Goal: Task Accomplishment & Management: Manage account settings

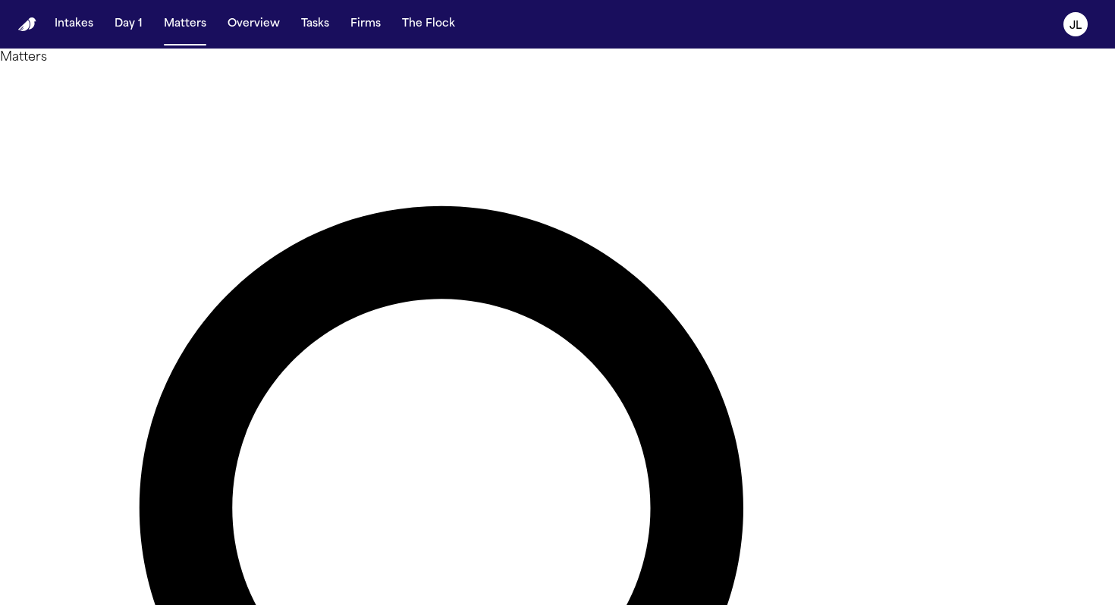
type input "******"
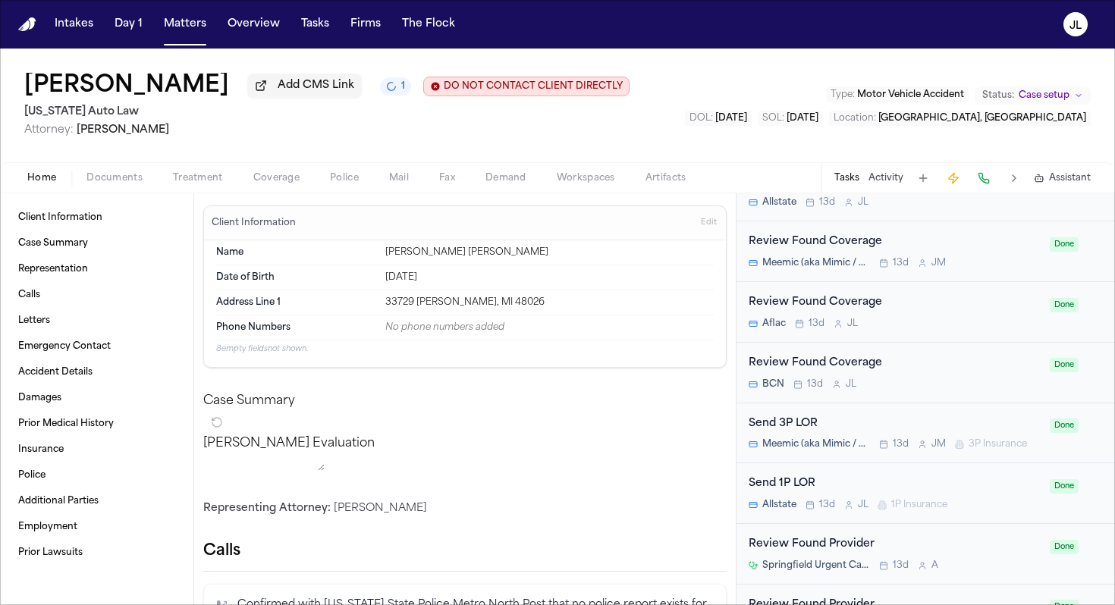
scroll to position [1259, 0]
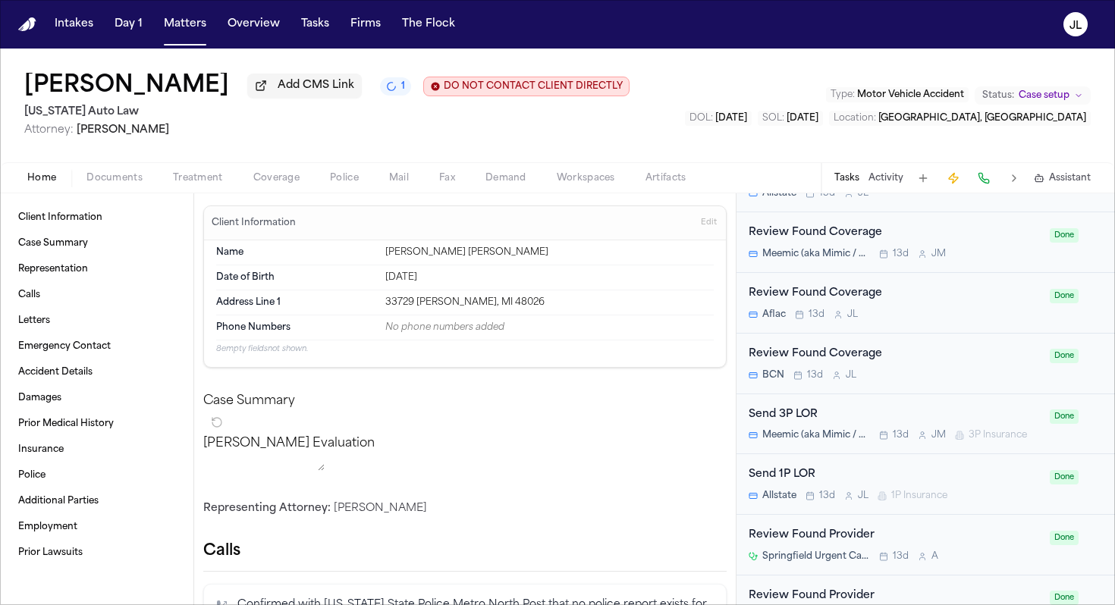
click at [841, 431] on div "Send 3P LOR Meemic (aka Mimic / AAA) 13d [PERSON_NAME] 3P Insurance" at bounding box center [895, 425] width 292 height 36
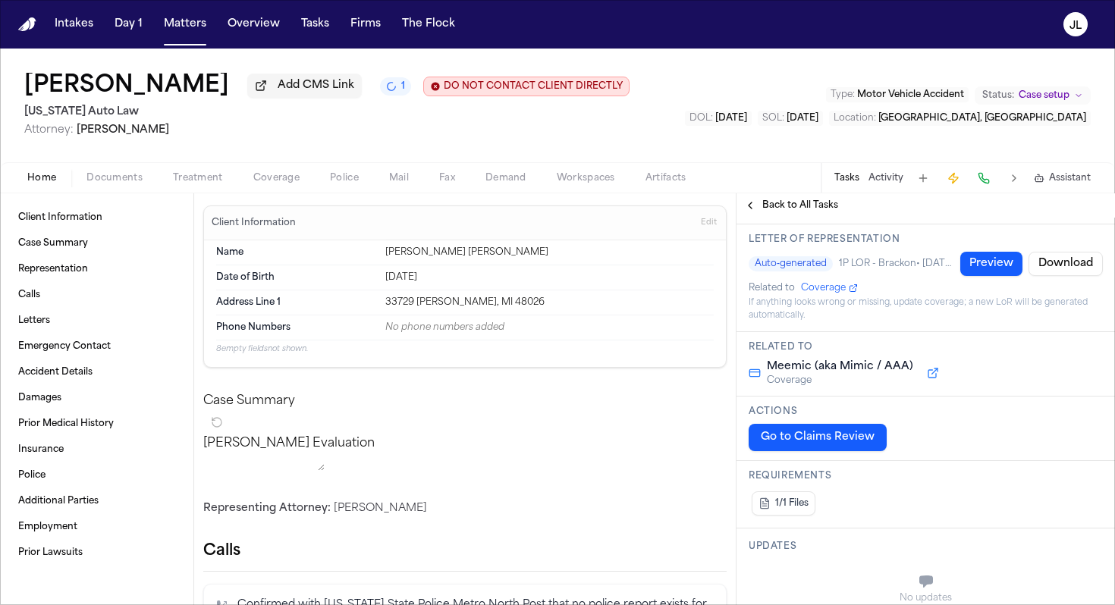
scroll to position [182, 0]
click at [251, 131] on span "Attorney: [PERSON_NAME]" at bounding box center [326, 130] width 605 height 15
click at [272, 168] on div "Home Documents Treatment Coverage Police Mail Fax Demand Workspaces Artifacts T…" at bounding box center [557, 177] width 1115 height 30
click at [272, 177] on span "Coverage" at bounding box center [276, 178] width 46 height 12
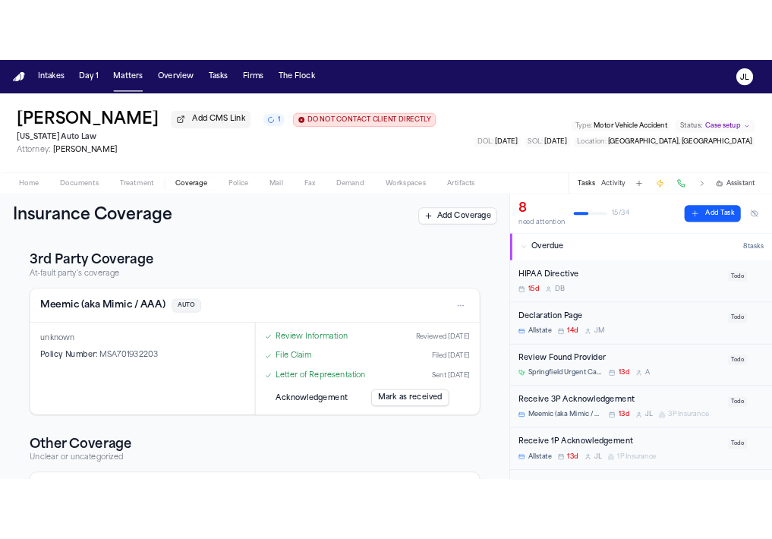
scroll to position [448, 0]
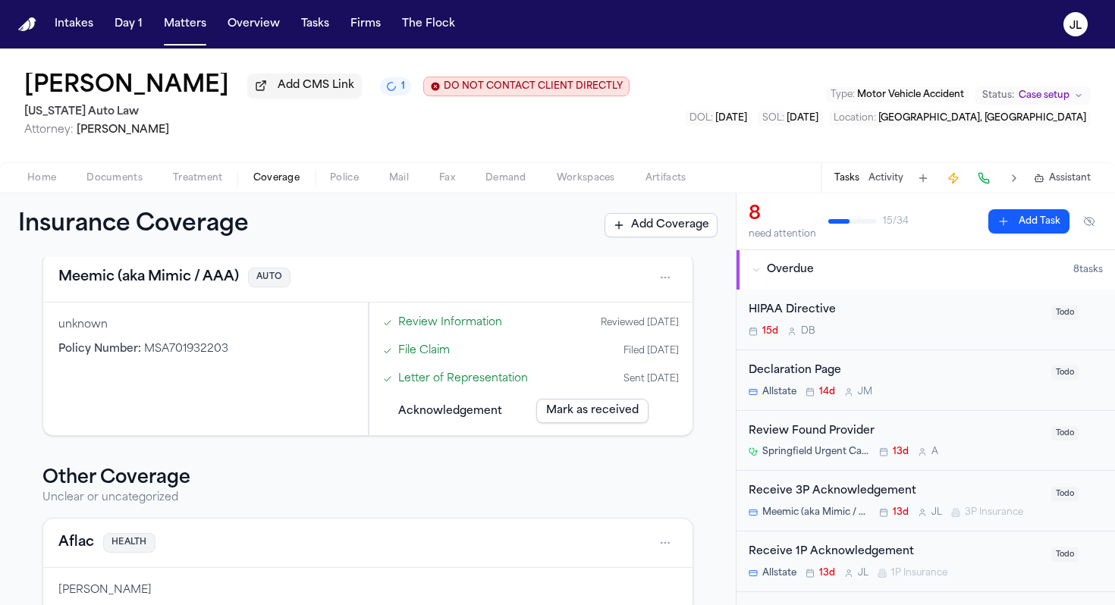
click at [120, 184] on span "Documents" at bounding box center [114, 178] width 56 height 12
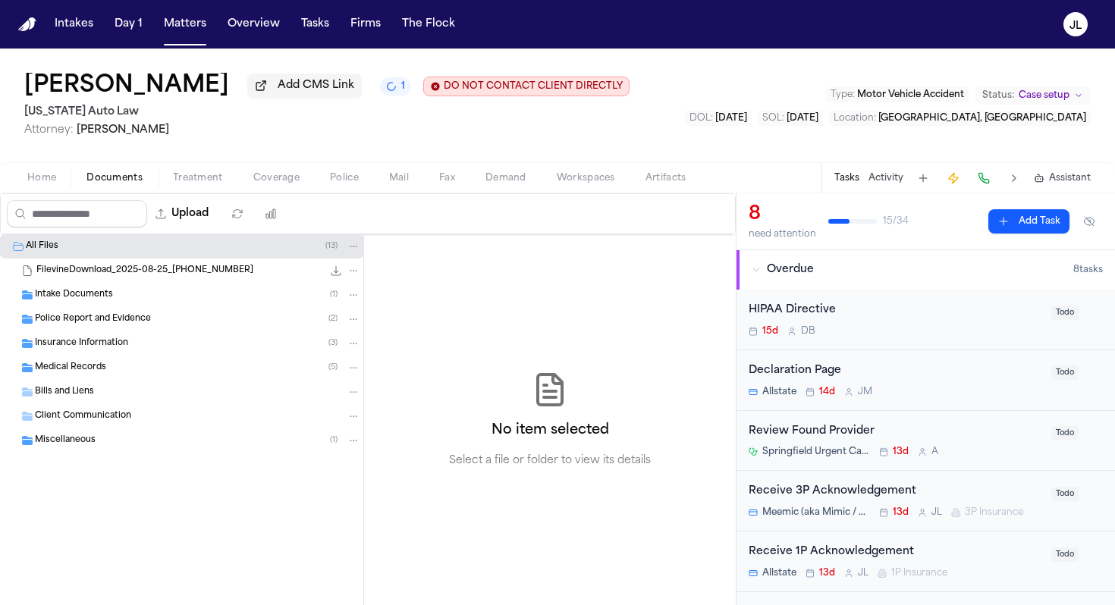
click at [95, 338] on div "Insurance Information ( 3 )" at bounding box center [181, 344] width 363 height 24
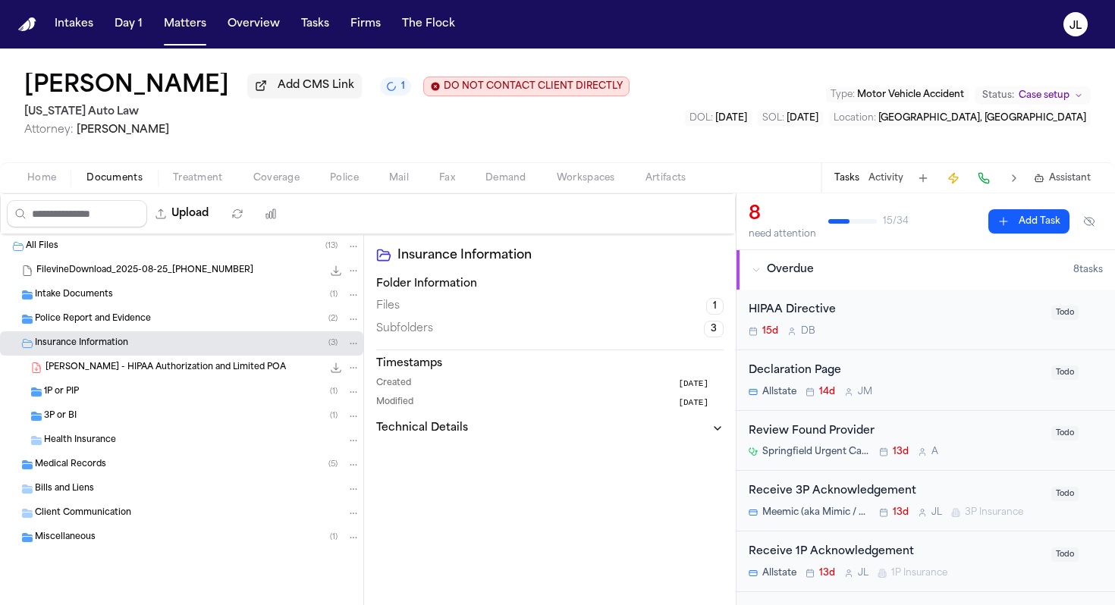
click at [86, 404] on div "1P or PIP ( 1 )" at bounding box center [181, 392] width 363 height 24
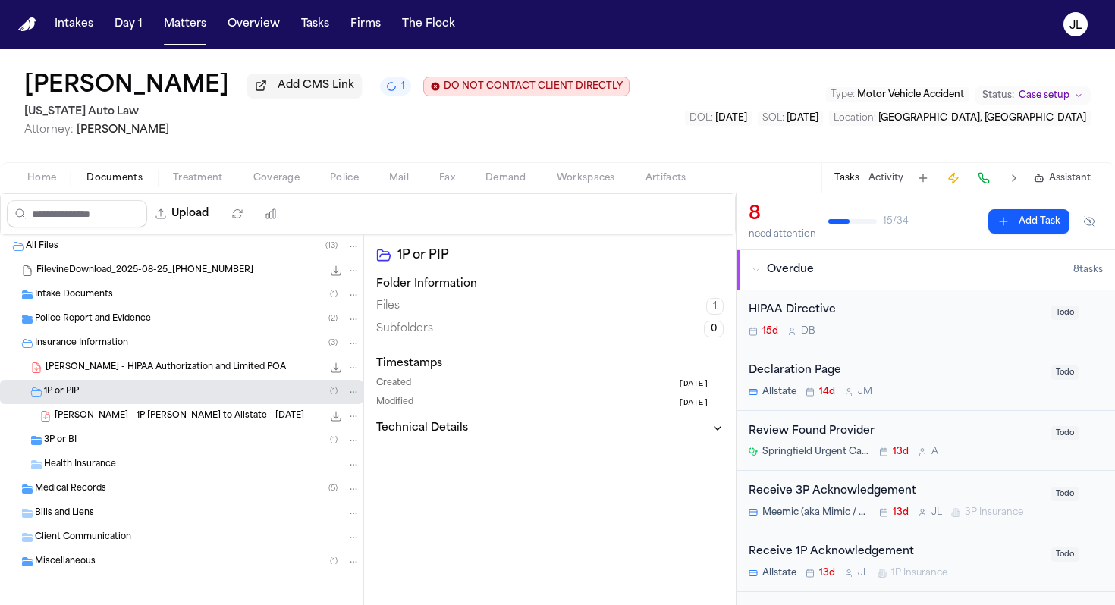
click at [86, 436] on div "3P or BI ( 1 )" at bounding box center [181, 441] width 363 height 24
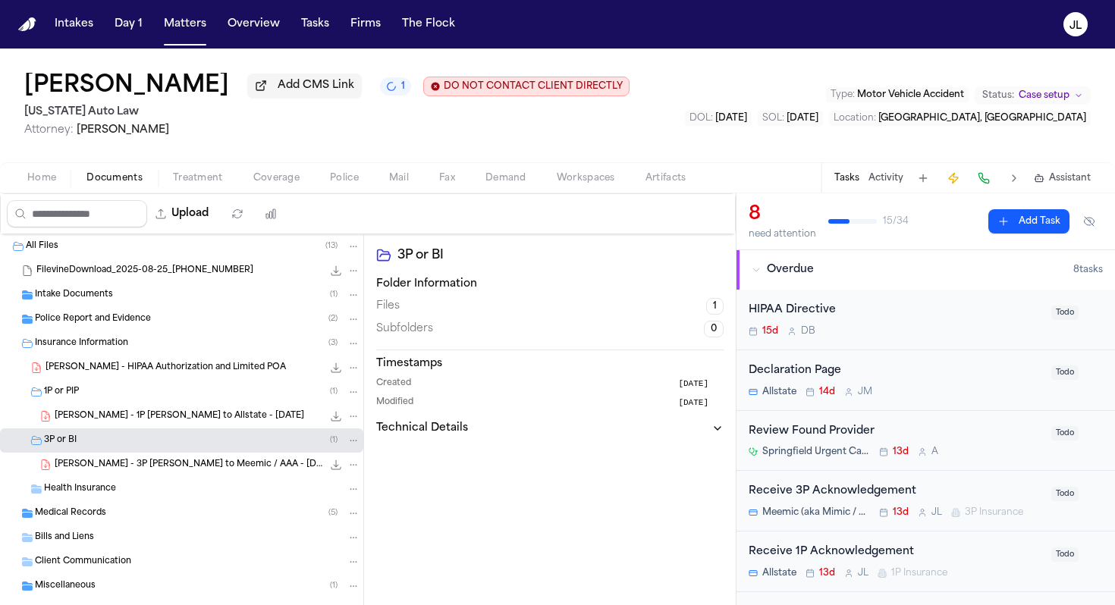
click at [95, 469] on span "S. Smith - 3P LOR to Meemic / AAA - 8.25.25" at bounding box center [189, 465] width 268 height 13
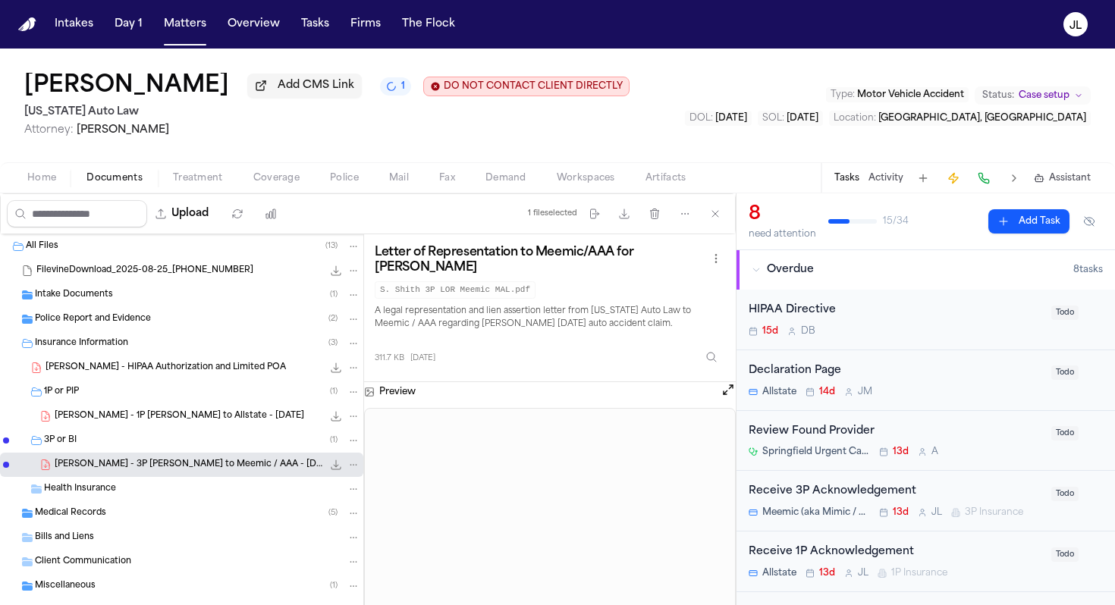
click at [335, 469] on icon "File: S. Smith - 3P LOR to Meemic / AAA - 8.25.25" at bounding box center [337, 465] width 10 height 10
click at [319, 34] on button "Tasks" at bounding box center [315, 24] width 40 height 27
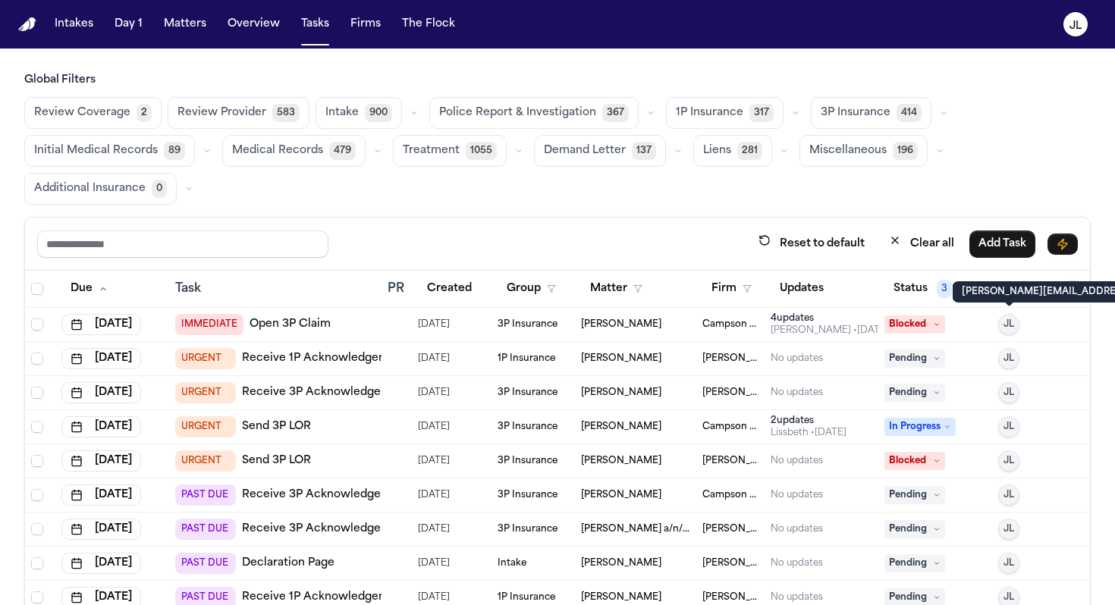
click at [1028, 308] on td "JL" at bounding box center [1045, 325] width 106 height 34
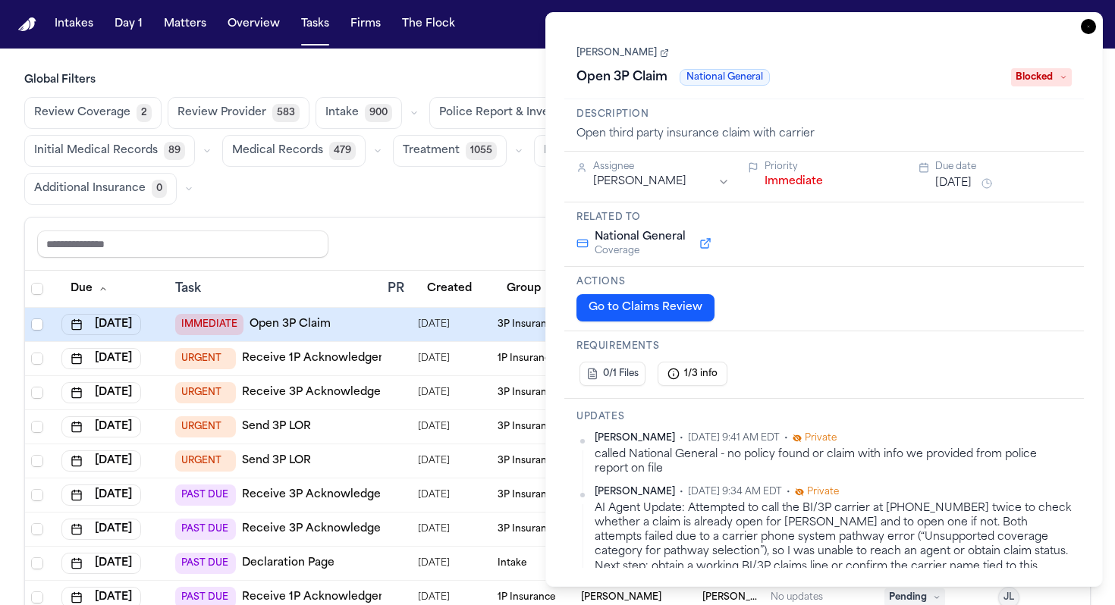
click at [1028, 299] on div "Go to Claims Review" at bounding box center [824, 307] width 495 height 27
click at [1089, 29] on icon "button" at bounding box center [1088, 26] width 15 height 15
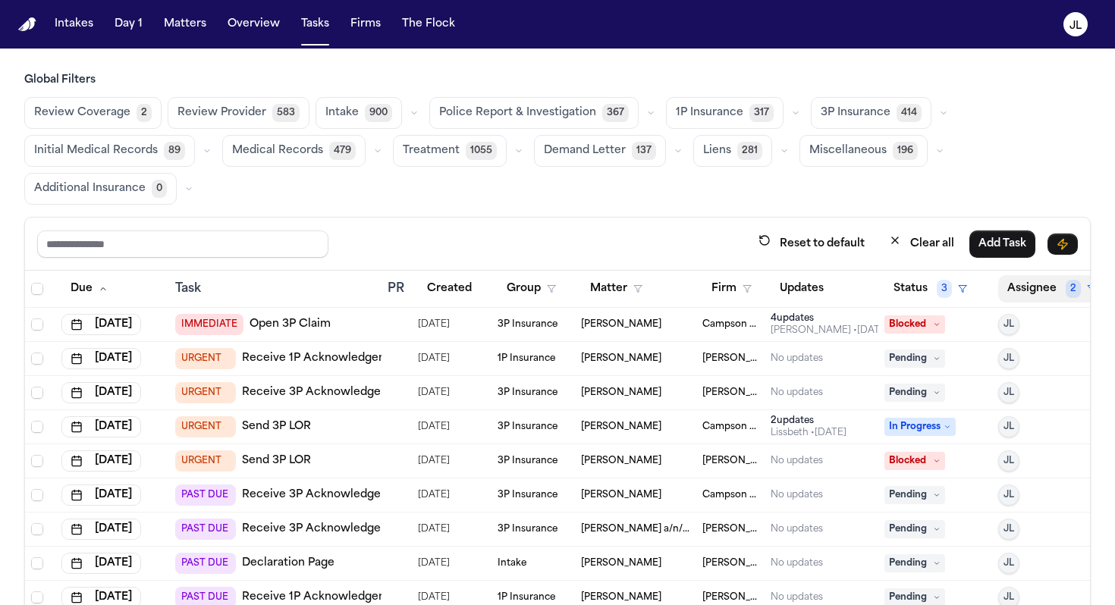
click at [1036, 275] on button "Assignee 2" at bounding box center [1051, 288] width 107 height 27
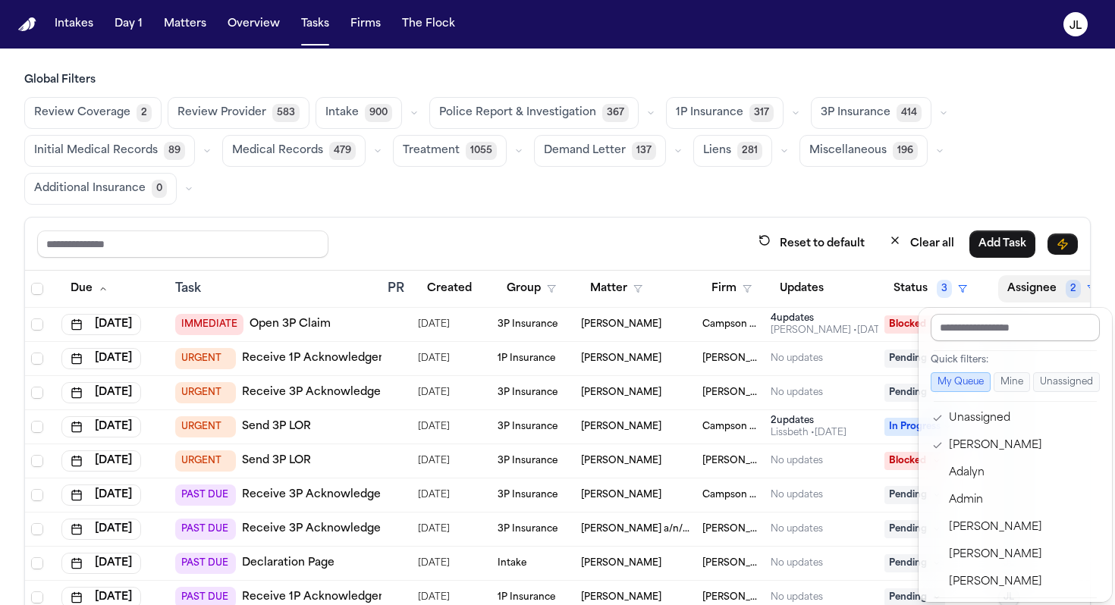
click at [985, 338] on input "text" at bounding box center [1015, 327] width 169 height 27
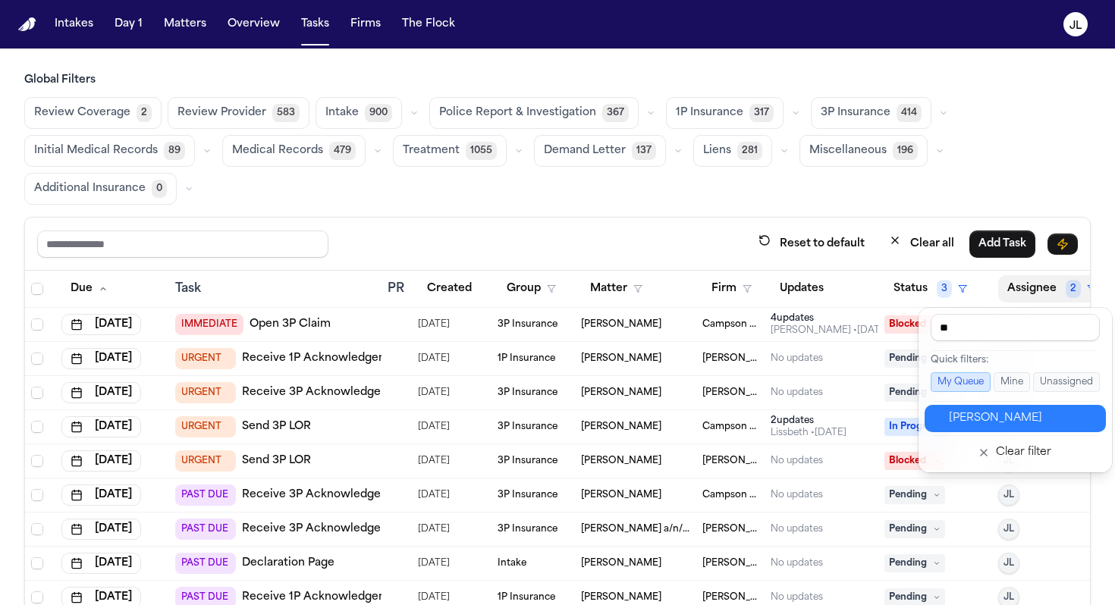
type input "**"
click at [1020, 417] on div "Jacqueline Maldonado" at bounding box center [1023, 419] width 148 height 18
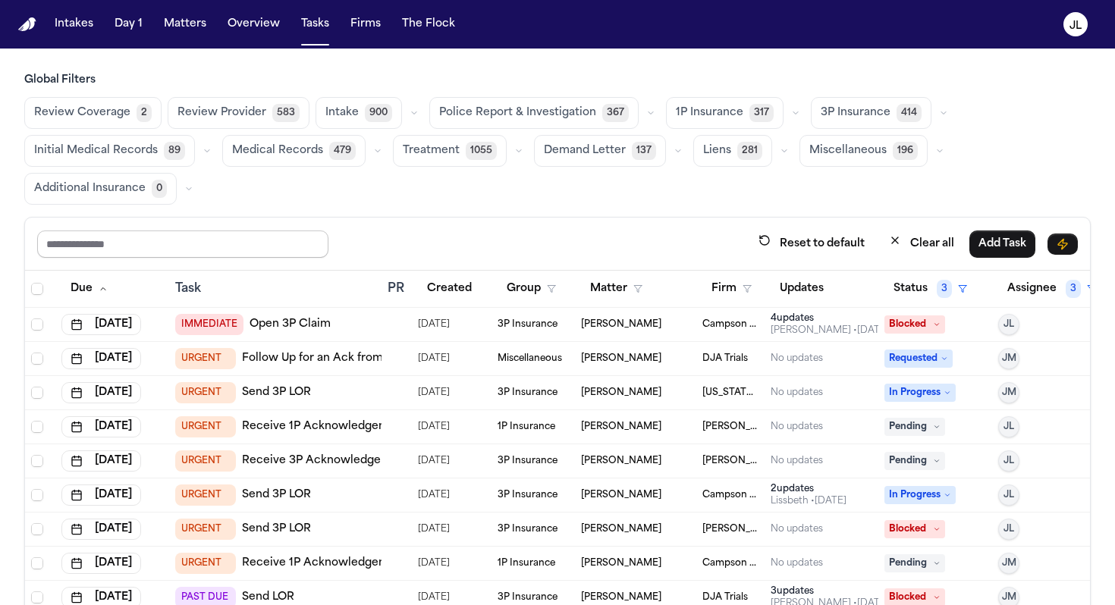
click at [133, 238] on input "text" at bounding box center [182, 244] width 291 height 27
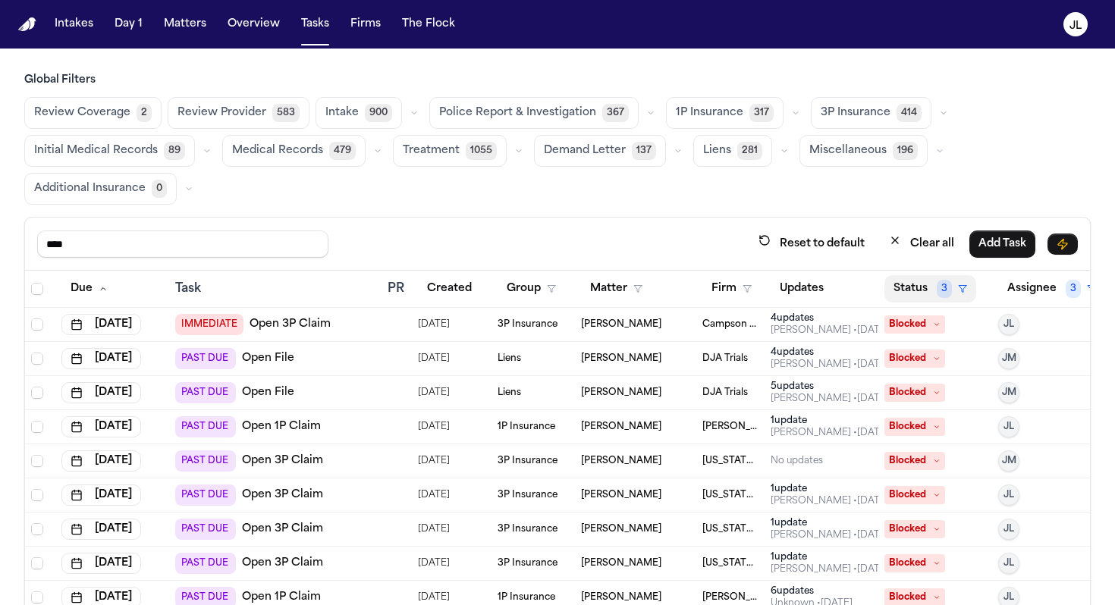
type input "****"
click at [940, 288] on span "3" at bounding box center [944, 289] width 15 height 18
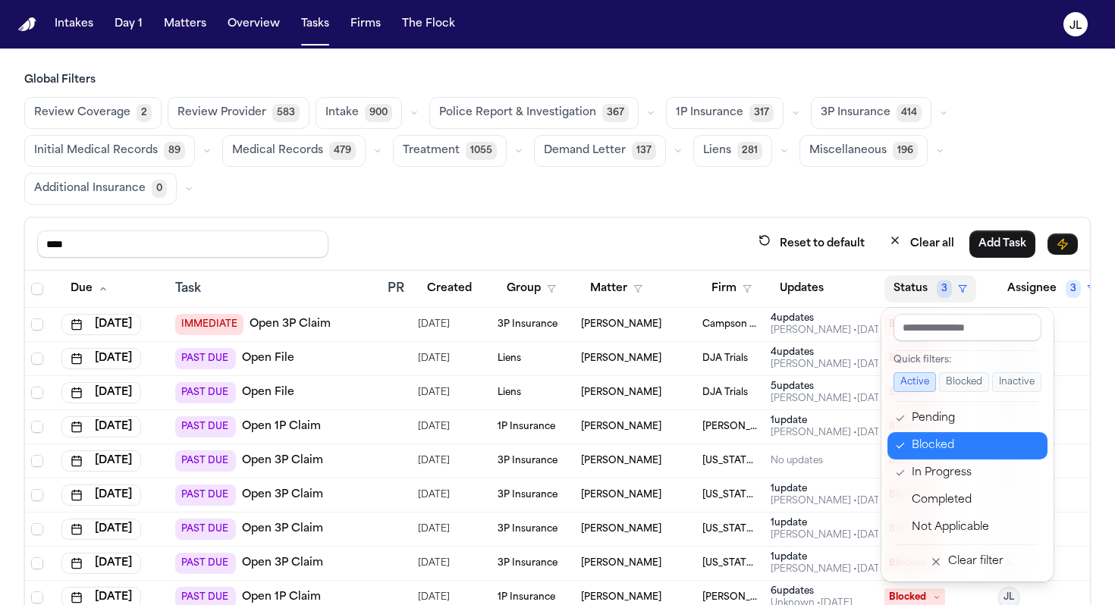
click at [915, 446] on div "Blocked" at bounding box center [975, 446] width 127 height 18
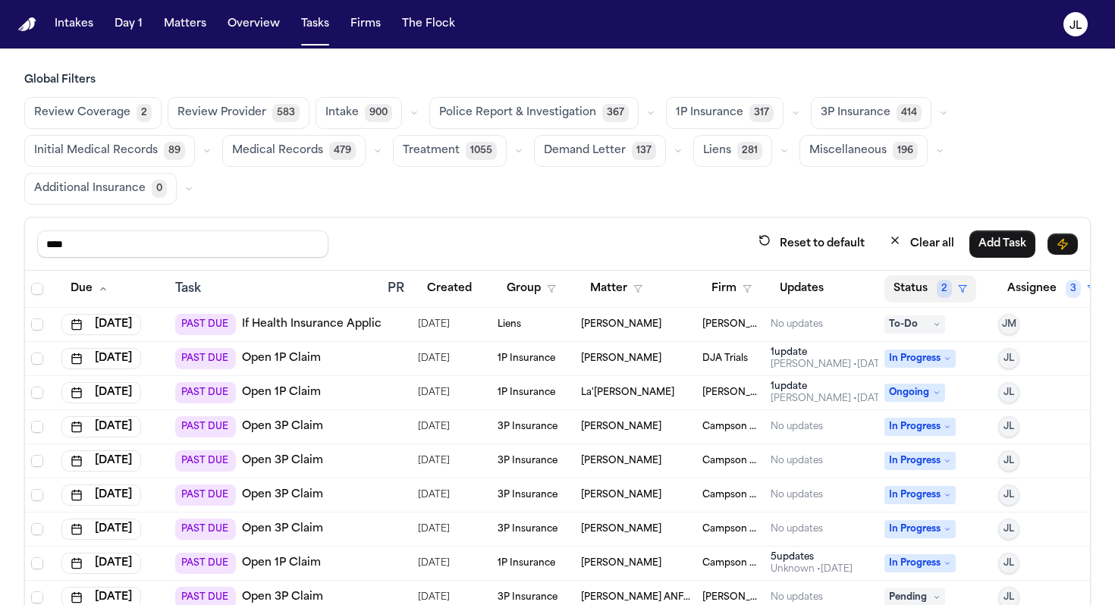
click at [924, 284] on button "Status 2" at bounding box center [931, 288] width 92 height 27
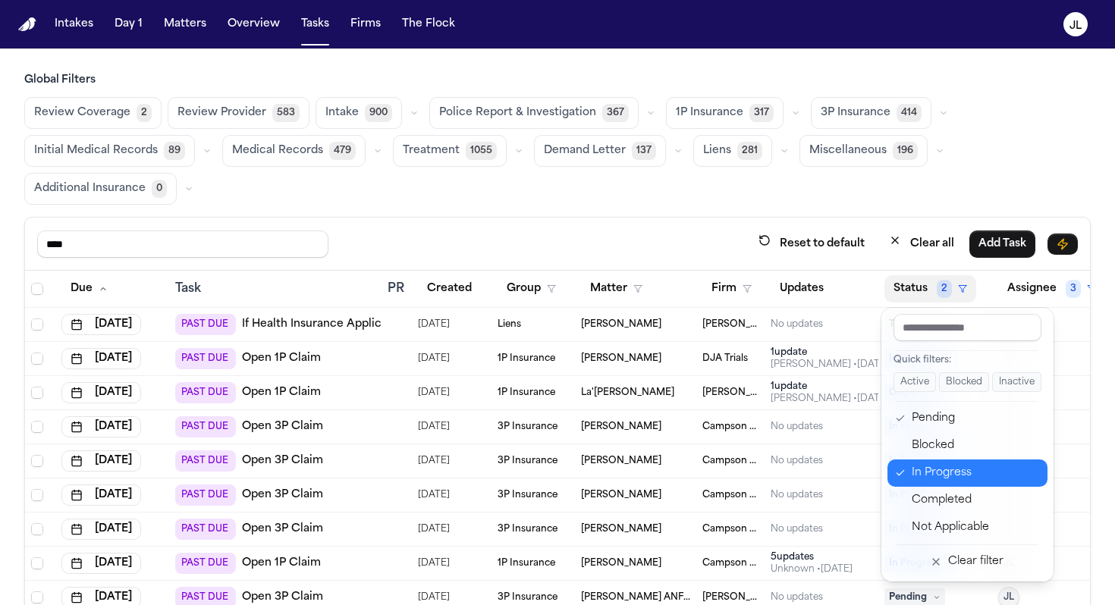
click at [916, 470] on div "In Progress" at bounding box center [975, 473] width 127 height 18
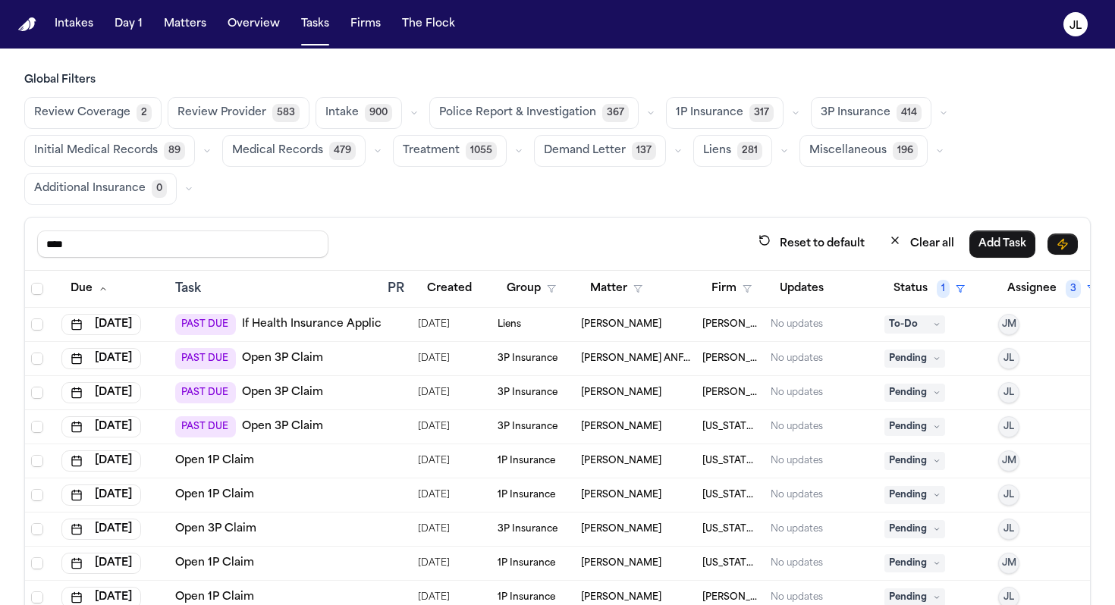
click at [867, 110] on span "3P Insurance" at bounding box center [856, 112] width 70 height 15
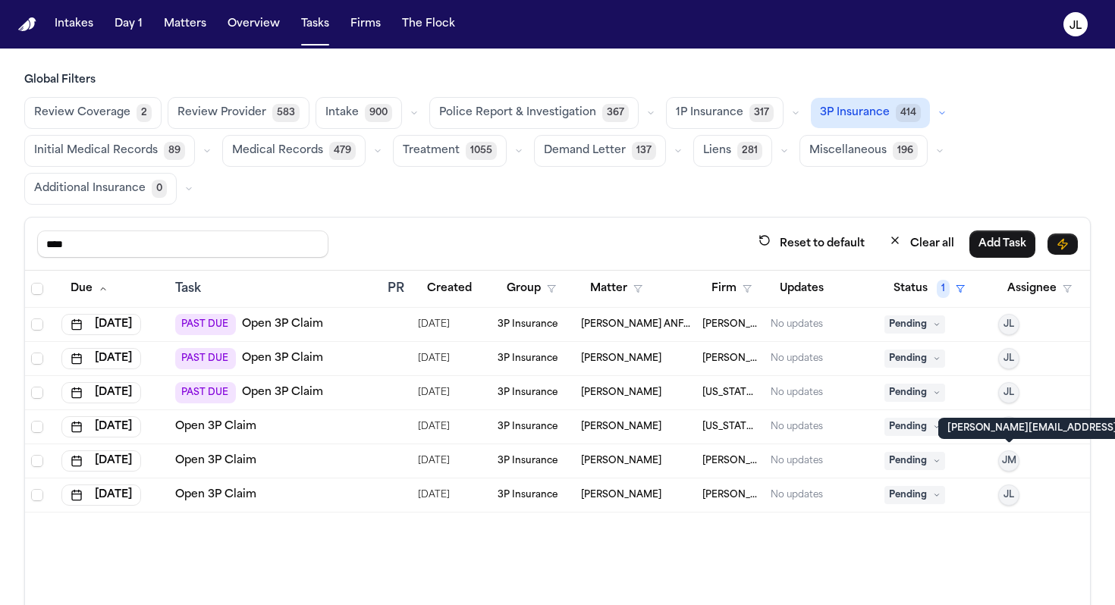
click at [1015, 460] on span "JM" at bounding box center [1009, 461] width 14 height 12
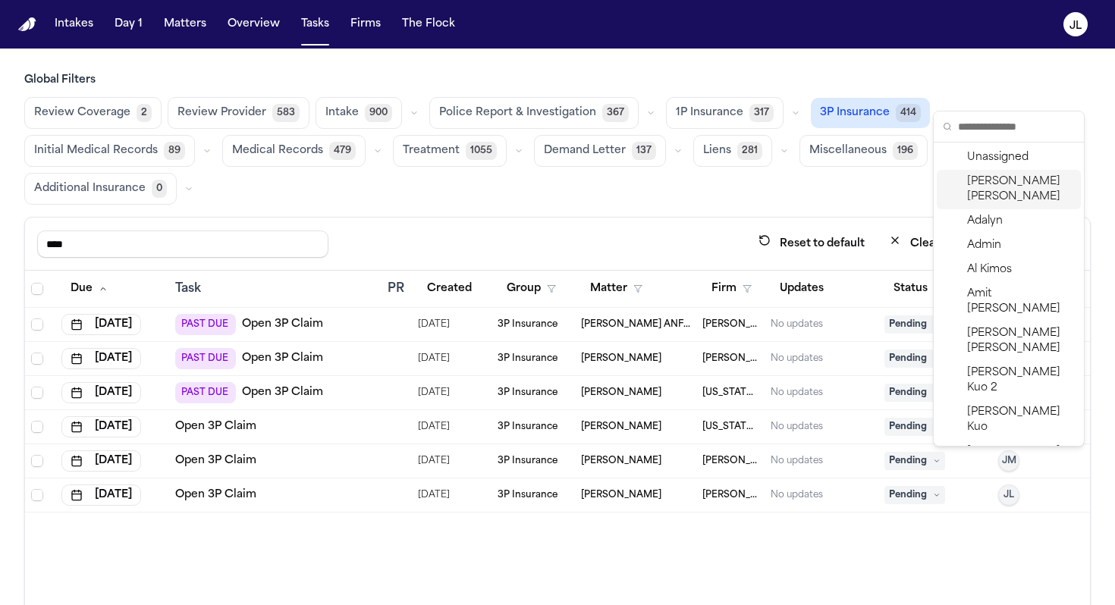
click at [986, 186] on span "Julie Lopez" at bounding box center [1021, 189] width 108 height 30
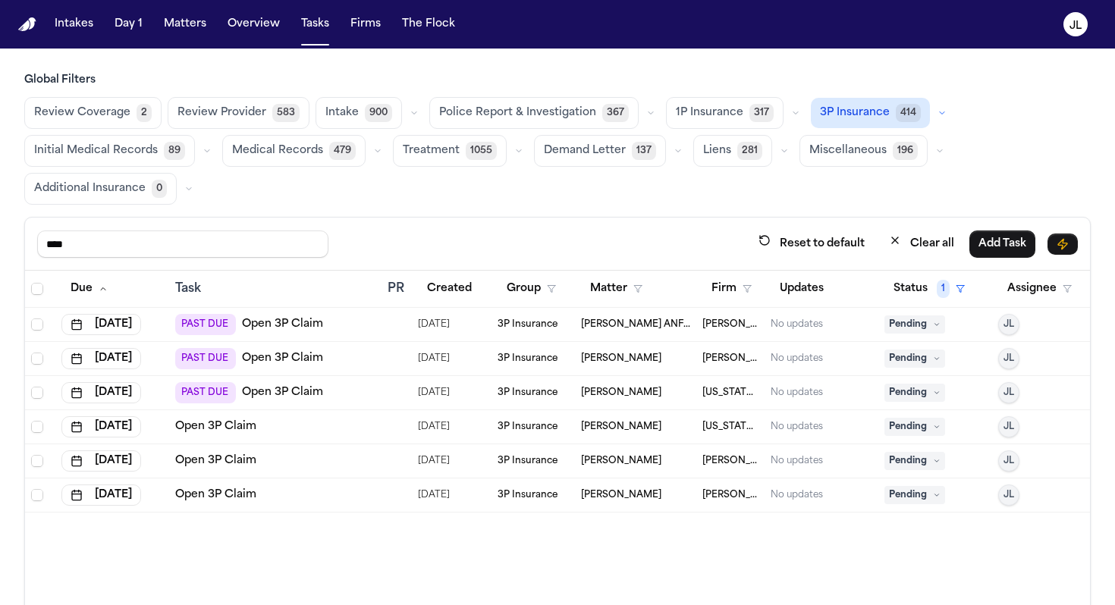
click at [692, 107] on span "1P Insurance" at bounding box center [710, 112] width 68 height 15
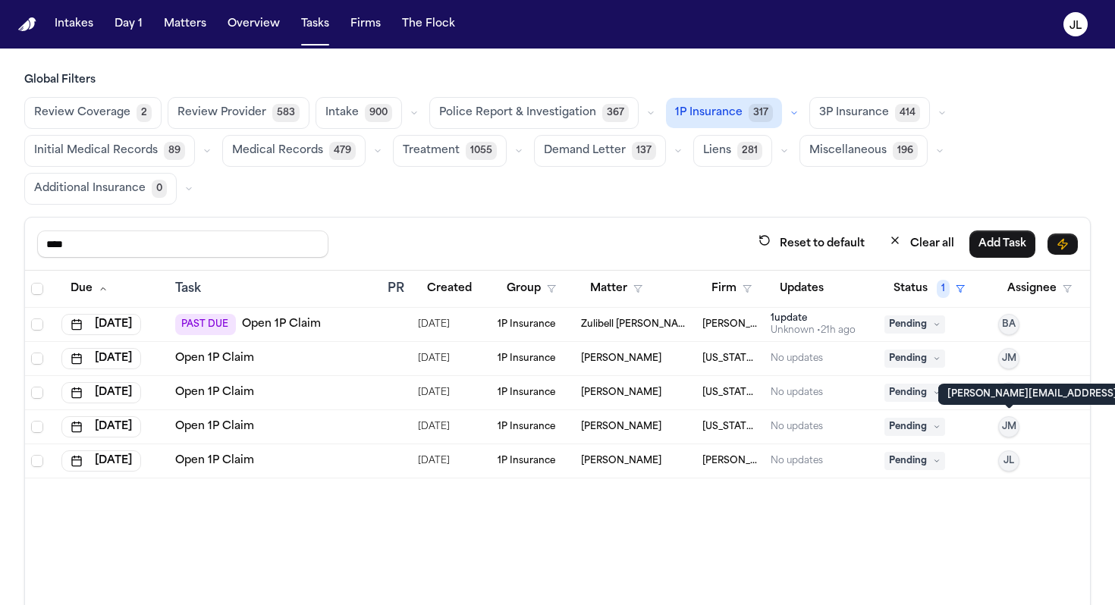
click at [1012, 423] on span "JM" at bounding box center [1009, 427] width 14 height 12
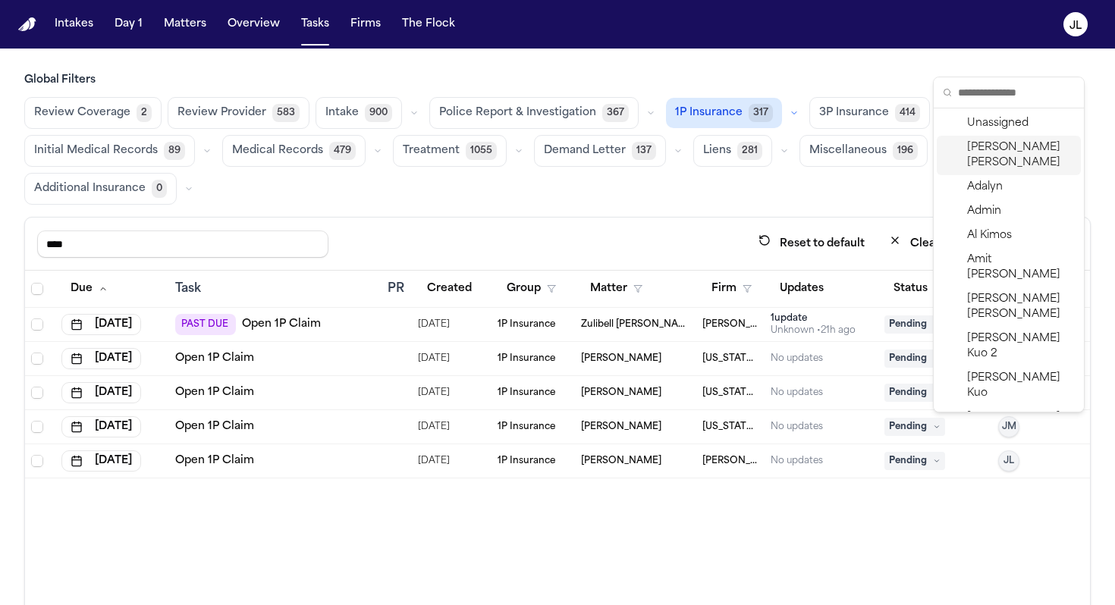
click at [995, 144] on span "Julie Lopez" at bounding box center [1021, 155] width 108 height 30
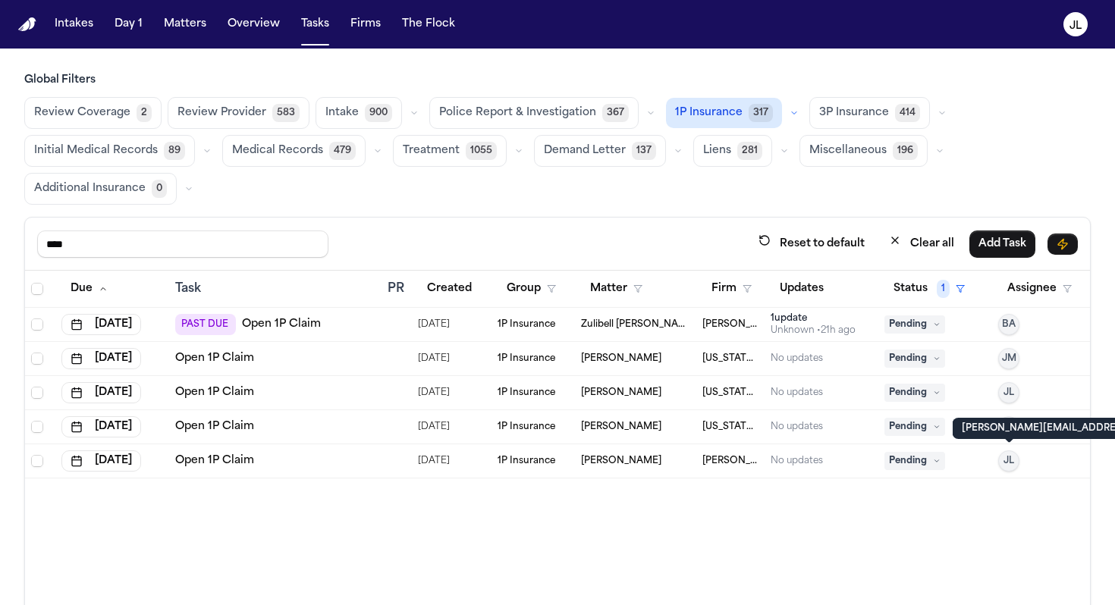
click at [1009, 458] on span "JL" at bounding box center [1009, 461] width 11 height 12
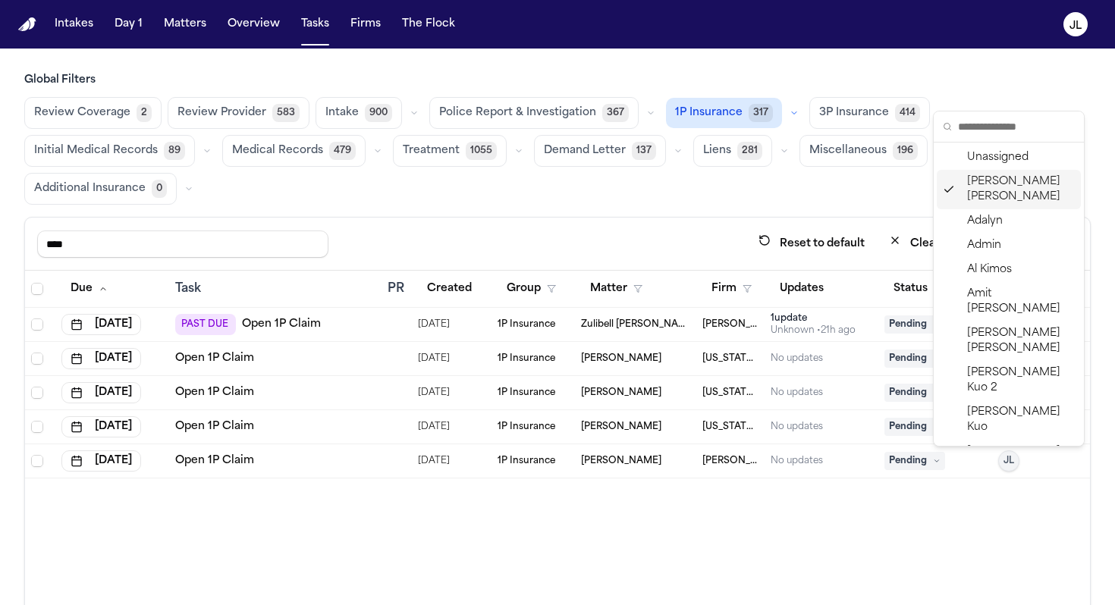
click at [996, 186] on span "Julie Lopez" at bounding box center [1021, 189] width 108 height 30
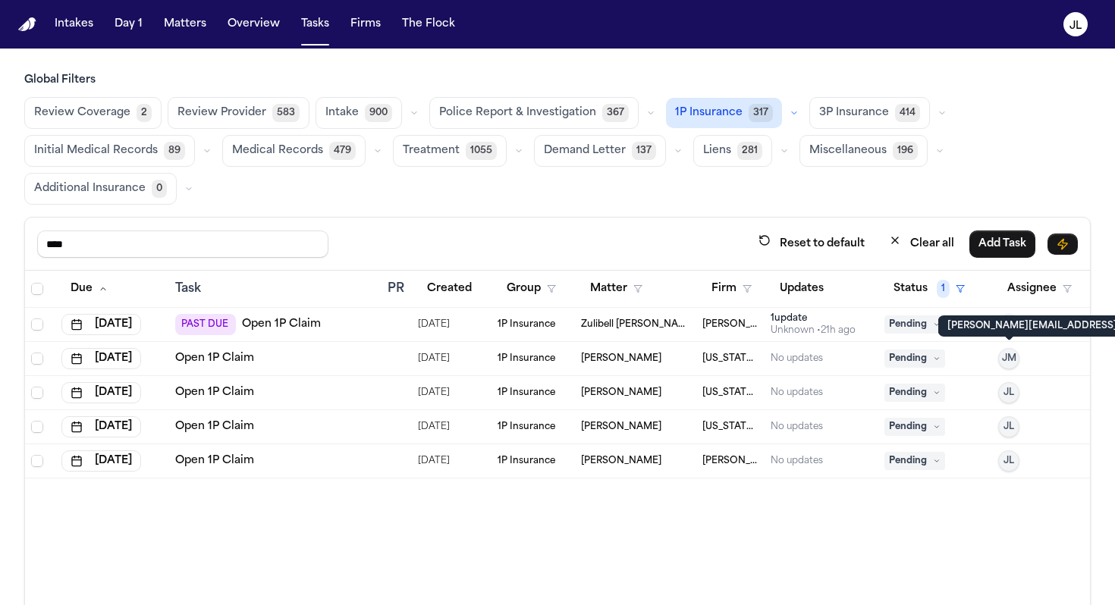
click at [1010, 364] on span "JM" at bounding box center [1009, 359] width 14 height 12
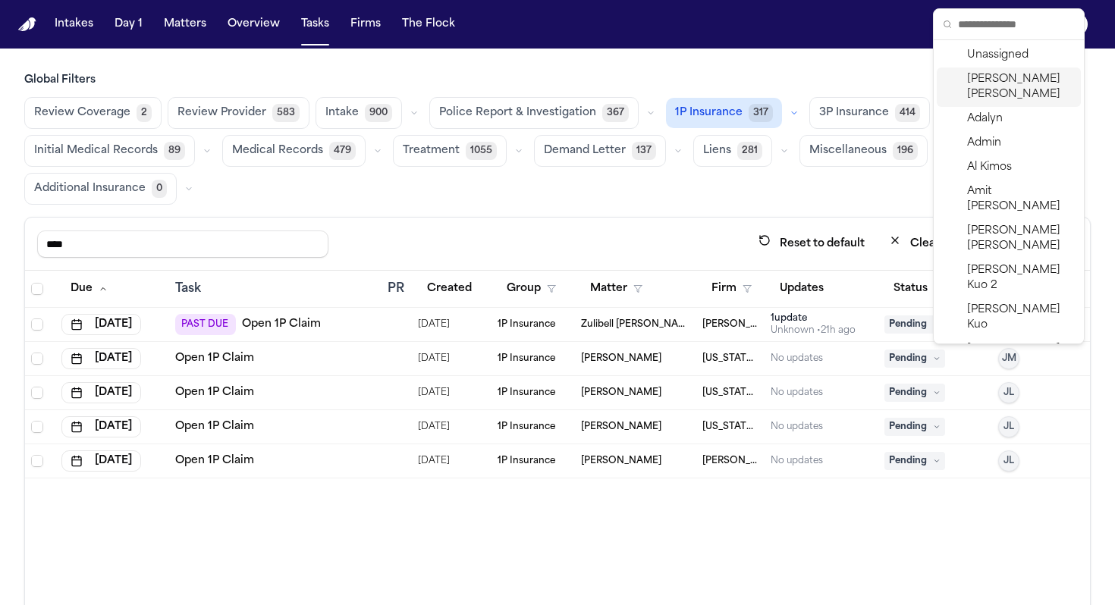
click at [1001, 83] on span "Julie Lopez" at bounding box center [1021, 87] width 108 height 30
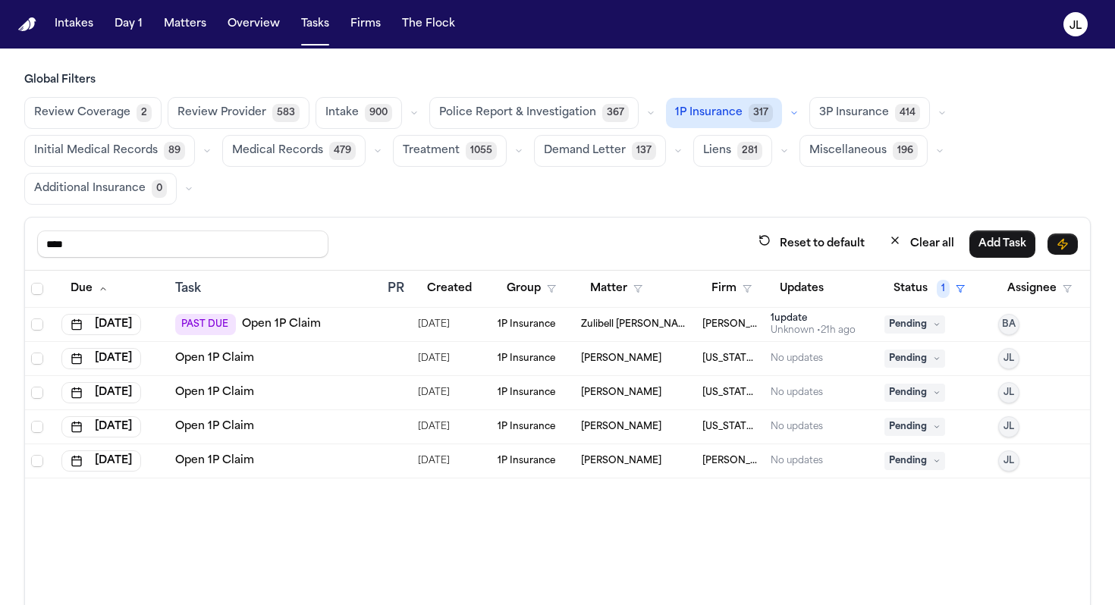
click at [928, 354] on span "Pending" at bounding box center [915, 359] width 61 height 18
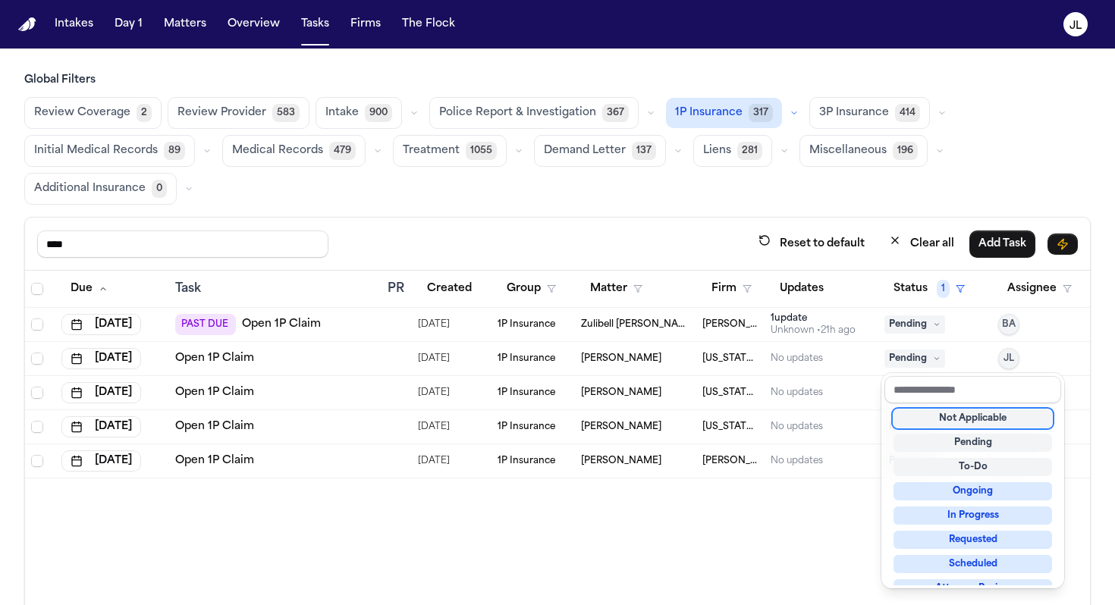
click at [852, 350] on table "Due Task PR Created Group Matter Firm Updates Status 1 Assignee Aug 23, 2025 PA…" at bounding box center [561, 375] width 1073 height 208
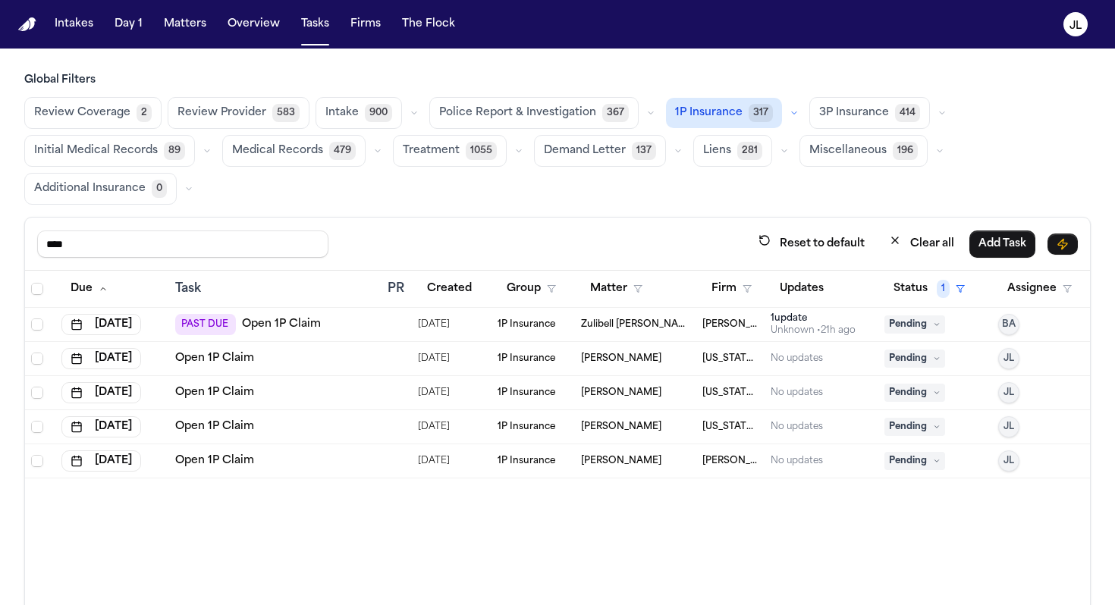
click at [236, 358] on link "Open 1P Claim" at bounding box center [214, 358] width 79 height 15
click at [240, 390] on link "Open 1P Claim" at bounding box center [214, 392] width 79 height 15
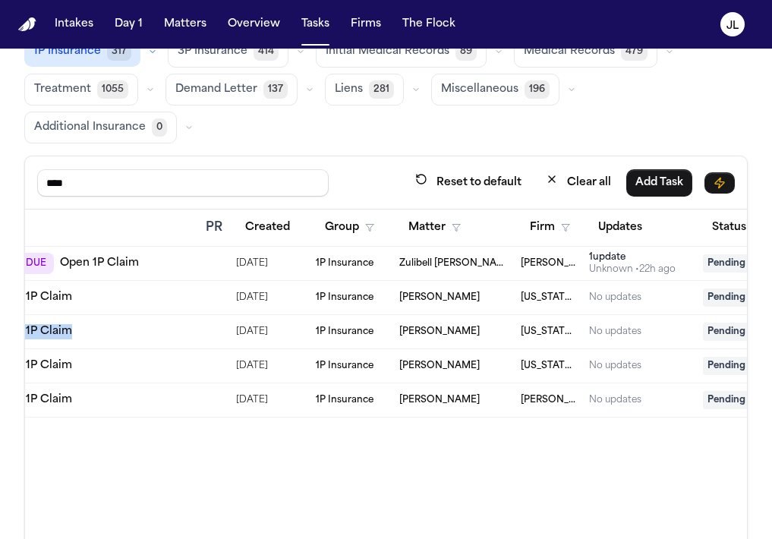
scroll to position [0, 169]
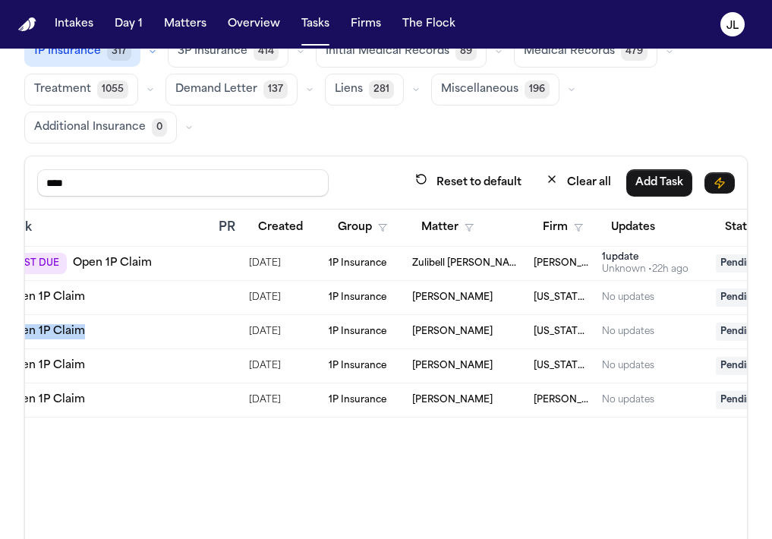
click at [58, 370] on link "Open 1P Claim" at bounding box center [45, 365] width 79 height 15
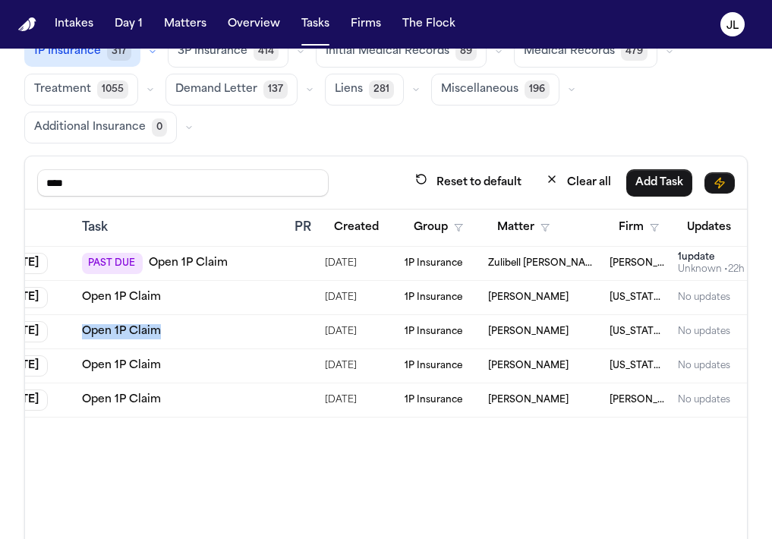
scroll to position [0, 99]
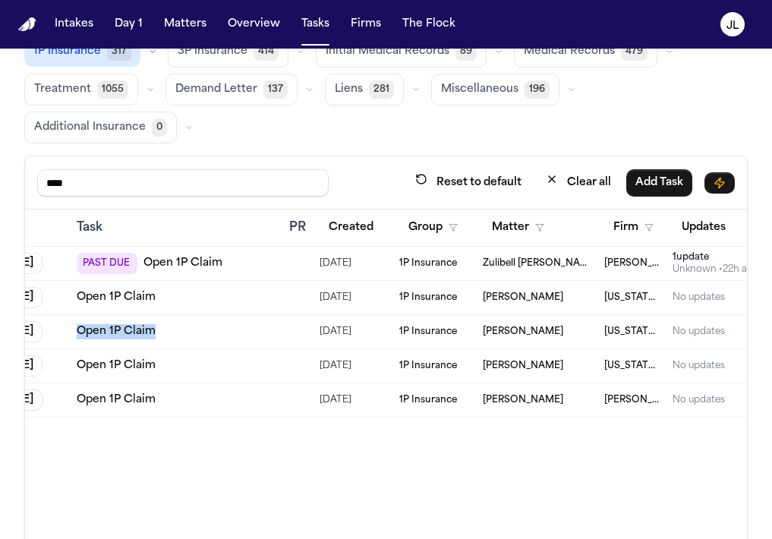
click at [118, 291] on link "Open 1P Claim" at bounding box center [116, 297] width 79 height 15
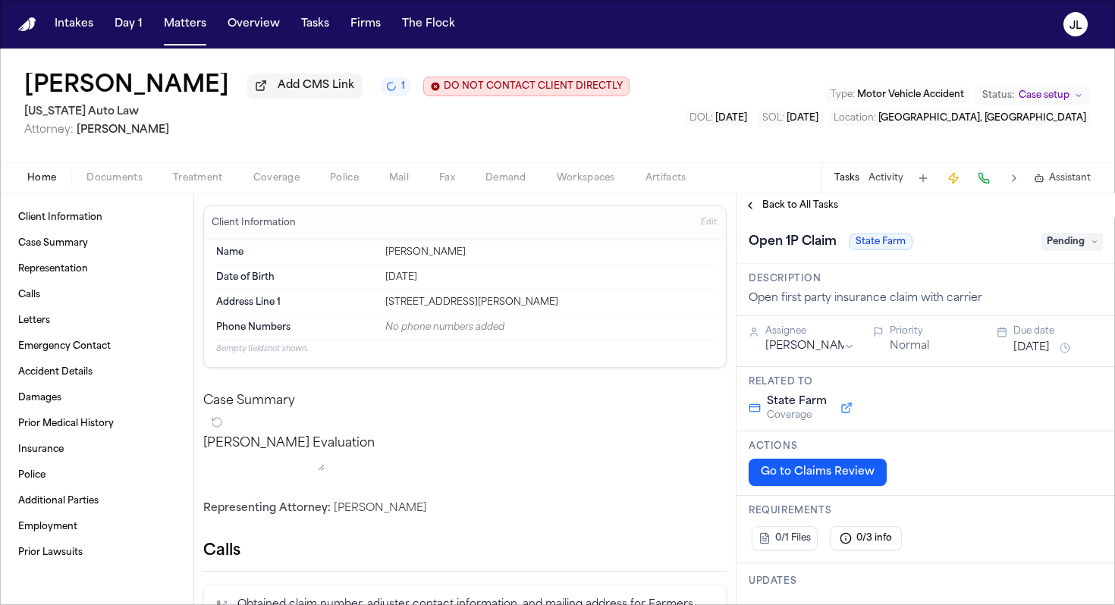
click at [292, 183] on span "Coverage" at bounding box center [276, 178] width 46 height 12
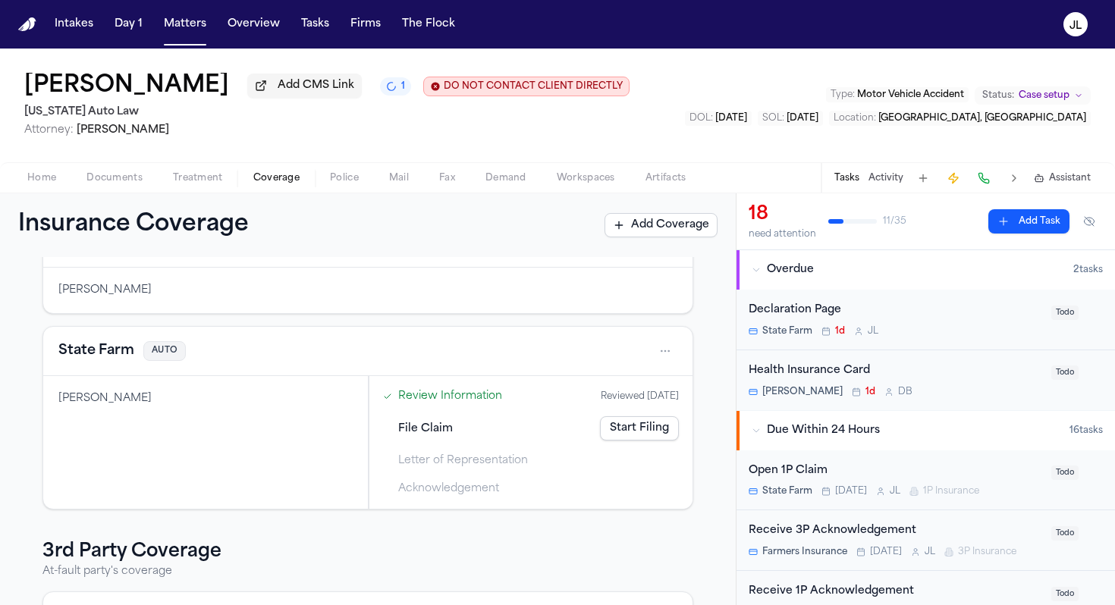
scroll to position [97, 0]
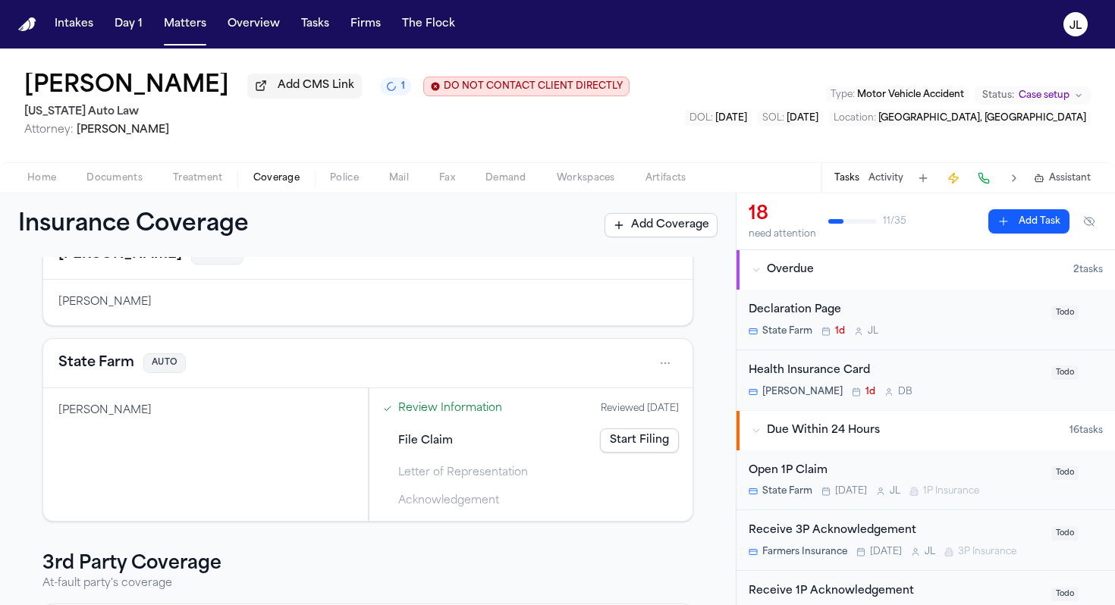
click at [112, 369] on button "State Farm" at bounding box center [96, 363] width 76 height 21
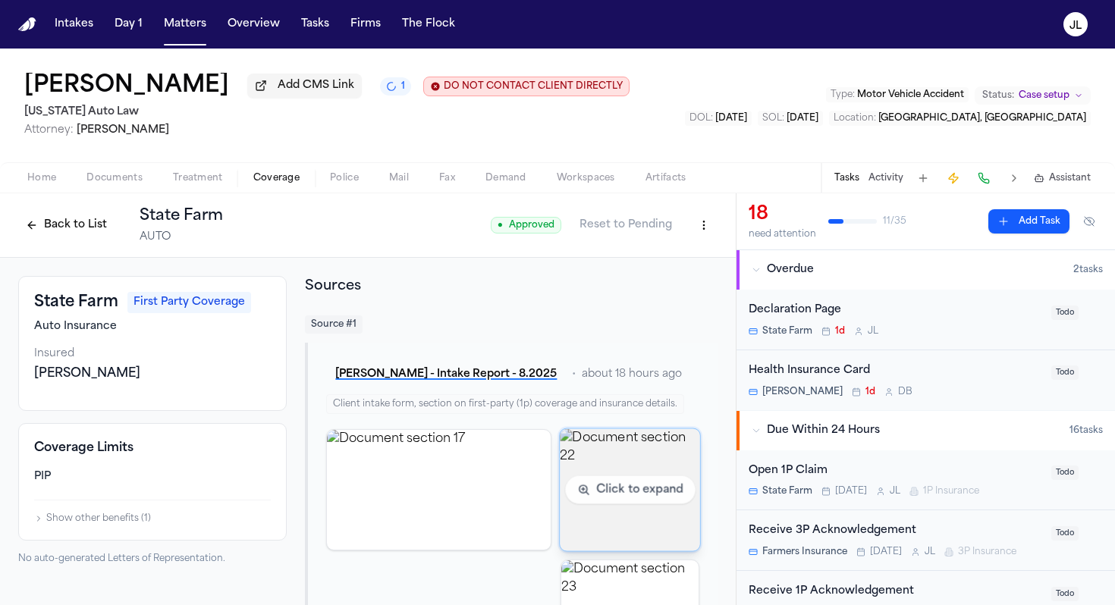
click at [634, 482] on img "View document section 22" at bounding box center [630, 490] width 140 height 122
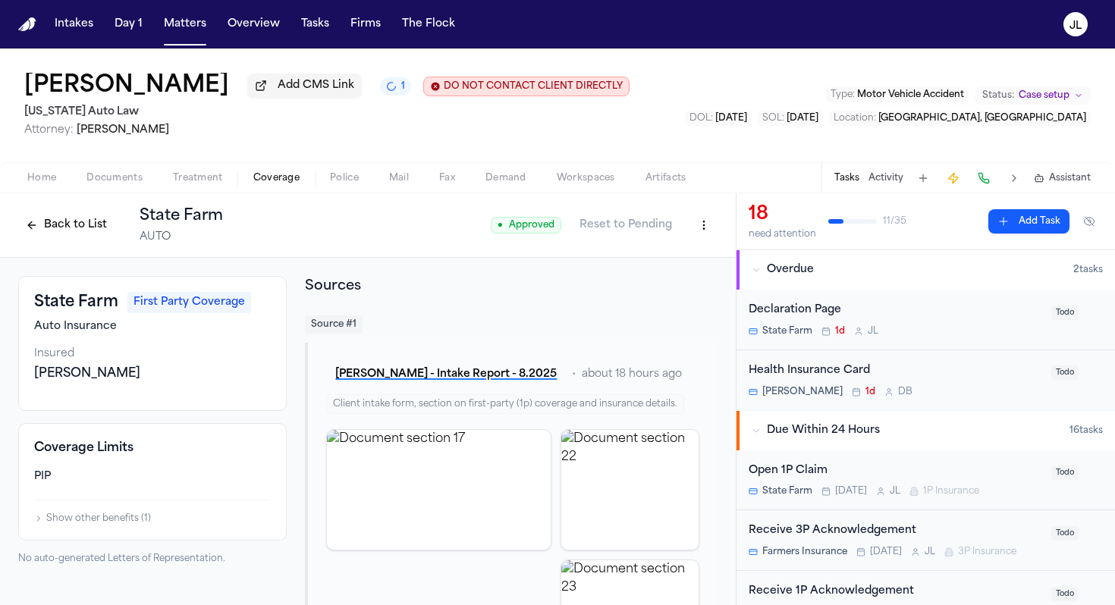
click at [64, 210] on div "Back to List State Farm AUTO" at bounding box center [120, 225] width 205 height 39
click at [64, 214] on div "Back to List State Farm AUTO" at bounding box center [120, 225] width 205 height 39
click at [982, 187] on button at bounding box center [983, 178] width 21 height 21
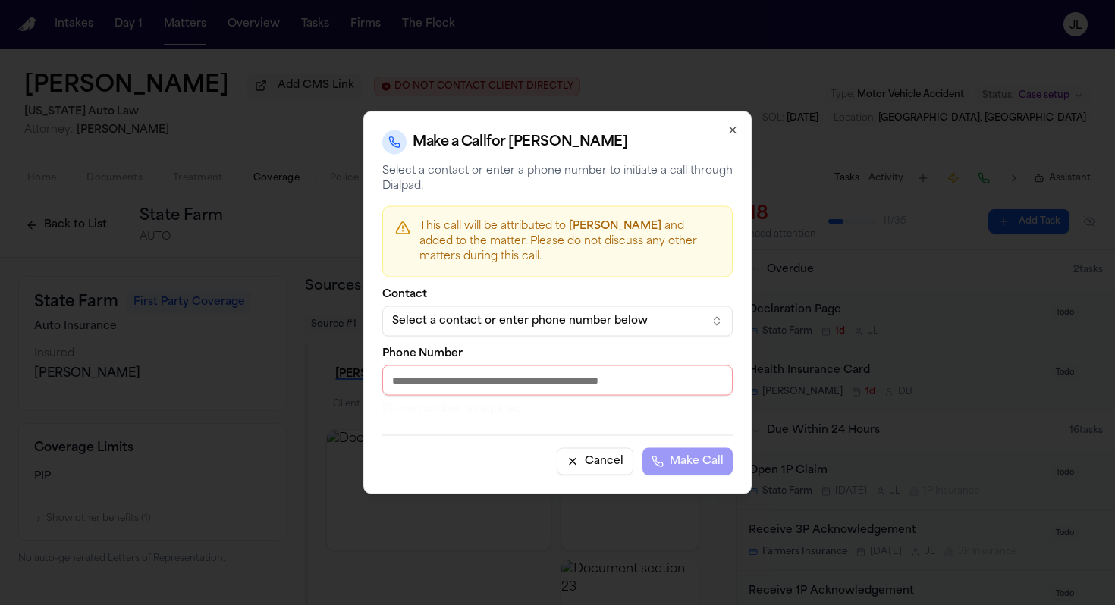
click at [516, 311] on button "Select a contact or enter phone number below" at bounding box center [557, 321] width 350 height 30
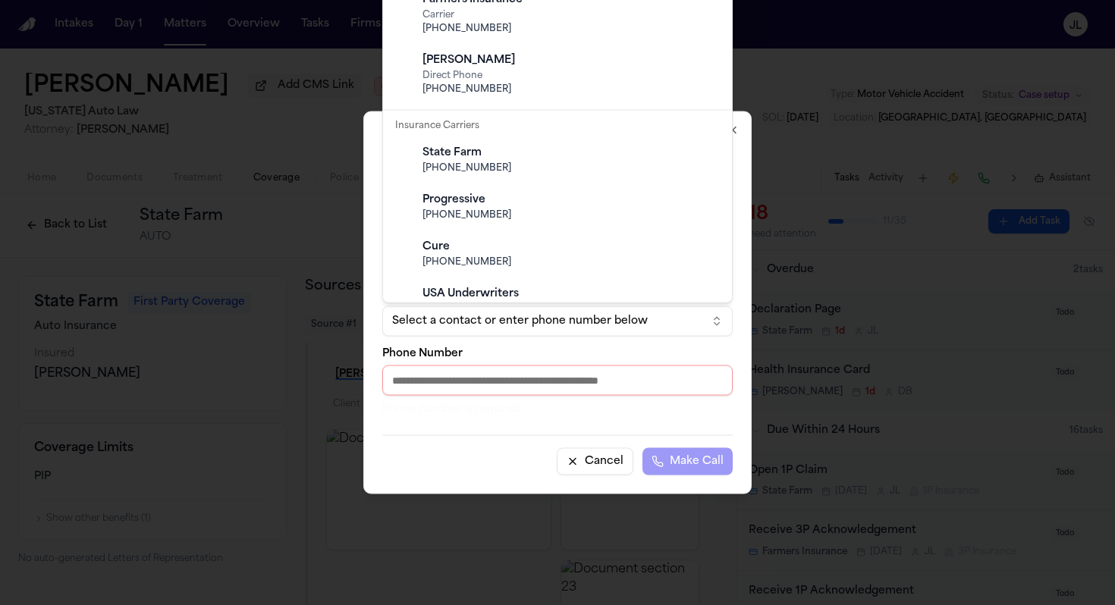
scroll to position [1275, 0]
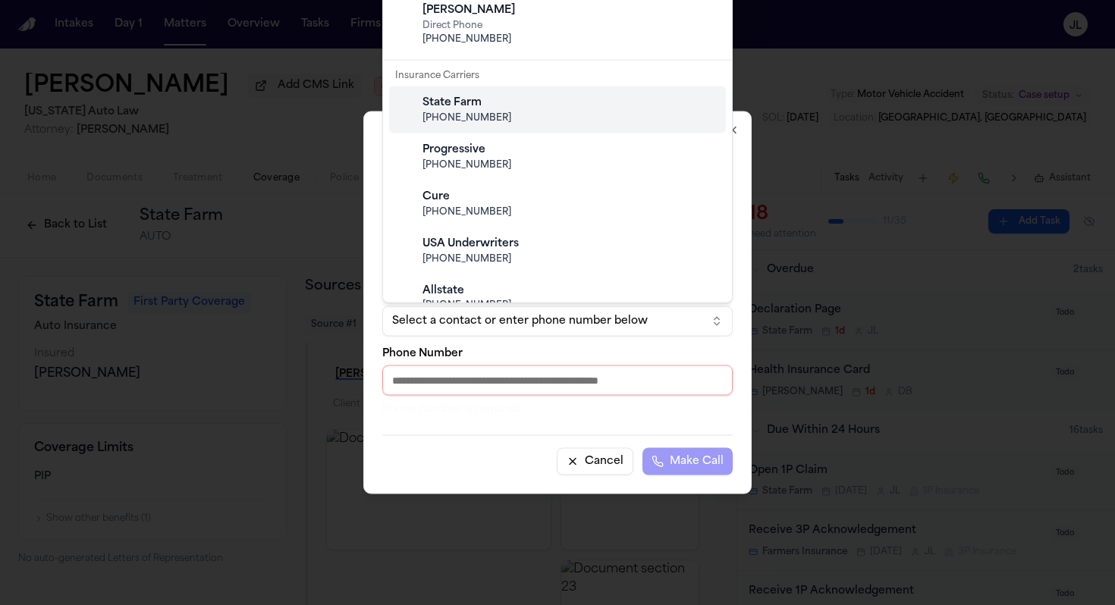
click at [480, 112] on span "[PHONE_NUMBER]" at bounding box center [570, 118] width 294 height 12
type input "**********"
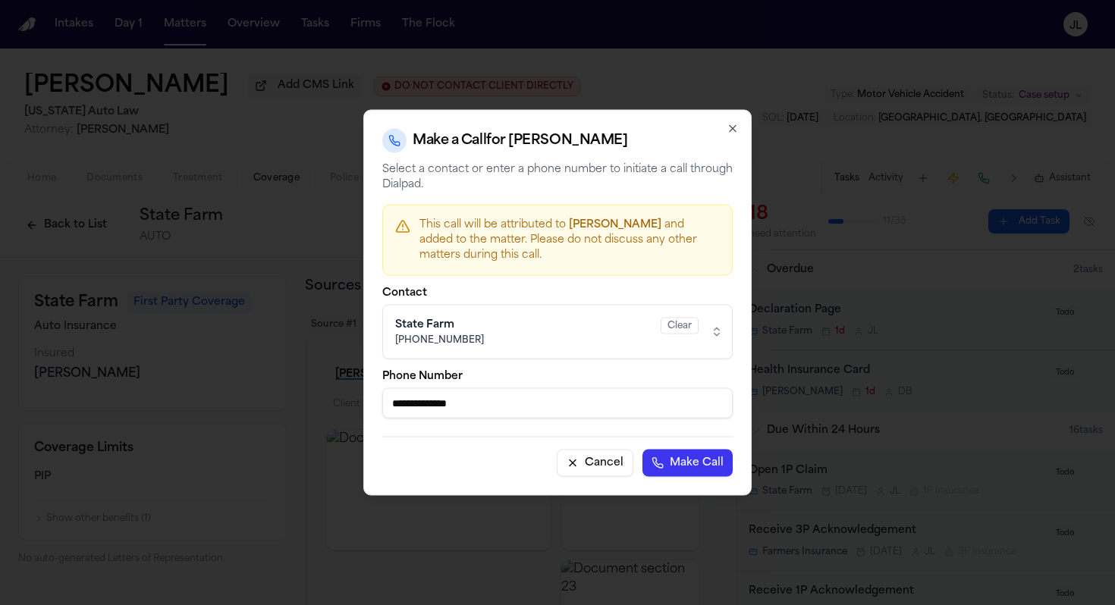
drag, startPoint x: 500, startPoint y: 398, endPoint x: 325, endPoint y: 398, distance: 174.5
click at [325, 398] on body "Intakes Day 1 Matters Overview Tasks Firms The Flock JL Jessica Hart Add CMS Li…" at bounding box center [557, 302] width 1115 height 605
click at [734, 128] on icon "button" at bounding box center [733, 129] width 12 height 12
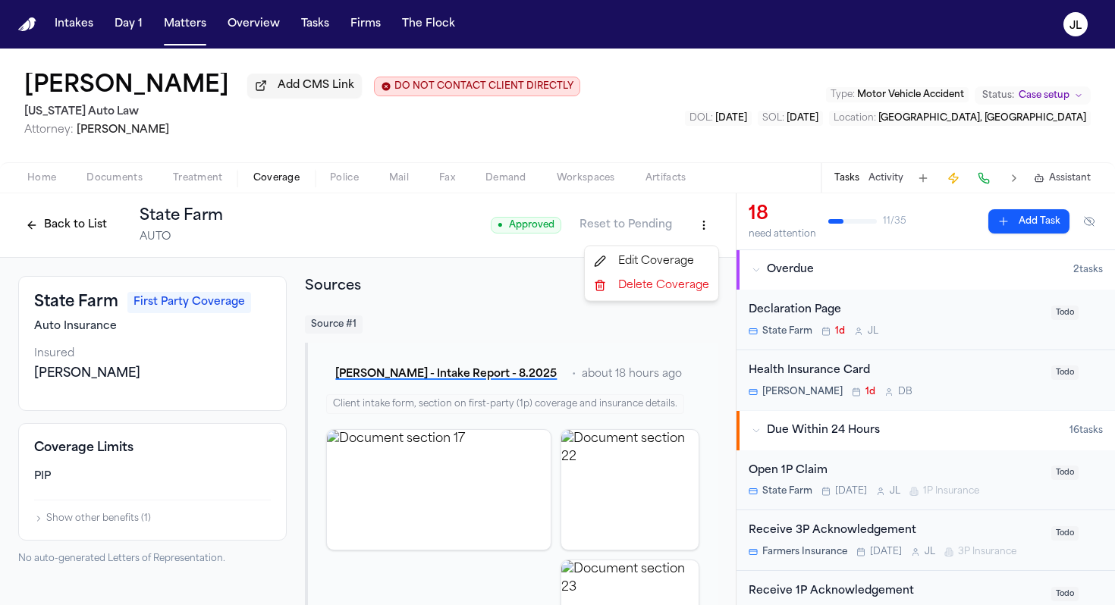
click at [701, 237] on html "Intakes Day 1 Matters Overview Tasks Firms The Flock JL Jessica Hart Add CMS Li…" at bounding box center [557, 302] width 1115 height 605
click at [674, 267] on div "Edit Coverage" at bounding box center [651, 262] width 127 height 24
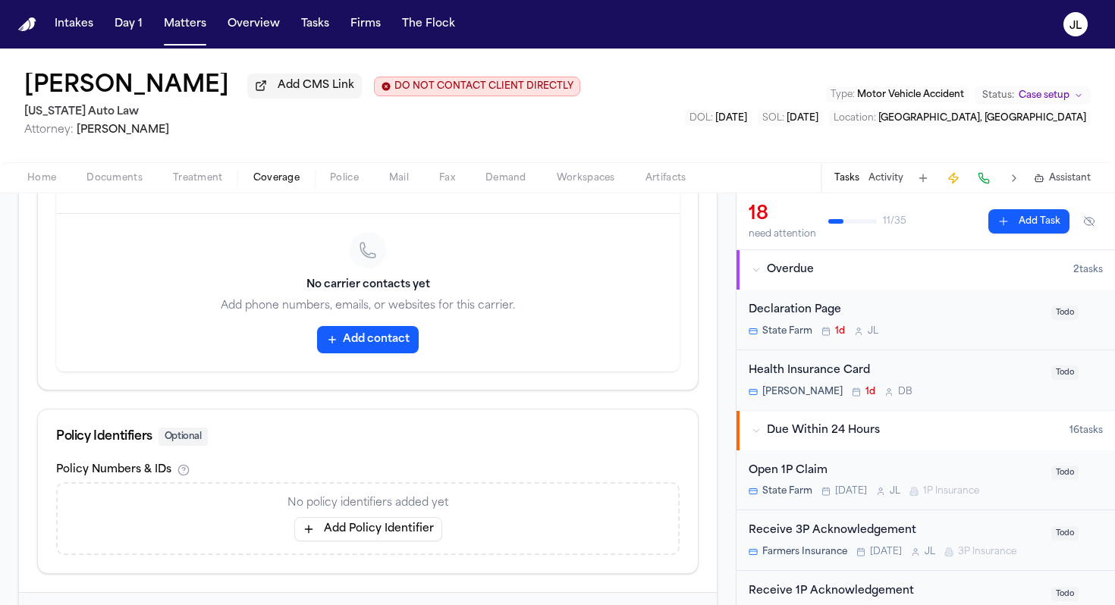
scroll to position [753, 0]
click at [352, 553] on div "No policy identifiers added yet Add Policy Identifier" at bounding box center [368, 516] width 624 height 73
click at [352, 530] on button "Add Policy Identifier" at bounding box center [368, 527] width 148 height 24
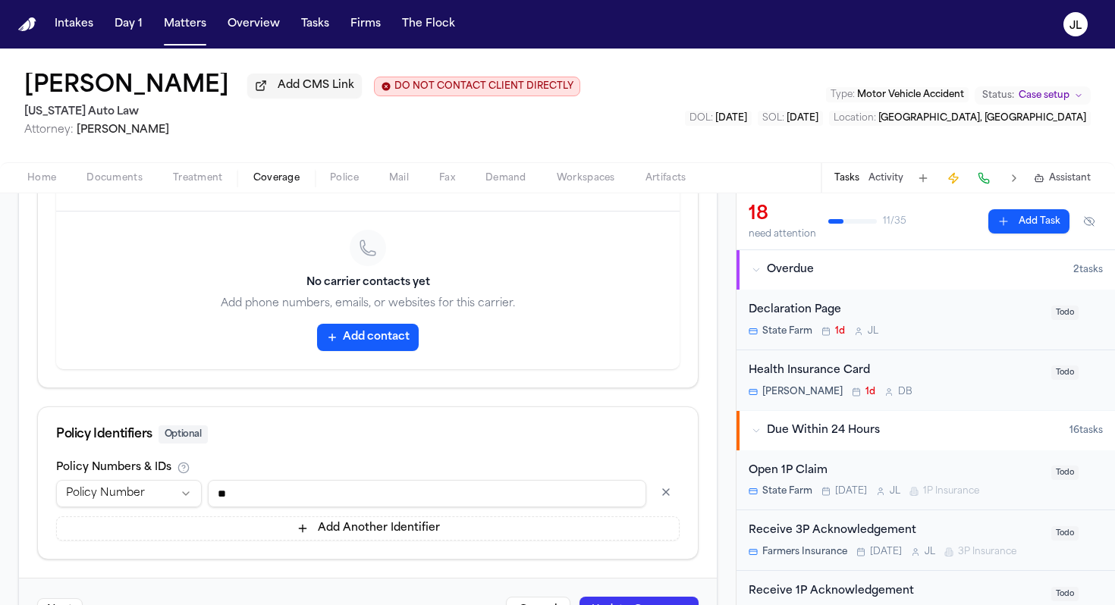
type input "*******"
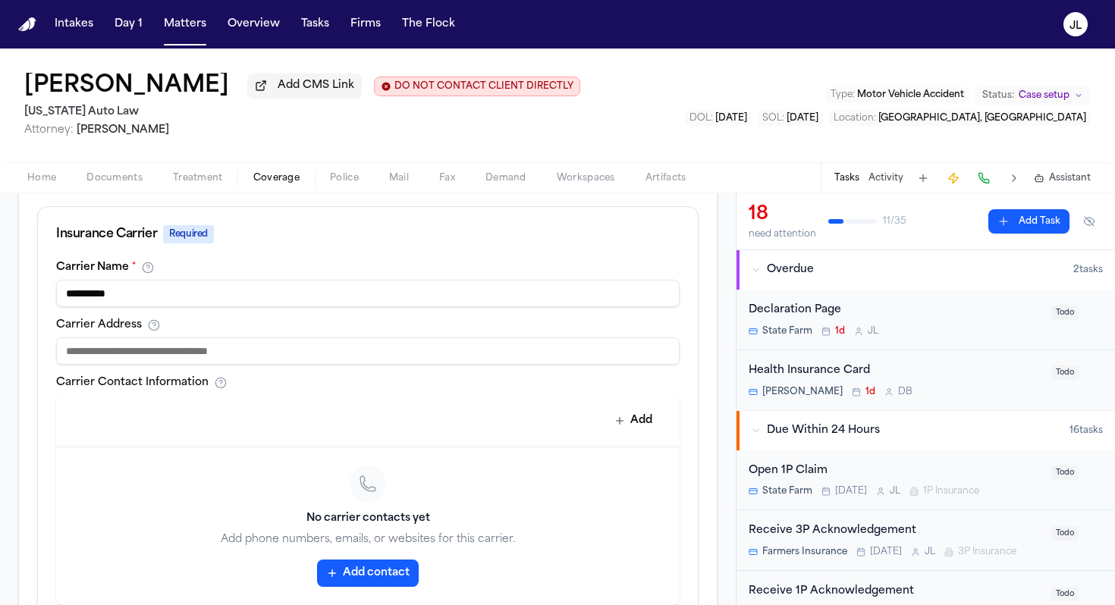
scroll to position [582, 0]
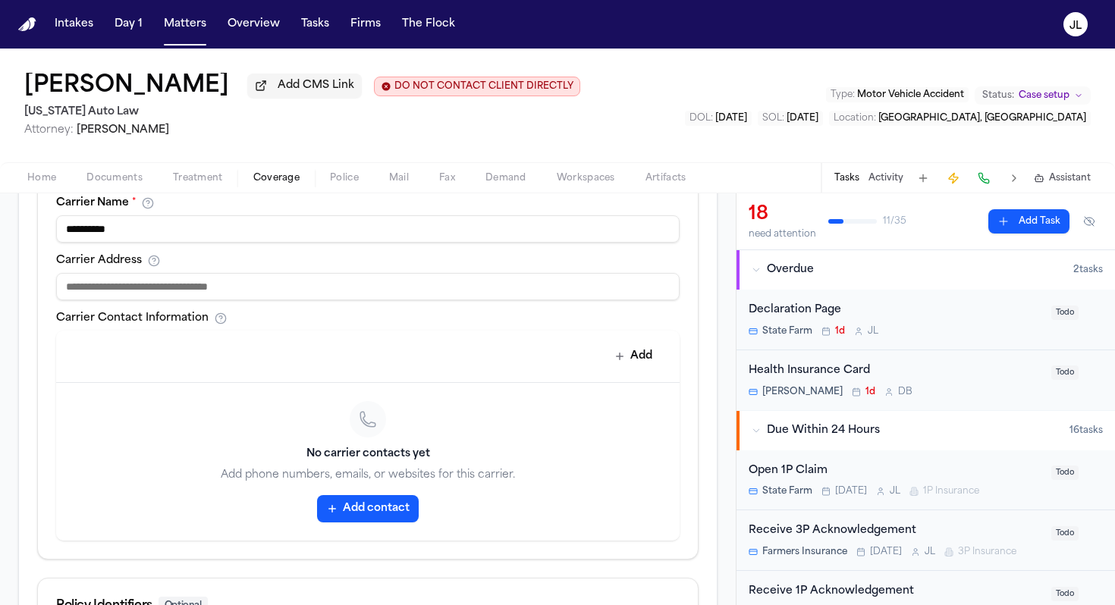
click at [391, 511] on button "Add contact" at bounding box center [368, 508] width 102 height 27
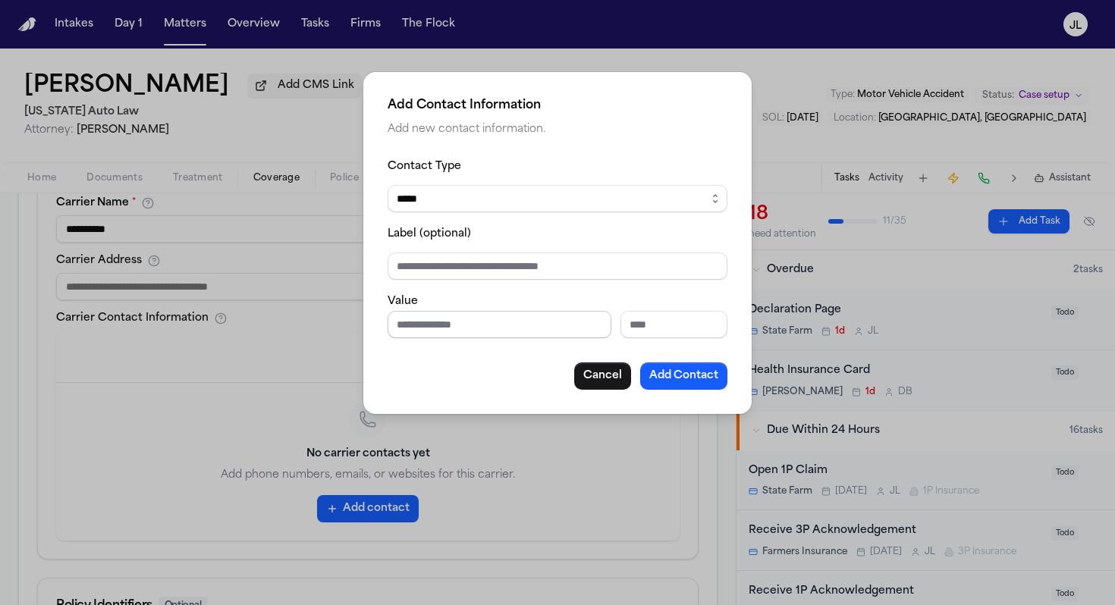
click at [459, 321] on input "Phone number" at bounding box center [500, 324] width 224 height 27
paste input "**********"
type input "**********"
click at [680, 373] on button "Add Contact" at bounding box center [683, 376] width 87 height 27
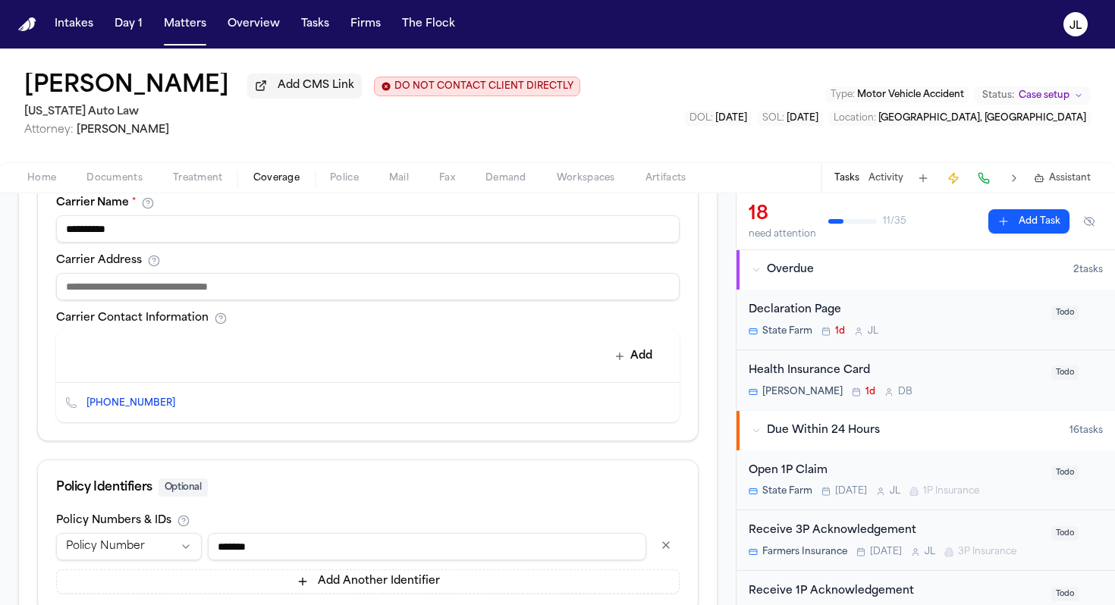
scroll to position [694, 0]
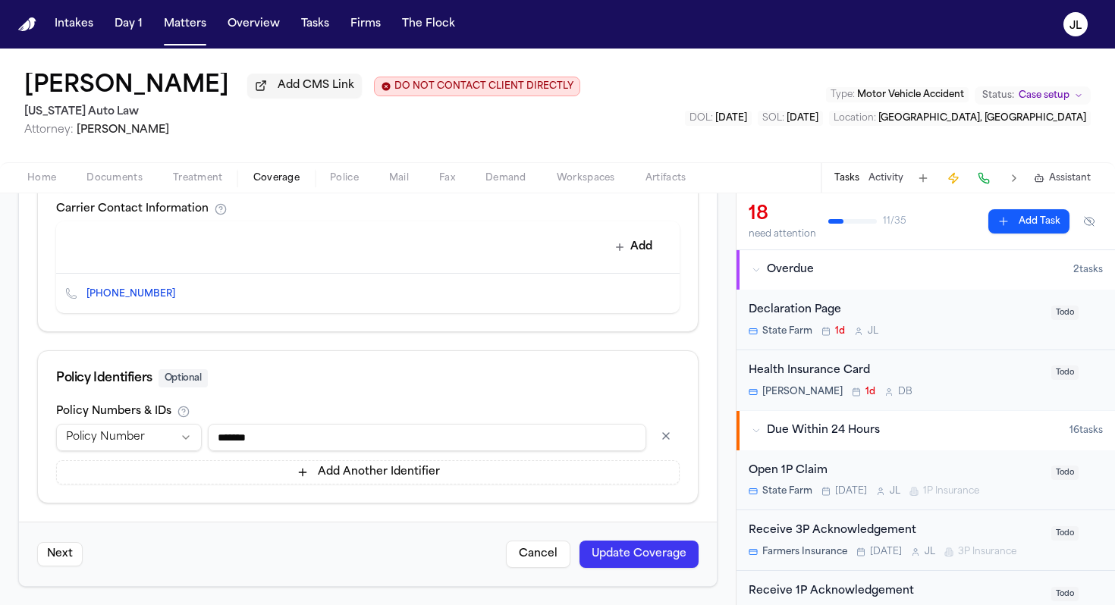
click at [654, 554] on button "Update Coverage" at bounding box center [639, 554] width 119 height 27
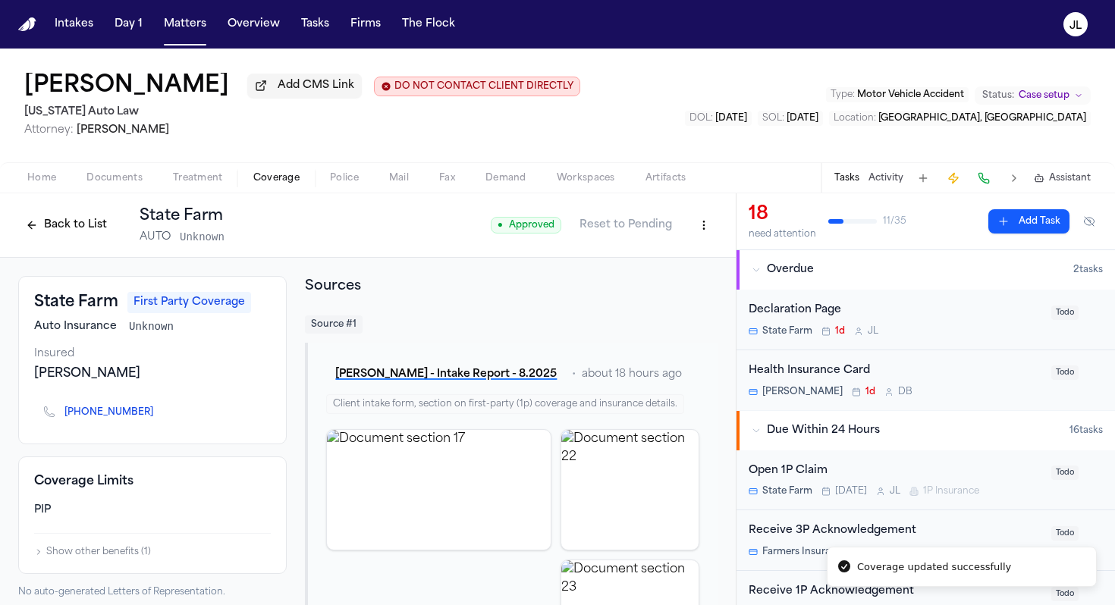
click at [33, 228] on button "Back to List" at bounding box center [66, 225] width 96 height 24
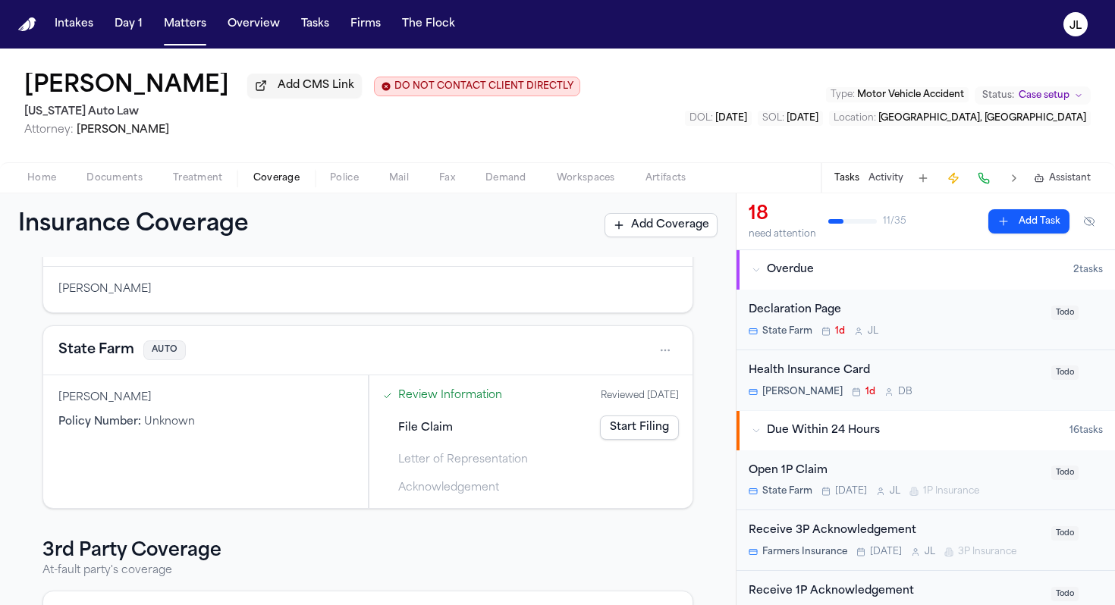
scroll to position [112, 0]
click at [96, 355] on button "State Farm" at bounding box center [96, 348] width 76 height 21
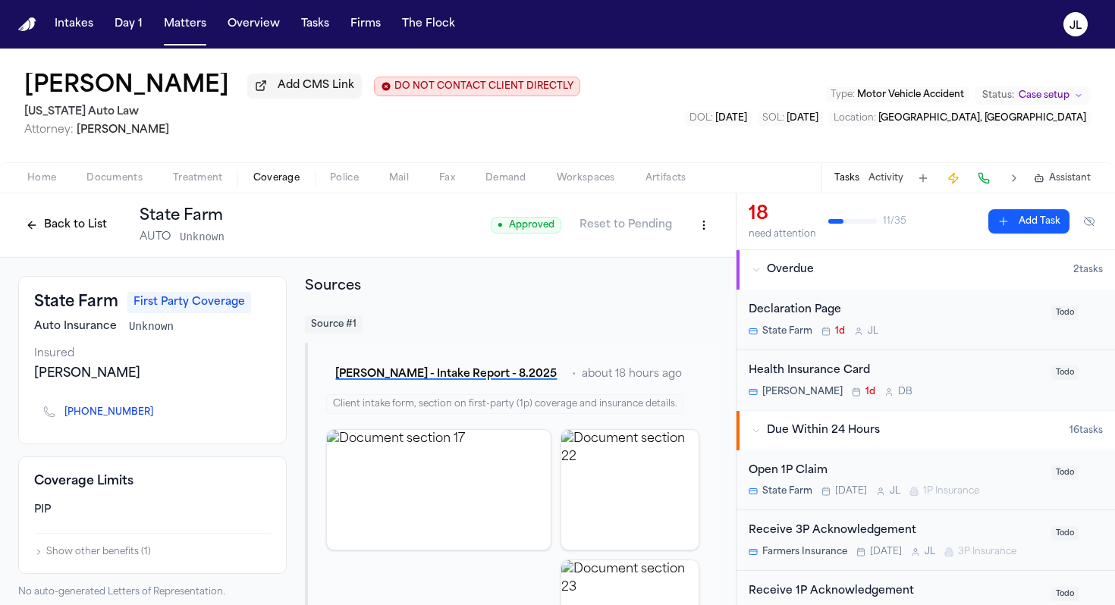
click at [70, 236] on button "Back to List" at bounding box center [66, 225] width 96 height 24
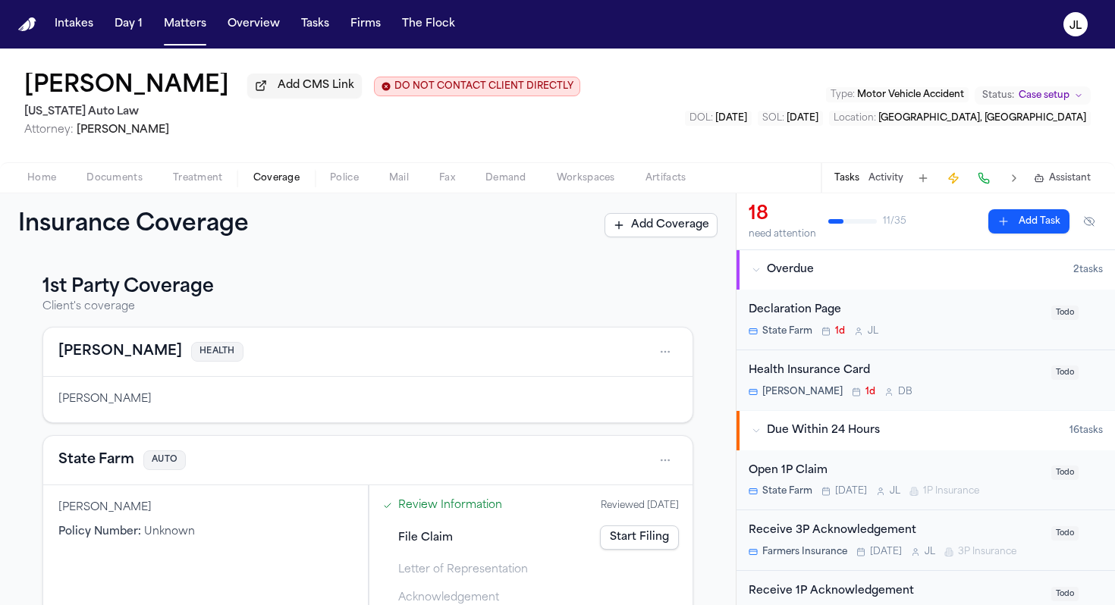
click at [99, 466] on button "State Farm" at bounding box center [96, 460] width 76 height 21
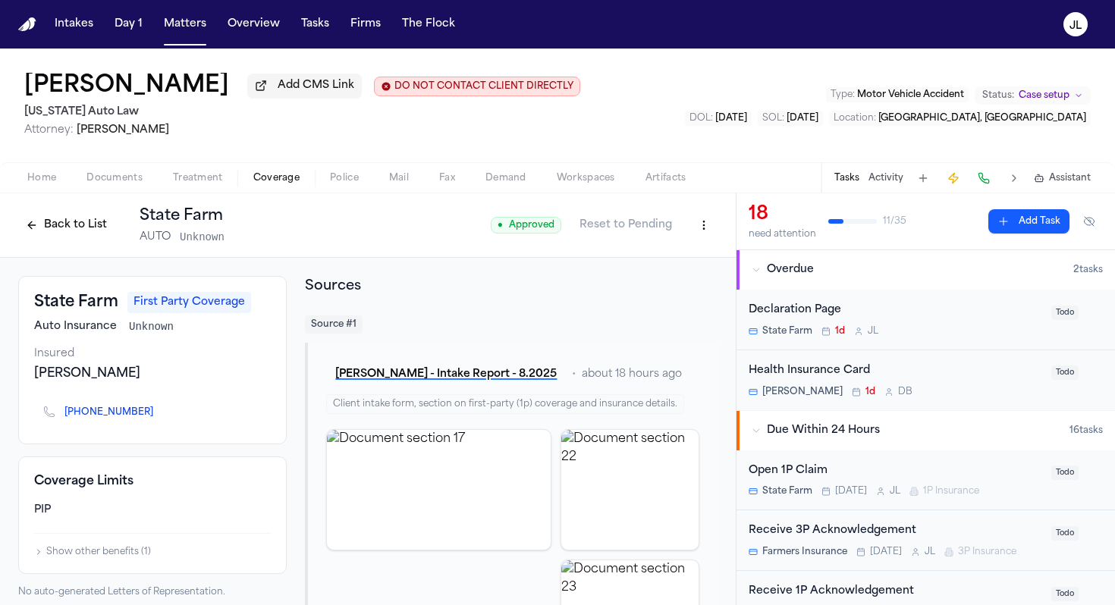
click at [74, 222] on button "Back to List" at bounding box center [66, 225] width 96 height 24
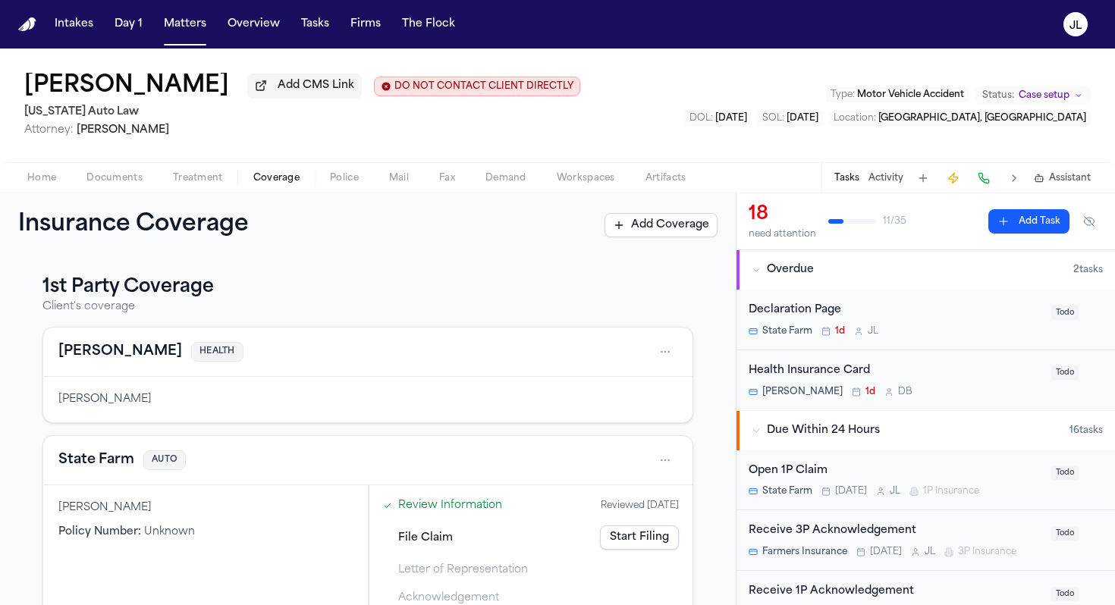
click at [627, 540] on link "Start Filing" at bounding box center [639, 538] width 79 height 24
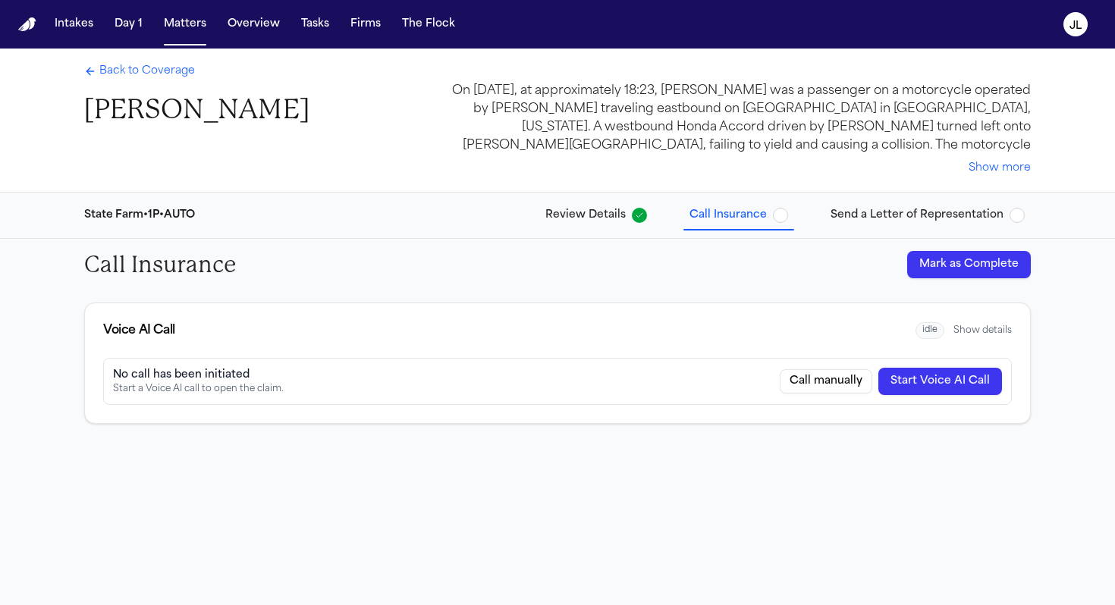
click at [964, 379] on button "Start Voice AI Call" at bounding box center [940, 381] width 124 height 27
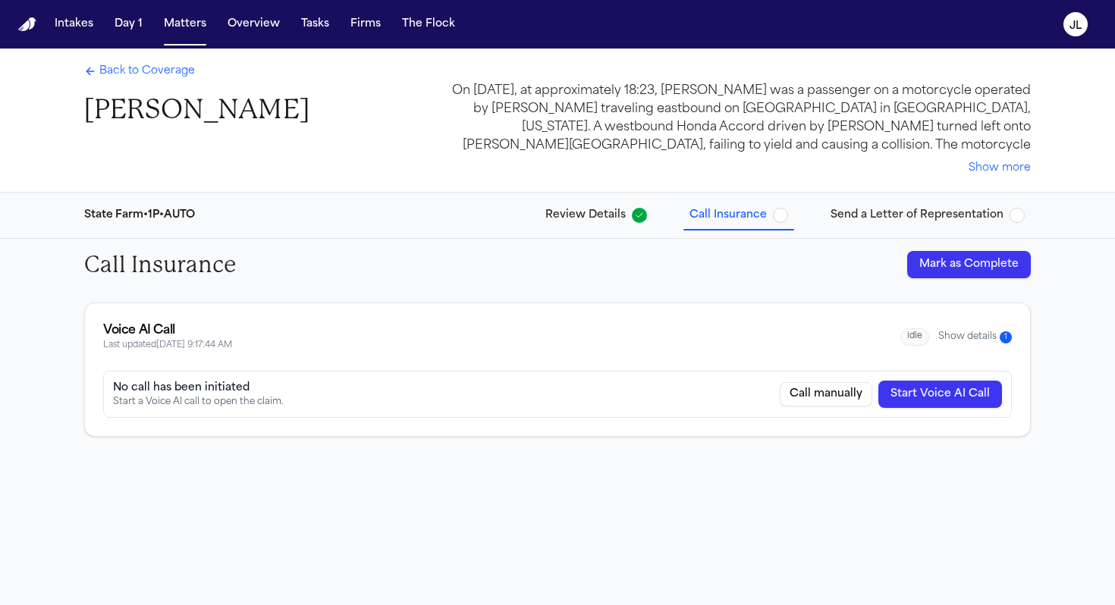
click at [124, 74] on span "Back to Coverage" at bounding box center [147, 71] width 96 height 15
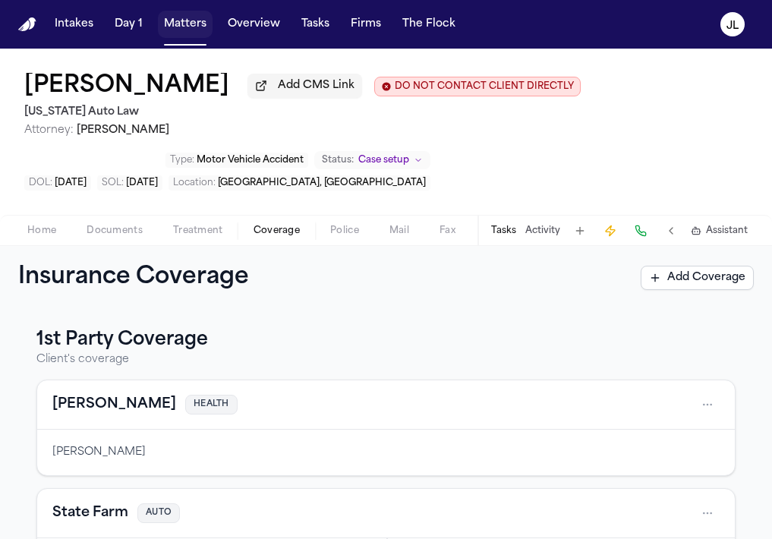
click at [184, 25] on button "Matters" at bounding box center [185, 24] width 55 height 27
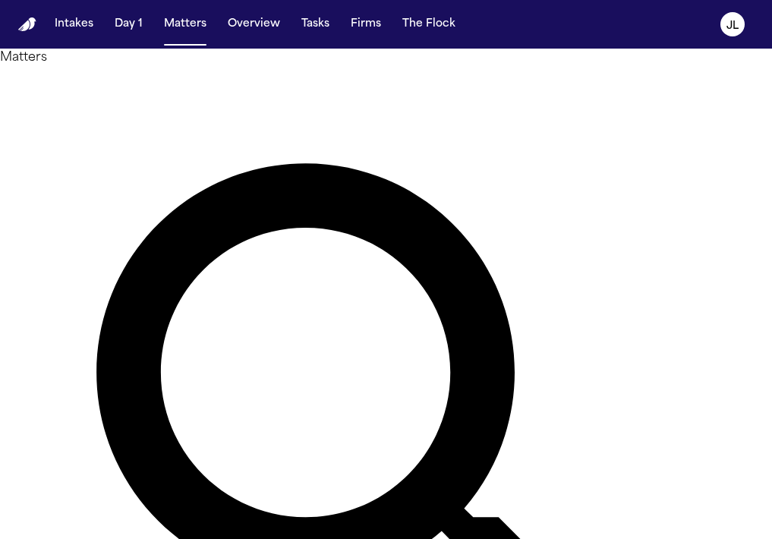
drag, startPoint x: 332, startPoint y: 99, endPoint x: 303, endPoint y: 99, distance: 29.6
type input "******"
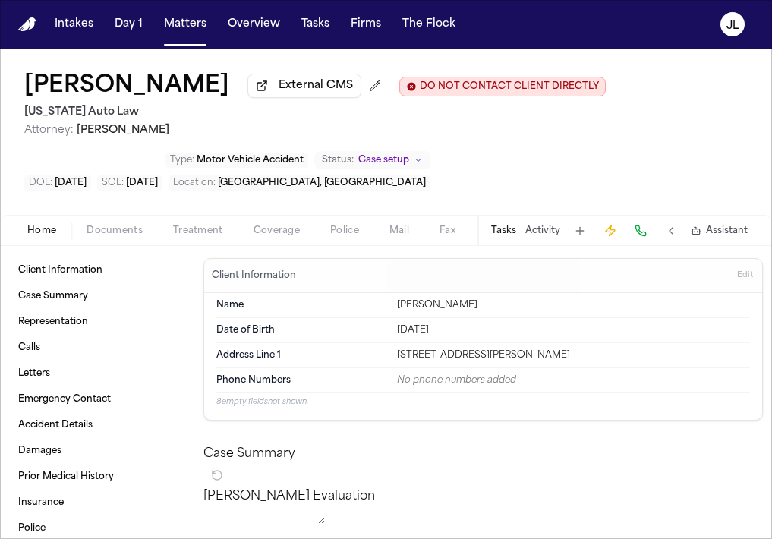
click at [283, 234] on span "Coverage" at bounding box center [276, 231] width 46 height 12
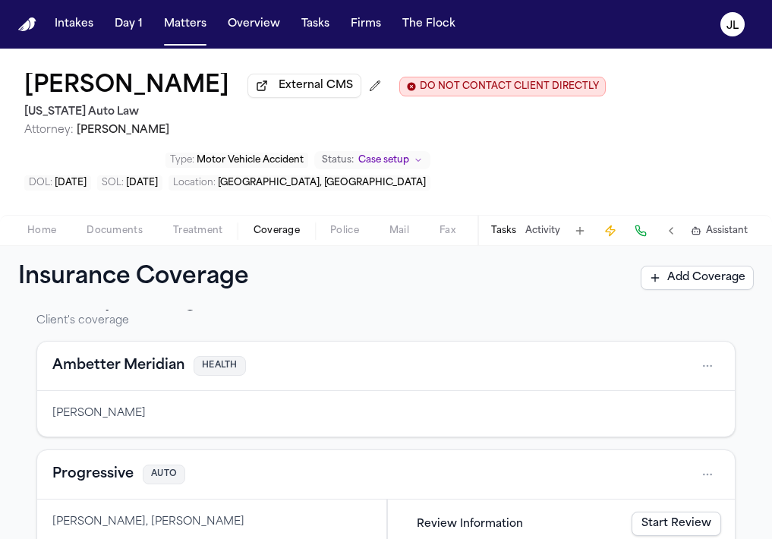
scroll to position [38, 0]
click at [104, 228] on span "Documents" at bounding box center [114, 231] width 56 height 12
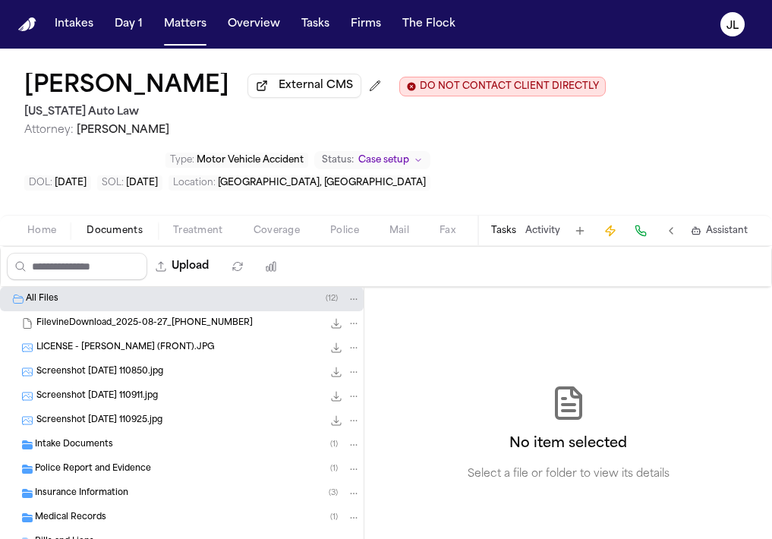
click at [127, 486] on div "Insurance Information ( 3 )" at bounding box center [181, 493] width 363 height 24
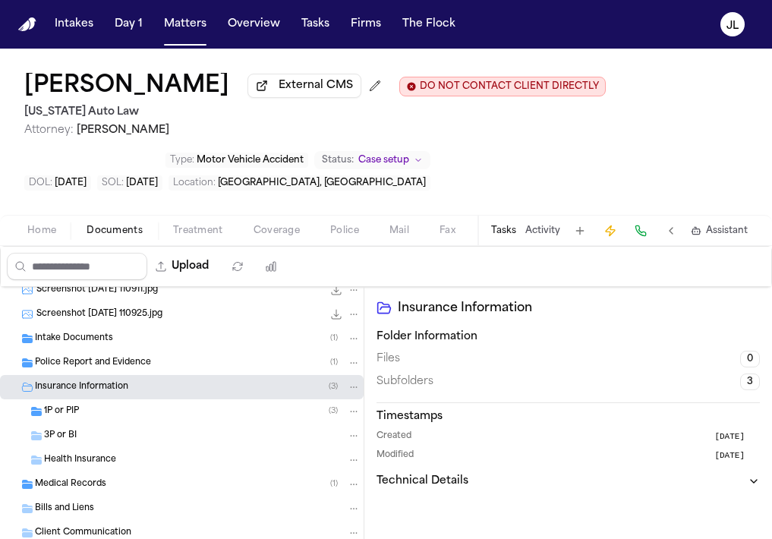
scroll to position [119, 0]
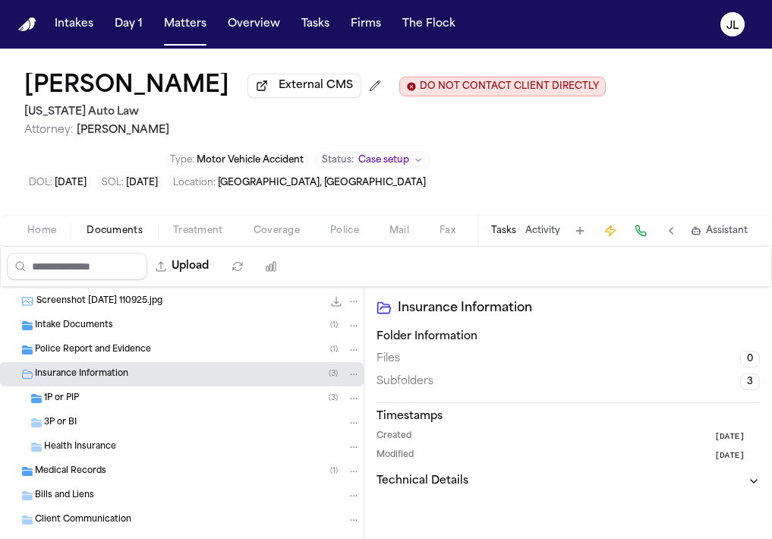
click at [119, 405] on div "1P or PIP ( 3 )" at bounding box center [202, 398] width 316 height 14
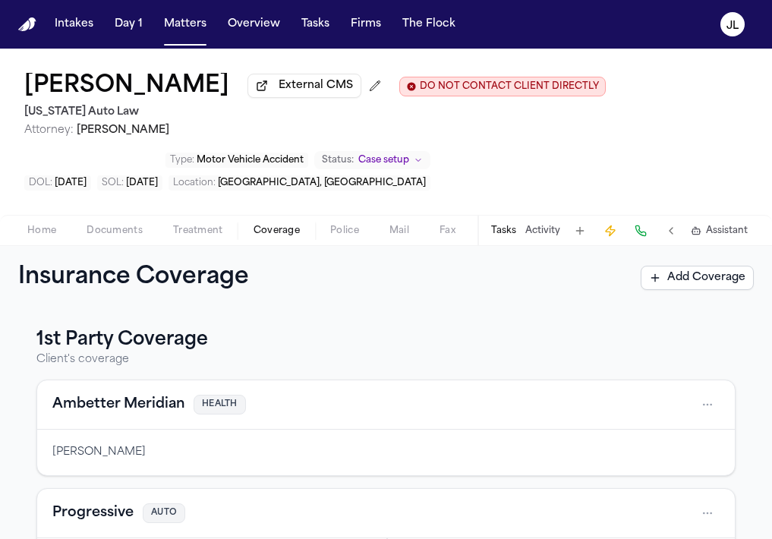
click at [263, 236] on span "Coverage" at bounding box center [276, 231] width 46 height 12
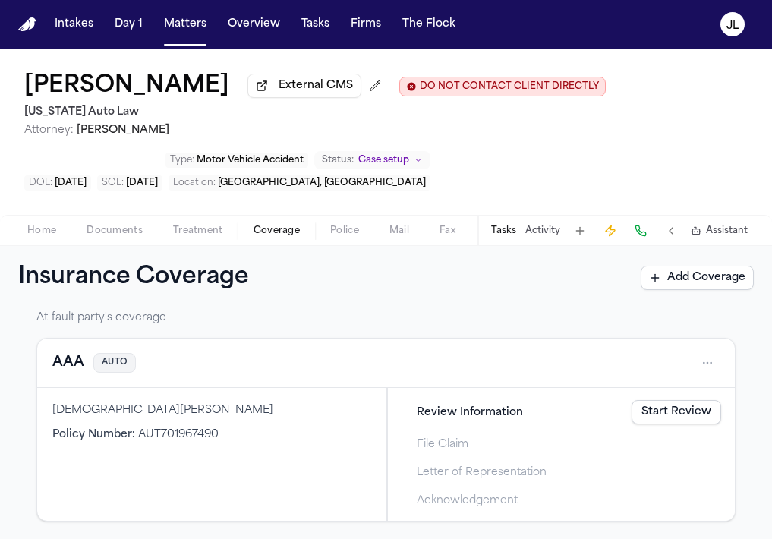
scroll to position [420, 0]
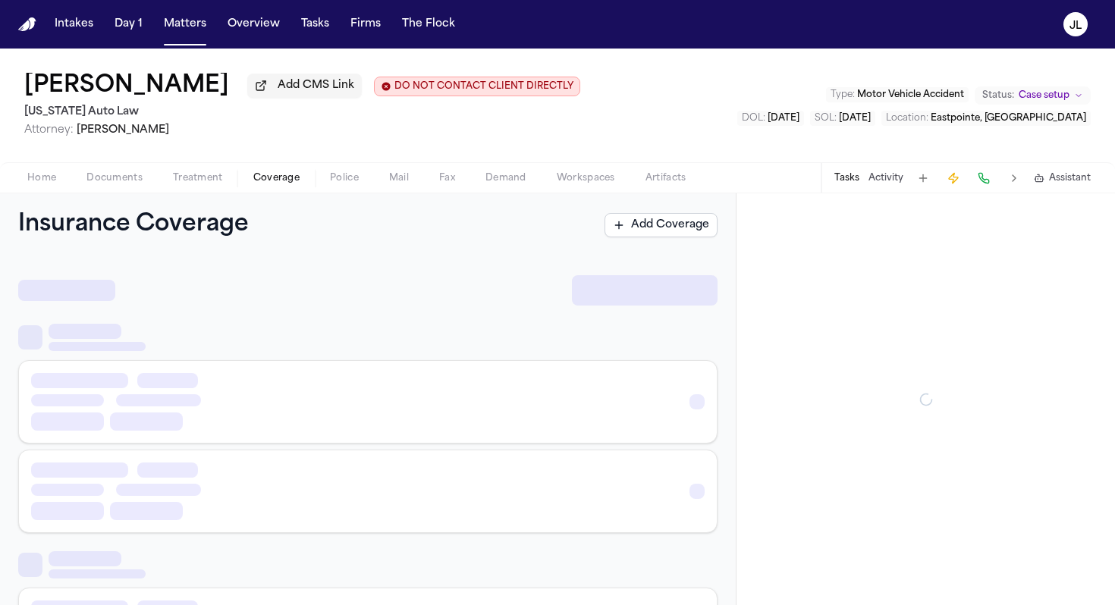
click at [289, 184] on span "Coverage" at bounding box center [276, 178] width 46 height 12
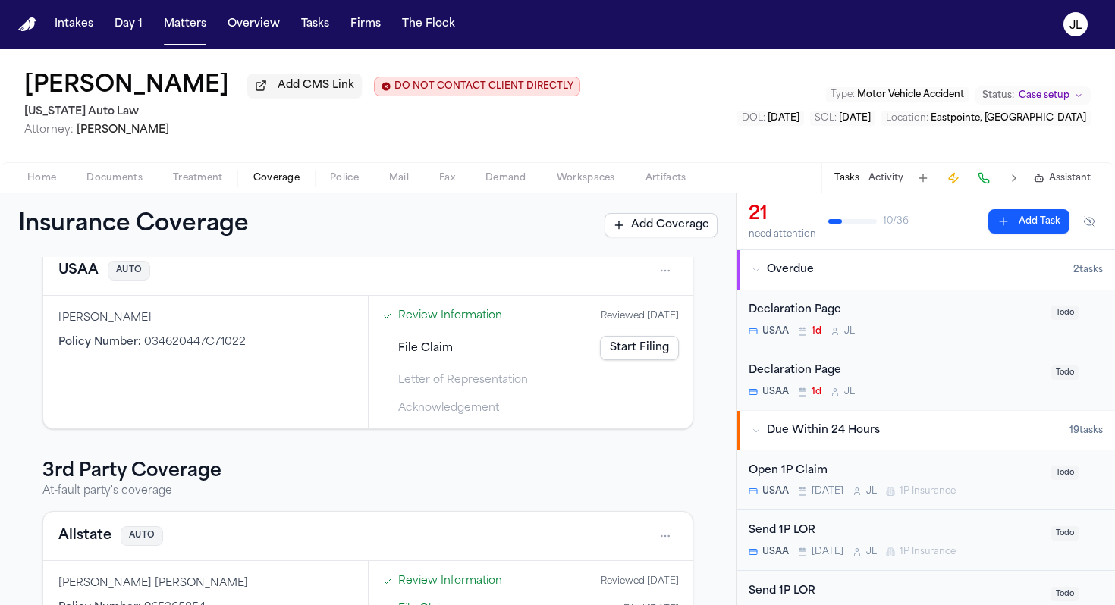
scroll to position [193, 0]
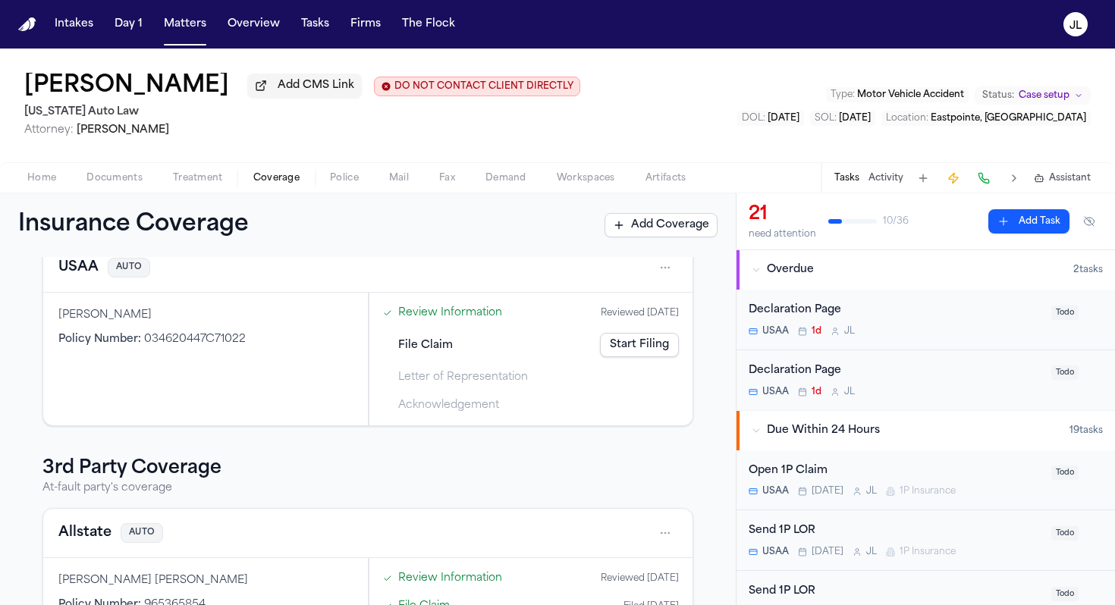
click at [90, 277] on button "USAA" at bounding box center [78, 267] width 40 height 21
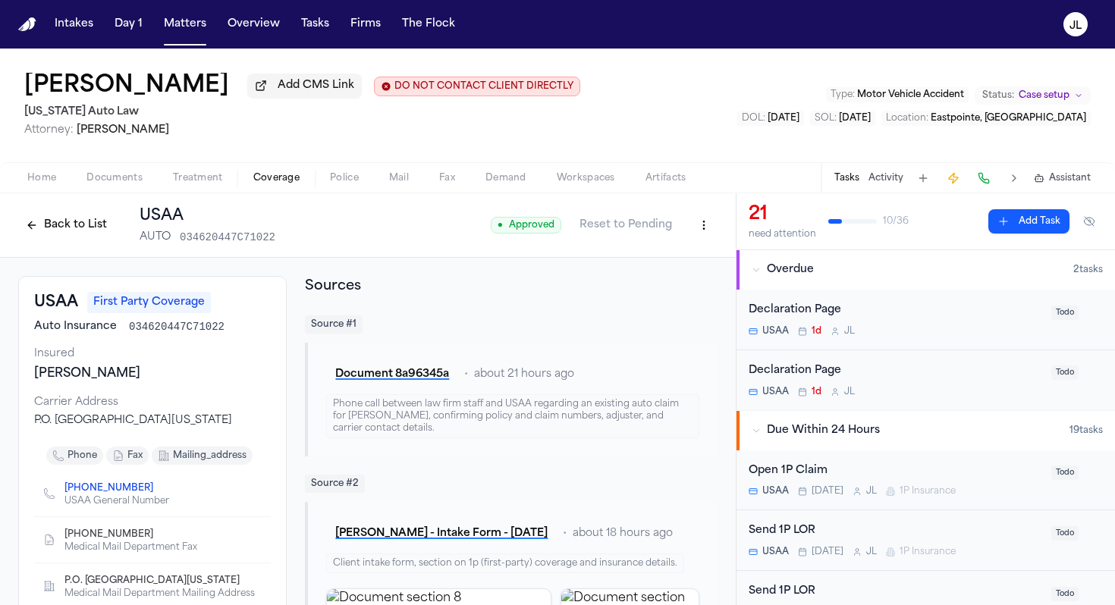
click at [57, 234] on button "Back to List" at bounding box center [66, 225] width 96 height 24
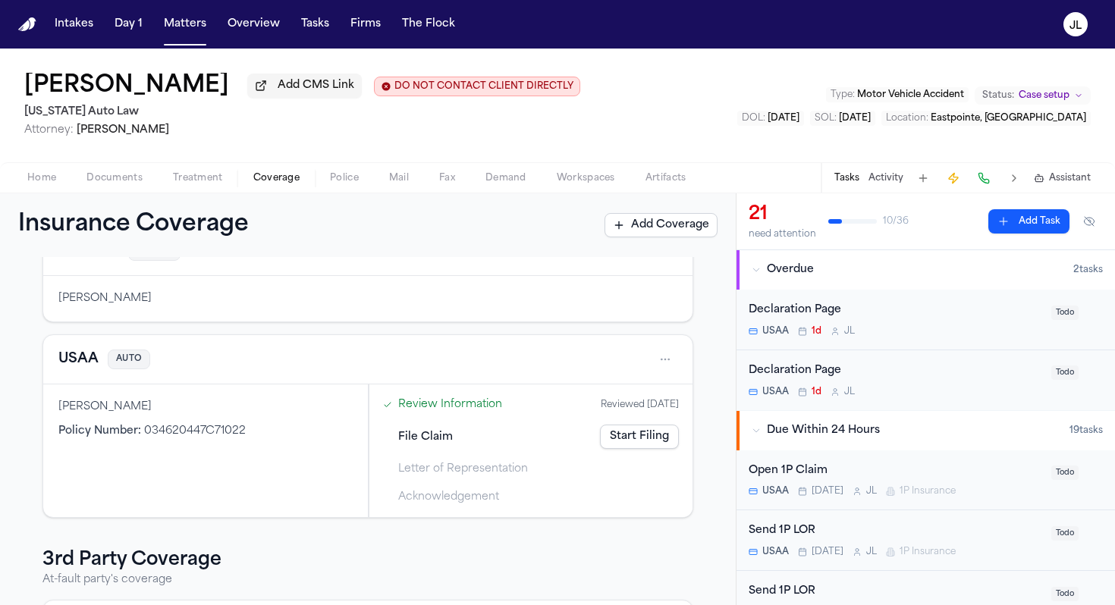
scroll to position [105, 0]
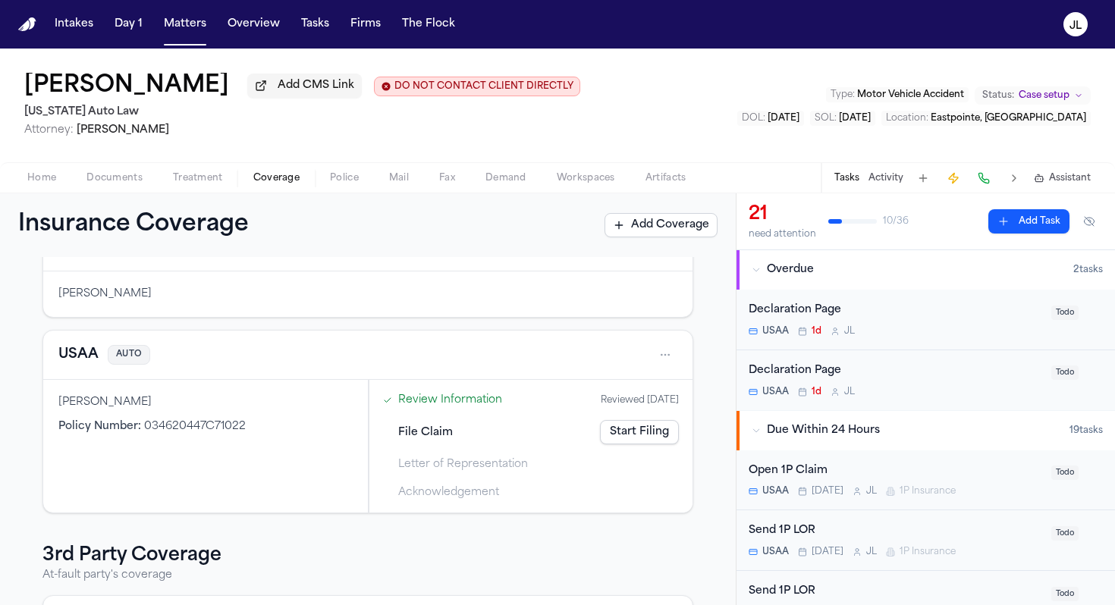
click at [658, 428] on link "Start Filing" at bounding box center [639, 432] width 79 height 24
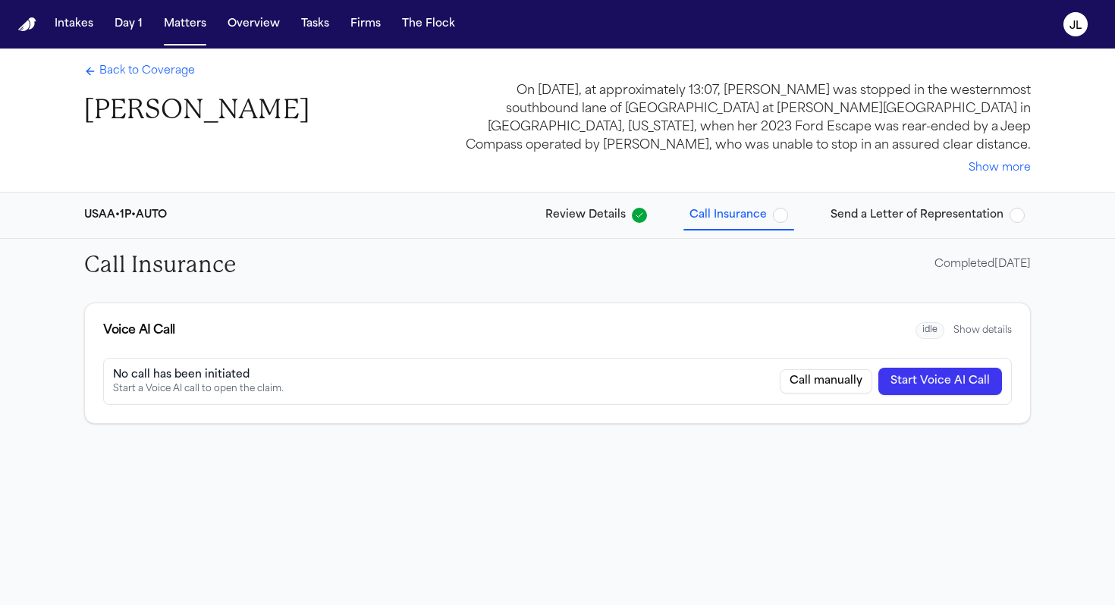
click at [979, 332] on button "Show details" at bounding box center [983, 331] width 58 height 12
click at [151, 79] on span "Back to Coverage" at bounding box center [147, 71] width 96 height 15
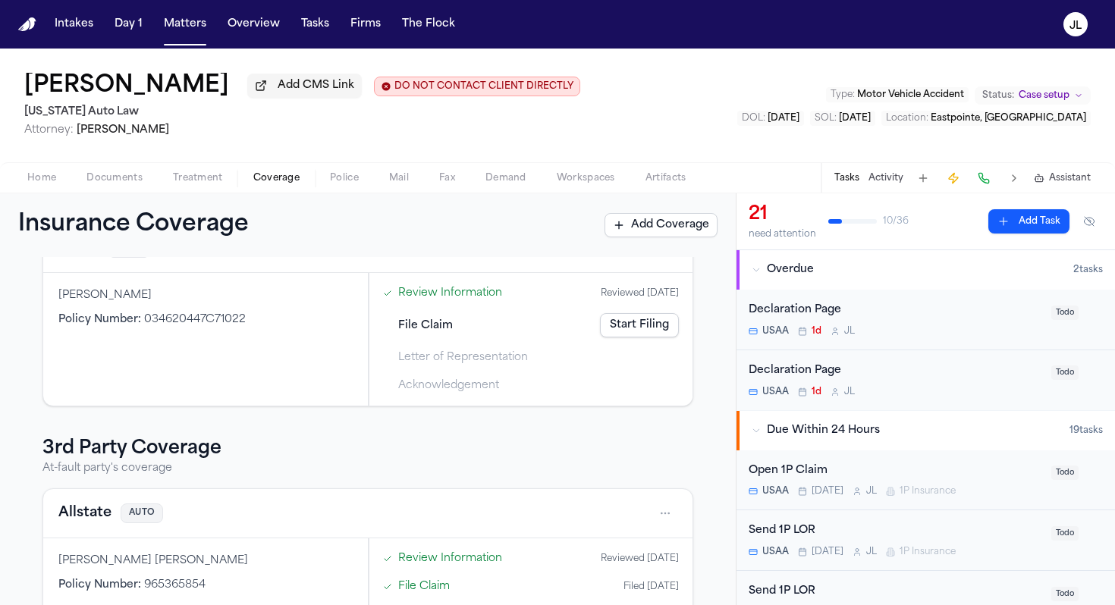
scroll to position [169, 0]
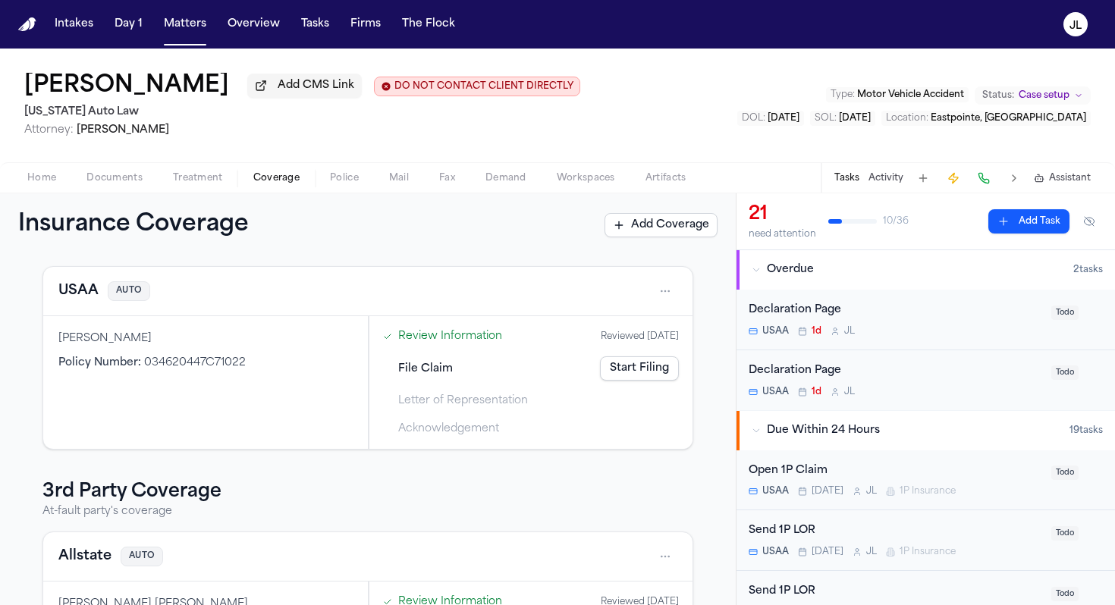
click at [79, 295] on button "USAA" at bounding box center [78, 291] width 40 height 21
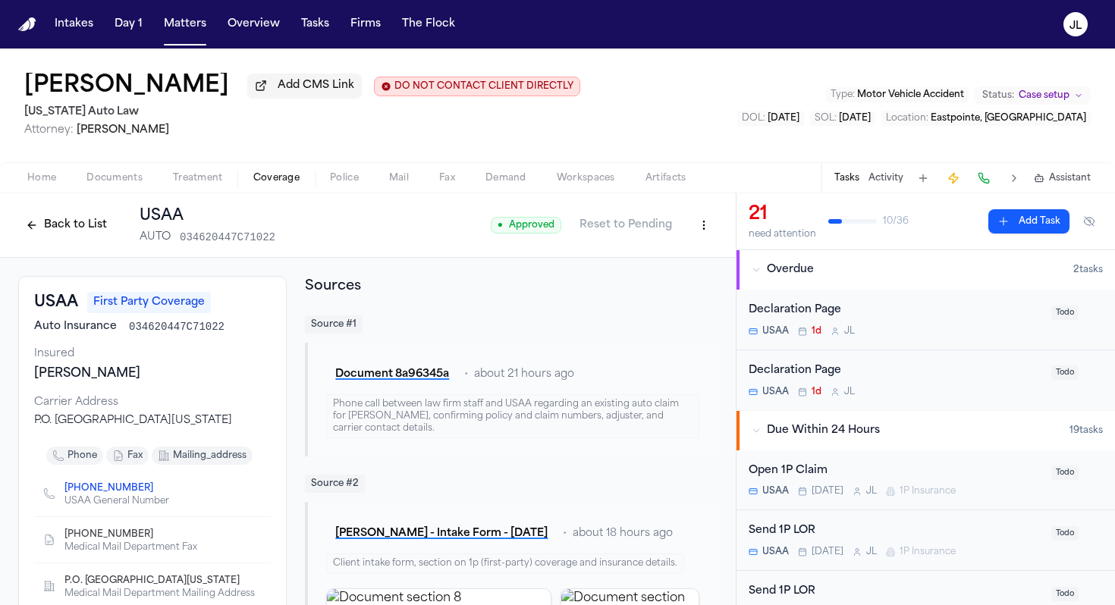
click at [60, 221] on button "Back to List" at bounding box center [66, 225] width 96 height 24
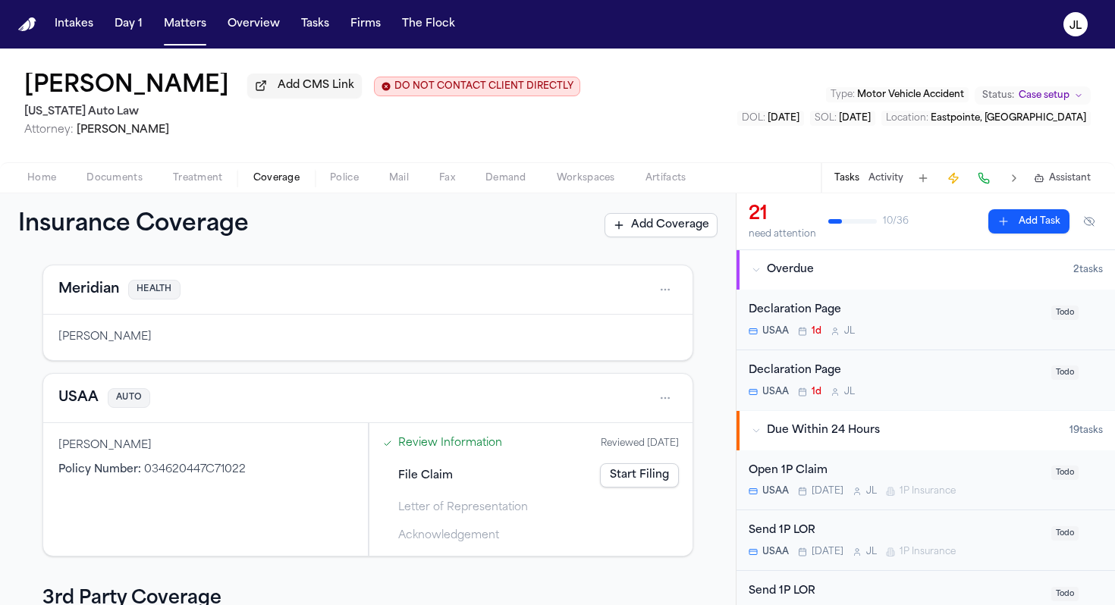
scroll to position [33, 0]
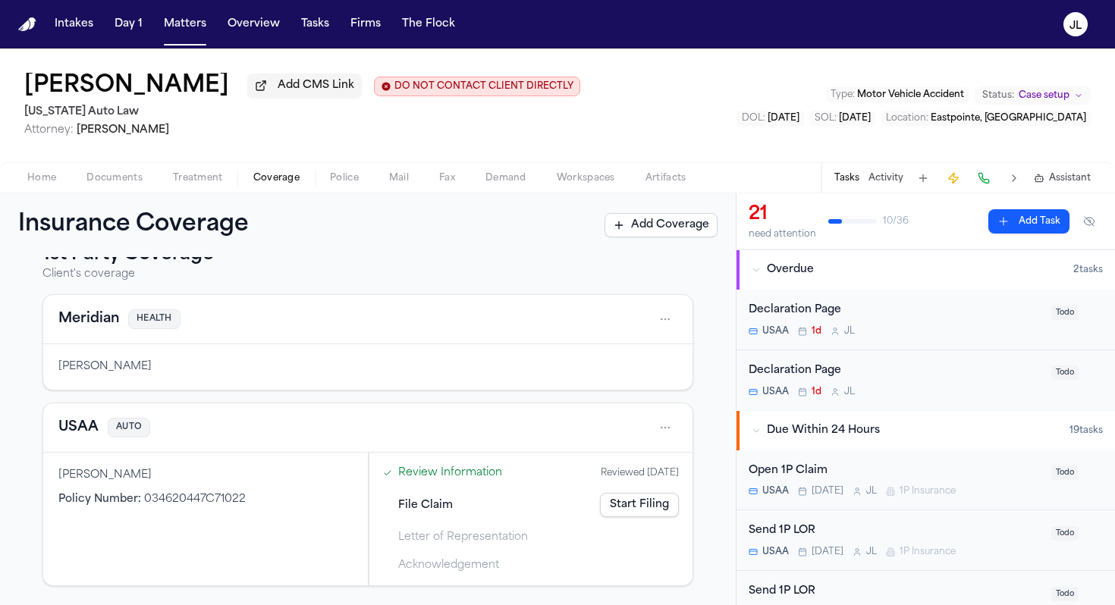
click at [654, 517] on link "Start Filing" at bounding box center [639, 505] width 79 height 24
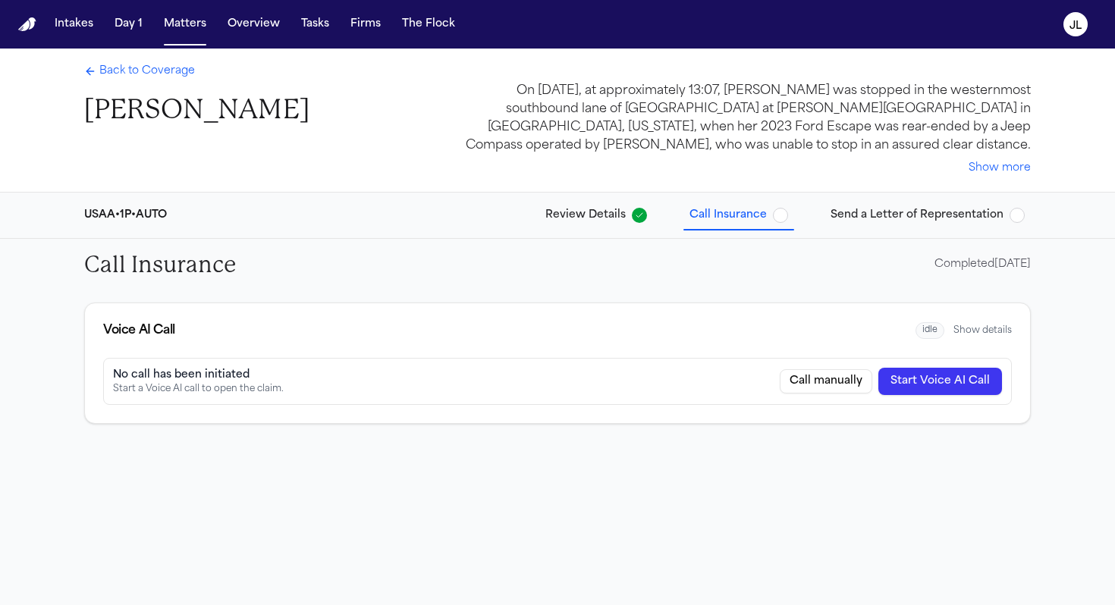
click at [876, 220] on span "Send a Letter of Representation" at bounding box center [917, 215] width 173 height 15
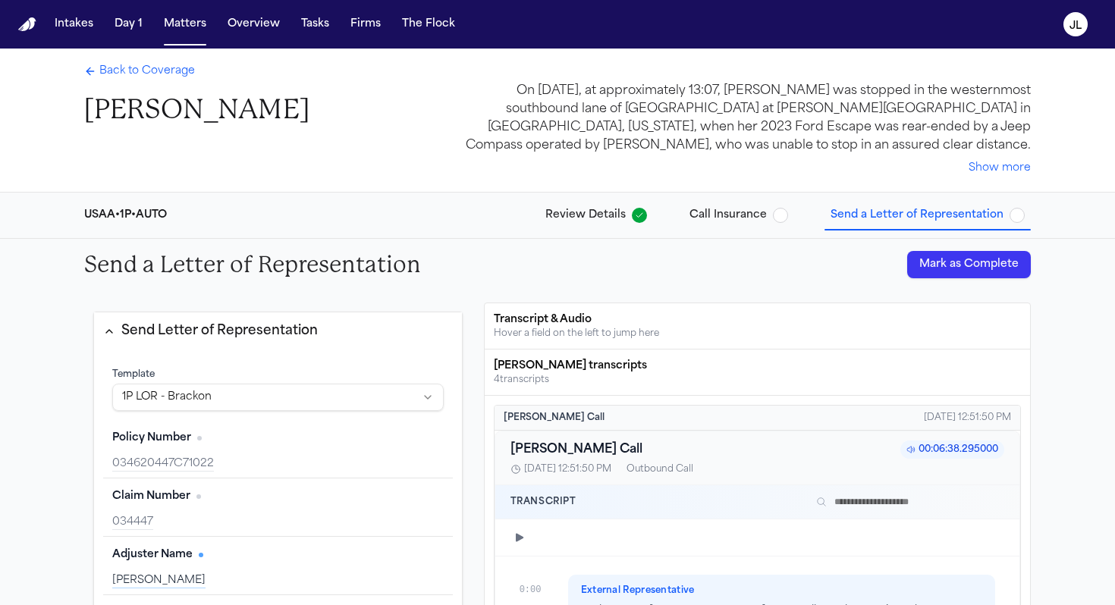
click at [141, 83] on div "Back to Coverage Kimberly Osborne" at bounding box center [196, 95] width 225 height 63
click at [140, 77] on span "Back to Coverage" at bounding box center [147, 71] width 96 height 15
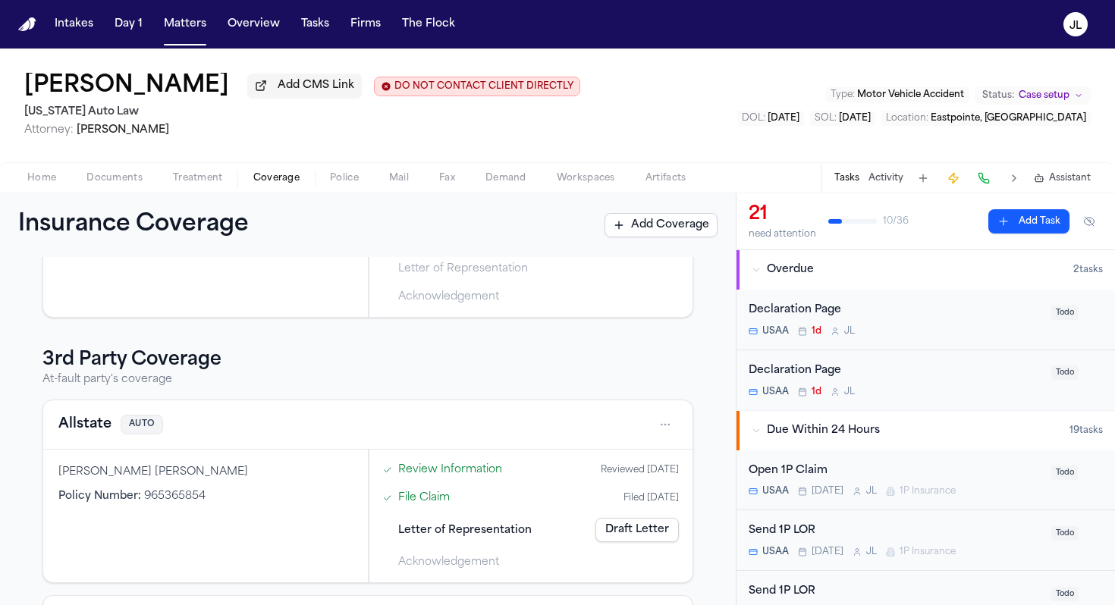
scroll to position [338, 0]
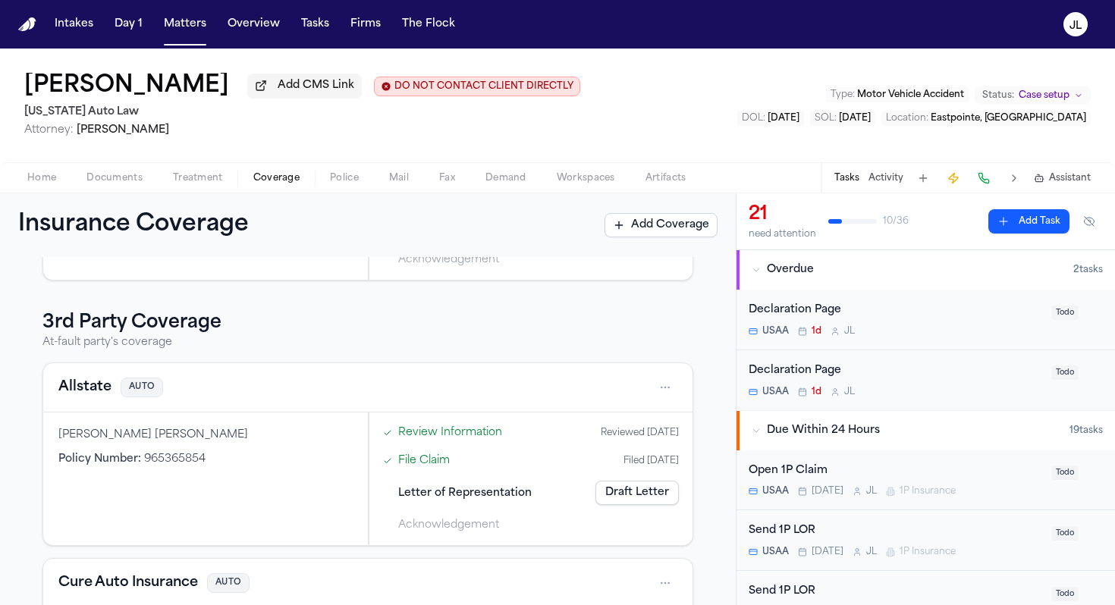
click at [86, 383] on button "Allstate" at bounding box center [84, 387] width 53 height 21
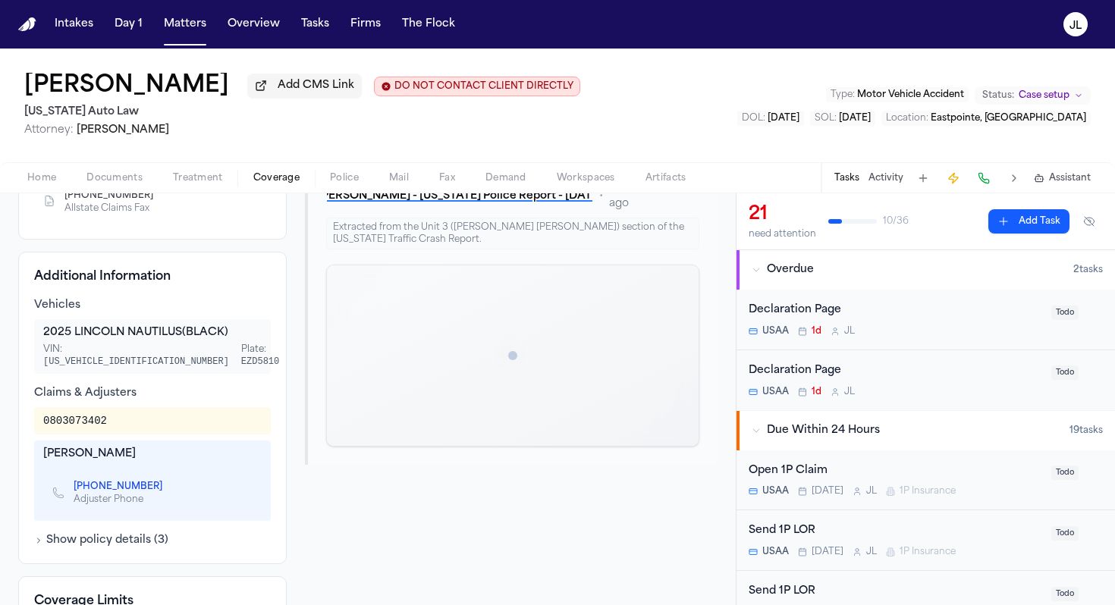
scroll to position [378, 0]
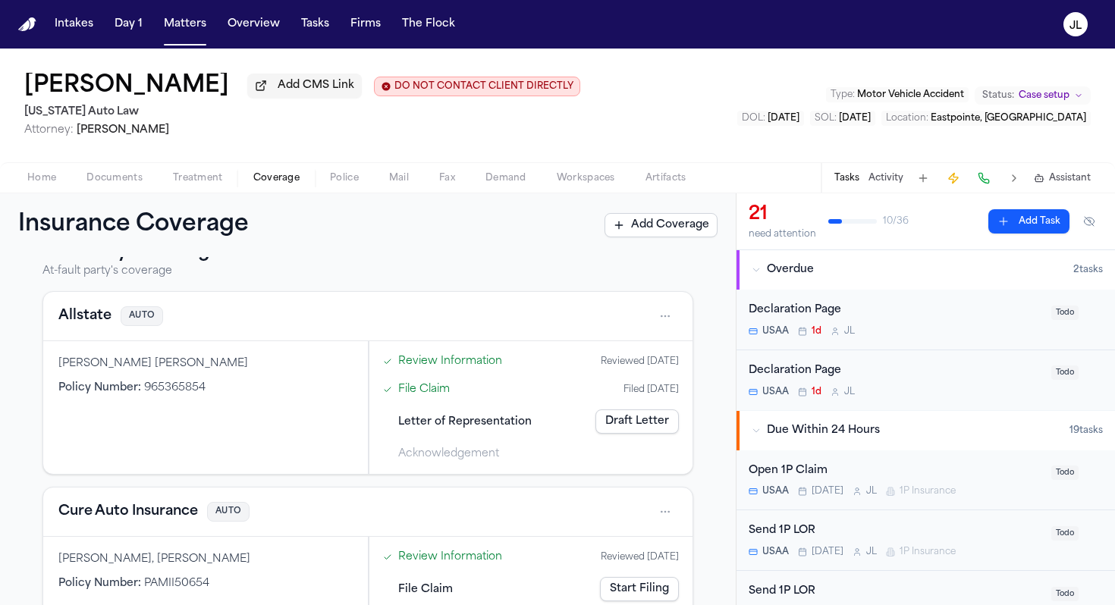
scroll to position [496, 0]
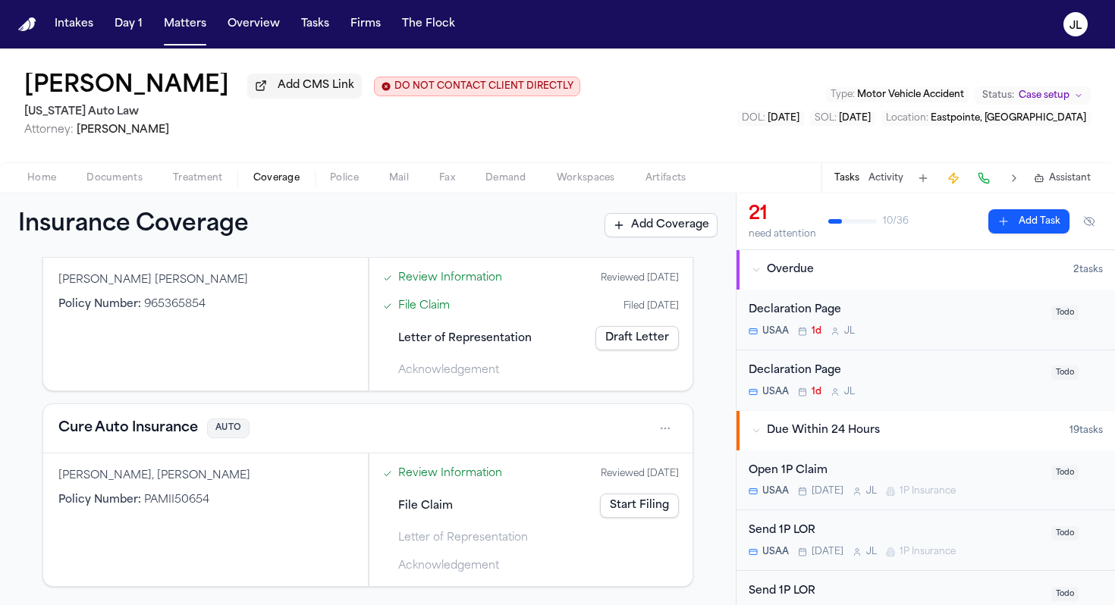
click at [130, 428] on button "Cure Auto Insurance" at bounding box center [128, 428] width 140 height 21
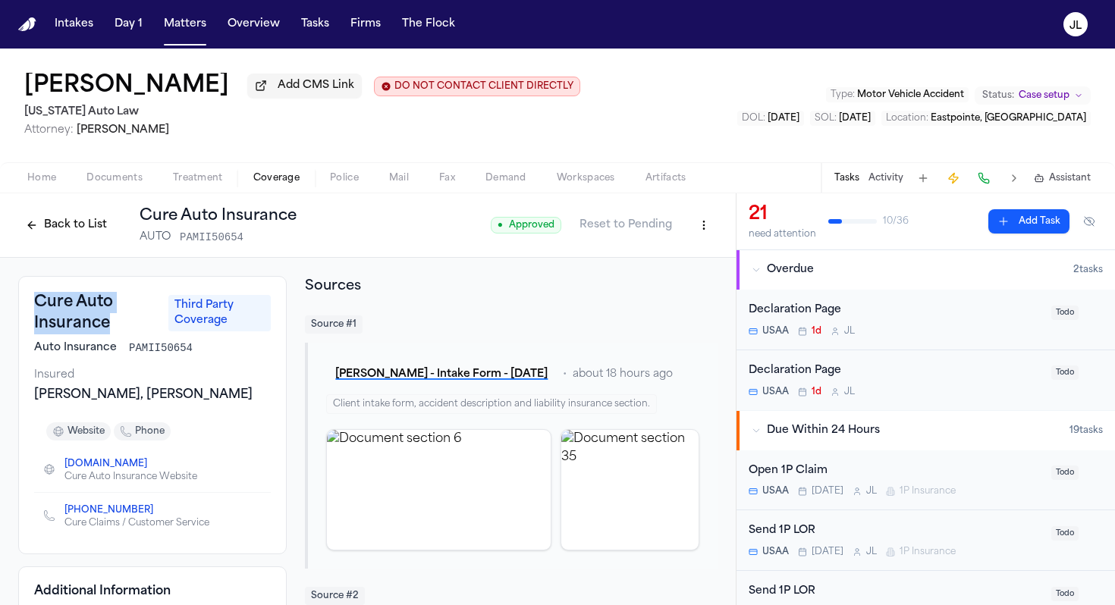
drag, startPoint x: 108, startPoint y: 327, endPoint x: 36, endPoint y: 306, distance: 75.1
click at [36, 306] on h3 "Cure Auto Insurance" at bounding box center [96, 313] width 125 height 42
copy h3 "Cure Auto Insurance"
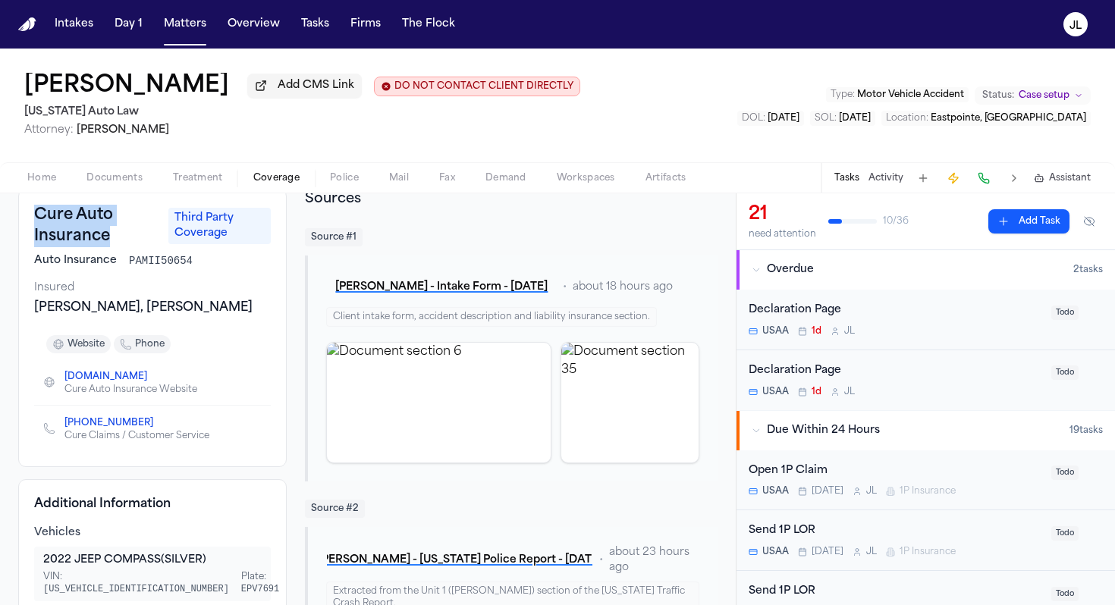
scroll to position [64, 0]
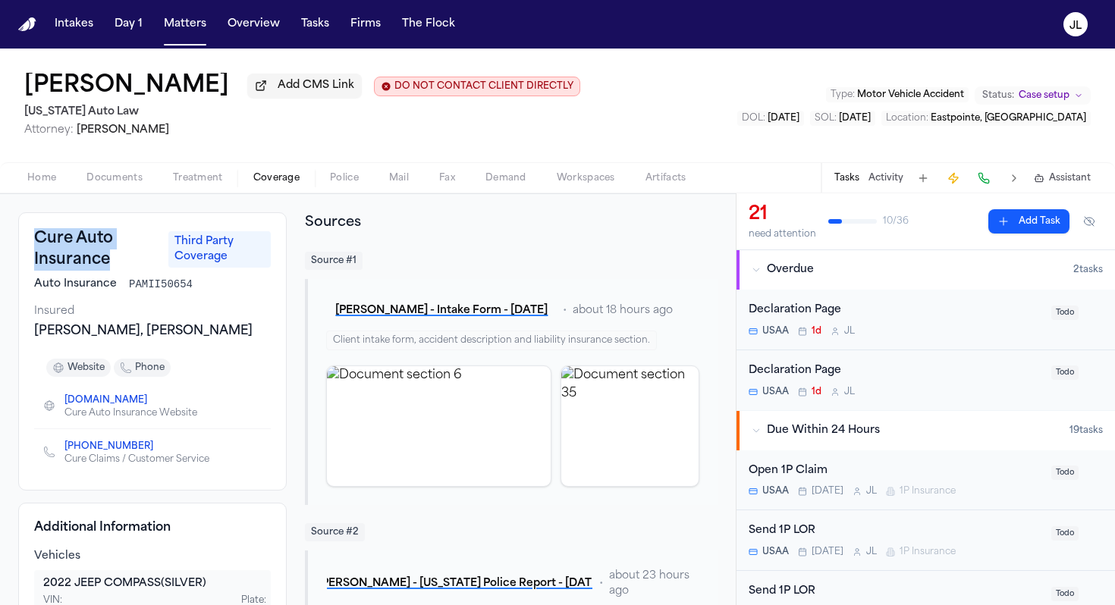
copy h3 "Cure Auto Insurance"
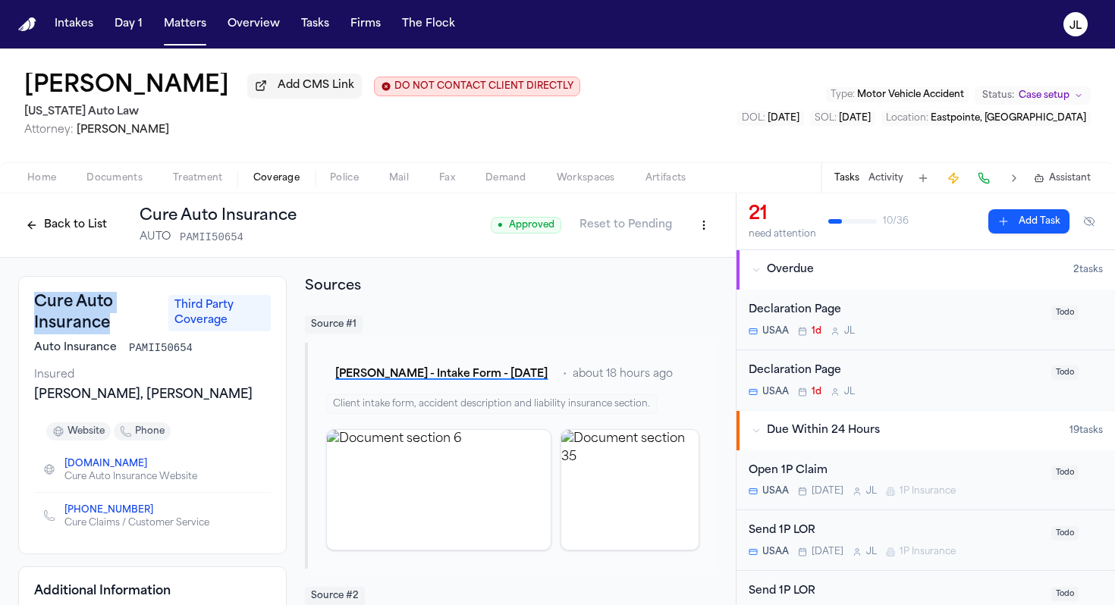
click at [696, 230] on html "Intakes Day 1 Matters Overview Tasks Firms The Flock JL Kimberly Osborne Add CM…" at bounding box center [557, 302] width 1115 height 605
click at [682, 265] on div "Edit Coverage" at bounding box center [651, 262] width 127 height 24
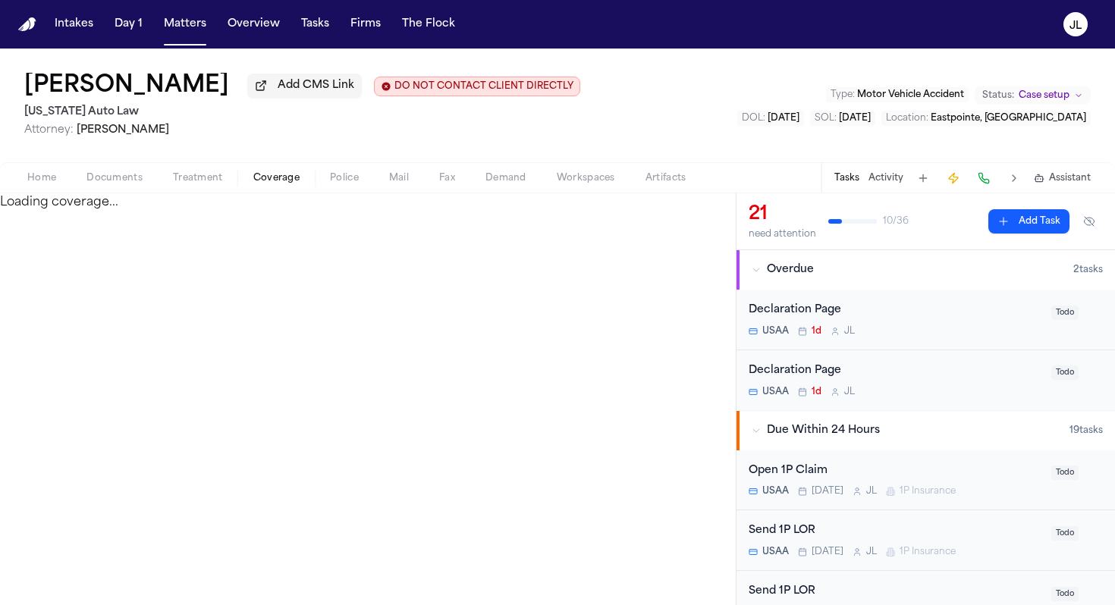
select select "**********"
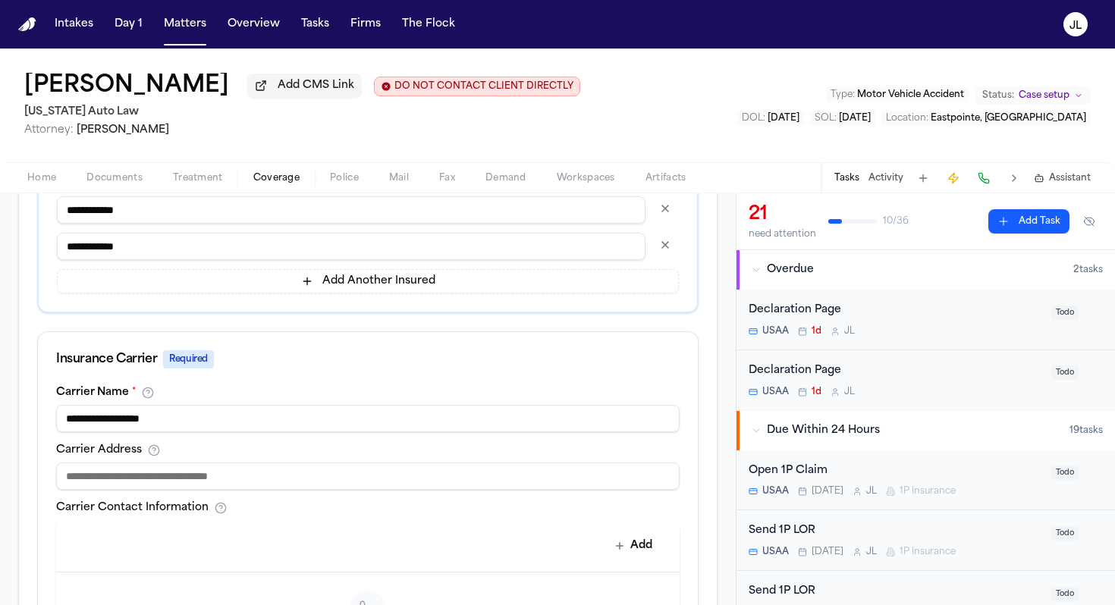
scroll to position [435, 0]
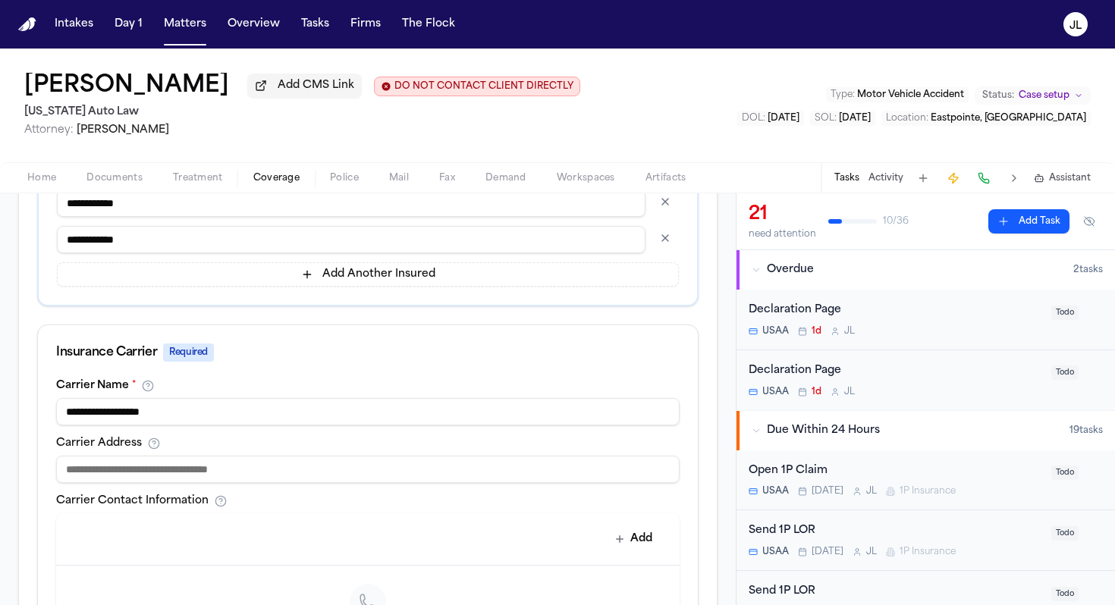
click at [178, 467] on input at bounding box center [368, 469] width 624 height 27
paste input "**********"
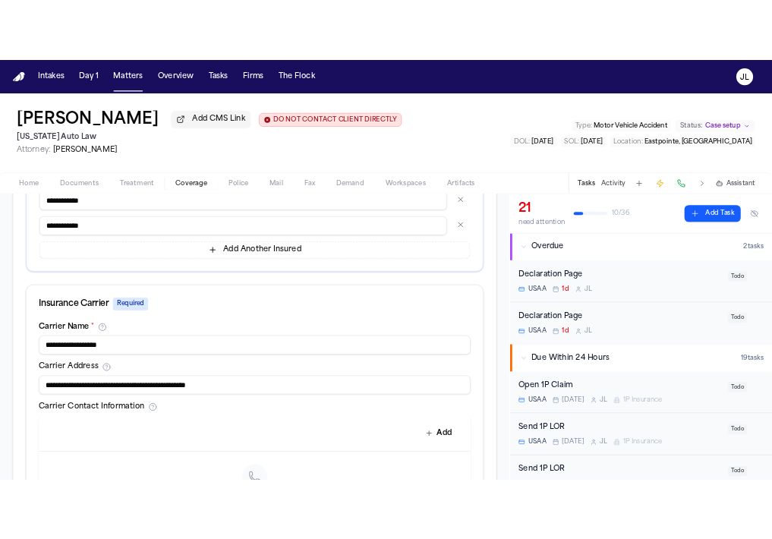
scroll to position [849, 0]
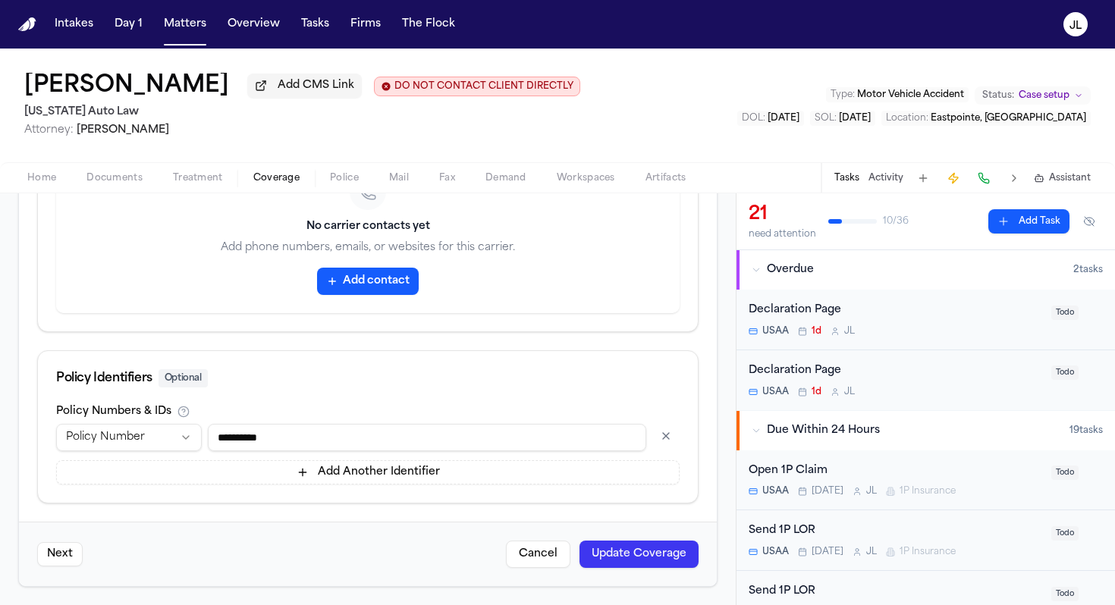
type input "**********"
click at [649, 553] on button "Update Coverage" at bounding box center [639, 554] width 119 height 27
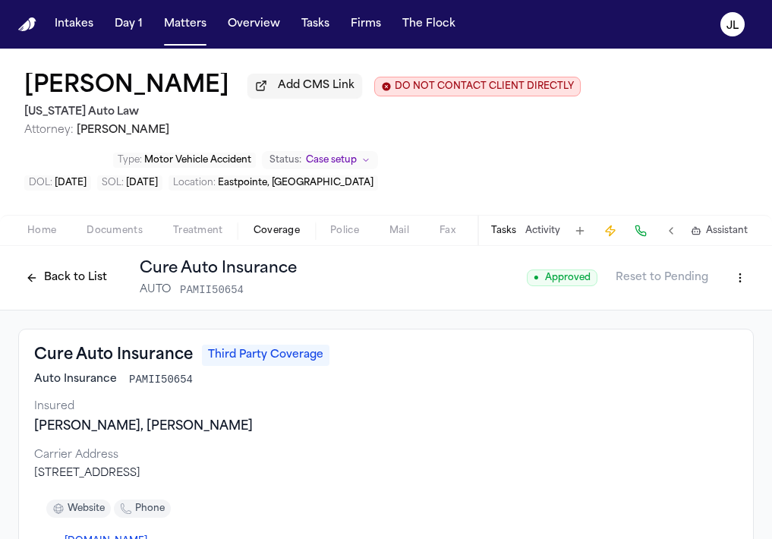
drag, startPoint x: 253, startPoint y: 102, endPoint x: 47, endPoint y: 85, distance: 207.1
click at [47, 85] on div "Kimberly Osborne Add CMS Link DO NOT CONTACT CLIENT DIRECTLY DO NOT CONTACT" at bounding box center [302, 86] width 556 height 27
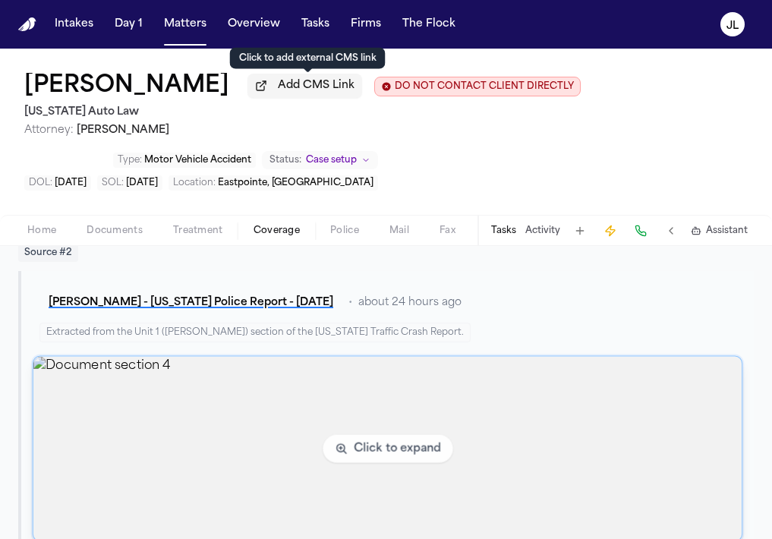
scroll to position [1438, 0]
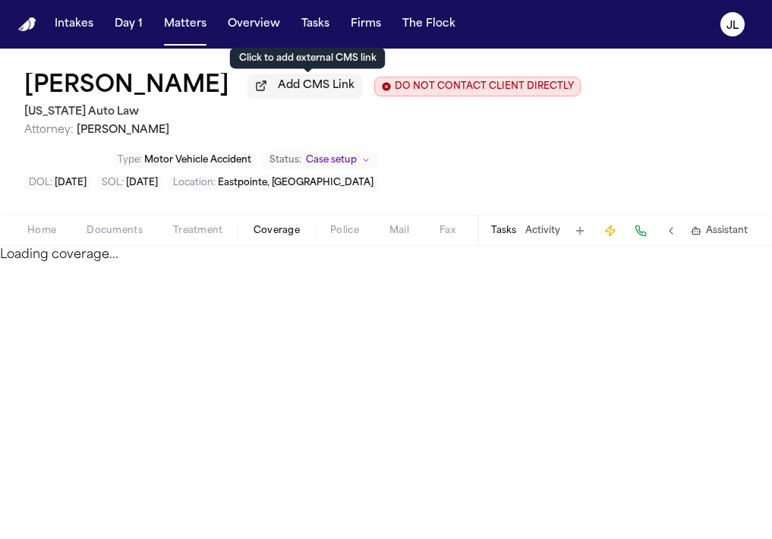
select select "**********"
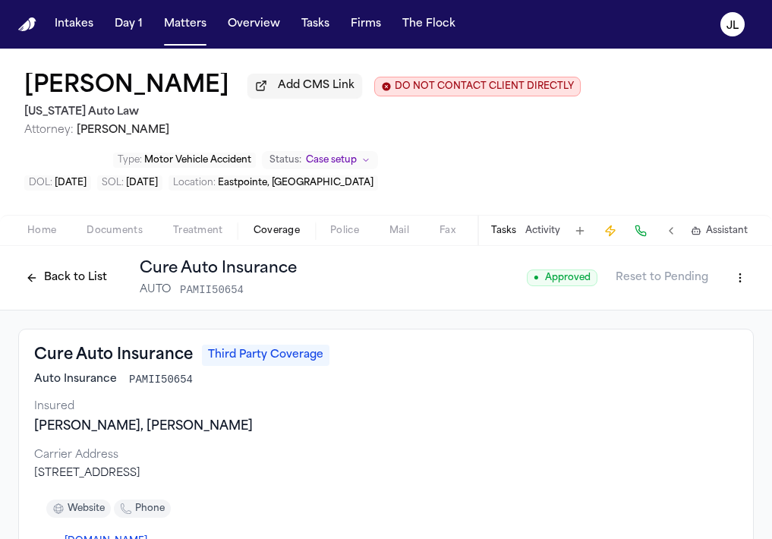
click at [75, 279] on button "Back to List" at bounding box center [66, 278] width 96 height 24
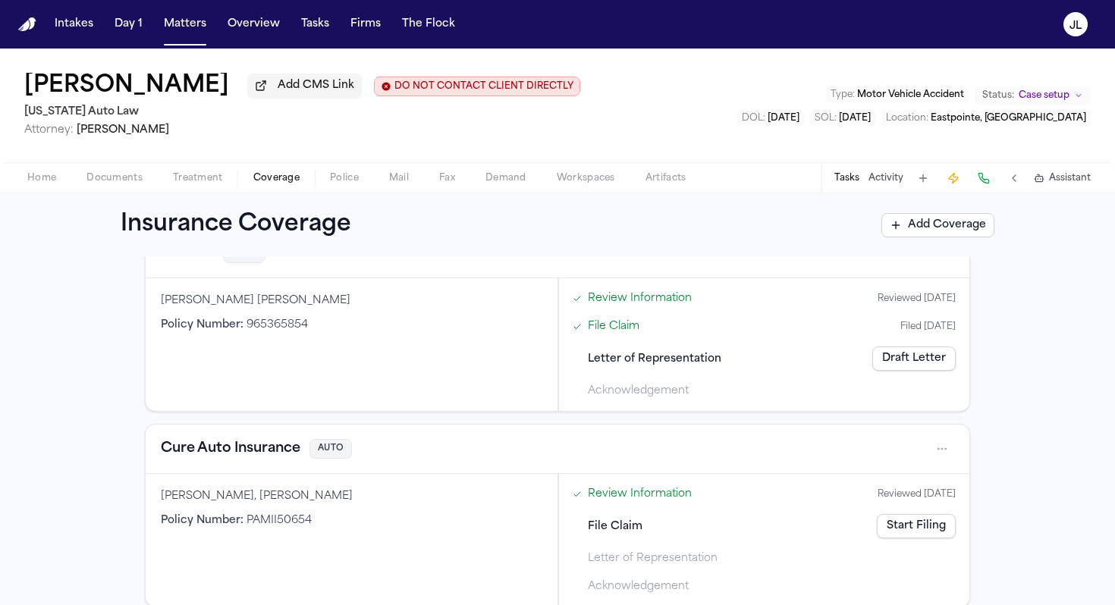
scroll to position [467, 0]
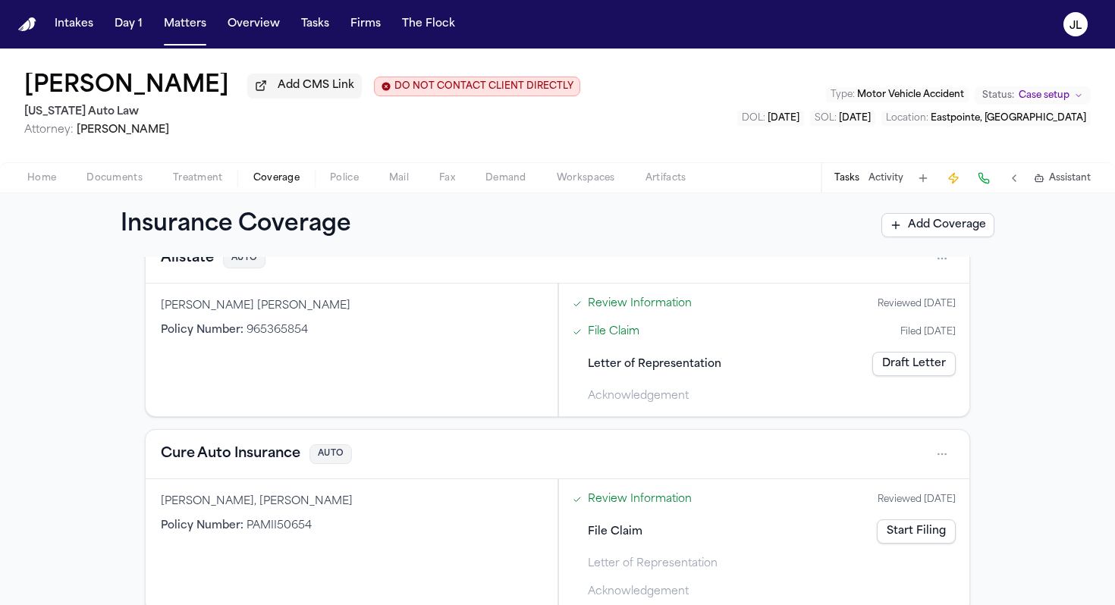
click at [269, 463] on button "Cure Auto Insurance" at bounding box center [231, 454] width 140 height 21
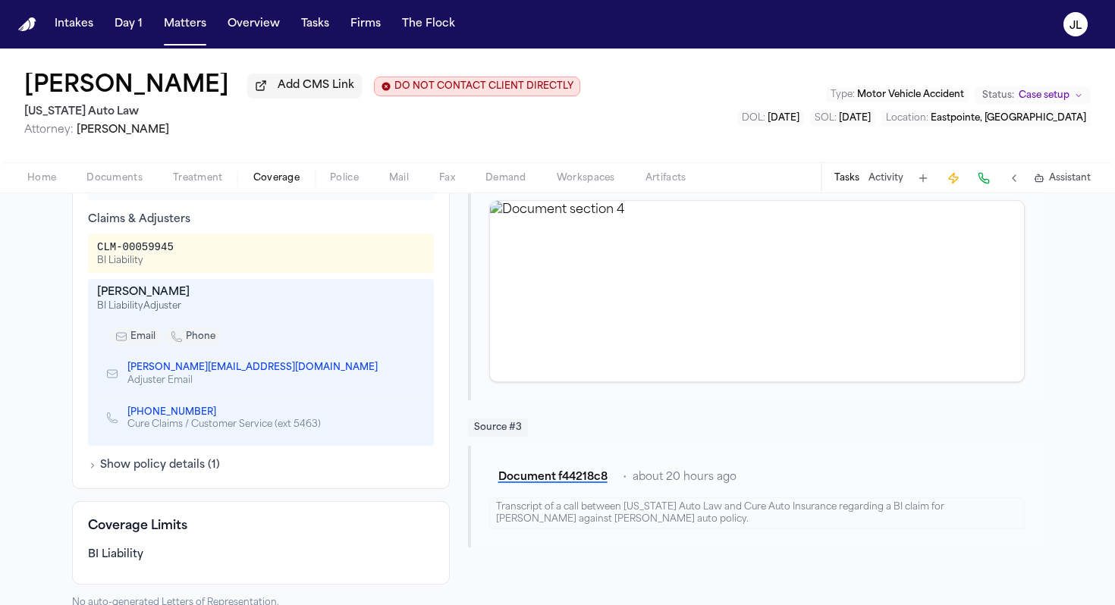
scroll to position [527, 0]
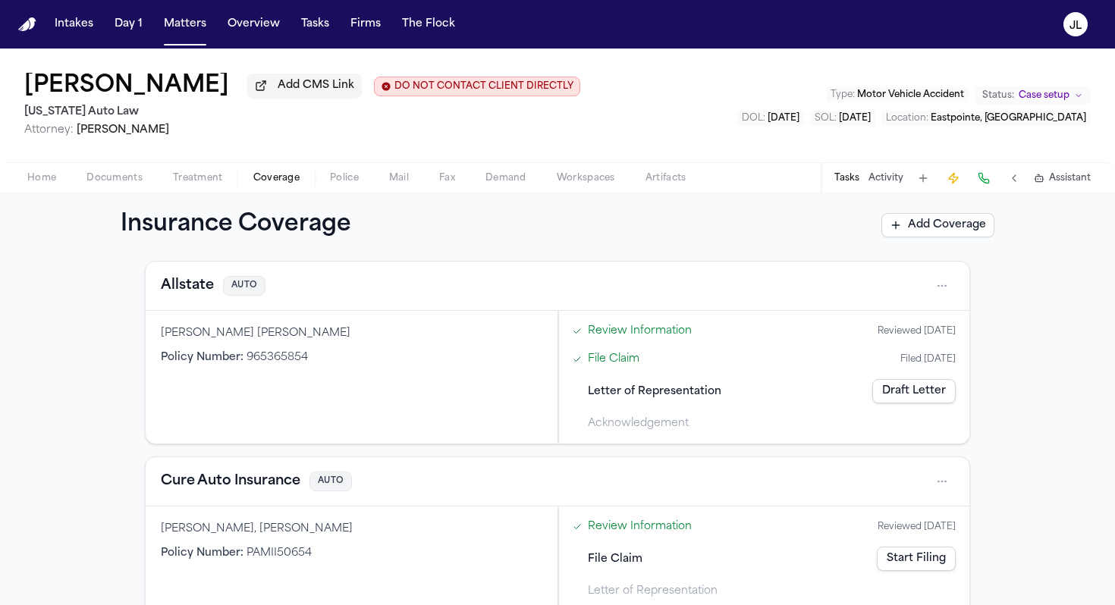
scroll to position [496, 0]
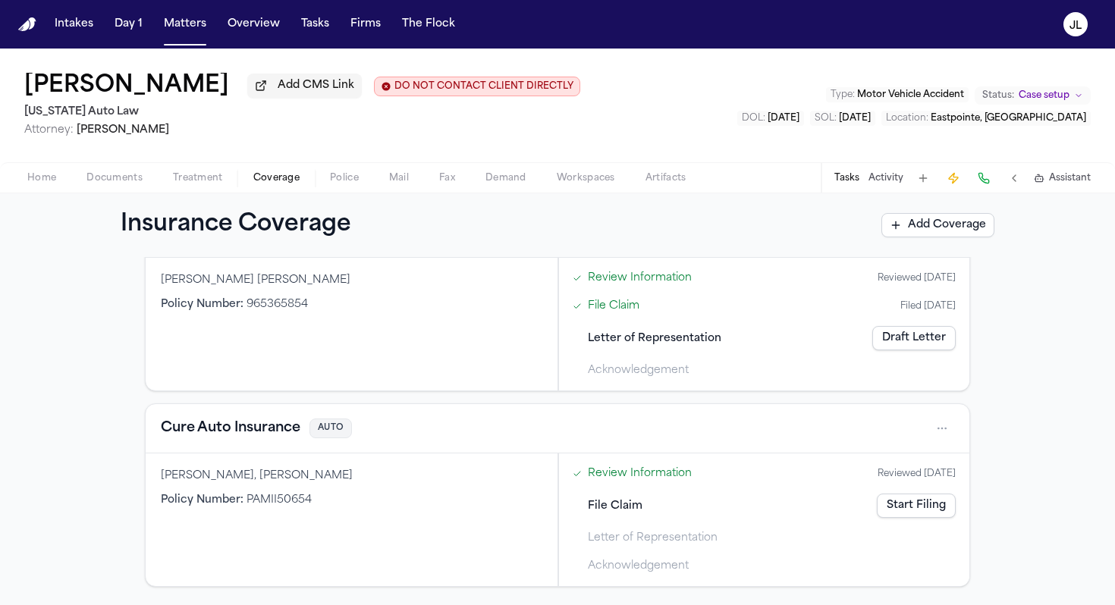
click at [948, 504] on link "Start Filing" at bounding box center [916, 506] width 79 height 24
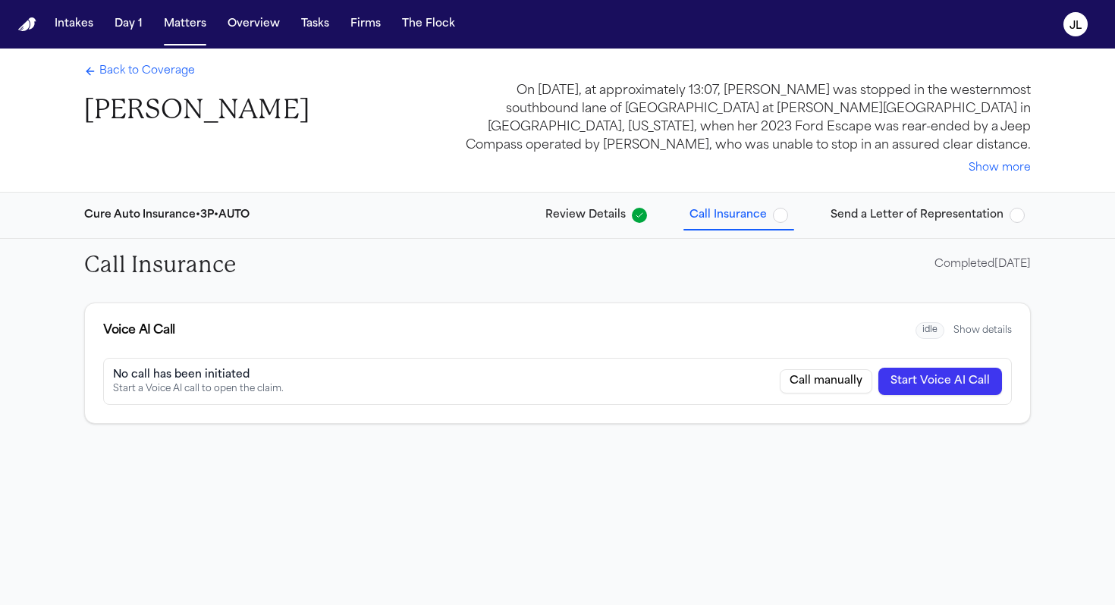
click at [905, 225] on button "Send a Letter of Representation" at bounding box center [928, 215] width 206 height 27
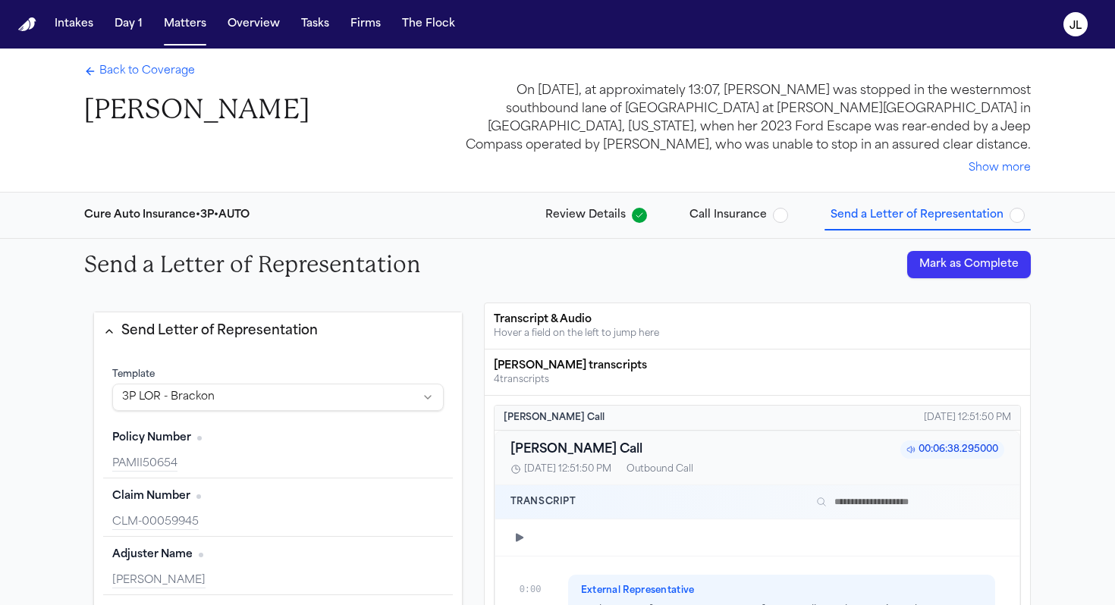
click at [102, 82] on div "Back to Coverage Kimberly Osborne" at bounding box center [196, 95] width 225 height 63
click at [102, 77] on span "Back to Coverage" at bounding box center [147, 71] width 96 height 15
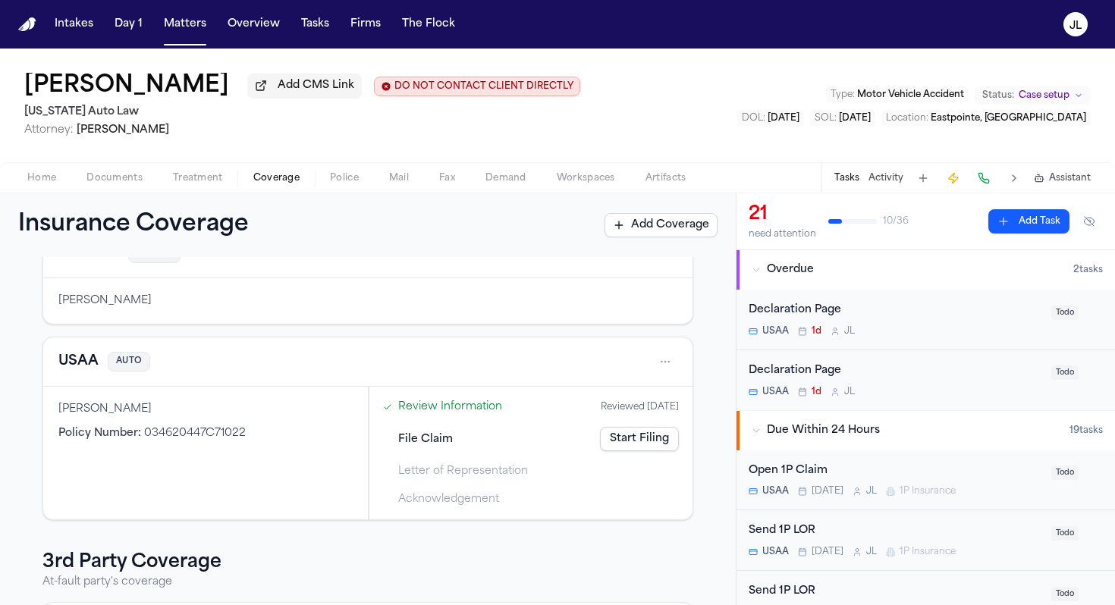
scroll to position [105, 0]
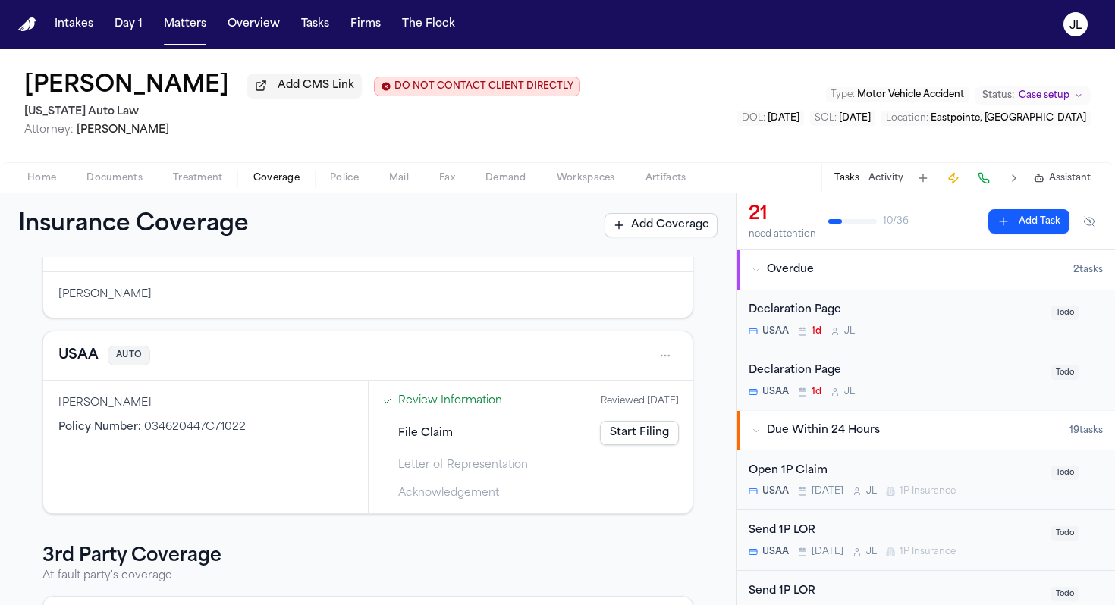
click at [80, 354] on button "USAA" at bounding box center [78, 355] width 40 height 21
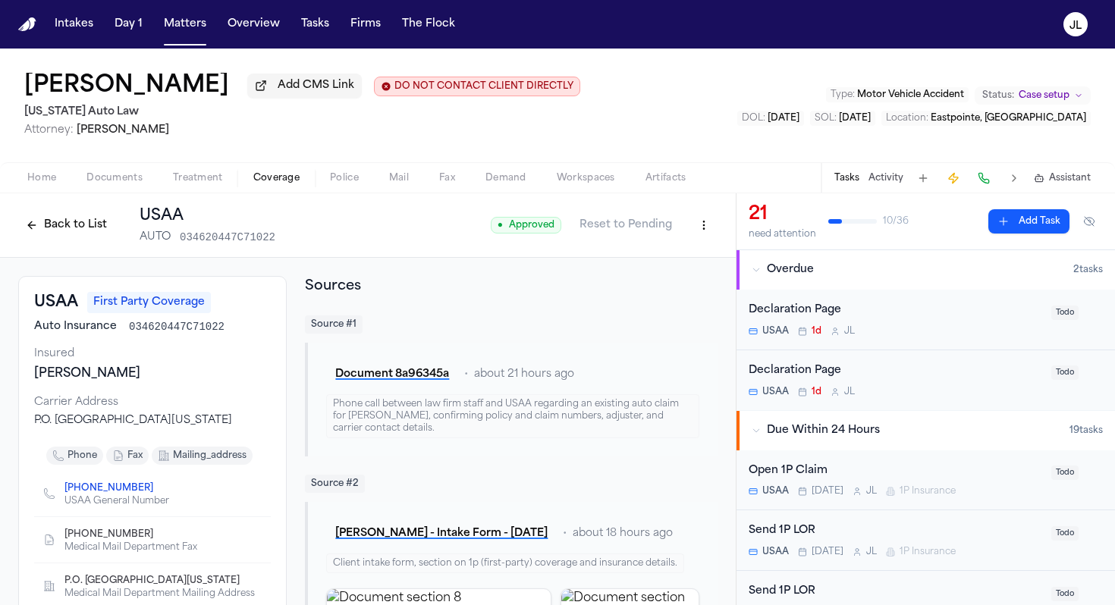
click at [74, 222] on button "Back to List" at bounding box center [66, 225] width 96 height 24
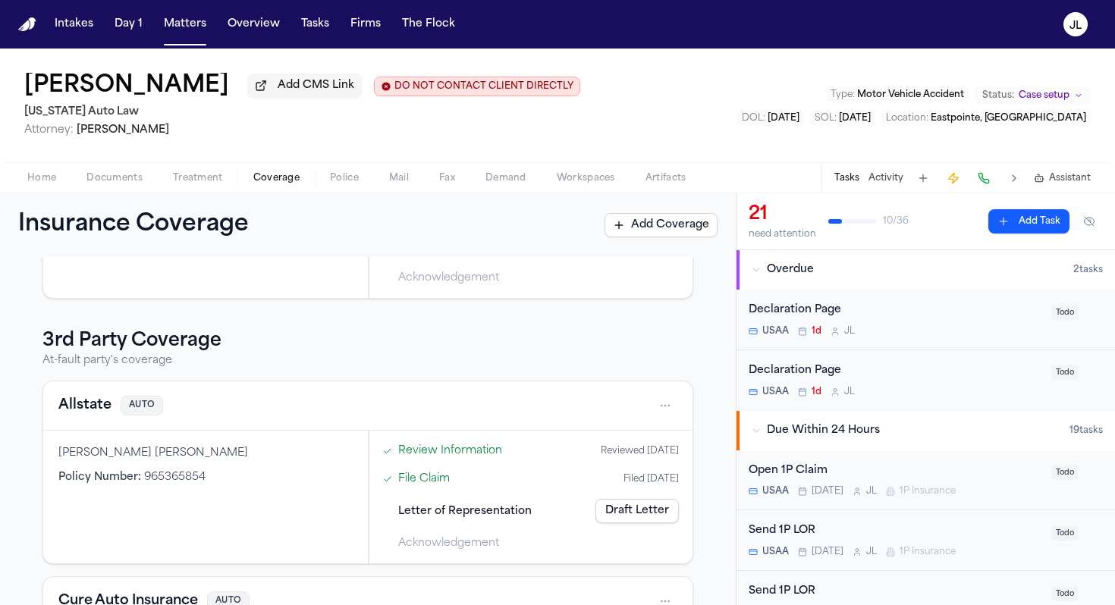
scroll to position [353, 0]
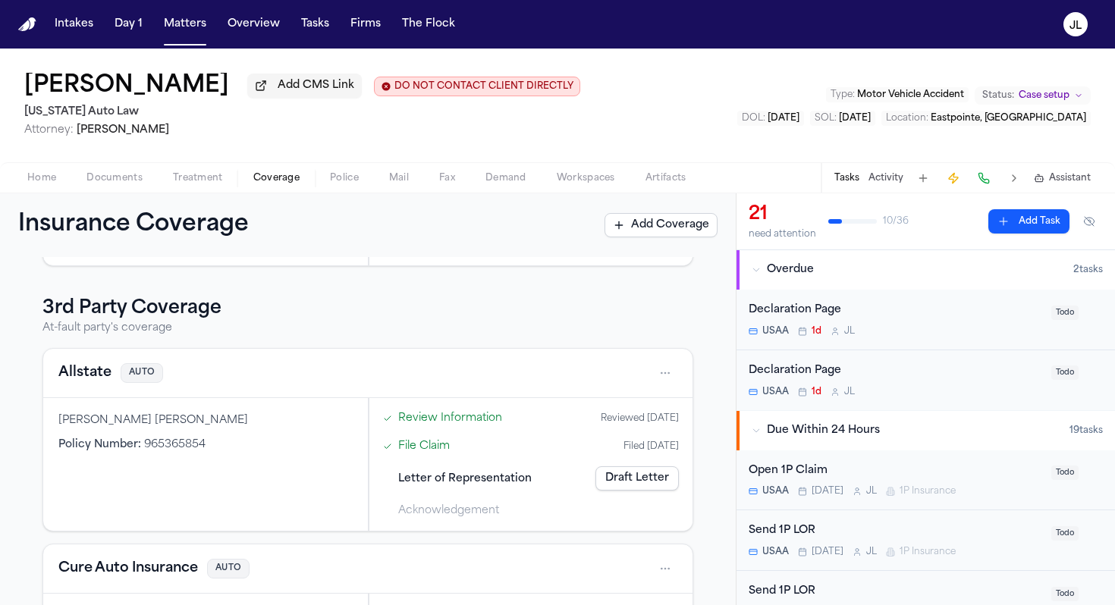
click at [90, 382] on button "Allstate" at bounding box center [84, 373] width 53 height 21
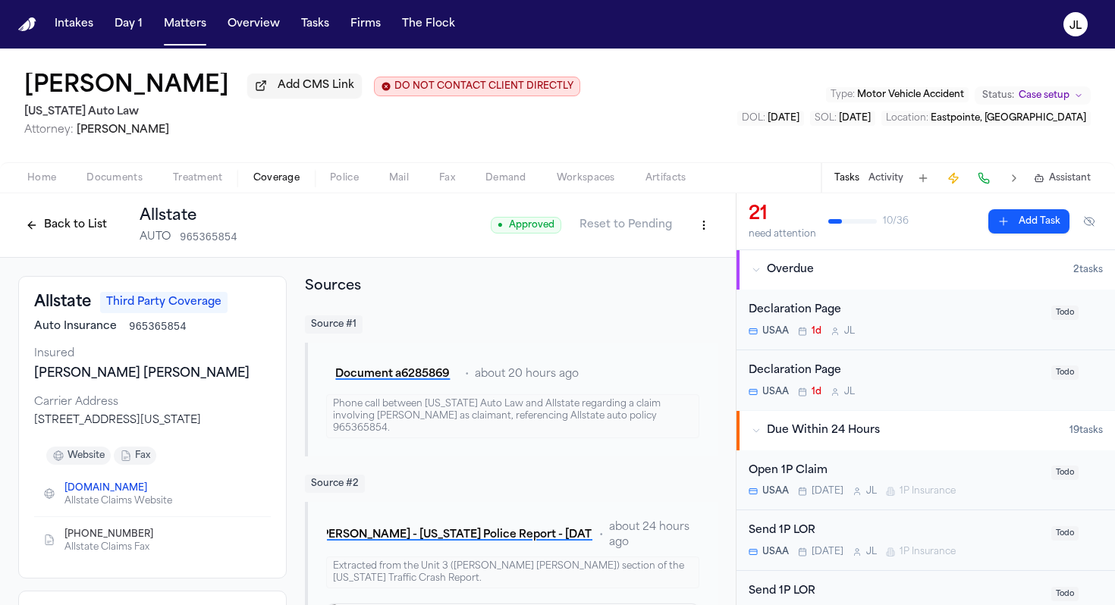
click at [39, 212] on div "Back to List Allstate AUTO 965365854" at bounding box center [127, 225] width 219 height 39
click at [39, 234] on button "Back to List" at bounding box center [66, 225] width 96 height 24
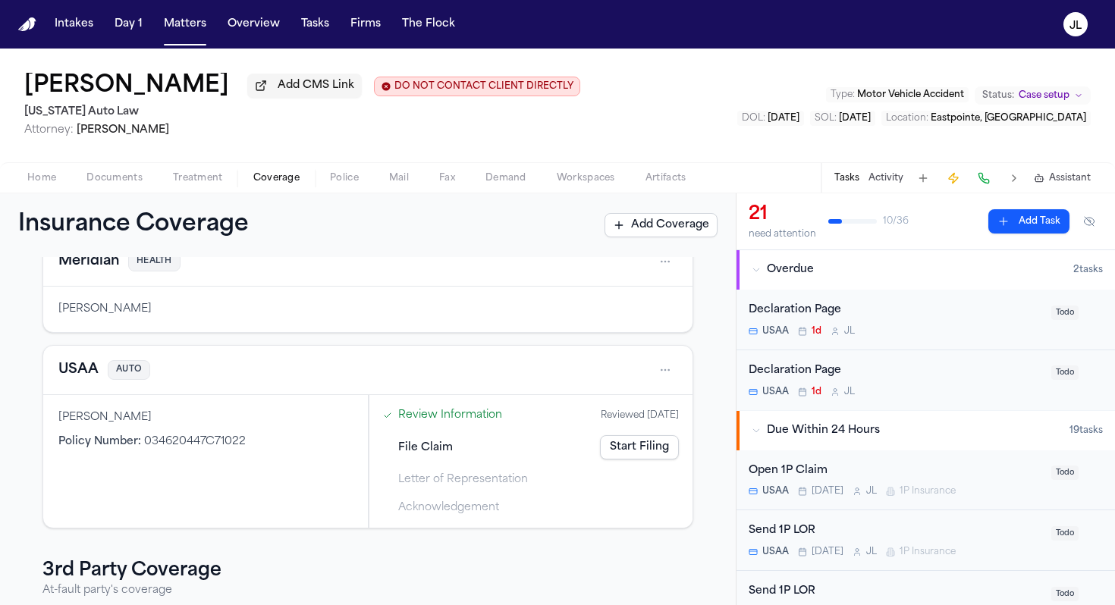
scroll to position [91, 0]
click at [87, 369] on button "USAA" at bounding box center [78, 369] width 40 height 21
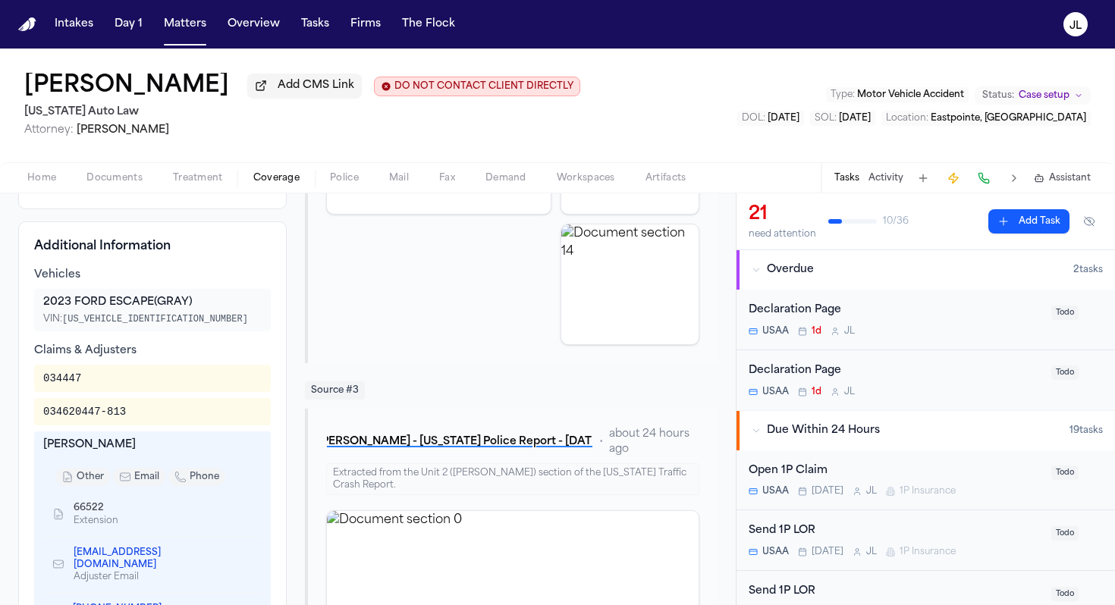
scroll to position [681, 0]
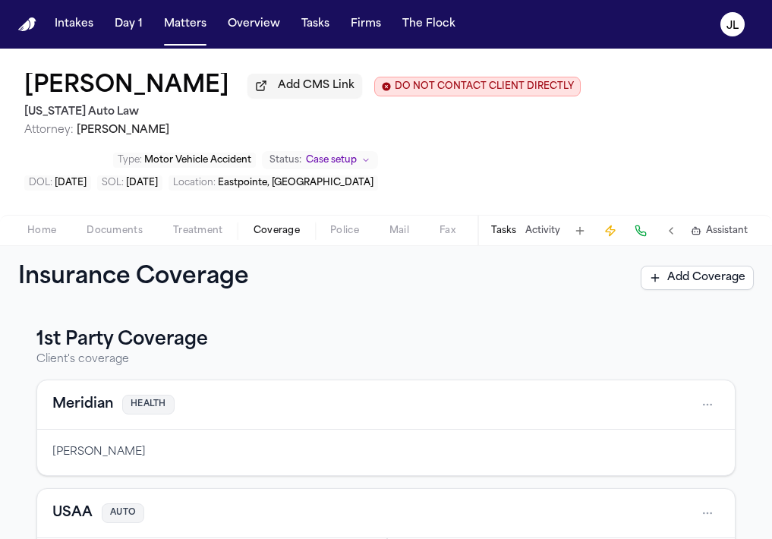
click at [118, 233] on span "Documents" at bounding box center [114, 231] width 56 height 12
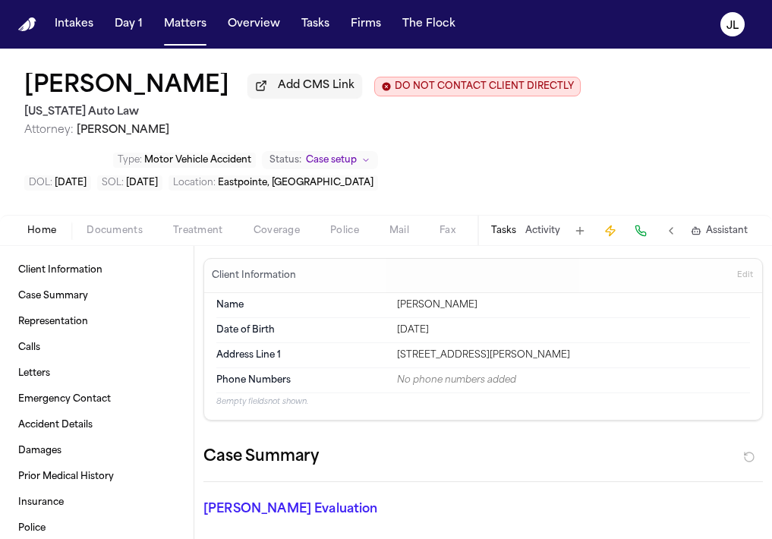
click at [38, 240] on button "Home" at bounding box center [41, 231] width 59 height 18
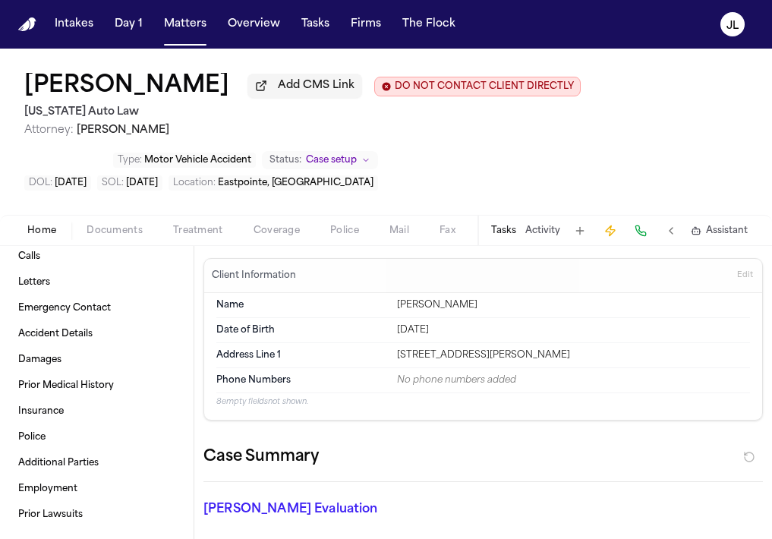
click at [261, 237] on span "Coverage" at bounding box center [276, 231] width 46 height 12
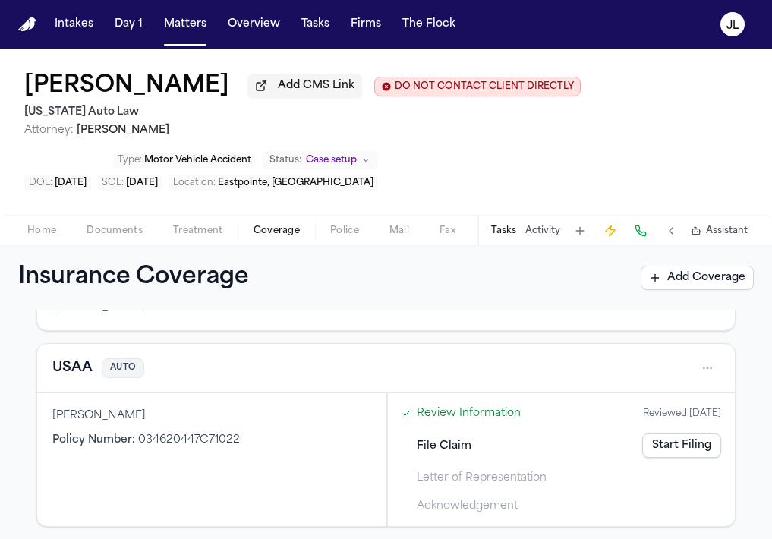
scroll to position [94, 0]
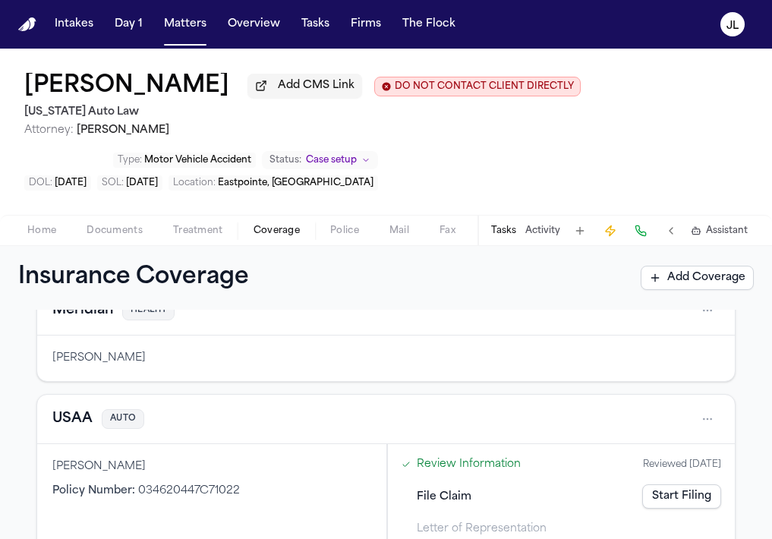
click at [74, 423] on button "USAA" at bounding box center [72, 418] width 40 height 21
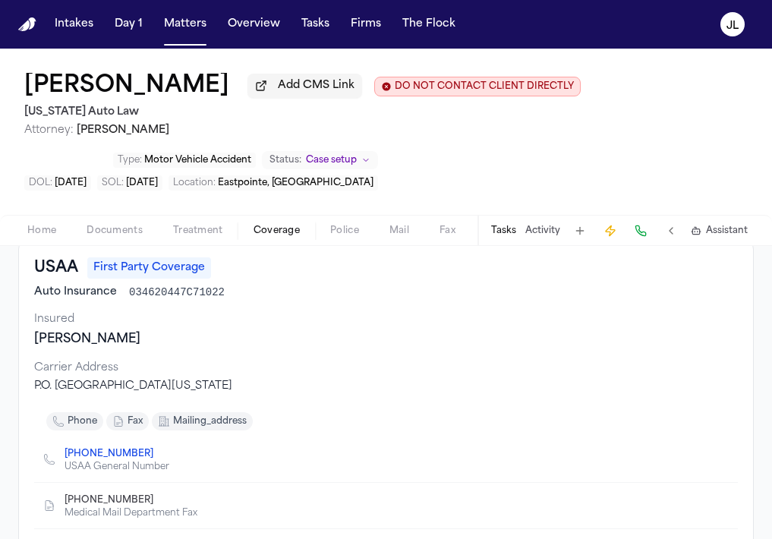
scroll to position [71, 0]
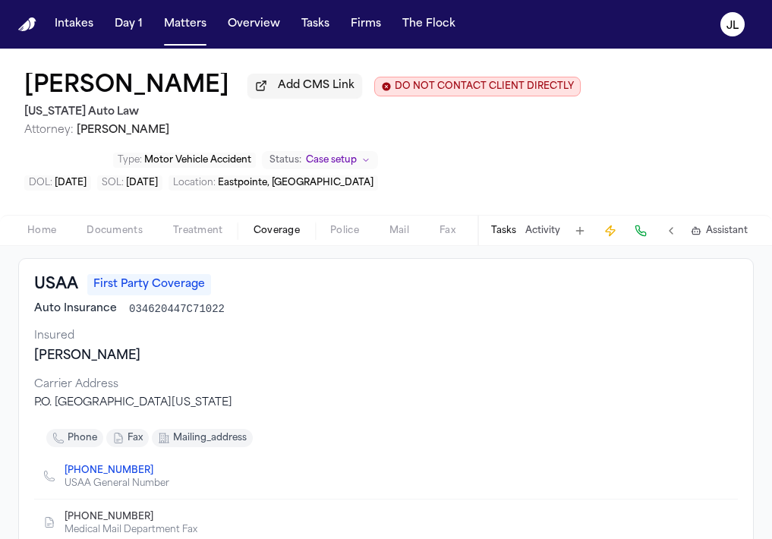
drag, startPoint x: 265, startPoint y: 409, endPoint x: 36, endPoint y: 408, distance: 228.3
click at [36, 407] on div "P.O. Box 33490, San Antonio, Texas, 78288" at bounding box center [385, 402] width 703 height 15
copy div "P.O. Box 33490, San Antonio, Texas, 78288"
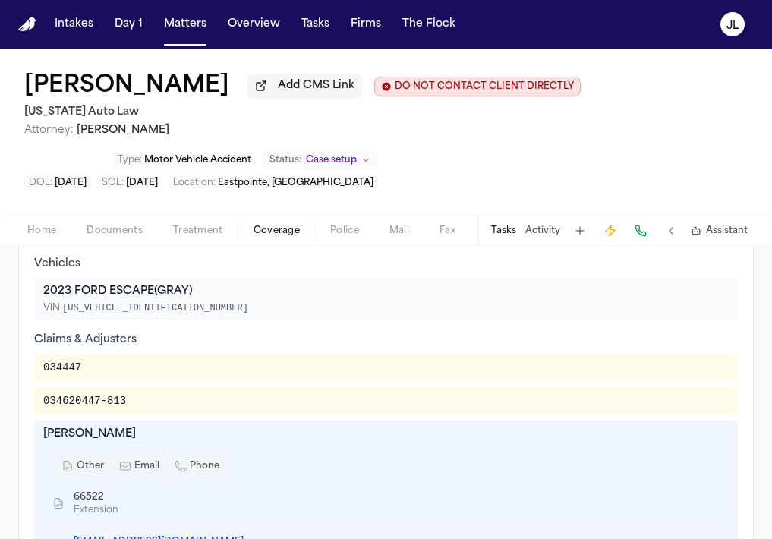
scroll to position [542, 0]
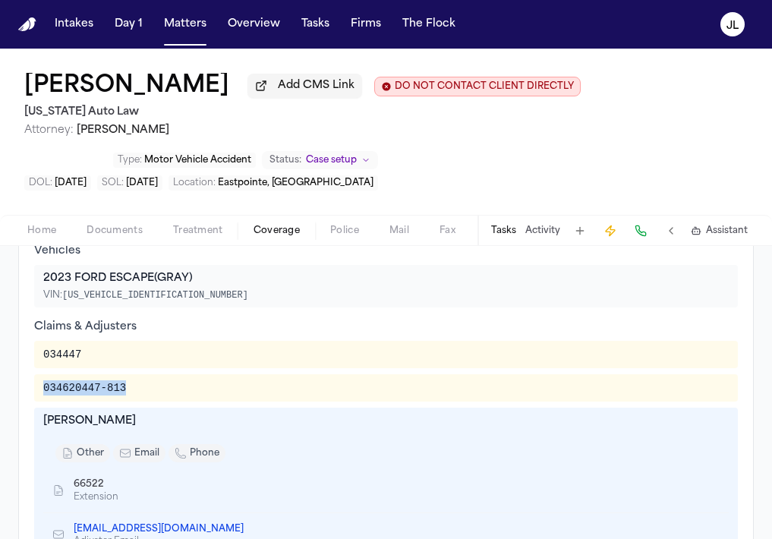
drag, startPoint x: 132, startPoint y: 394, endPoint x: 20, endPoint y: 386, distance: 111.8
click at [20, 386] on div "Additional Information Vehicles 2023 FORD ESCAPE (GRAY) VIN: 1FMCU9GNXPUA23498 …" at bounding box center [385, 423] width 735 height 453
copy div "034620447-813"
drag, startPoint x: 238, startPoint y: 90, endPoint x: 18, endPoint y: 93, distance: 220.0
click at [18, 93] on div "Kimberly Osborne Add CMS Link DO NOT CONTACT CLIENT DIRECTLY DO NOT CONTACT Mic…" at bounding box center [386, 132] width 772 height 166
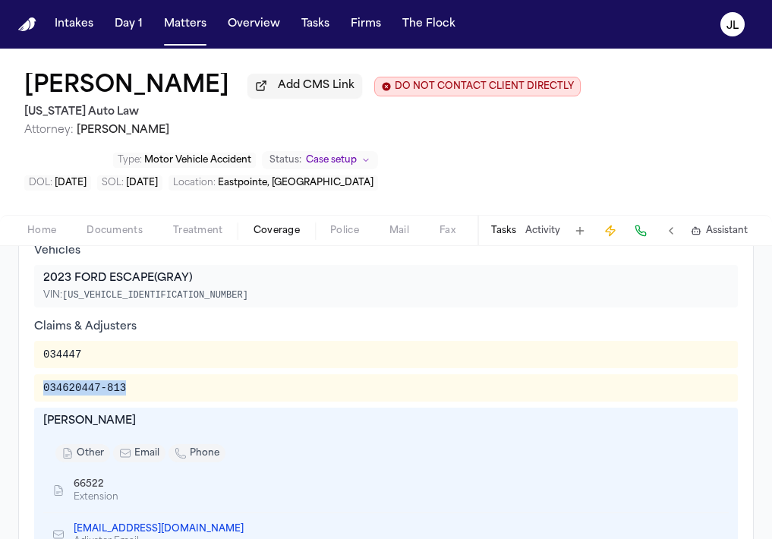
copy h1 "Kimberly Osborne"
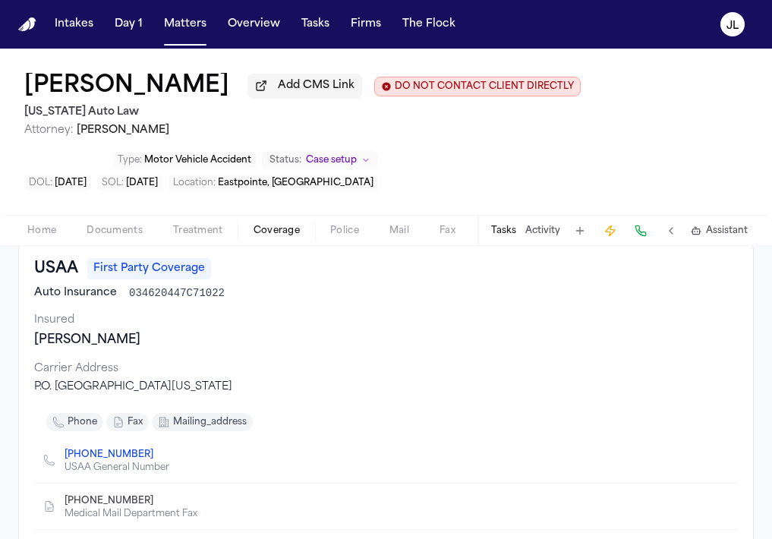
scroll to position [77, 0]
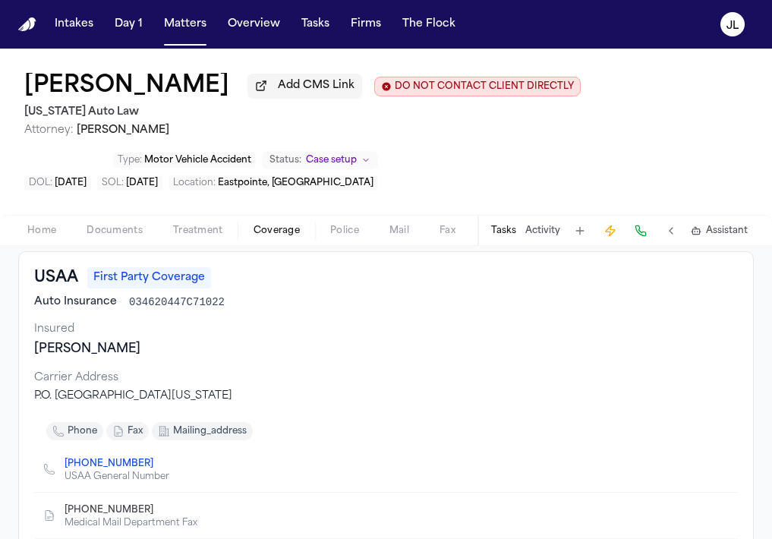
drag, startPoint x: 261, startPoint y: 398, endPoint x: 34, endPoint y: 398, distance: 226.8
click at [34, 398] on div "P.O. Box 33490, San Antonio, Texas, 78288" at bounding box center [385, 395] width 703 height 15
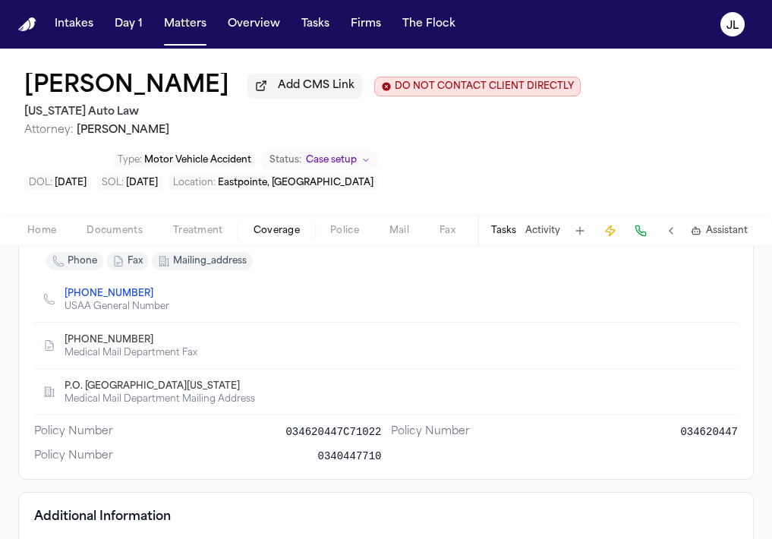
scroll to position [222, 0]
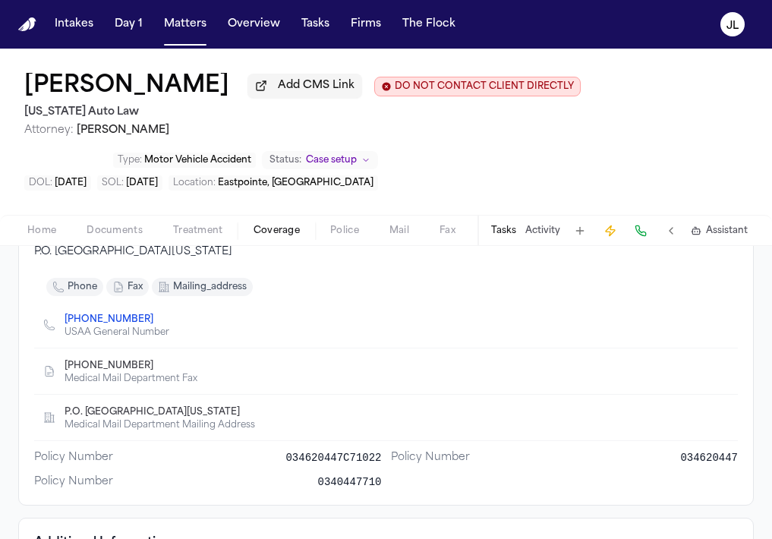
click at [156, 370] on icon "Copy to clipboard" at bounding box center [160, 365] width 9 height 9
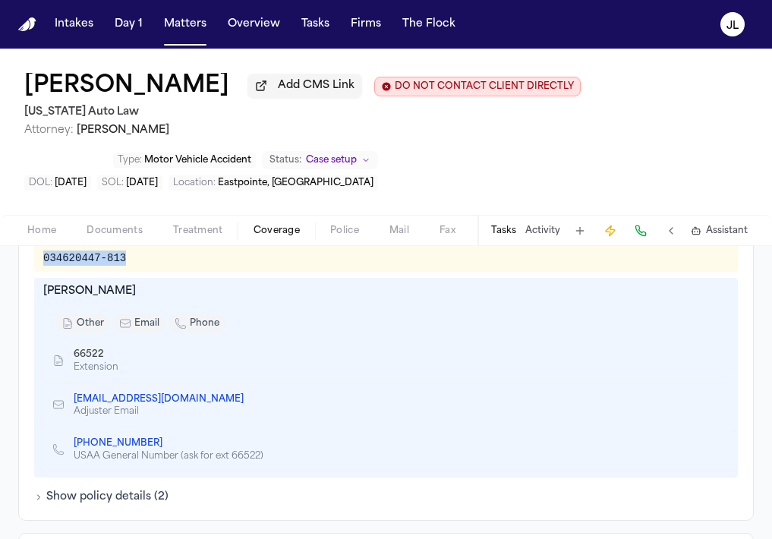
scroll to position [673, 0]
click at [53, 234] on span "Home" at bounding box center [41, 231] width 29 height 12
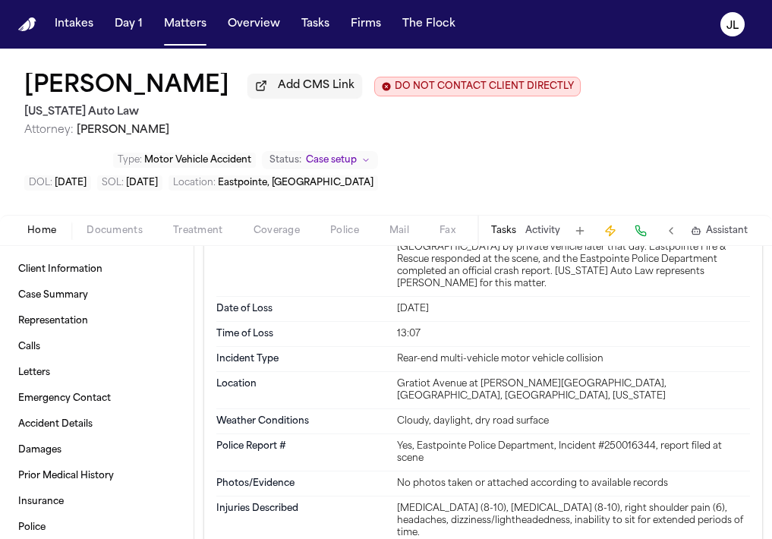
scroll to position [1410, 0]
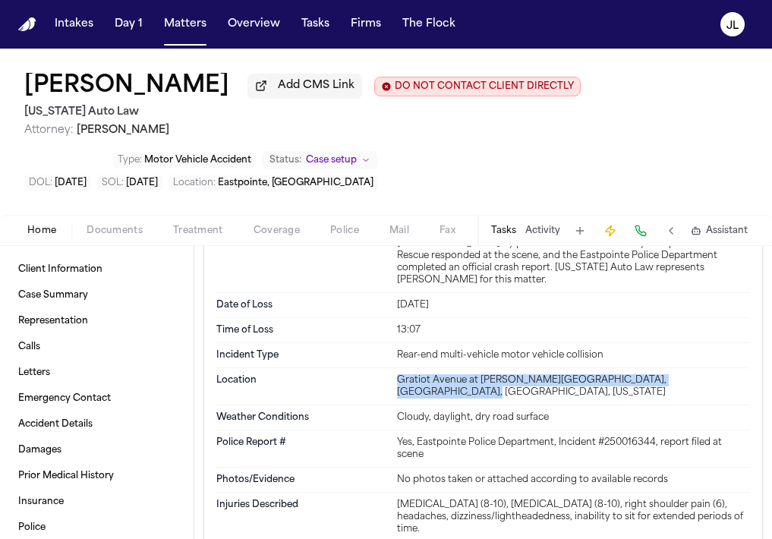
drag, startPoint x: 721, startPoint y: 377, endPoint x: 400, endPoint y: 377, distance: 321.7
click at [399, 376] on div "Gratiot Avenue at Toepfer Drive, Eastpointe, Macomb County, Michigan" at bounding box center [573, 386] width 353 height 24
copy div "Gratiot Avenue at Toepfer Drive, Eastpointe, Macomb County, Michigan"
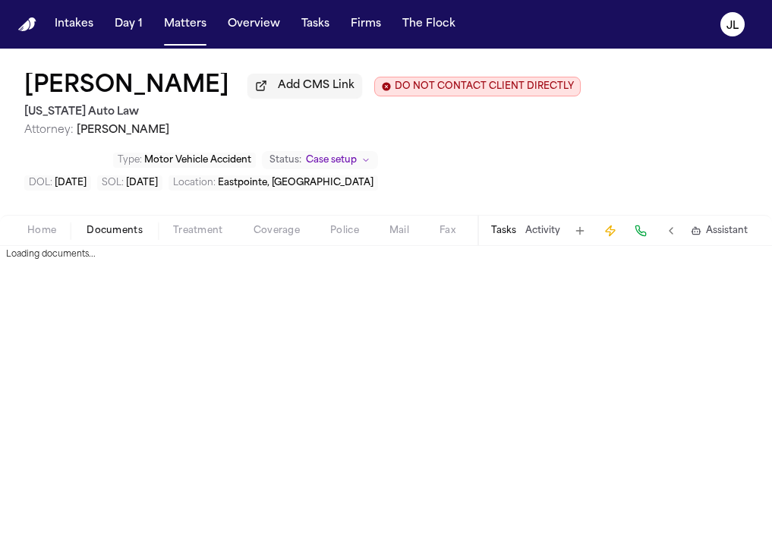
click at [134, 232] on span "Documents" at bounding box center [114, 231] width 56 height 12
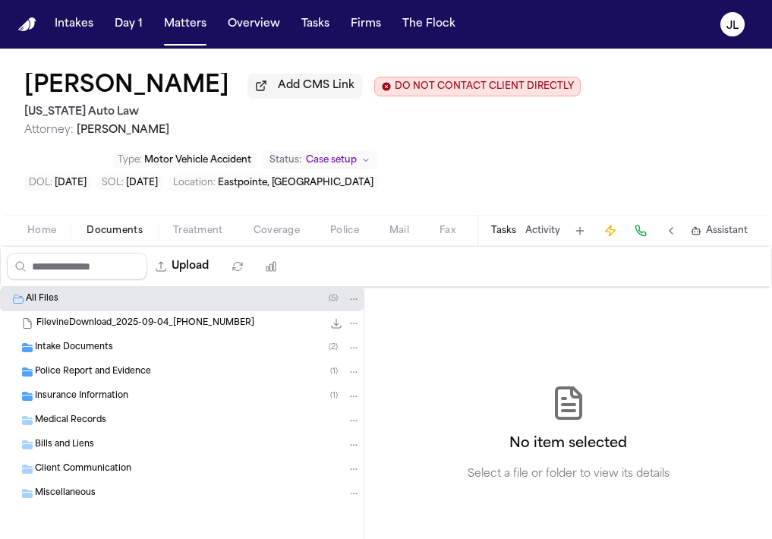
click at [309, 238] on button "Coverage" at bounding box center [276, 231] width 77 height 18
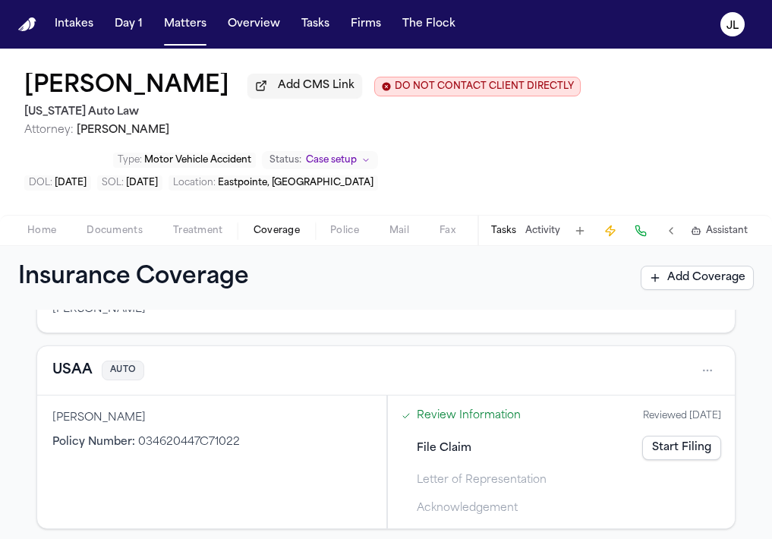
scroll to position [156, 0]
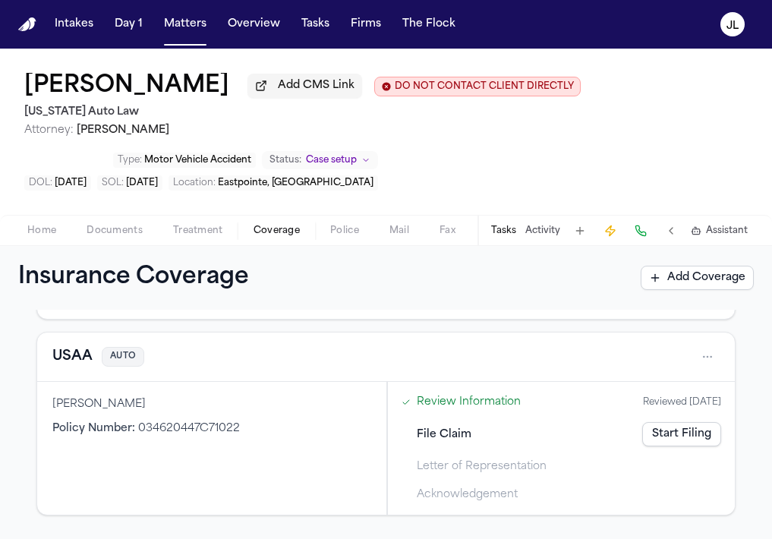
click at [57, 363] on button "USAA" at bounding box center [72, 356] width 40 height 21
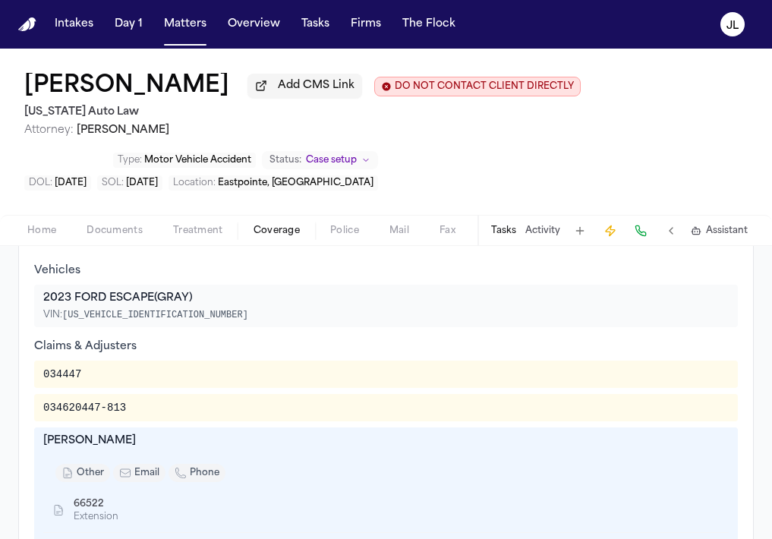
scroll to position [529, 0]
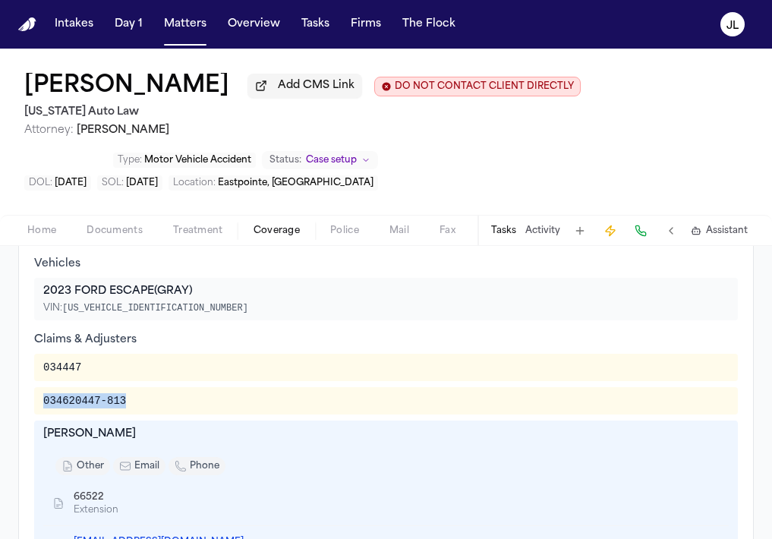
drag, startPoint x: 134, startPoint y: 407, endPoint x: 25, endPoint y: 407, distance: 109.2
click at [25, 407] on div "Additional Information Vehicles 2023 FORD ESCAPE (GRAY) VIN: 1FMCU9GNXPUA23498 …" at bounding box center [385, 436] width 735 height 453
copy div "034620447-813"
click at [632, 340] on div "Claims & Adjusters" at bounding box center [385, 339] width 703 height 15
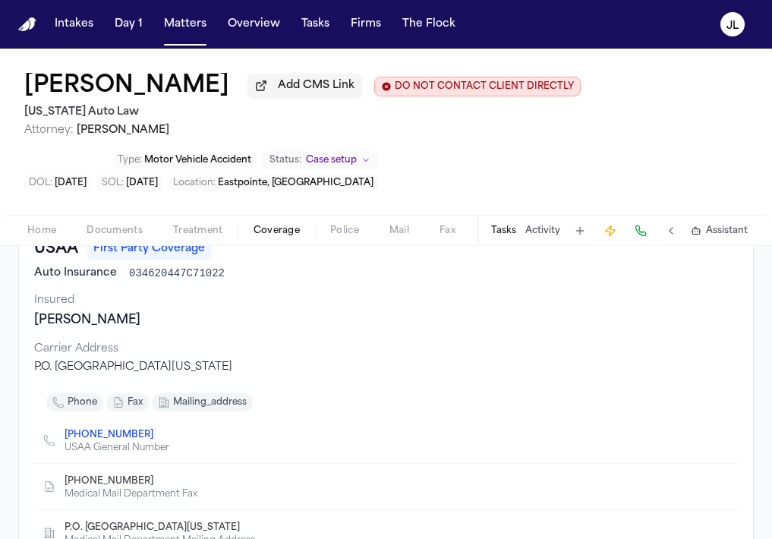
scroll to position [108, 0]
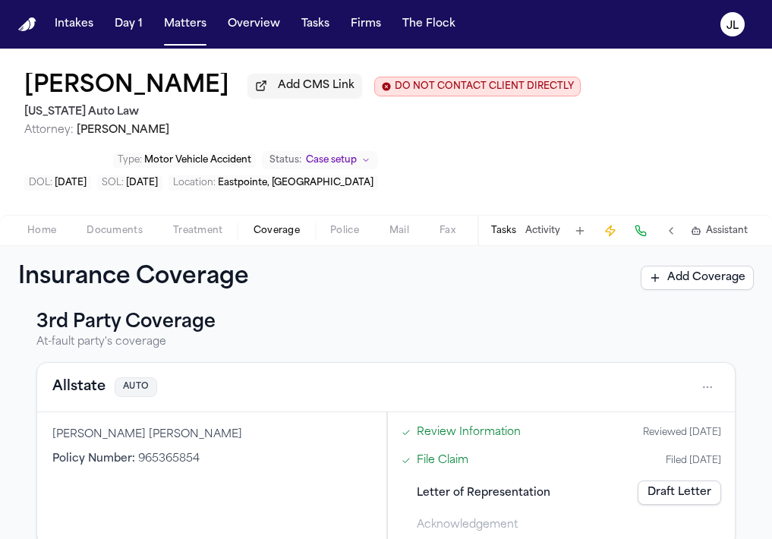
scroll to position [382, 0]
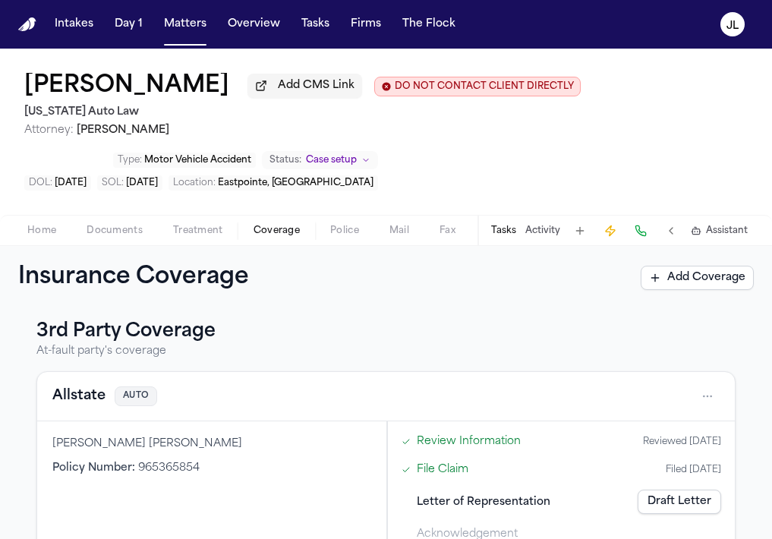
click at [90, 413] on div "Allstate AUTO" at bounding box center [385, 396] width 697 height 49
click at [90, 408] on div "Allstate AUTO" at bounding box center [385, 396] width 667 height 24
click at [90, 407] on button "Allstate" at bounding box center [78, 395] width 53 height 21
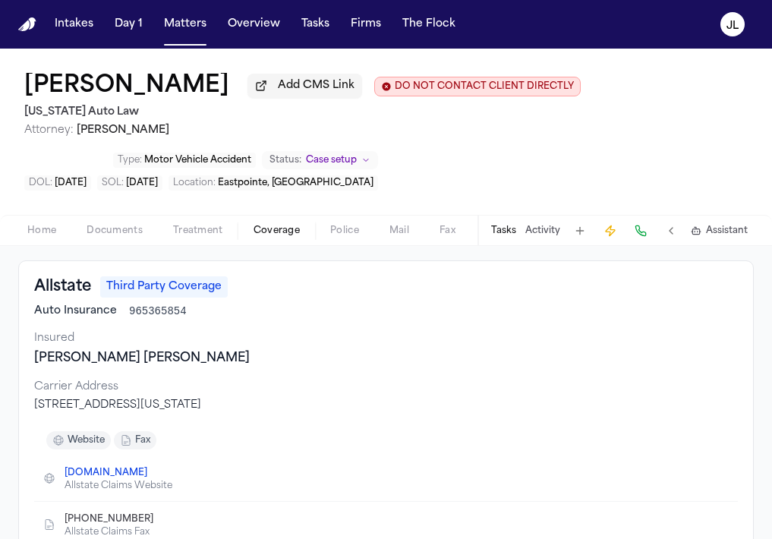
scroll to position [76, 0]
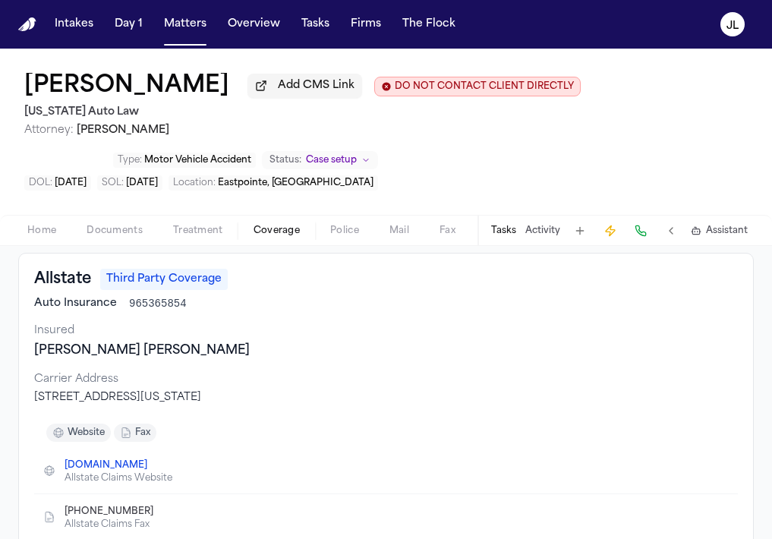
drag, startPoint x: 224, startPoint y: 401, endPoint x: 31, endPoint y: 398, distance: 192.7
click at [31, 398] on div "Allstate Third Party Coverage Auto Insurance 965365854 Insured PERRY ANTHONY MO…" at bounding box center [385, 404] width 735 height 303
copy div "PO Box 660636 Dallas, Texas 75266"
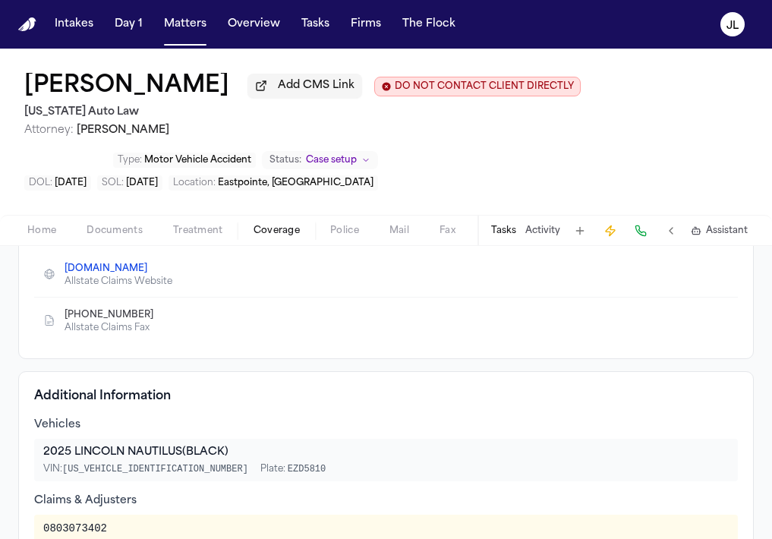
scroll to position [273, 0]
click at [159, 317] on icon "Copy to clipboard" at bounding box center [161, 313] width 5 height 7
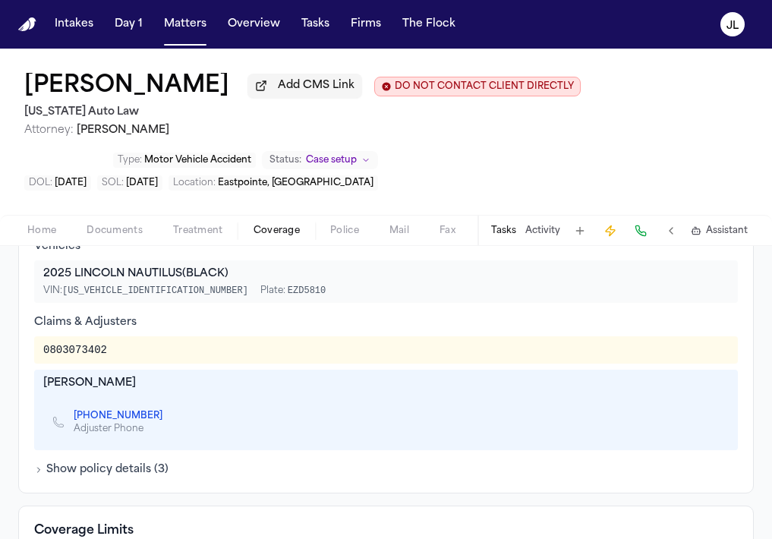
scroll to position [447, 0]
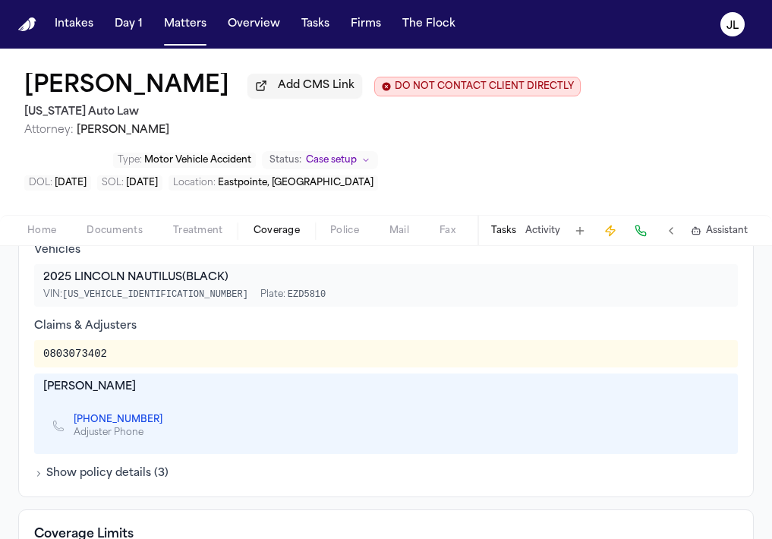
drag, startPoint x: 145, startPoint y: 394, endPoint x: 41, endPoint y: 394, distance: 103.9
click at [41, 394] on div "Melissa Weigbaum (443) 565-7346 Adjuster Phone" at bounding box center [385, 413] width 703 height 80
copy div "Melissa Weigbaum"
drag, startPoint x: 105, startPoint y: 358, endPoint x: 44, endPoint y: 359, distance: 60.7
click at [44, 358] on div "0803073402" at bounding box center [75, 353] width 64 height 15
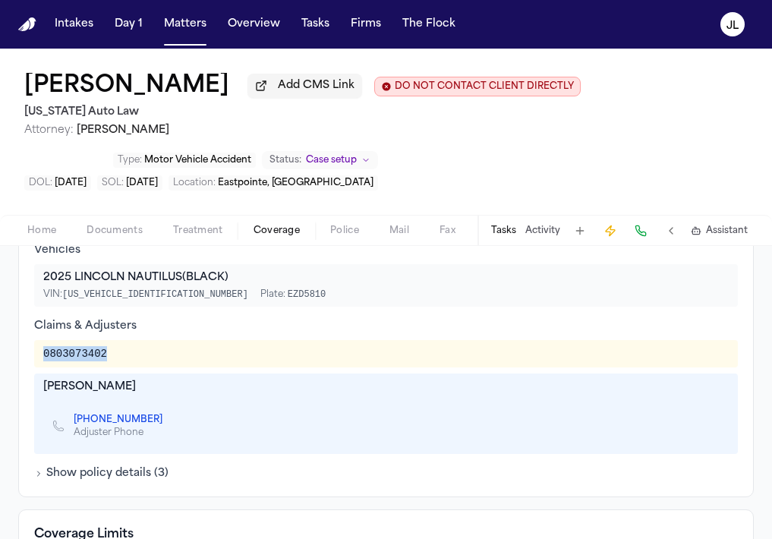
copy div "0803073402"
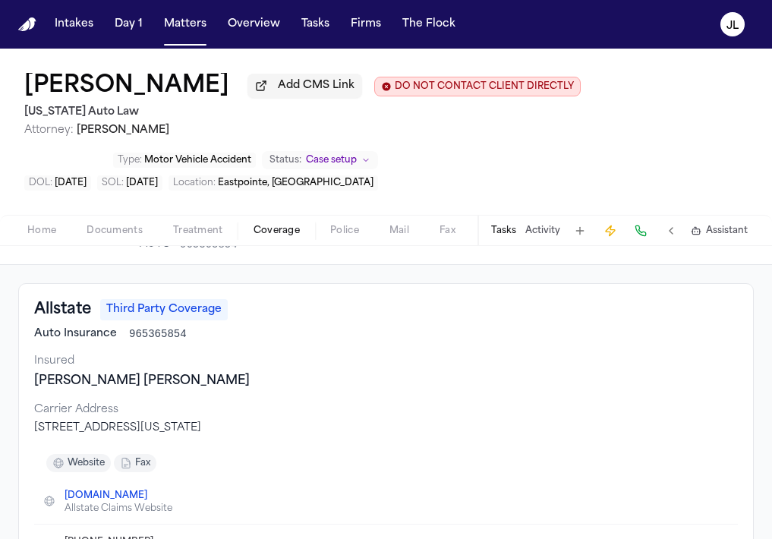
scroll to position [0, 0]
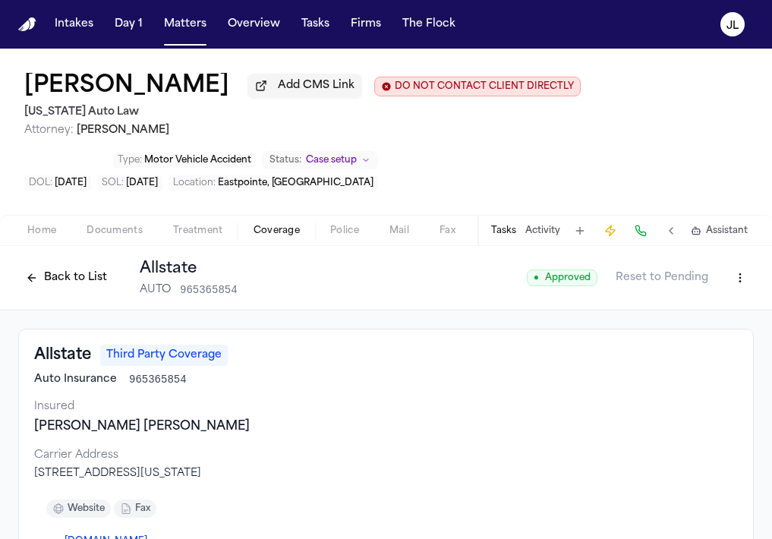
click at [66, 287] on button "Back to List" at bounding box center [66, 278] width 96 height 24
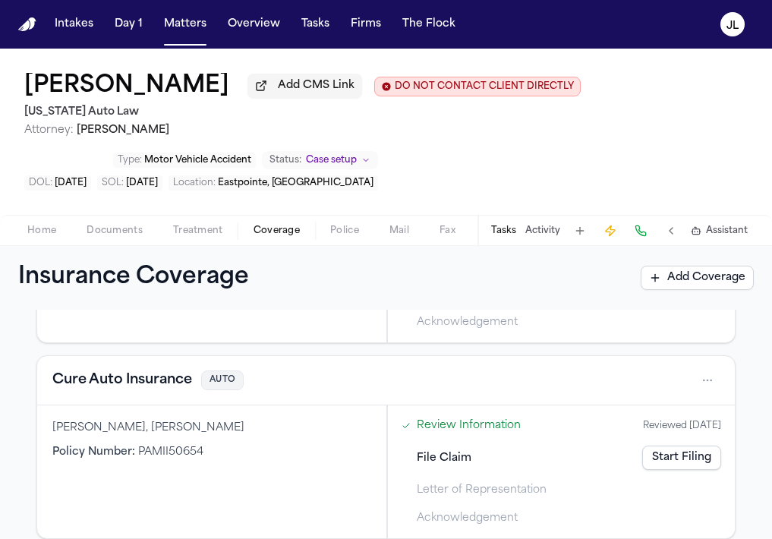
scroll to position [608, 0]
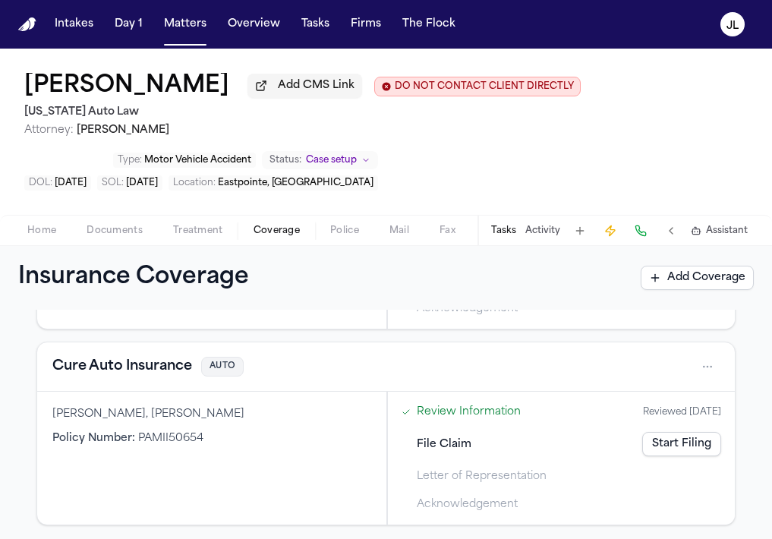
click at [117, 376] on button "Cure Auto Insurance" at bounding box center [122, 366] width 140 height 21
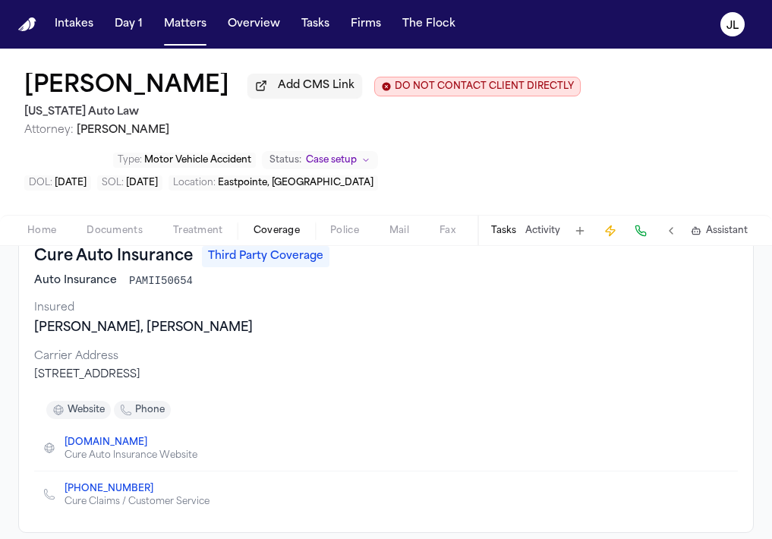
scroll to position [106, 0]
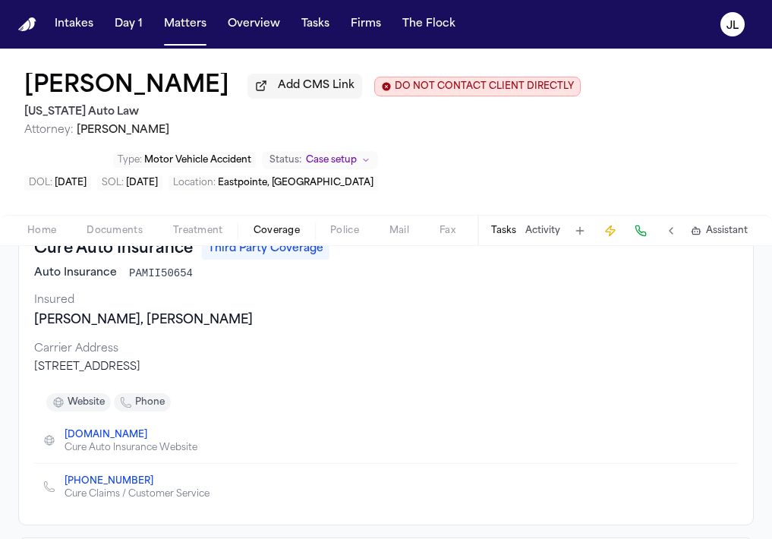
drag, startPoint x: 328, startPoint y: 371, endPoint x: 32, endPoint y: 371, distance: 296.6
click at [32, 371] on div "Cure Auto Insurance Third Party Coverage Auto Insurance PAMII50654 Insured Quit…" at bounding box center [385, 373] width 735 height 303
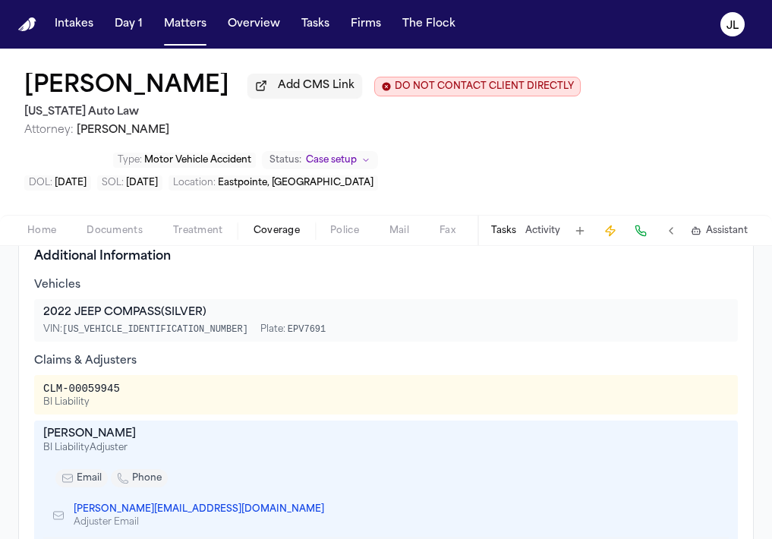
scroll to position [432, 0]
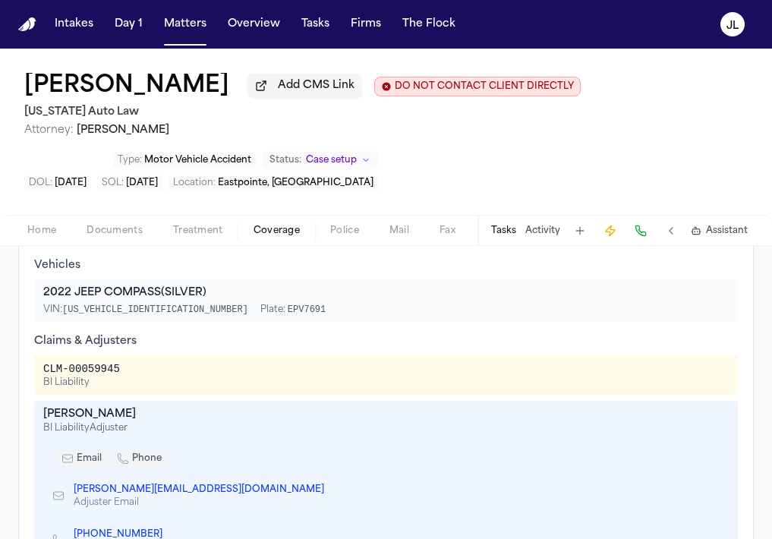
click at [117, 421] on div "Melissa Evans" at bounding box center [385, 414] width 685 height 15
drag, startPoint x: 120, startPoint y: 376, endPoint x: 39, endPoint y: 376, distance: 81.2
click at [39, 375] on div "CLM-00059945 BI Liability" at bounding box center [385, 374] width 703 height 39
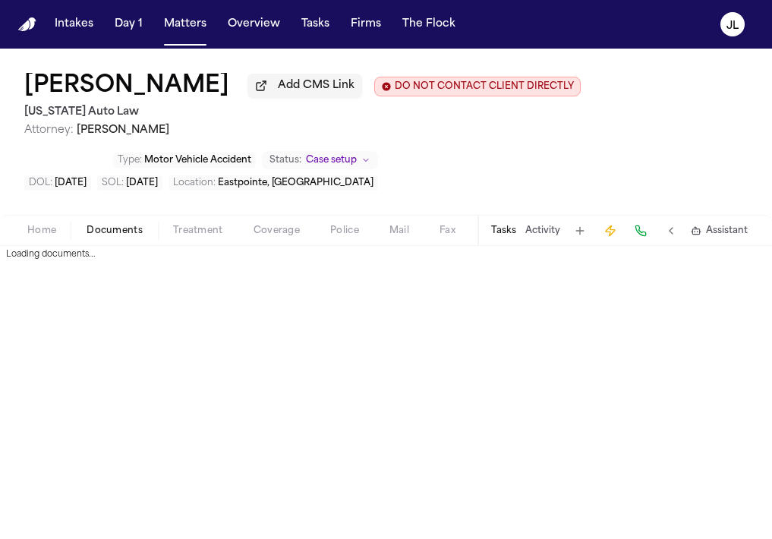
click at [119, 234] on span "Documents" at bounding box center [114, 231] width 56 height 12
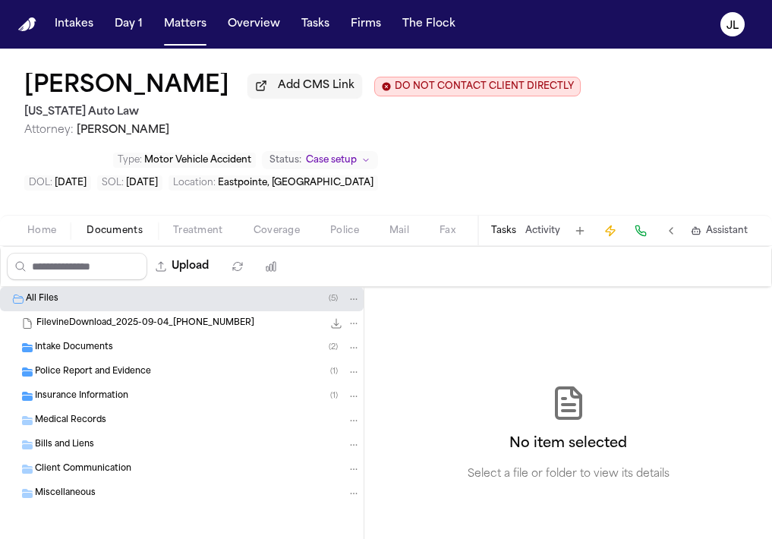
click at [99, 383] on div "Police Report and Evidence ( 1 )" at bounding box center [181, 372] width 363 height 24
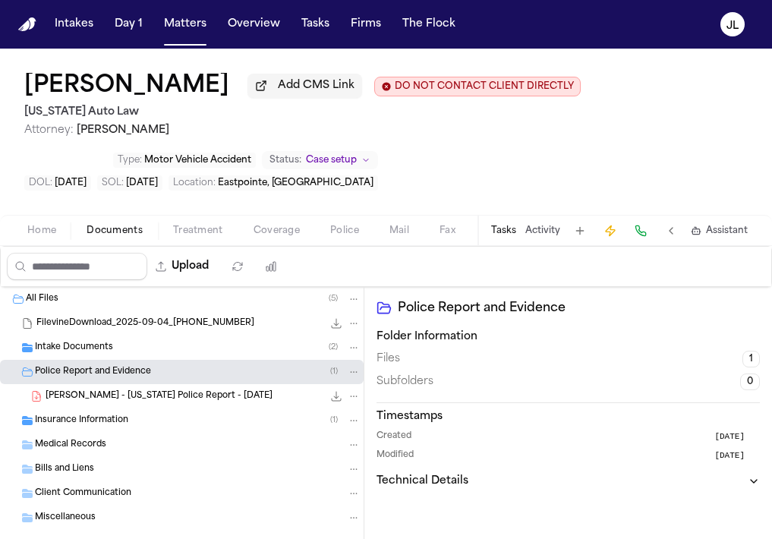
click at [339, 400] on icon "File: K. Osborne - Michigan Police Report - 8.18.25" at bounding box center [336, 396] width 12 height 12
click at [158, 426] on div "Insurance Information ( 1 )" at bounding box center [197, 420] width 325 height 14
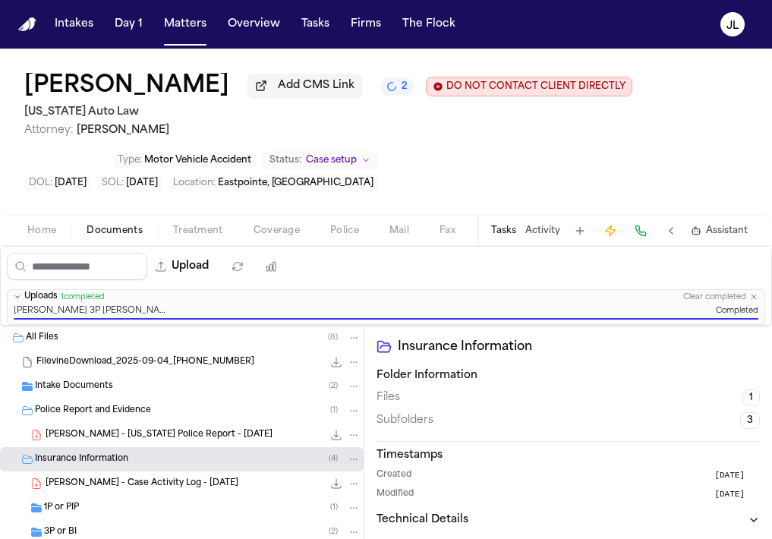
click at [271, 222] on div "Home Documents Treatment Coverage Police Mail Fax Demand Workspaces Artifacts T…" at bounding box center [386, 230] width 772 height 30
click at [271, 229] on span "Coverage" at bounding box center [276, 231] width 46 height 12
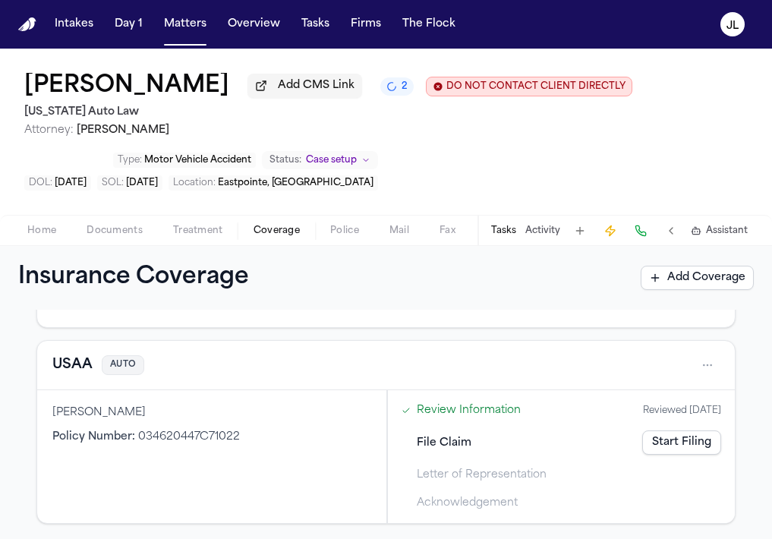
scroll to position [124, 0]
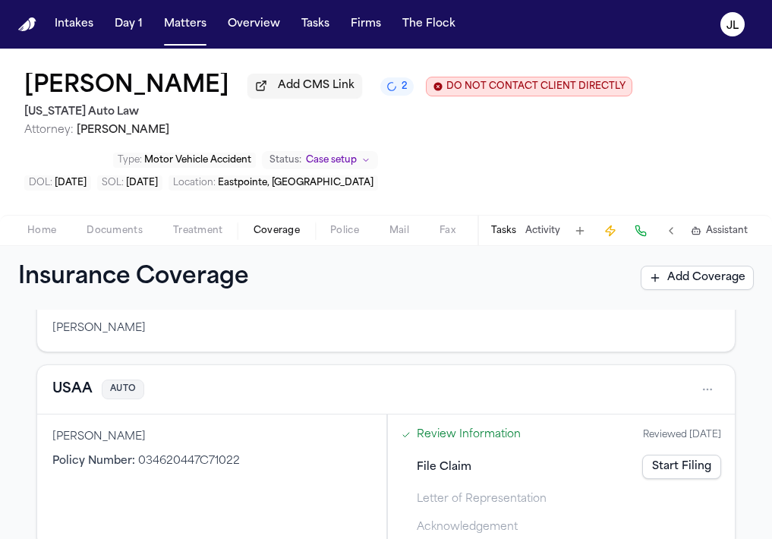
click at [68, 410] on div "USAA AUTO" at bounding box center [385, 389] width 697 height 49
click at [68, 400] on button "USAA" at bounding box center [72, 389] width 40 height 21
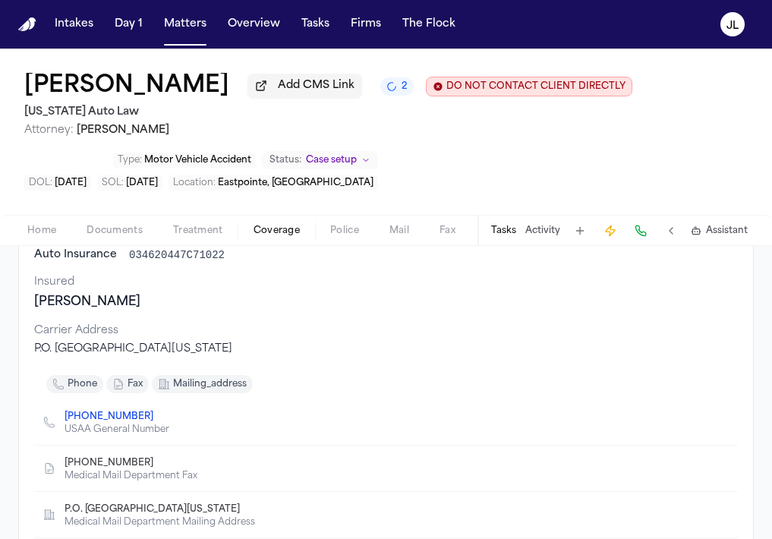
scroll to position [124, 0]
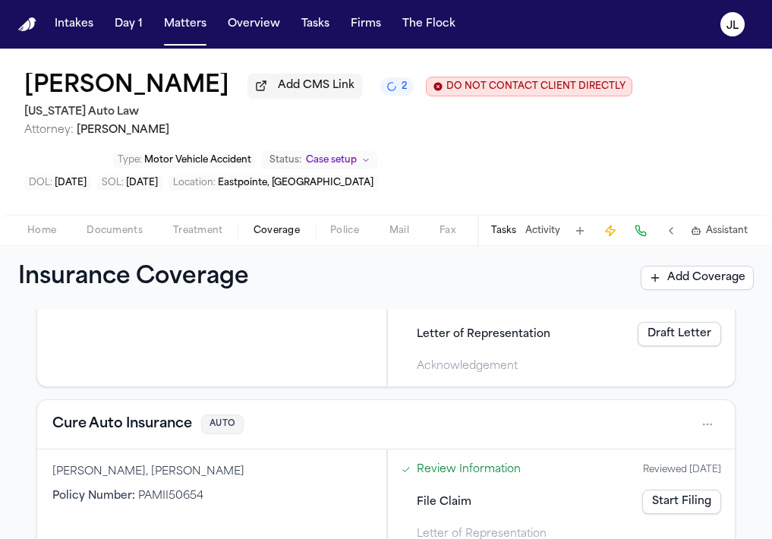
scroll to position [616, 0]
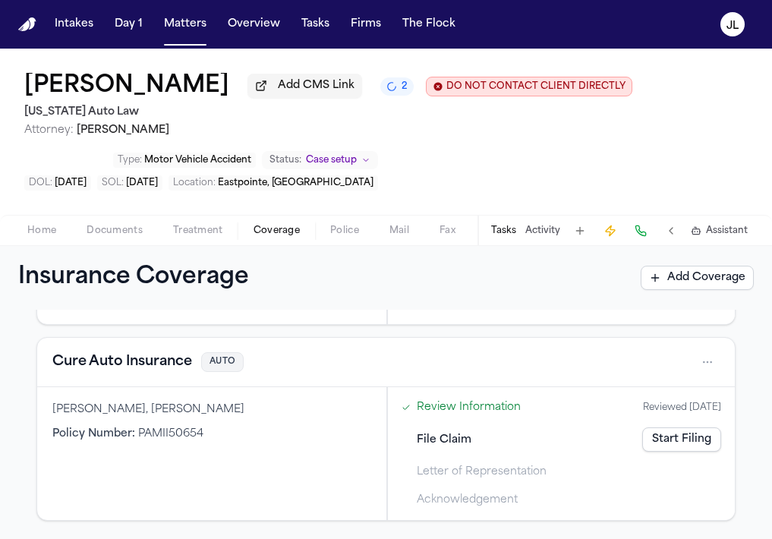
click at [125, 369] on button "Cure Auto Insurance" at bounding box center [122, 361] width 140 height 21
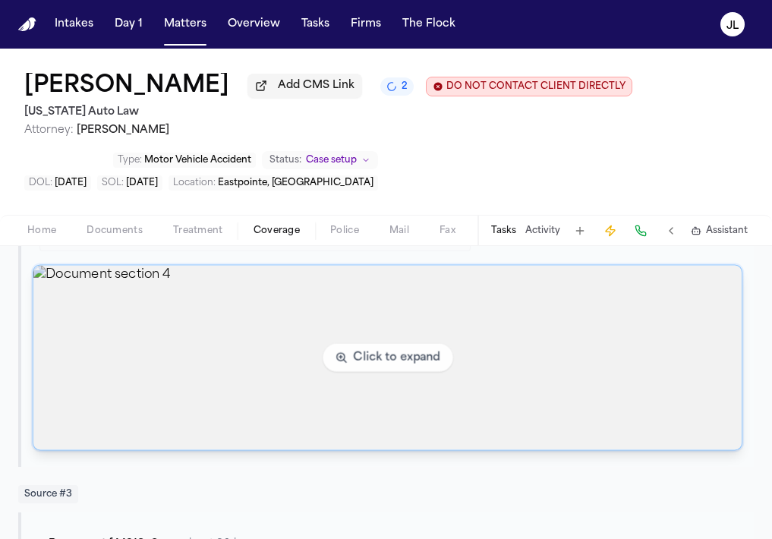
scroll to position [1344, 0]
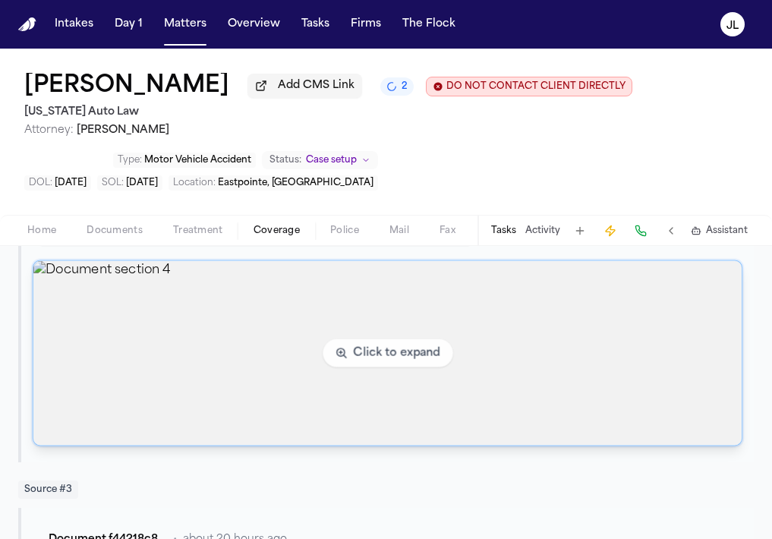
click at [119, 435] on img "View document section 4" at bounding box center [387, 353] width 708 height 184
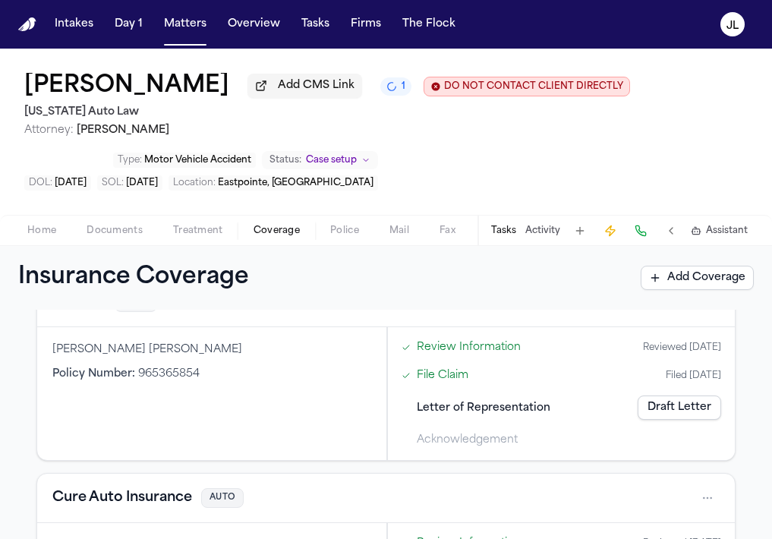
scroll to position [616, 0]
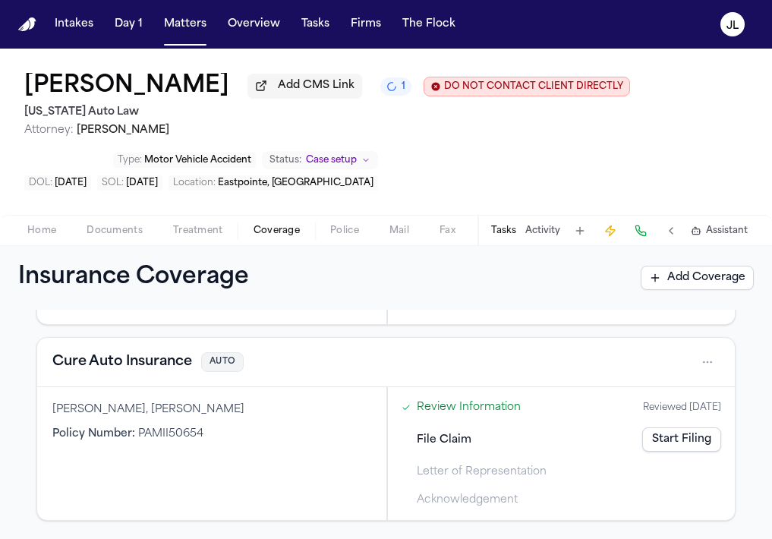
click at [109, 365] on button "Cure Auto Insurance" at bounding box center [122, 361] width 140 height 21
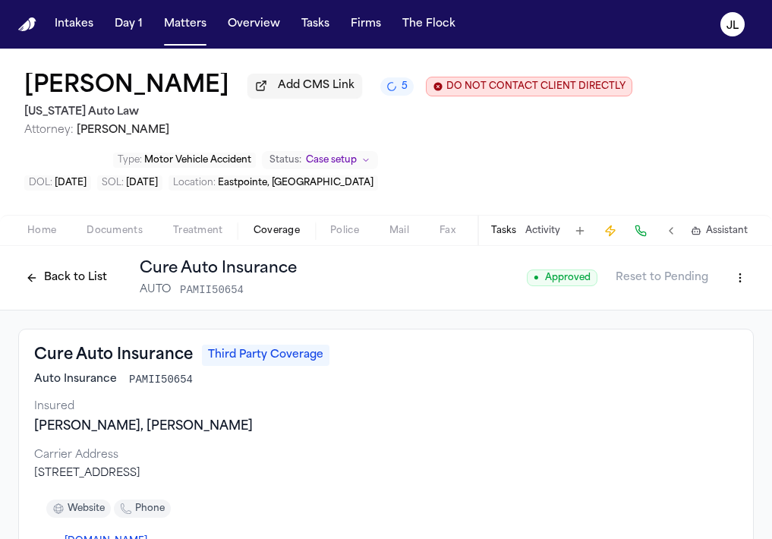
click at [33, 284] on button "Back to List" at bounding box center [66, 278] width 96 height 24
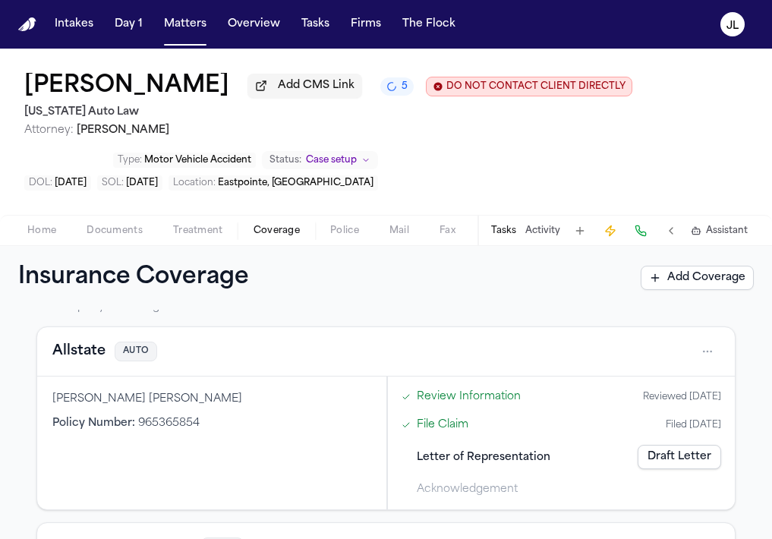
scroll to position [428, 0]
click at [83, 349] on button "Allstate" at bounding box center [78, 350] width 53 height 21
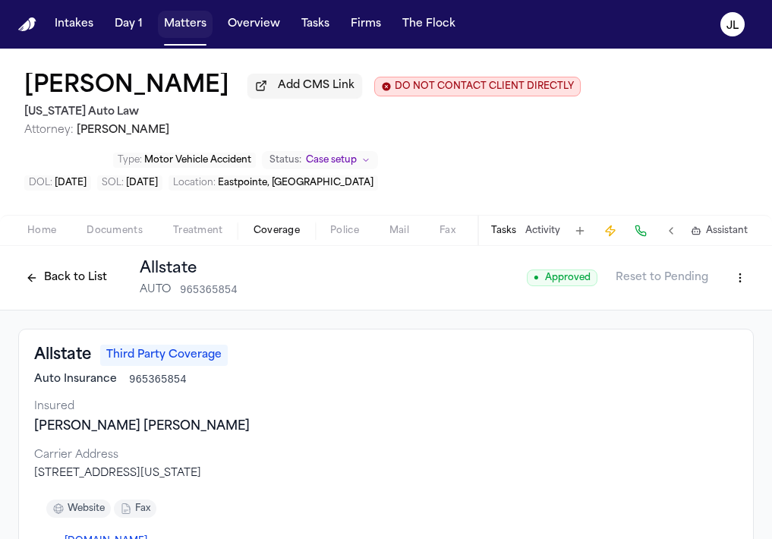
click at [196, 26] on button "Matters" at bounding box center [185, 24] width 55 height 27
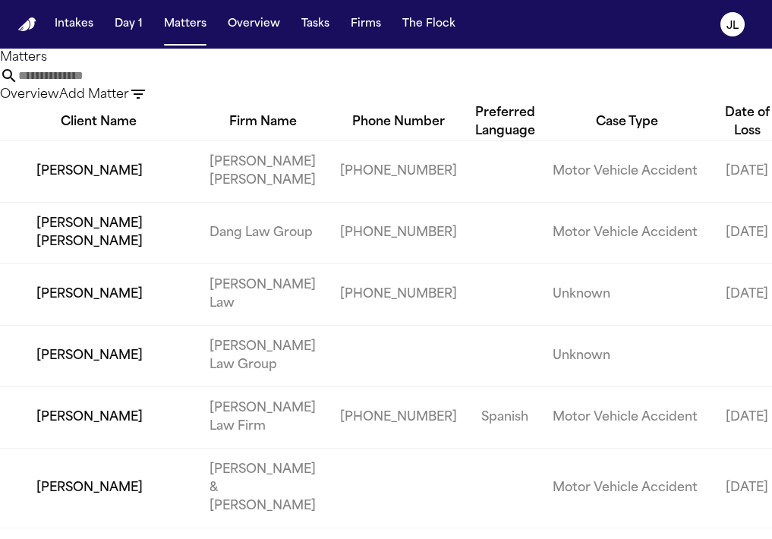
drag, startPoint x: 365, startPoint y: 91, endPoint x: 181, endPoint y: 90, distance: 184.4
click at [178, 90] on div "Matters Overview Add Matter" at bounding box center [386, 76] width 772 height 55
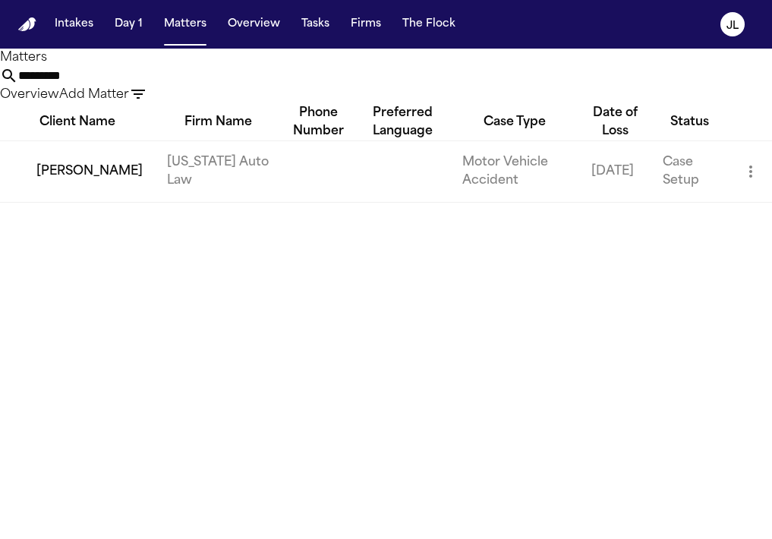
type input "*********"
click at [25, 202] on td "Kevin Rowley" at bounding box center [77, 170] width 155 height 61
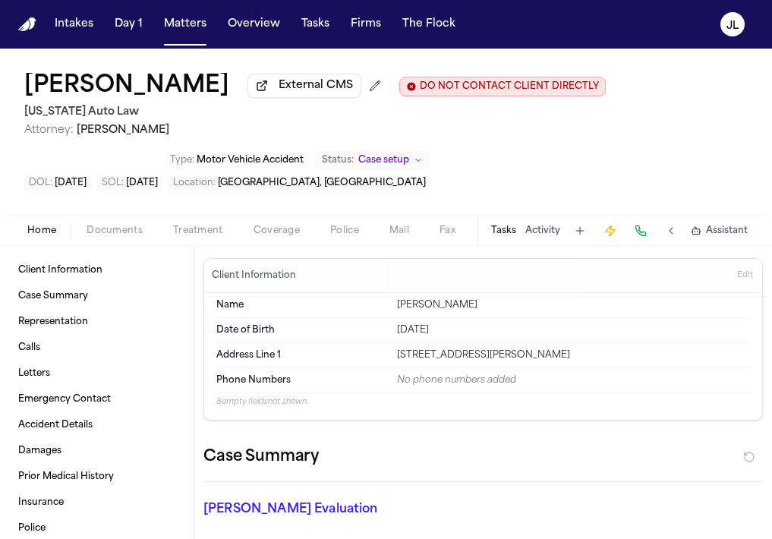
click at [512, 236] on button "Tasks" at bounding box center [503, 231] width 25 height 12
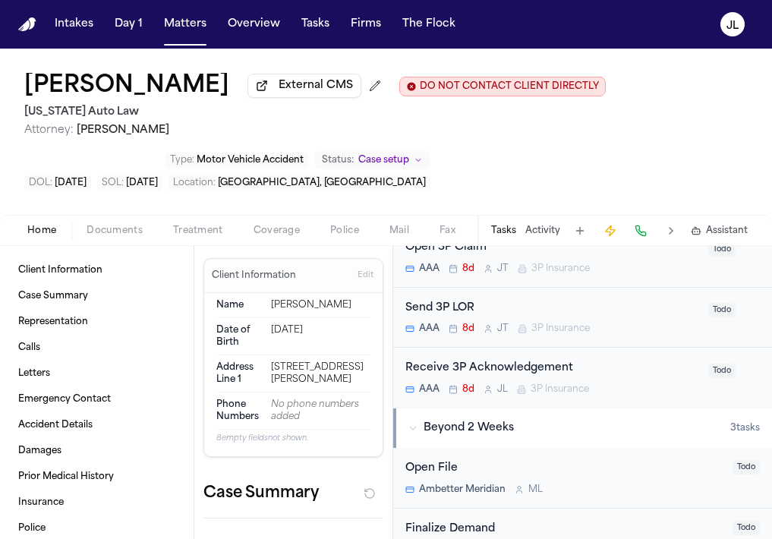
scroll to position [435, 0]
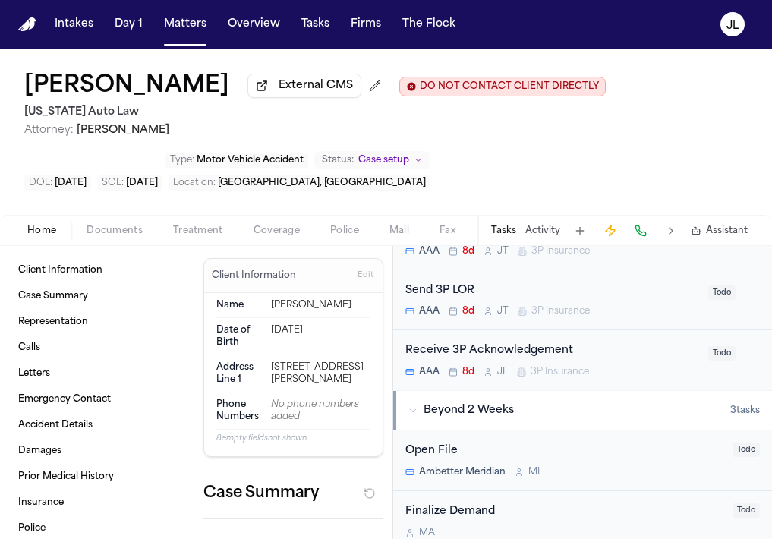
click at [283, 237] on span "Coverage" at bounding box center [276, 231] width 46 height 12
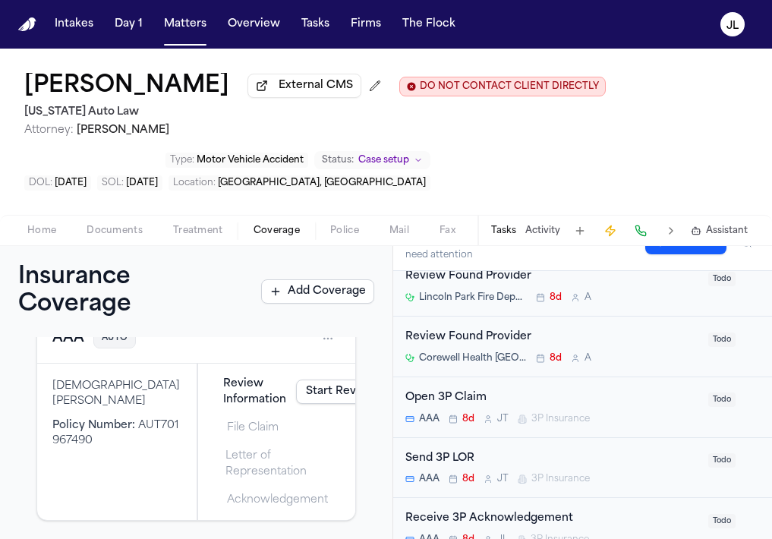
scroll to position [284, 0]
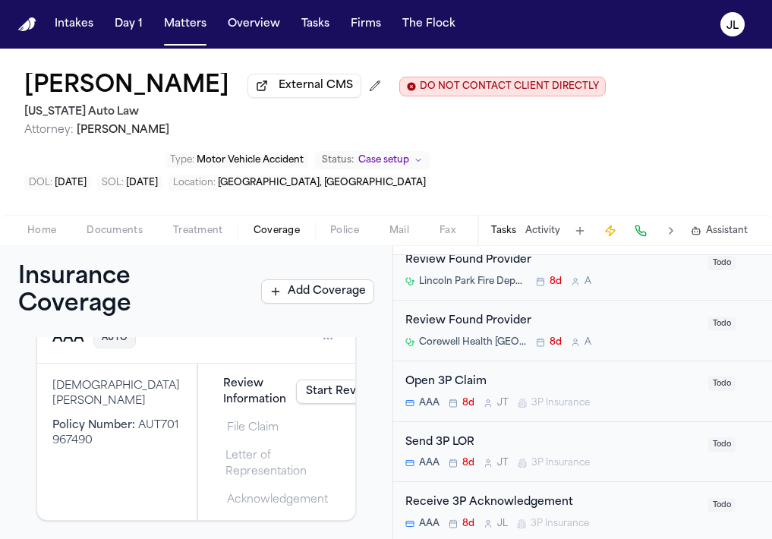
click at [539, 391] on div "Open 3P Claim" at bounding box center [552, 381] width 294 height 17
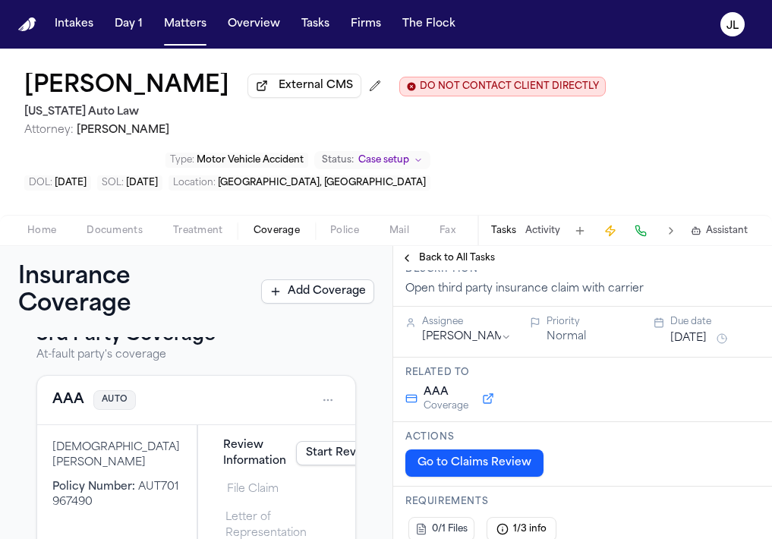
scroll to position [393, 0]
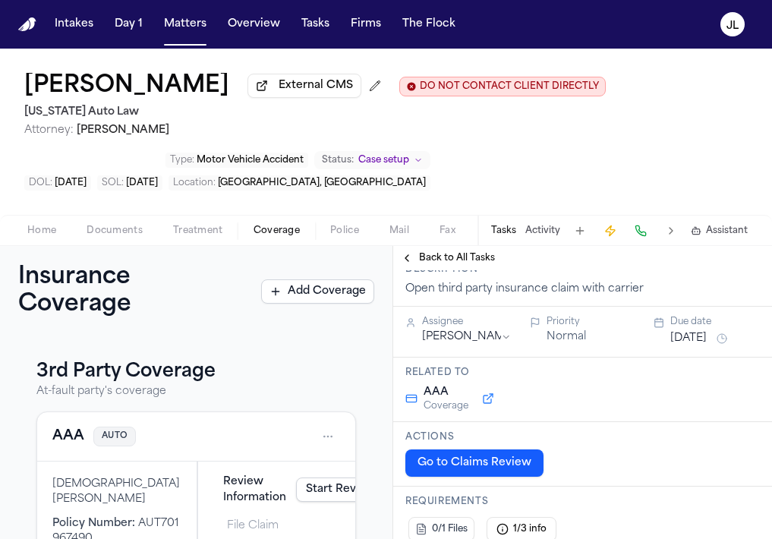
click at [80, 447] on button "AAA" at bounding box center [68, 436] width 32 height 21
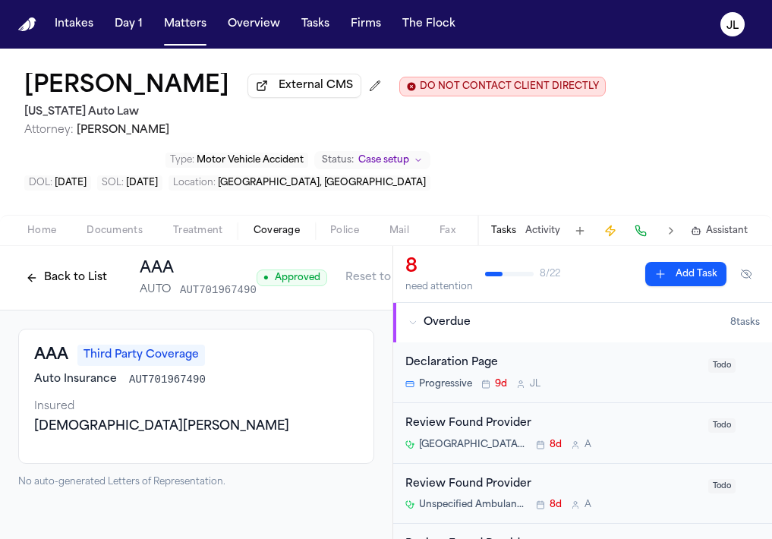
click at [66, 289] on button "Back to List" at bounding box center [66, 278] width 96 height 24
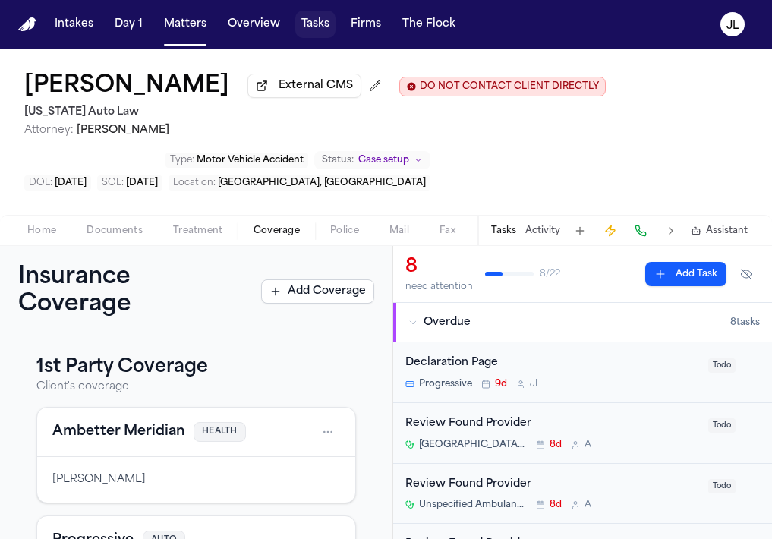
click at [313, 32] on button "Tasks" at bounding box center [315, 24] width 40 height 27
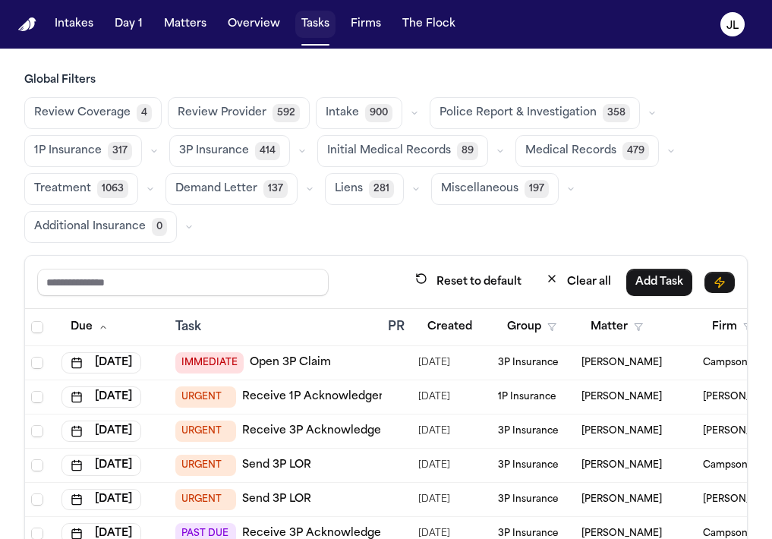
click at [318, 21] on button "Tasks" at bounding box center [315, 24] width 40 height 27
click at [171, 25] on button "Matters" at bounding box center [185, 24] width 55 height 27
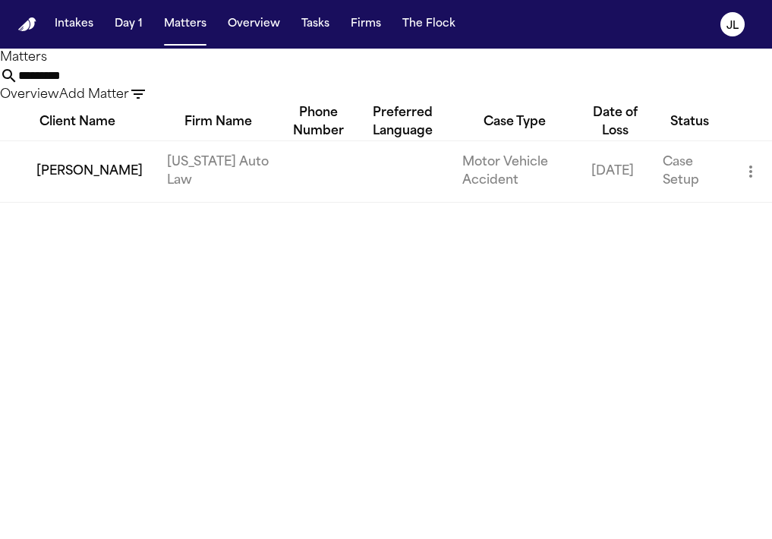
drag, startPoint x: 363, startPoint y: 93, endPoint x: 194, endPoint y: 85, distance: 168.6
click at [194, 85] on div "Matters ********* Overview Add Matter" at bounding box center [386, 76] width 772 height 55
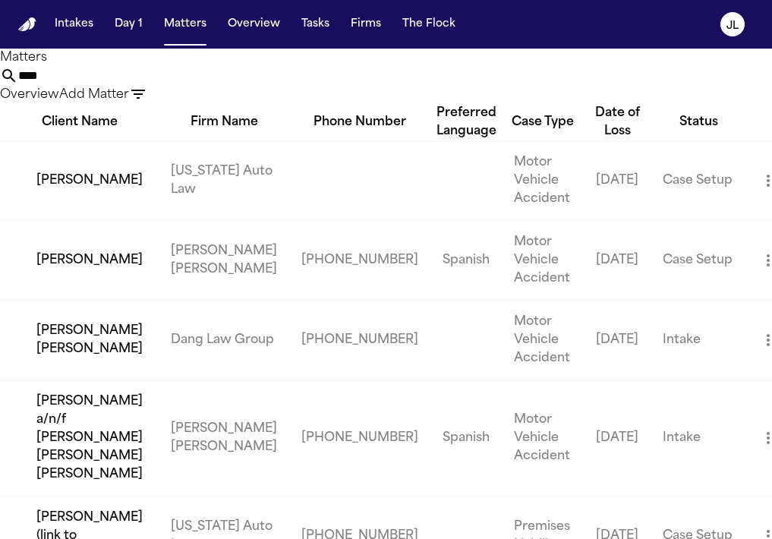
type input "****"
click at [38, 220] on td "Kimberly Osborne" at bounding box center [79, 180] width 159 height 80
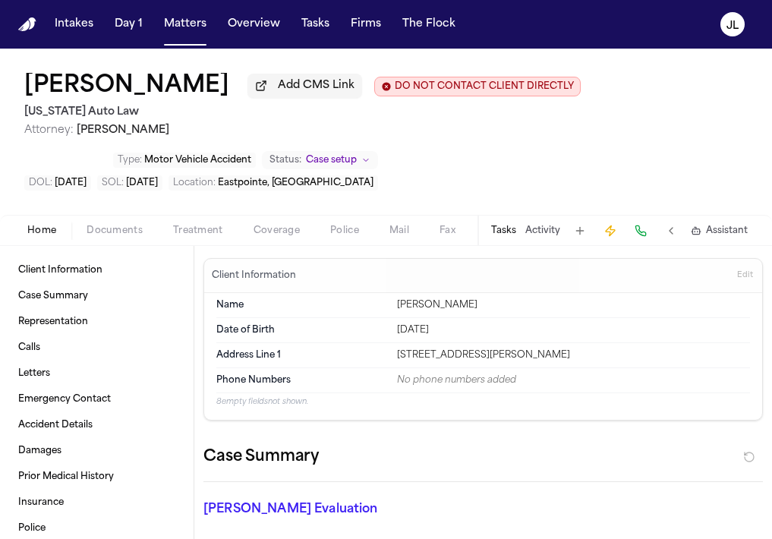
click at [93, 229] on span "Documents" at bounding box center [114, 231] width 56 height 12
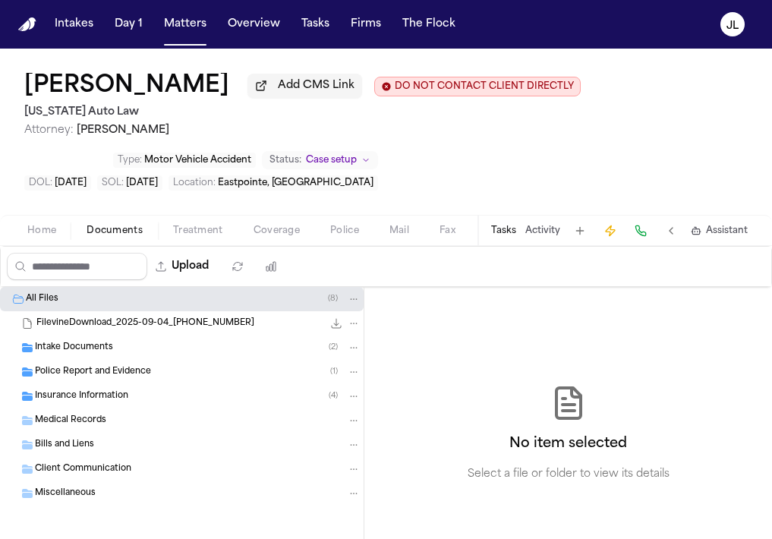
click at [102, 408] on div "Insurance Information ( 4 )" at bounding box center [181, 396] width 363 height 24
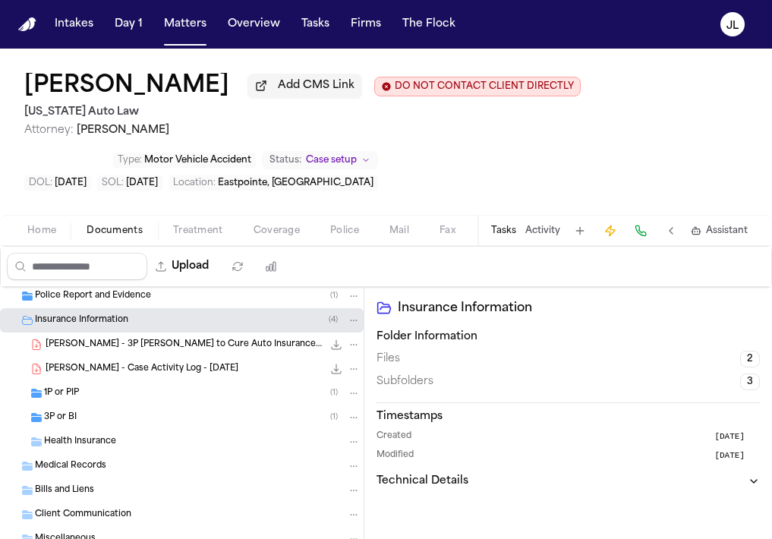
scroll to position [79, 0]
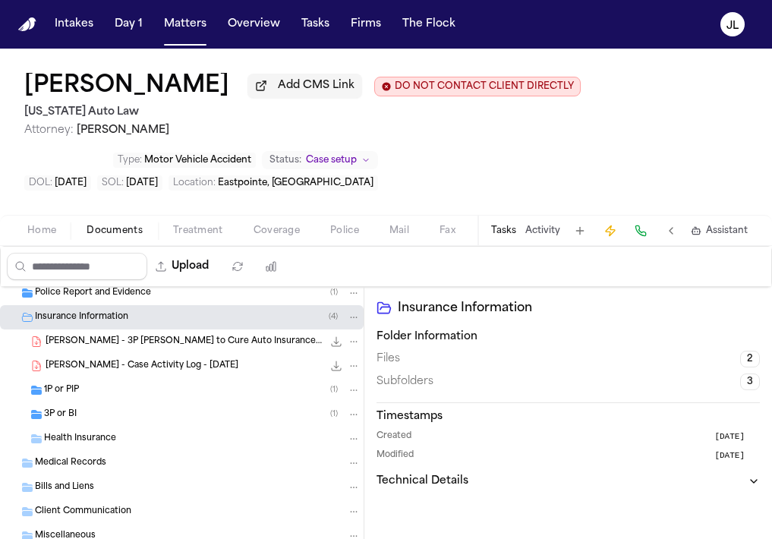
click at [351, 343] on icon "File: K. Osborne - 3P LOR to Cure Auto Insurance - 9.5.25" at bounding box center [353, 341] width 11 height 11
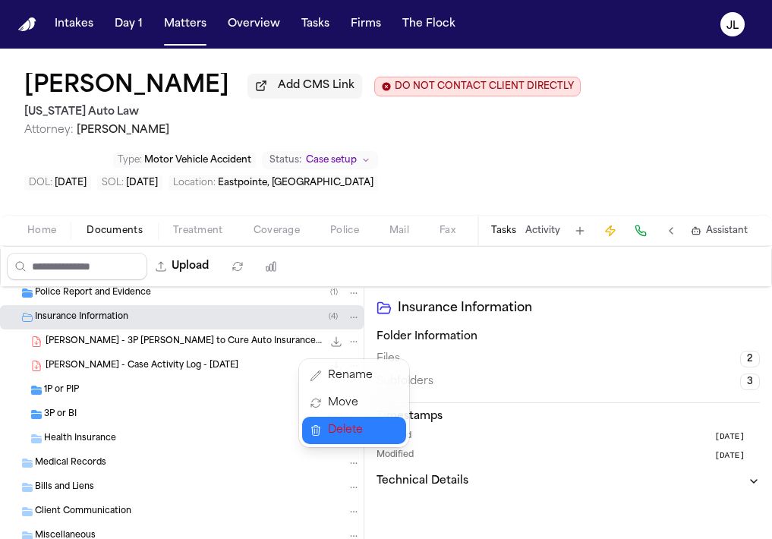
click at [338, 434] on span "Delete" at bounding box center [350, 430] width 45 height 18
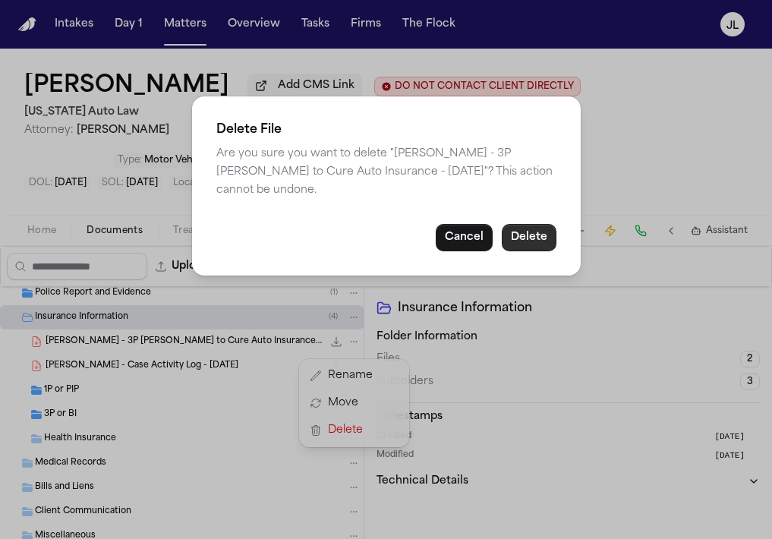
click at [533, 224] on button "Delete" at bounding box center [528, 237] width 55 height 27
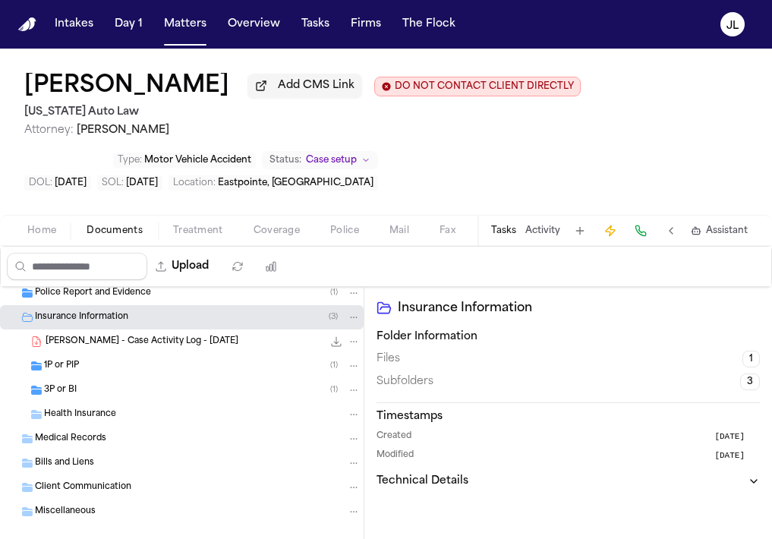
click at [58, 394] on span "3P or BI" at bounding box center [60, 390] width 33 height 13
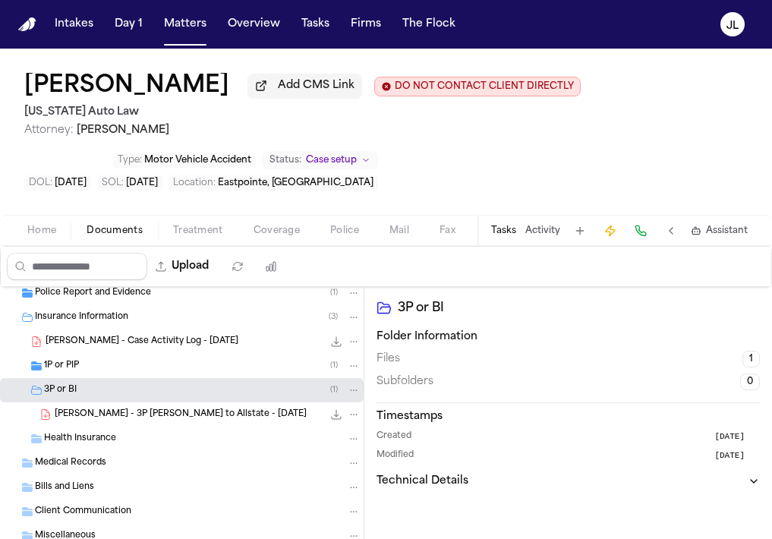
click at [143, 410] on div "K. Osborne - 3P LOR to Allstate - 9.5.25 357.2 KB • PDF" at bounding box center [181, 414] width 363 height 24
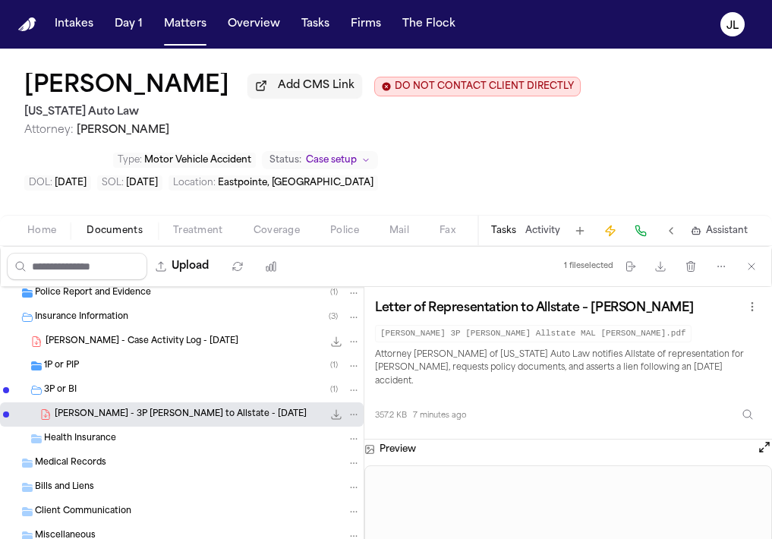
click at [354, 418] on icon "File: K. Osborne - 3P LOR to Allstate - 9.5.25" at bounding box center [353, 414] width 11 height 11
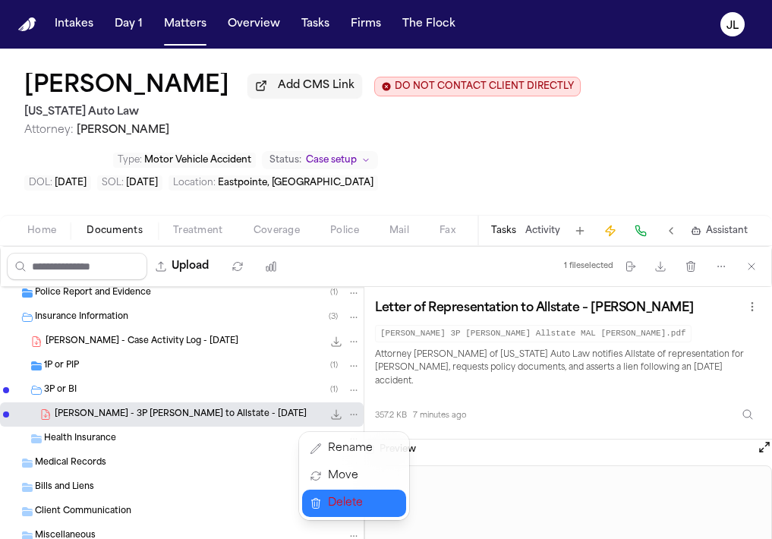
click at [340, 503] on span "Delete" at bounding box center [350, 503] width 45 height 18
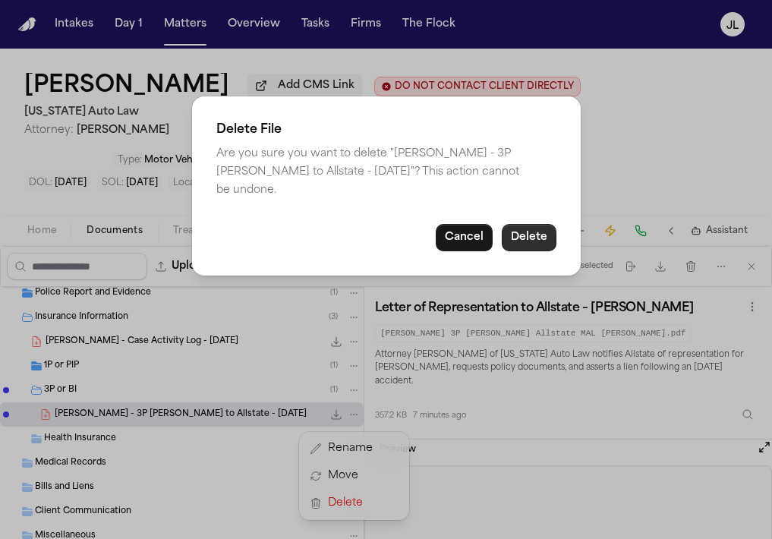
click at [530, 226] on button "Delete" at bounding box center [528, 237] width 55 height 27
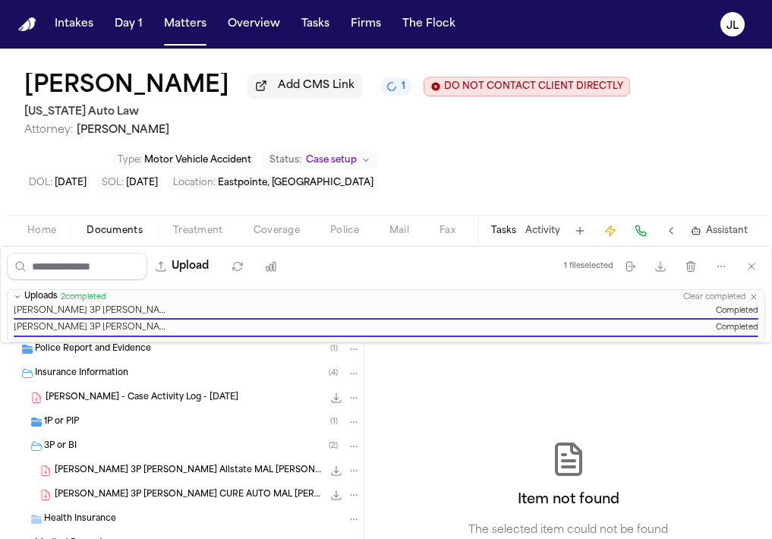
click at [287, 229] on span "Coverage" at bounding box center [276, 231] width 46 height 12
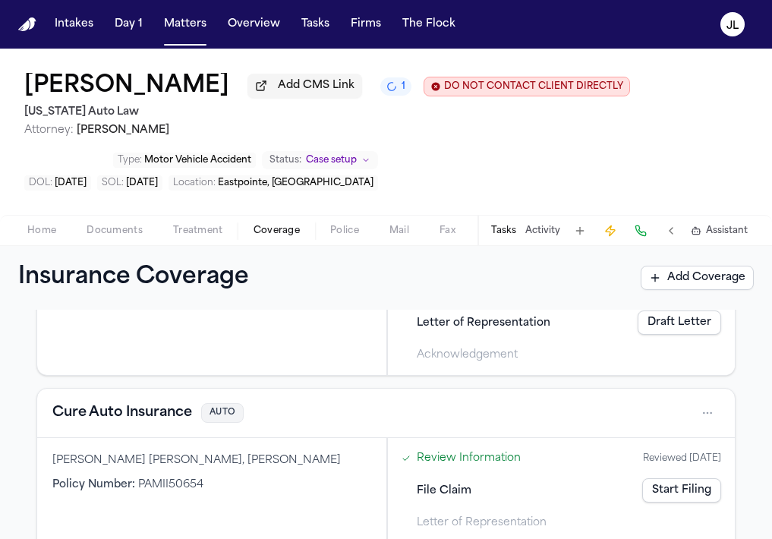
scroll to position [616, 0]
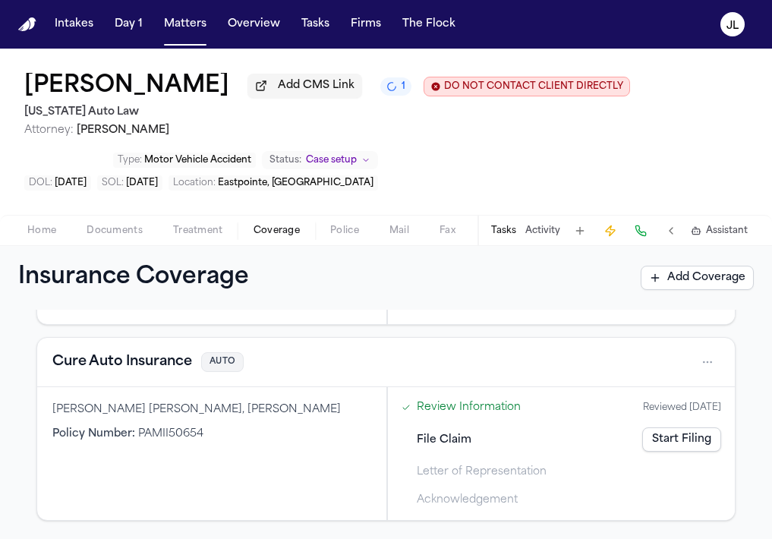
click at [678, 441] on link "Start Filing" at bounding box center [681, 439] width 79 height 24
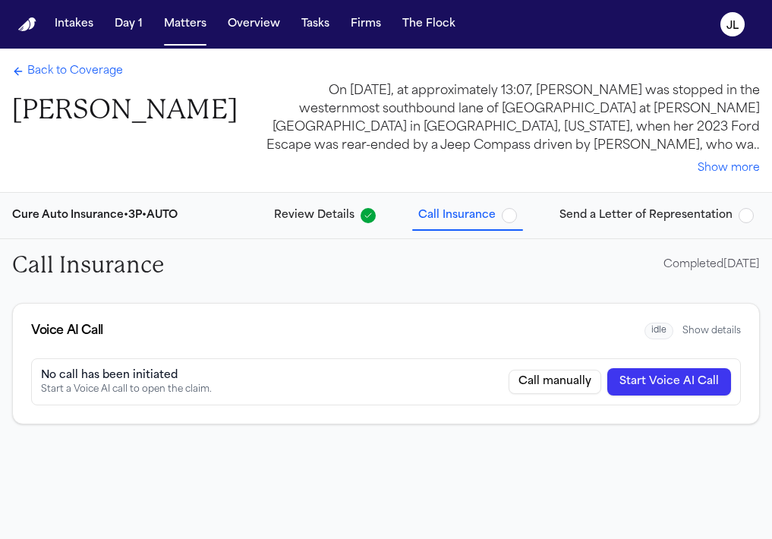
click at [617, 222] on span "Send a Letter of Representation" at bounding box center [645, 215] width 173 height 15
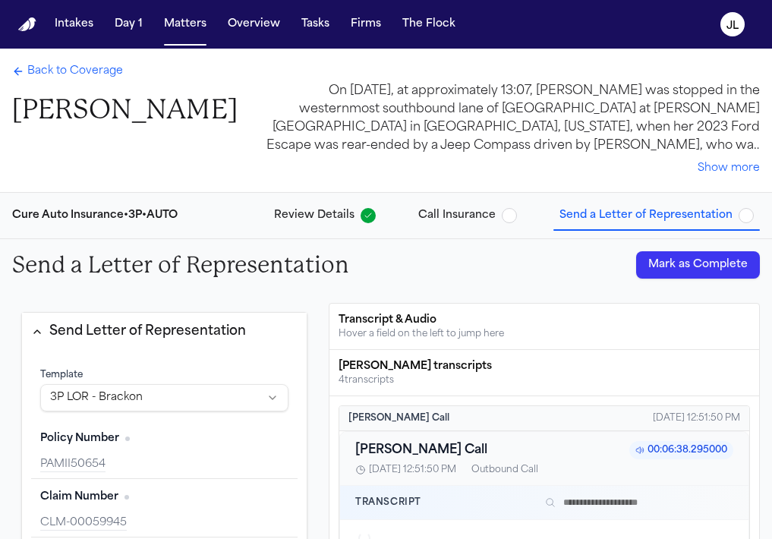
click at [661, 256] on button "Mark as Complete" at bounding box center [698, 264] width 124 height 27
click at [83, 71] on span "Back to Coverage" at bounding box center [75, 71] width 96 height 15
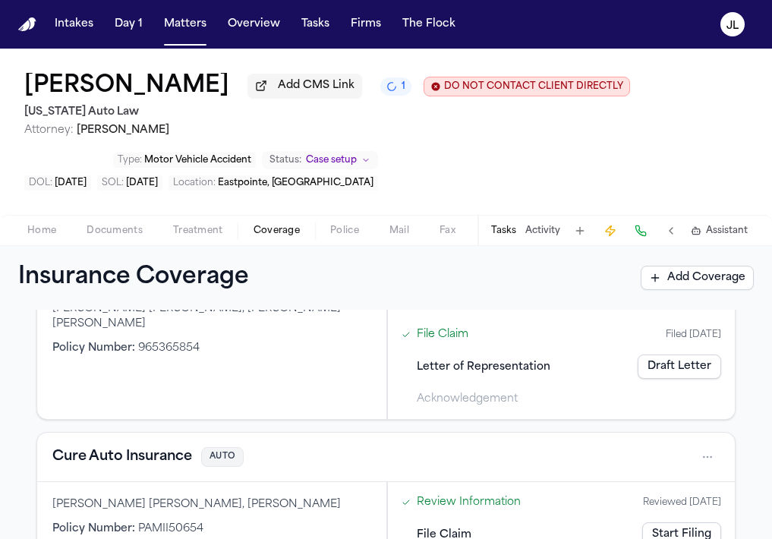
scroll to position [520, 0]
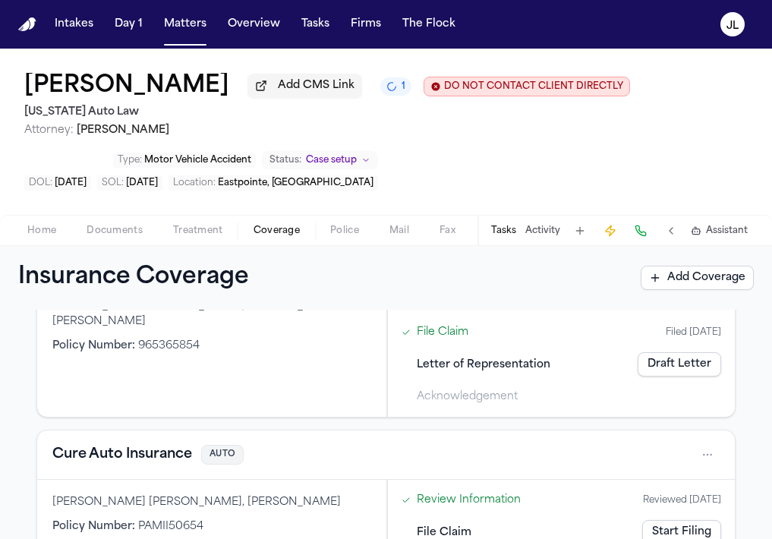
click at [694, 365] on link "Draft Letter" at bounding box center [678, 364] width 83 height 24
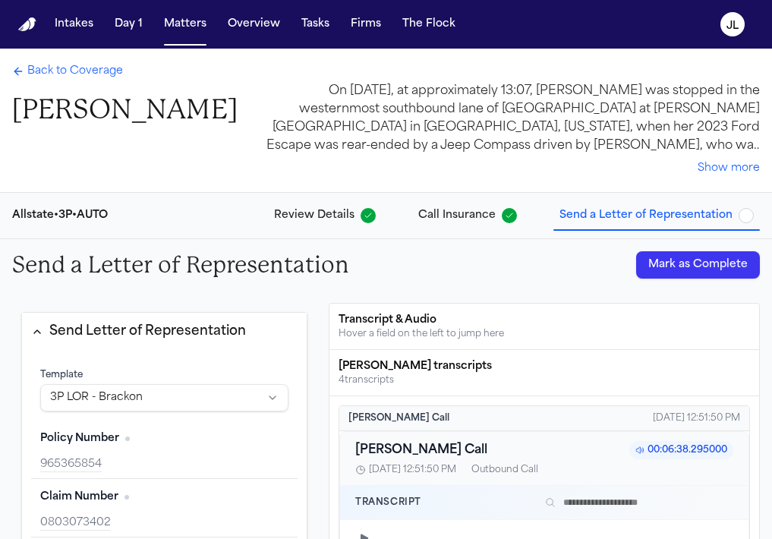
click at [684, 264] on button "Mark as Complete" at bounding box center [698, 264] width 124 height 27
click at [35, 69] on span "Back to Coverage" at bounding box center [75, 71] width 96 height 15
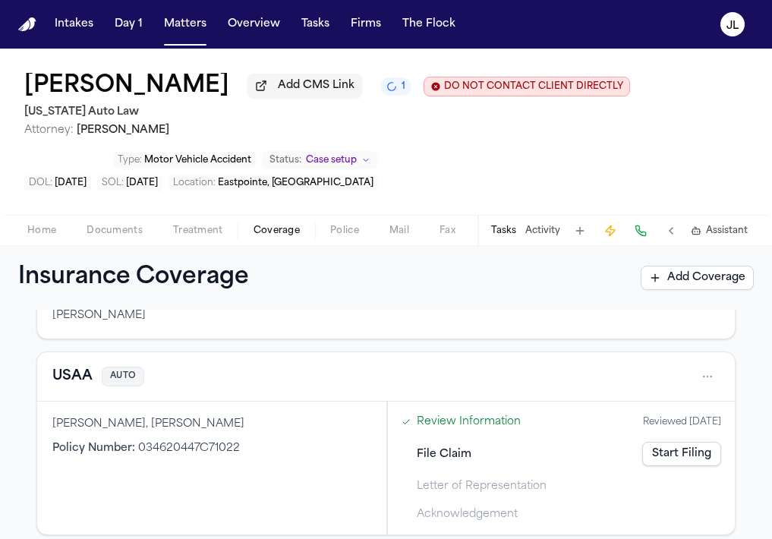
scroll to position [142, 0]
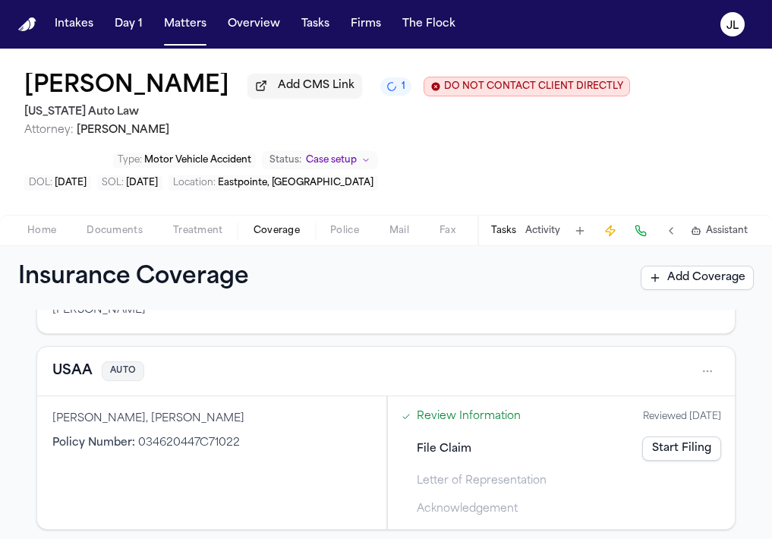
click at [663, 451] on link "Start Filing" at bounding box center [681, 448] width 79 height 24
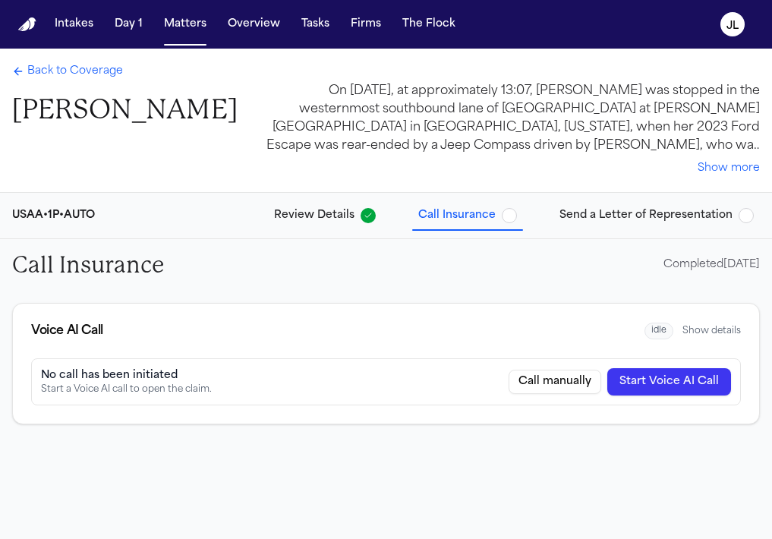
click at [734, 221] on span "Send a Letter of Representation" at bounding box center [656, 215] width 194 height 15
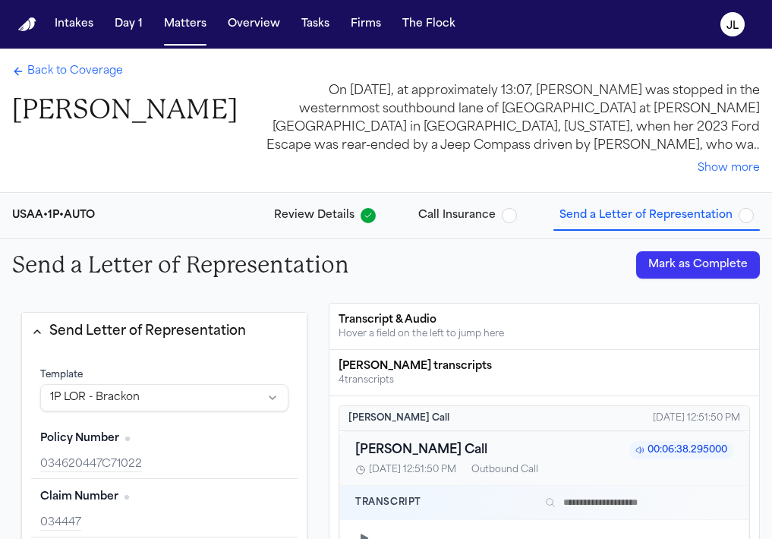
click at [693, 267] on button "Mark as Complete" at bounding box center [698, 264] width 124 height 27
click at [74, 65] on span "Back to Coverage" at bounding box center [75, 71] width 96 height 15
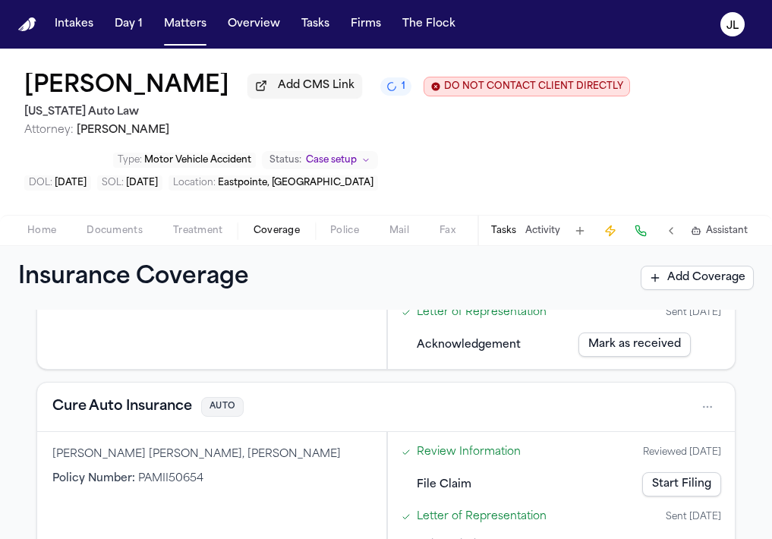
scroll to position [616, 0]
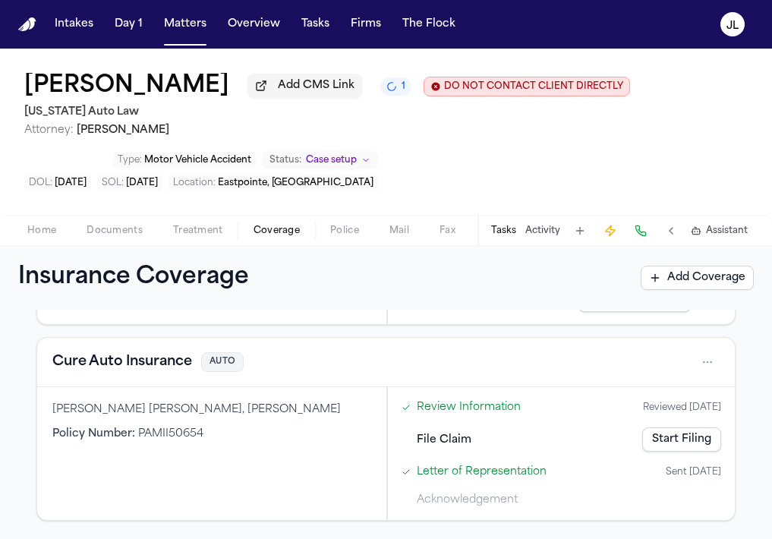
click at [508, 231] on button "Tasks" at bounding box center [503, 231] width 25 height 12
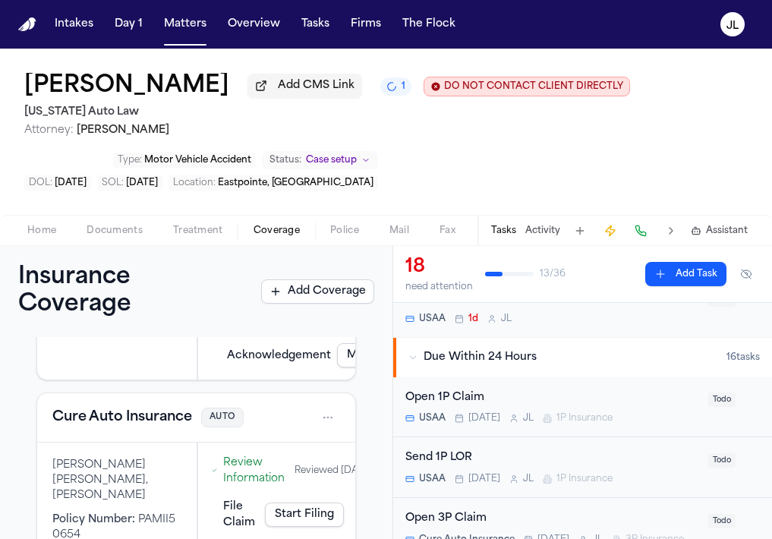
scroll to position [127, 0]
click at [576, 411] on div "Open 1P Claim USAA Today J L 1P Insurance" at bounding box center [552, 406] width 294 height 36
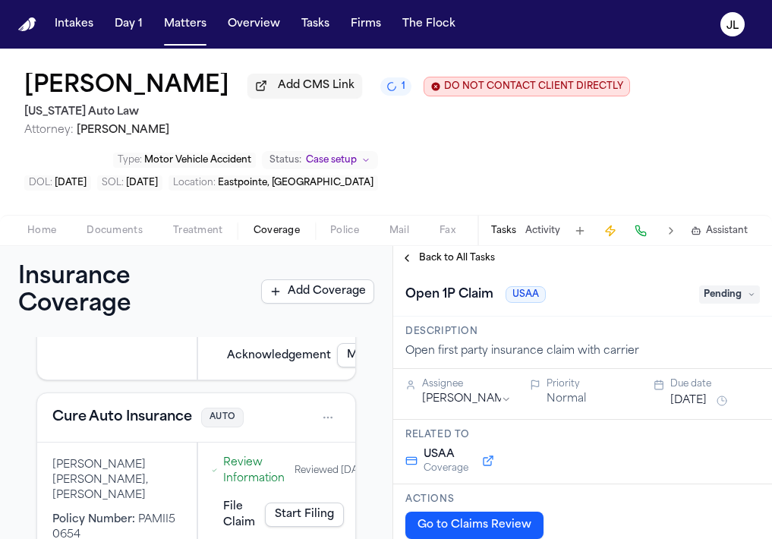
click at [727, 302] on span "Pending" at bounding box center [729, 294] width 61 height 18
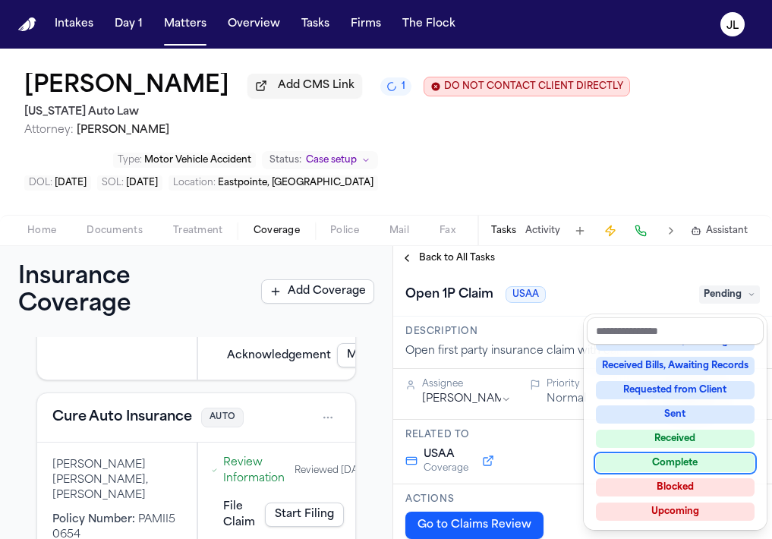
click at [683, 467] on div "Complete" at bounding box center [675, 463] width 159 height 18
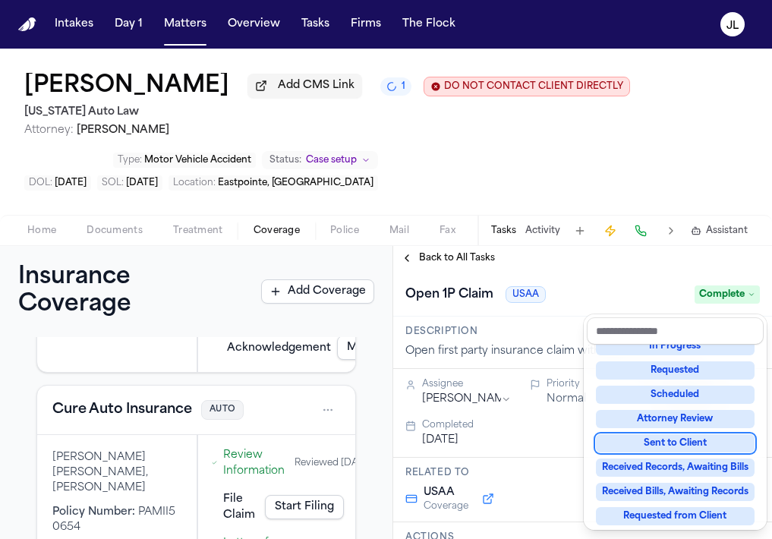
scroll to position [664, 0]
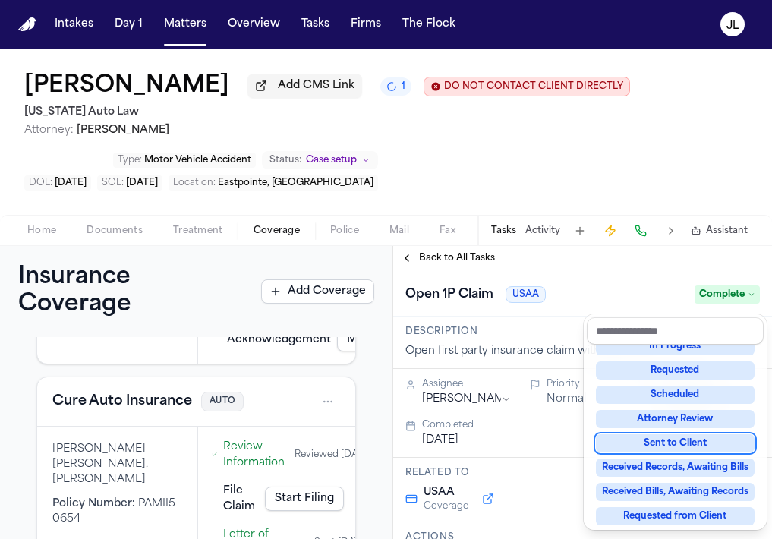
click at [425, 266] on div "**********" at bounding box center [582, 392] width 379 height 293
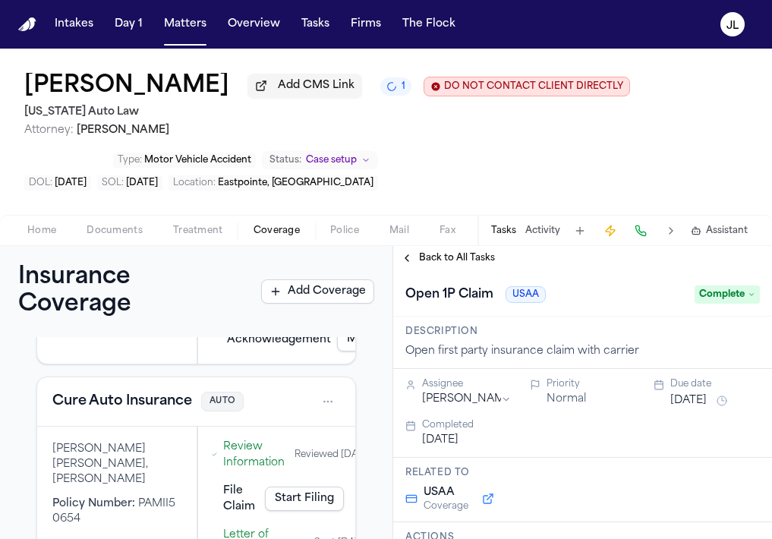
click at [423, 264] on span "Back to All Tasks" at bounding box center [457, 258] width 76 height 12
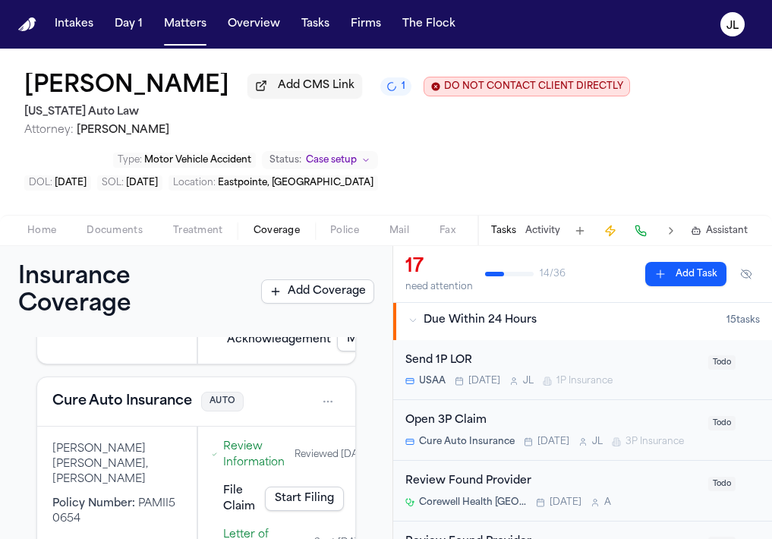
scroll to position [193, 0]
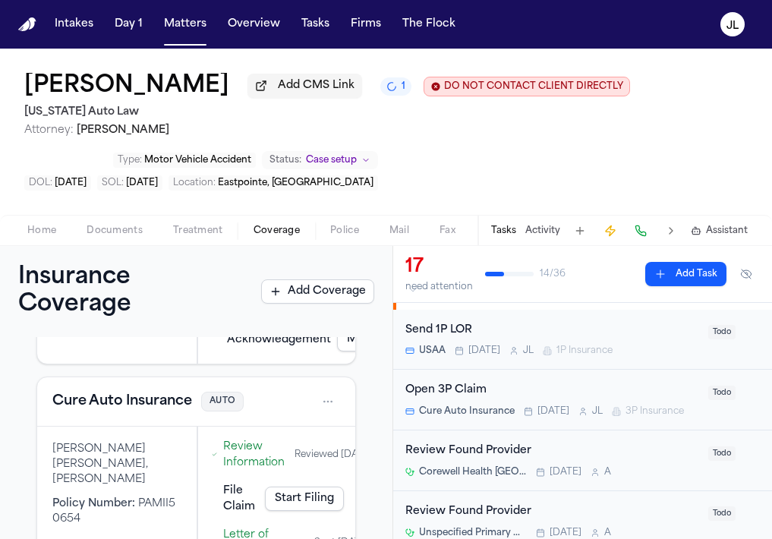
click at [580, 399] on div "Open 3P Claim" at bounding box center [552, 390] width 294 height 17
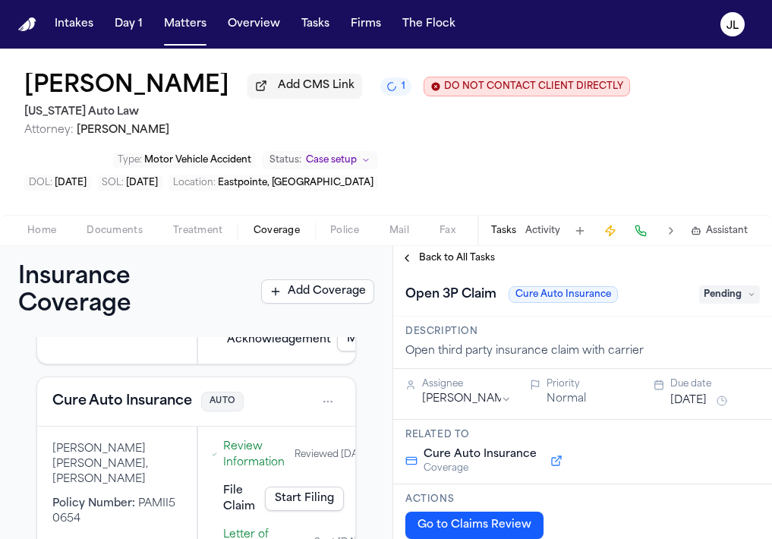
click at [718, 297] on span "Pending" at bounding box center [729, 294] width 61 height 18
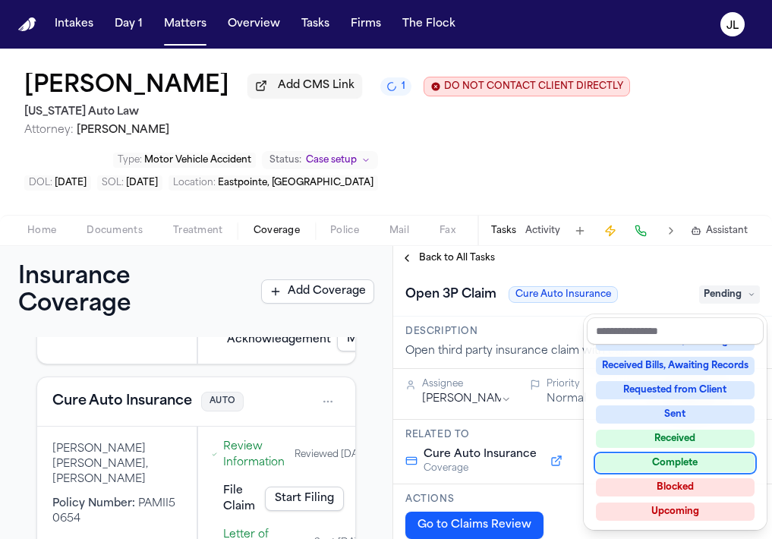
click at [658, 457] on div "Complete" at bounding box center [675, 463] width 159 height 18
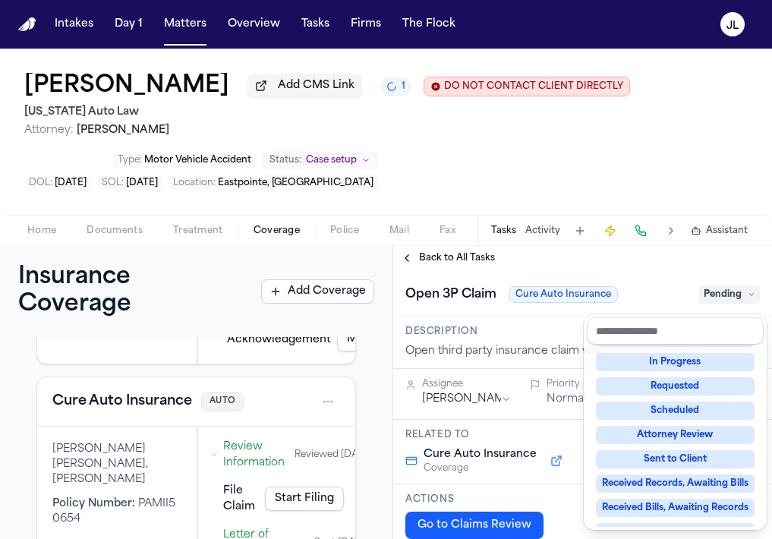
scroll to position [80, 0]
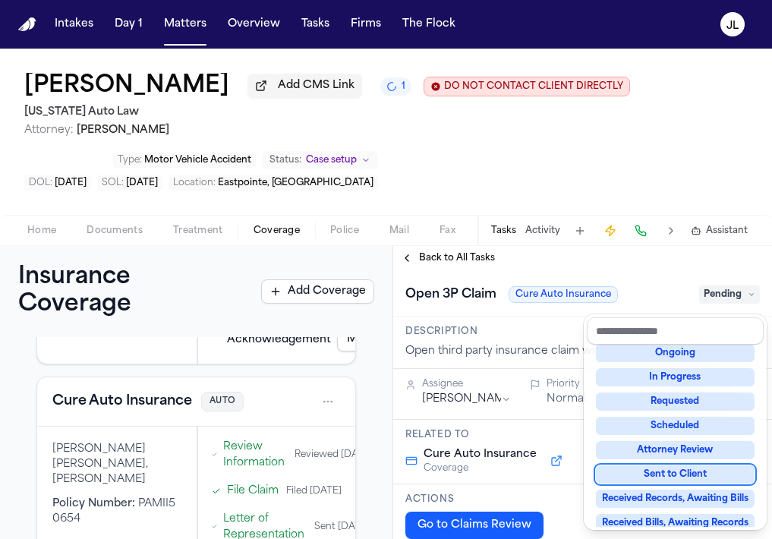
click at [404, 255] on div "**********" at bounding box center [582, 392] width 379 height 293
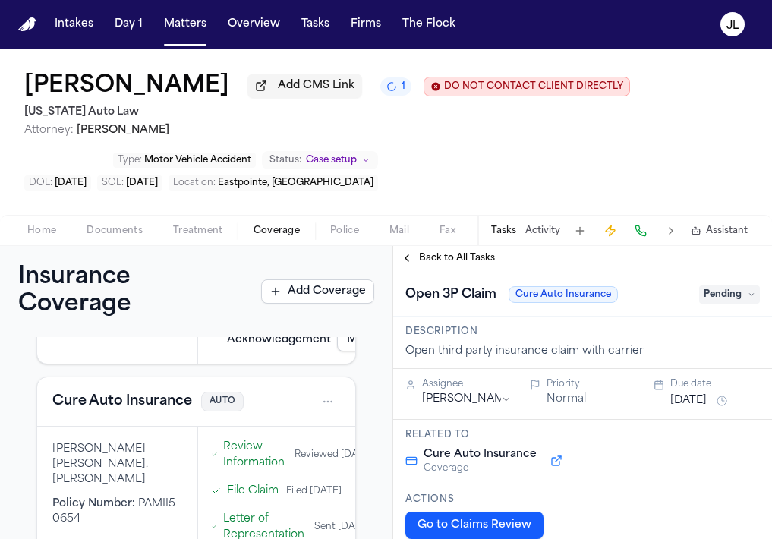
click at [405, 259] on button "Back to All Tasks" at bounding box center [447, 258] width 109 height 12
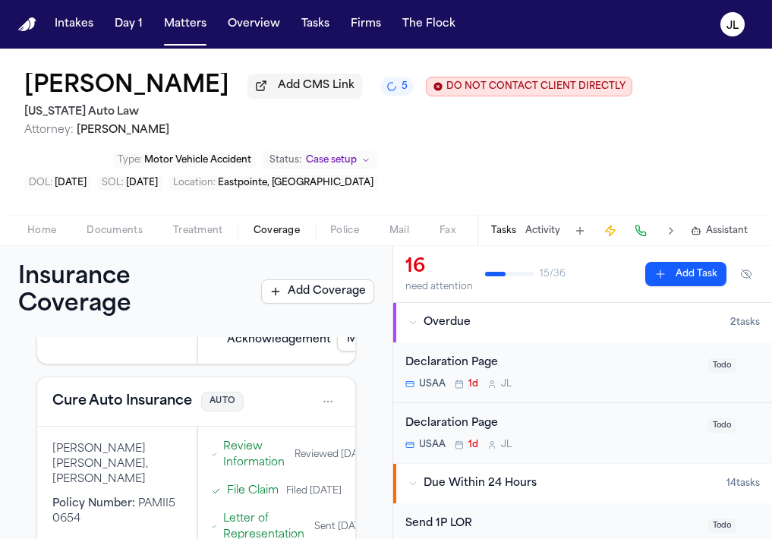
click at [394, 271] on div "16 need attention 15 / 36 Add Task" at bounding box center [582, 274] width 379 height 57
click at [385, 271] on div "Insurance Coverage Add Coverage" at bounding box center [196, 291] width 392 height 91
click at [288, 228] on span "Coverage" at bounding box center [276, 231] width 46 height 12
click at [676, 228] on button at bounding box center [670, 230] width 21 height 21
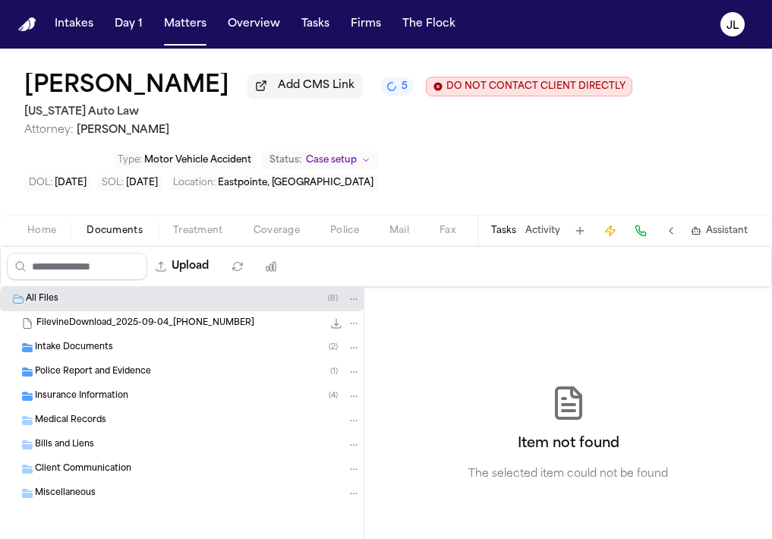
click at [127, 237] on span "Documents" at bounding box center [114, 231] width 56 height 12
click at [135, 397] on div "Insurance Information ( 4 )" at bounding box center [197, 396] width 325 height 14
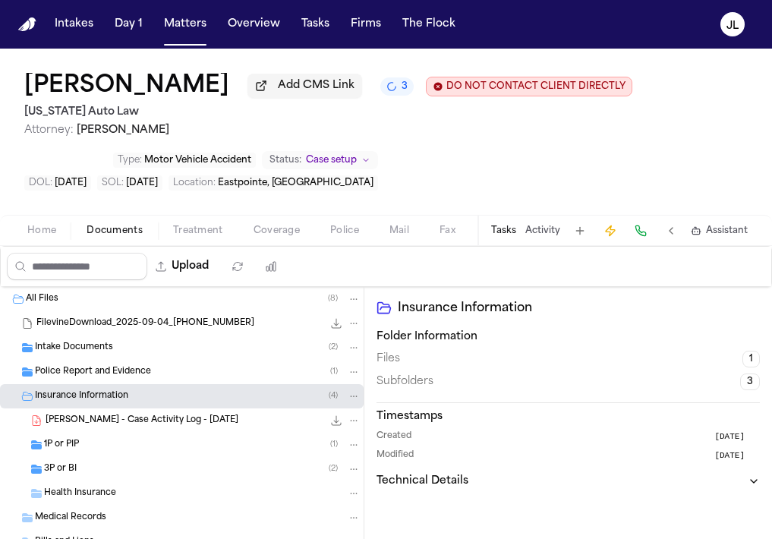
click at [125, 451] on div "1P or PIP ( 1 )" at bounding box center [202, 445] width 316 height 14
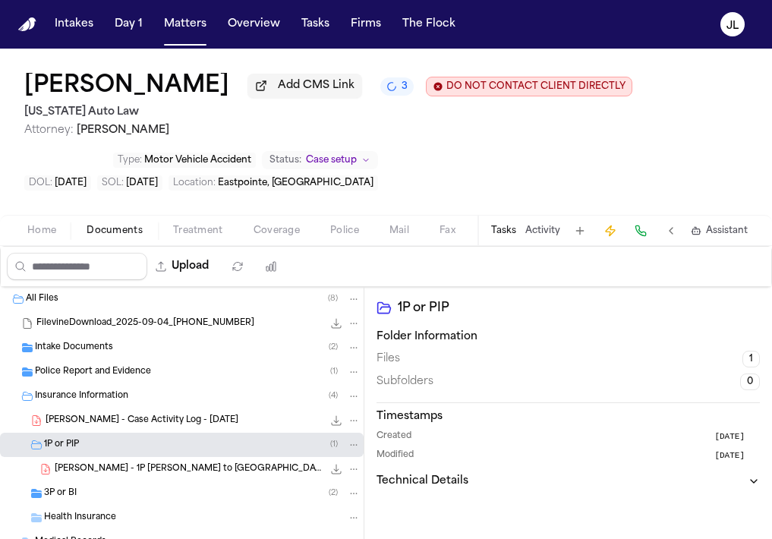
click at [125, 488] on div "3P or BI ( 2 )" at bounding box center [181, 493] width 363 height 24
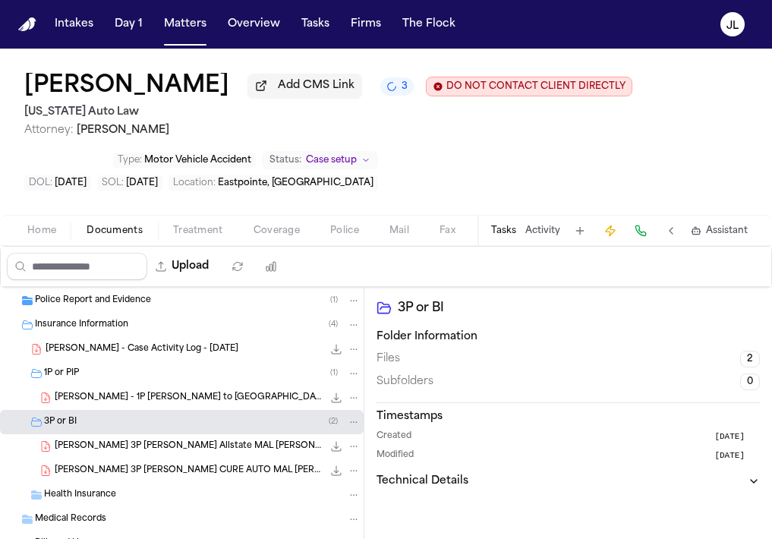
scroll to position [99, 0]
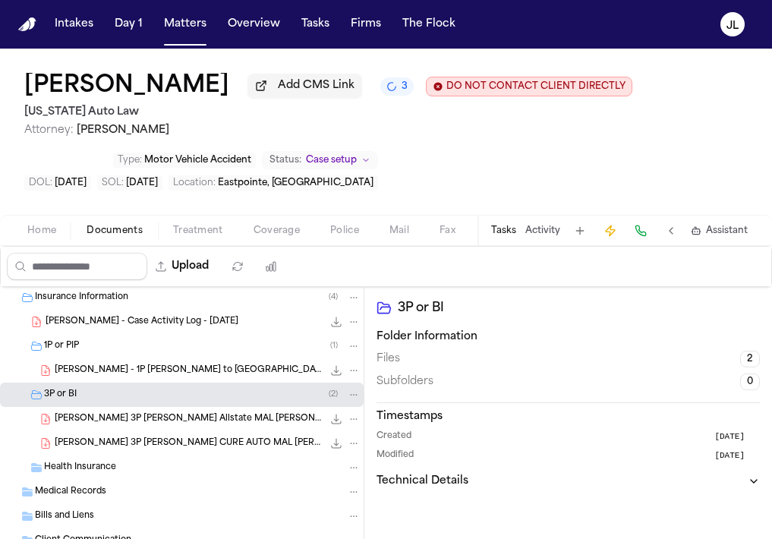
click at [145, 445] on span "K. Osborne 3P LOR CURE AUTO MAL Joshua Terebelo.pdf" at bounding box center [189, 443] width 268 height 13
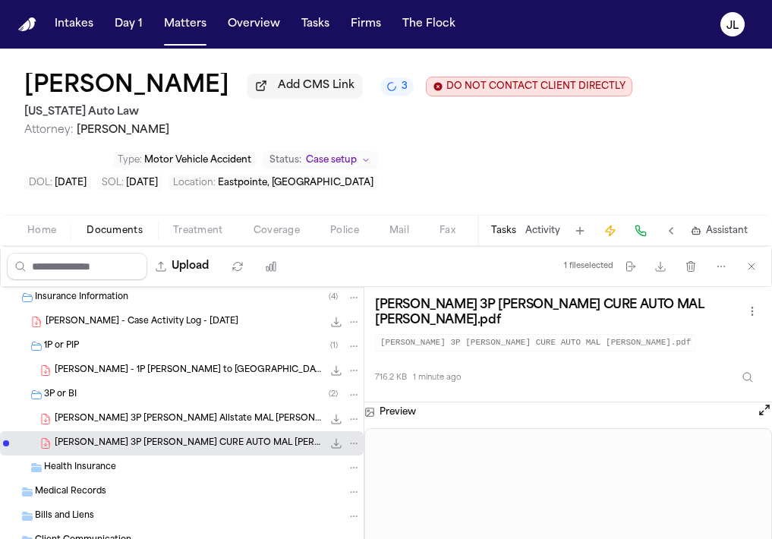
click at [144, 420] on span "K. Osborne 3P LOR Allstate MAL Joshua Terebelo.pdf" at bounding box center [189, 419] width 268 height 13
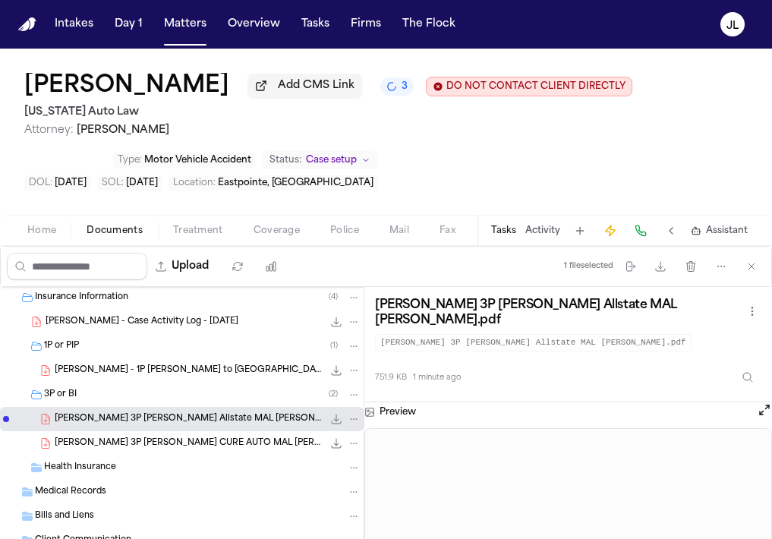
click at [143, 377] on span "K. Osborne - 1P LOR to USAA - 9.4.25" at bounding box center [189, 370] width 268 height 13
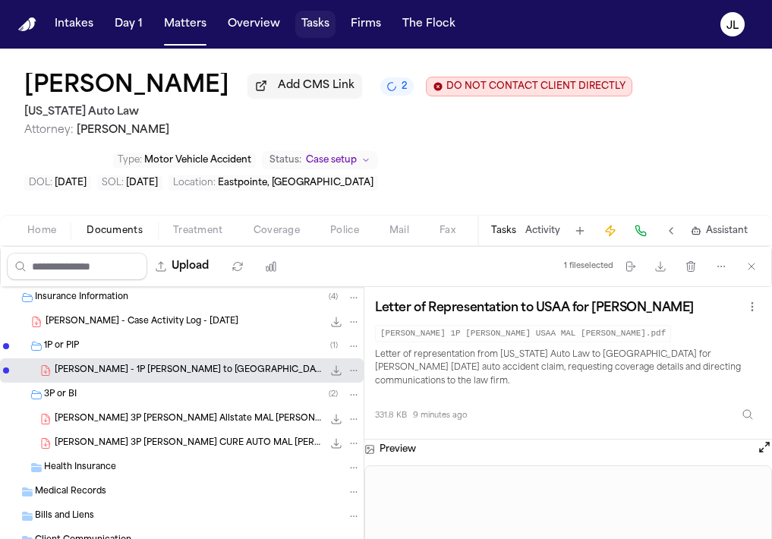
click at [325, 33] on button "Tasks" at bounding box center [315, 24] width 40 height 27
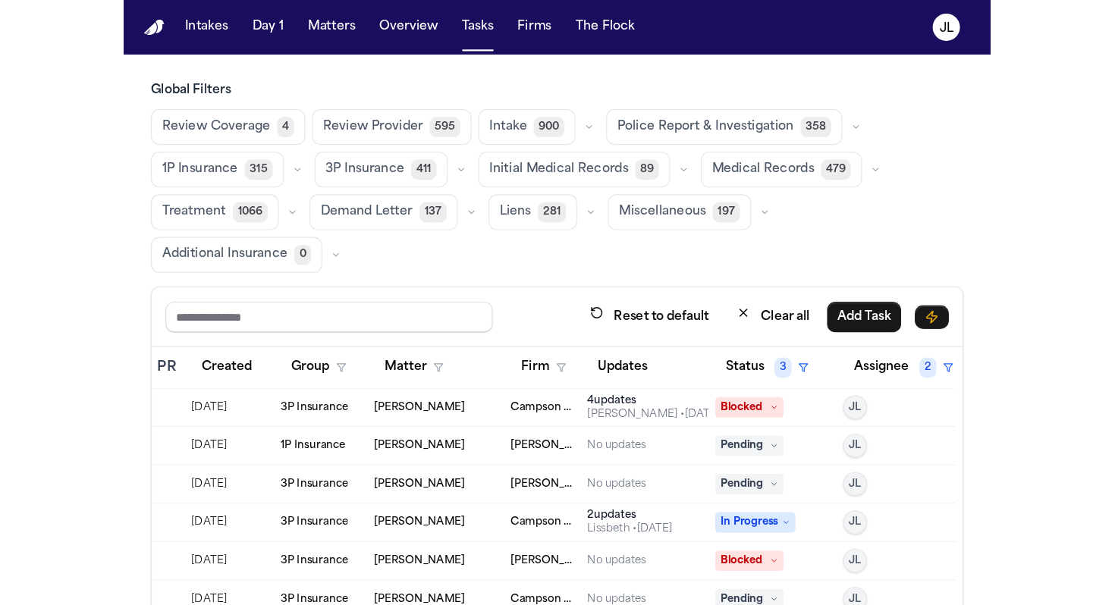
scroll to position [0, 14]
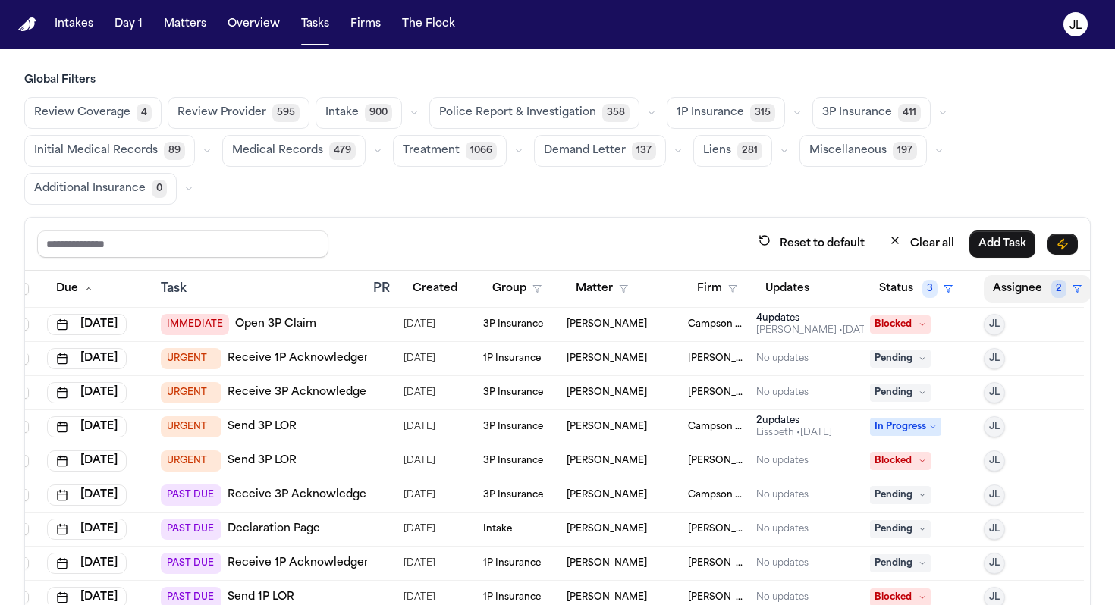
click at [1016, 277] on button "Assignee 2" at bounding box center [1037, 288] width 107 height 27
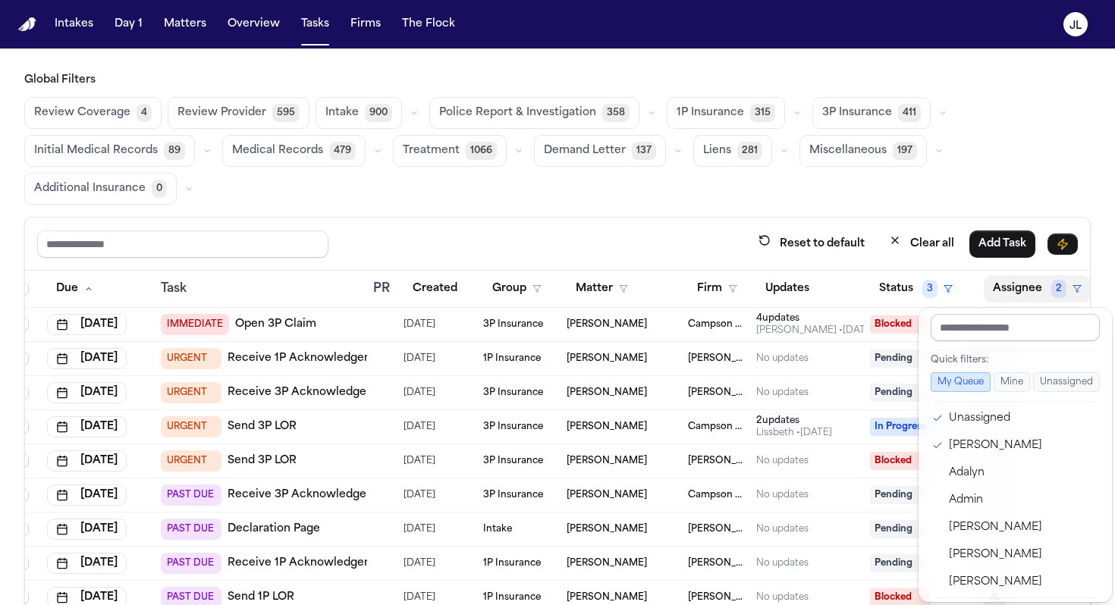
click at [1010, 329] on input "text" at bounding box center [1015, 327] width 169 height 27
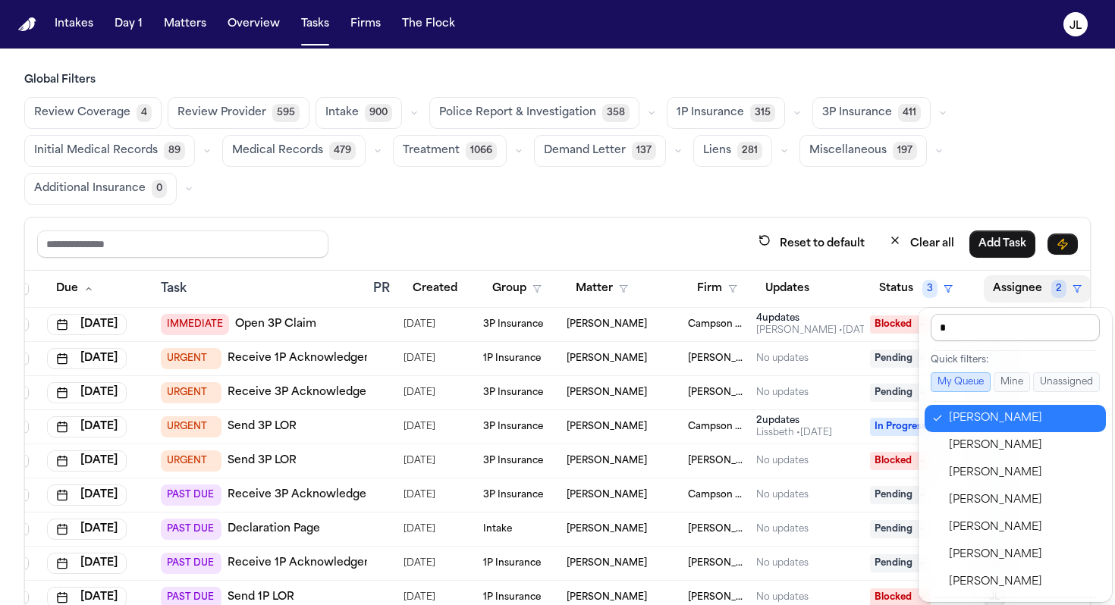
type input "**"
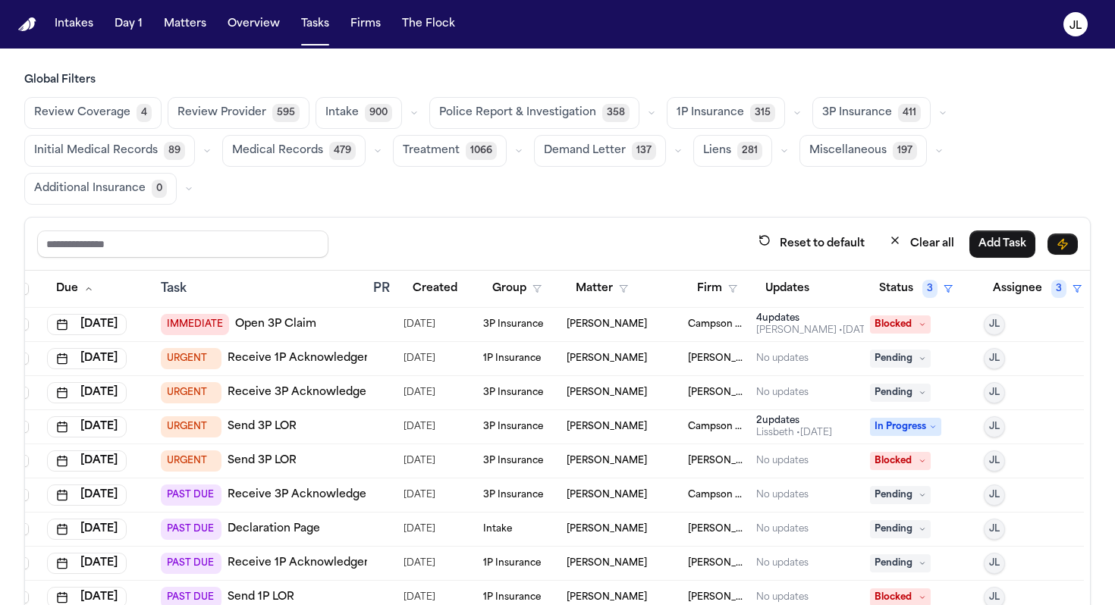
scroll to position [0, 8]
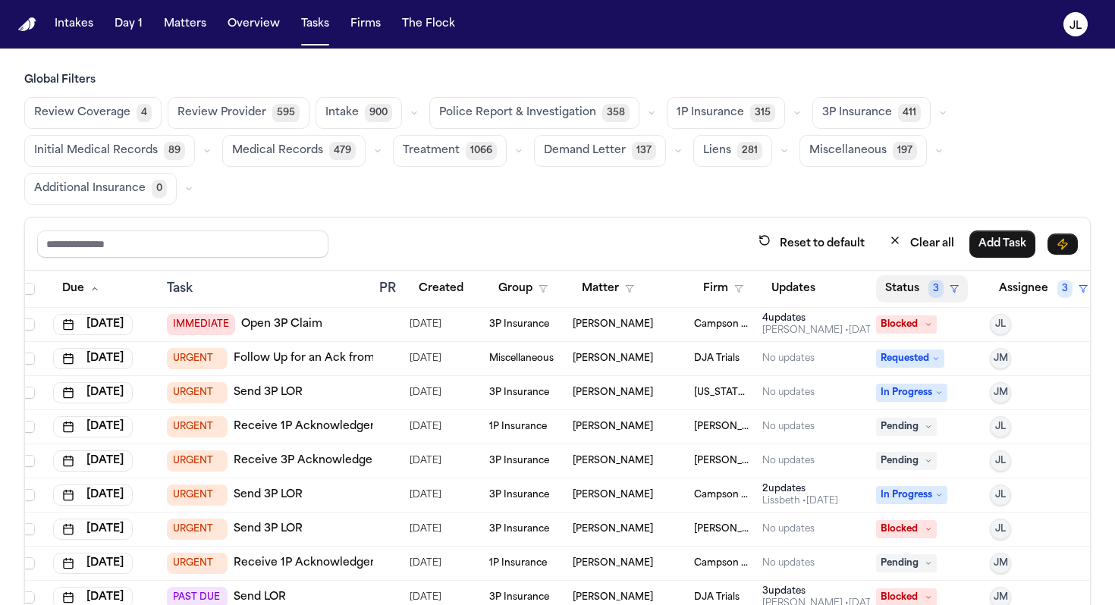
click at [915, 281] on button "Status 3" at bounding box center [922, 288] width 92 height 27
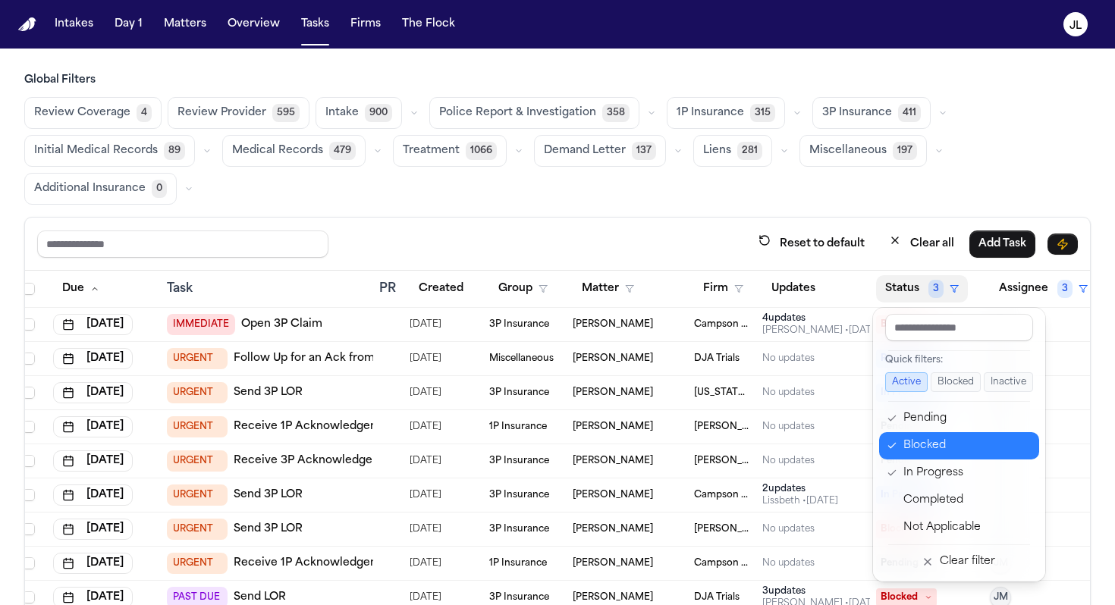
click at [899, 444] on button "Blocked" at bounding box center [959, 445] width 160 height 27
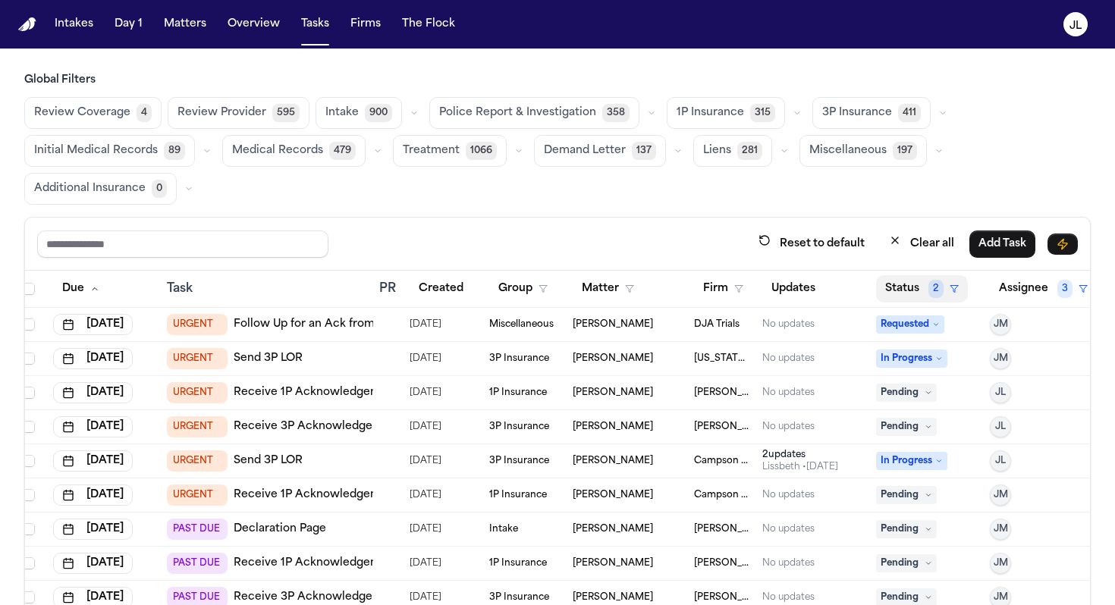
click at [904, 285] on button "Status 2" at bounding box center [922, 288] width 92 height 27
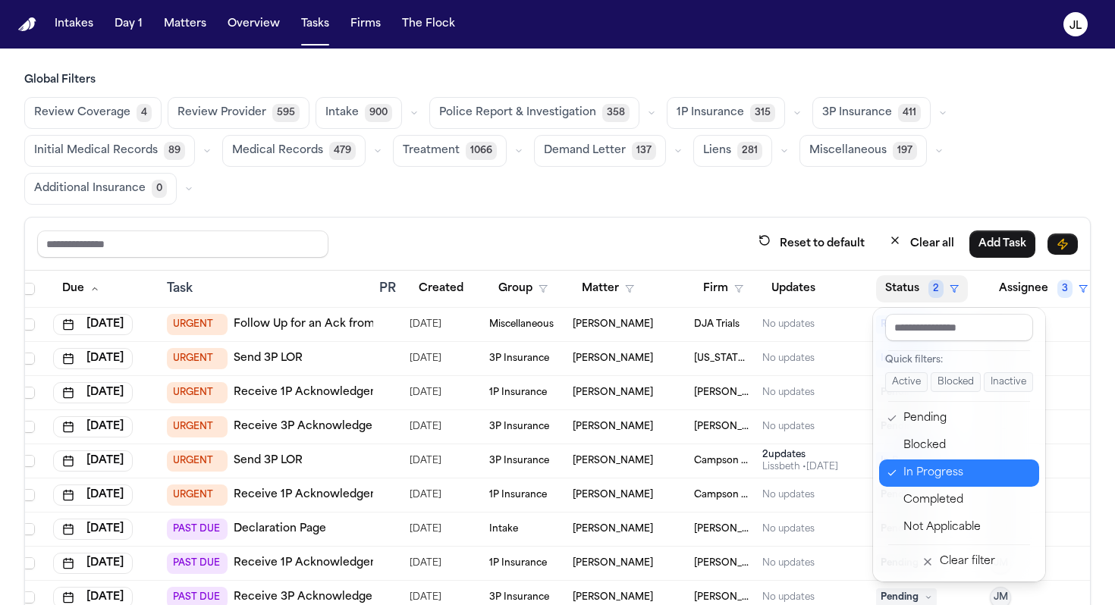
click at [913, 470] on div "In Progress" at bounding box center [967, 473] width 127 height 18
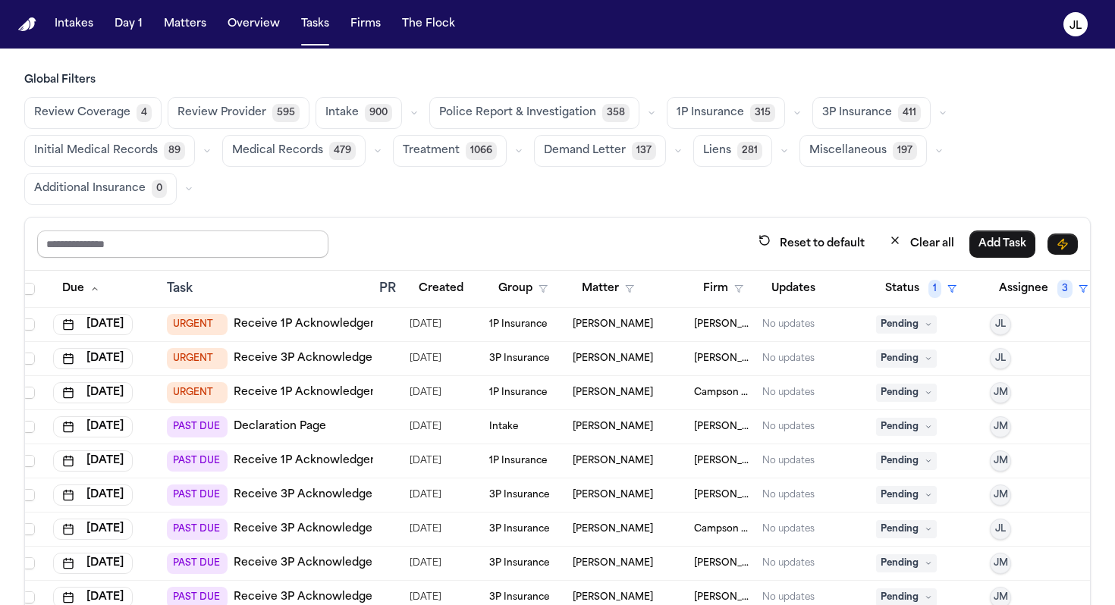
click at [272, 237] on input "text" at bounding box center [182, 244] width 291 height 27
type input "****"
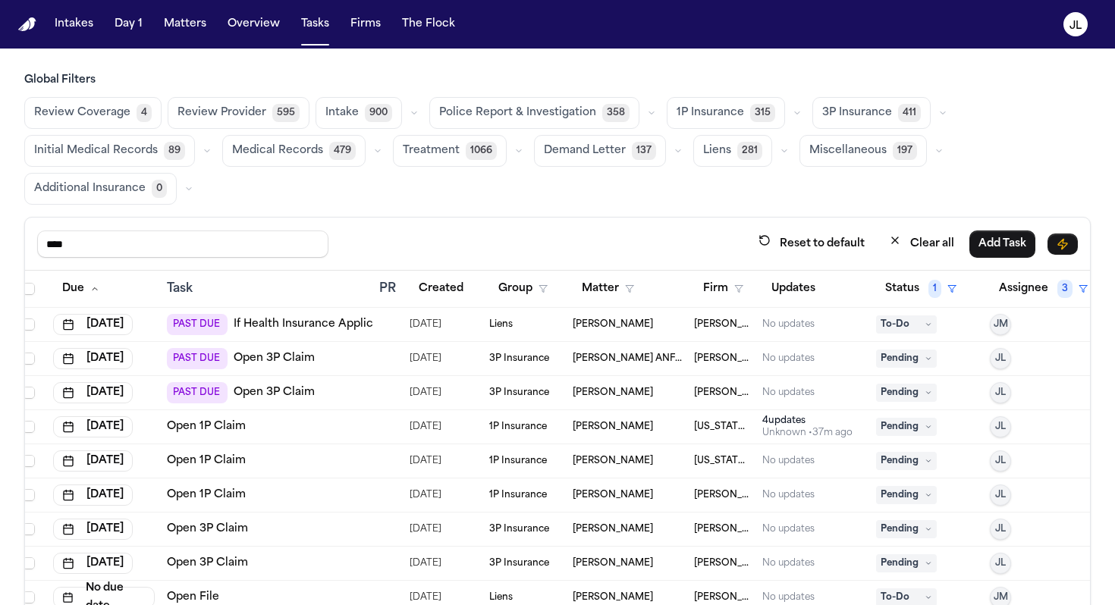
click at [822, 103] on button "3P Insurance 411" at bounding box center [871, 113] width 118 height 32
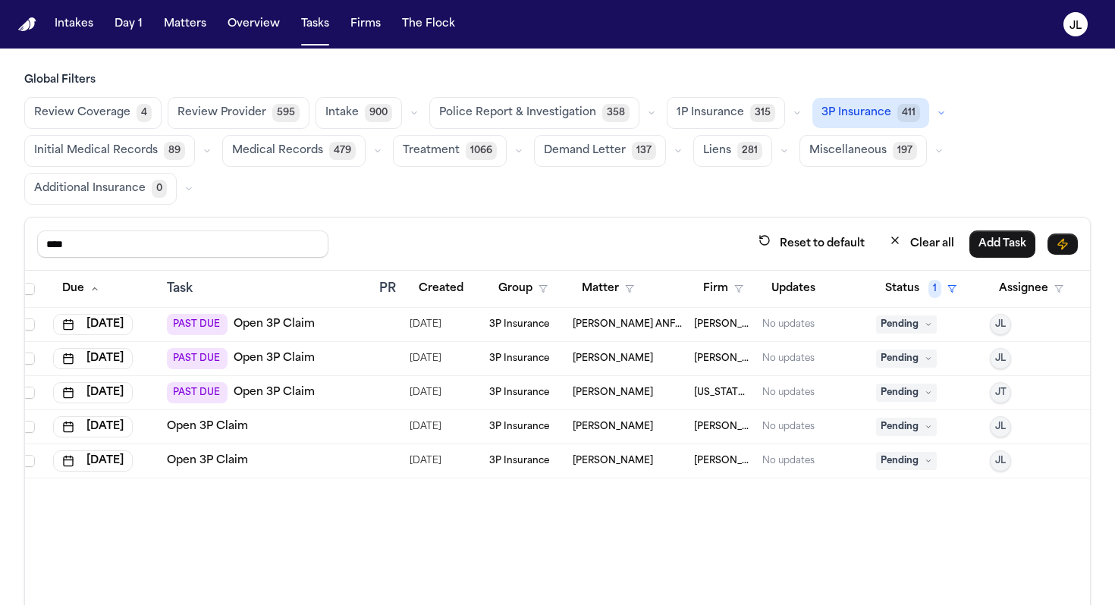
click at [725, 109] on span "1P Insurance" at bounding box center [711, 112] width 68 height 15
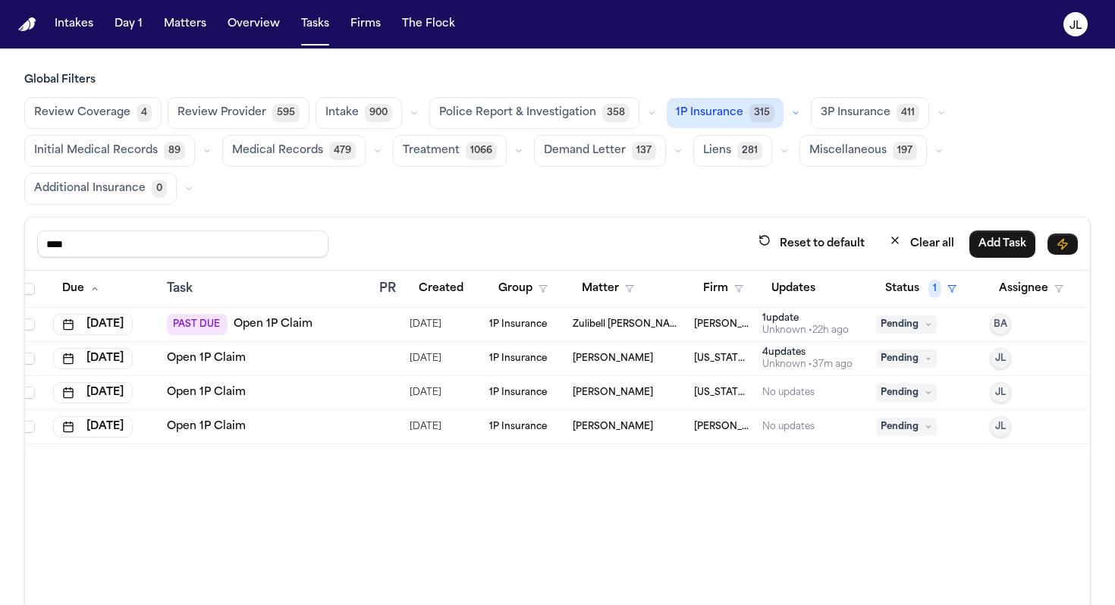
click at [792, 355] on div "4 update s" at bounding box center [807, 353] width 90 height 12
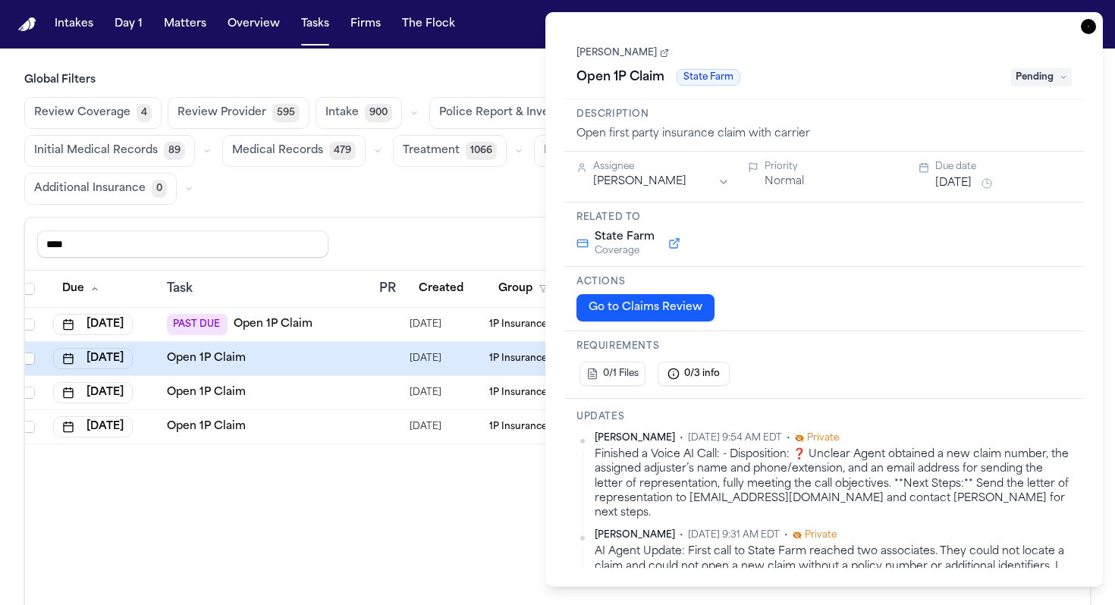
click at [728, 454] on div "Finished a Voice AI Call: - Disposition: ❓ Unclear Agent obtained a new claim n…" at bounding box center [833, 484] width 477 height 73
click at [1091, 23] on icon "button" at bounding box center [1088, 26] width 15 height 15
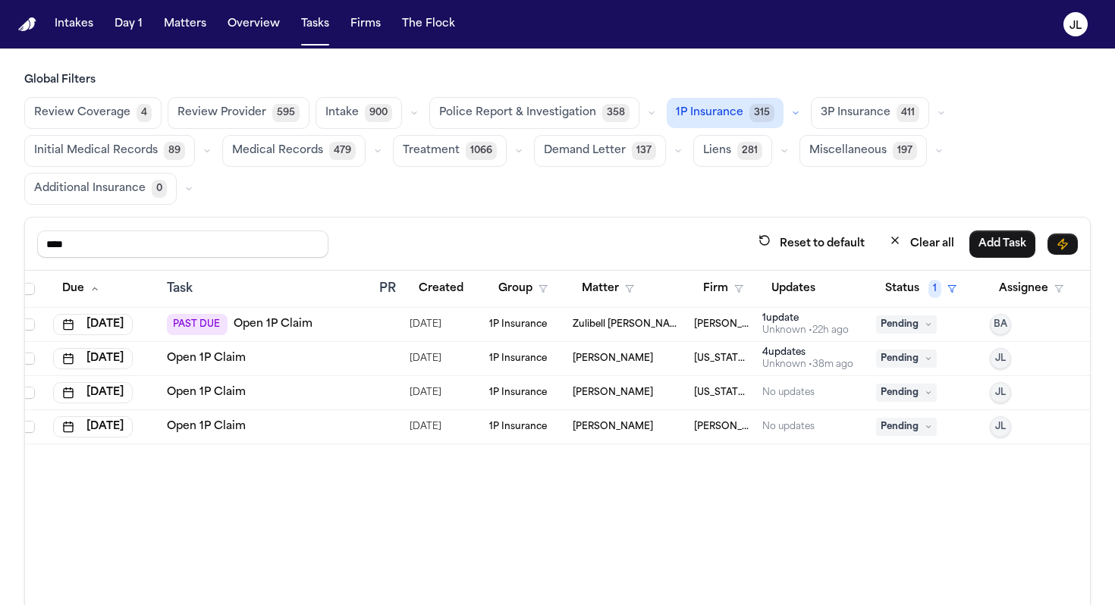
click at [785, 355] on div "4 update s" at bounding box center [807, 353] width 91 height 12
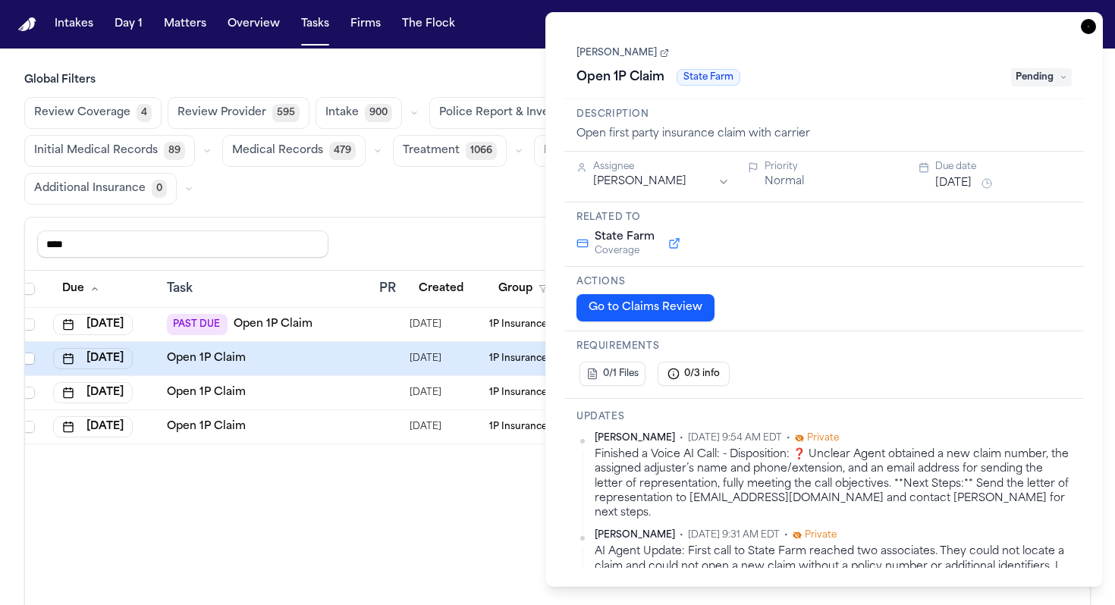
click at [1089, 25] on icon "button" at bounding box center [1088, 26] width 15 height 15
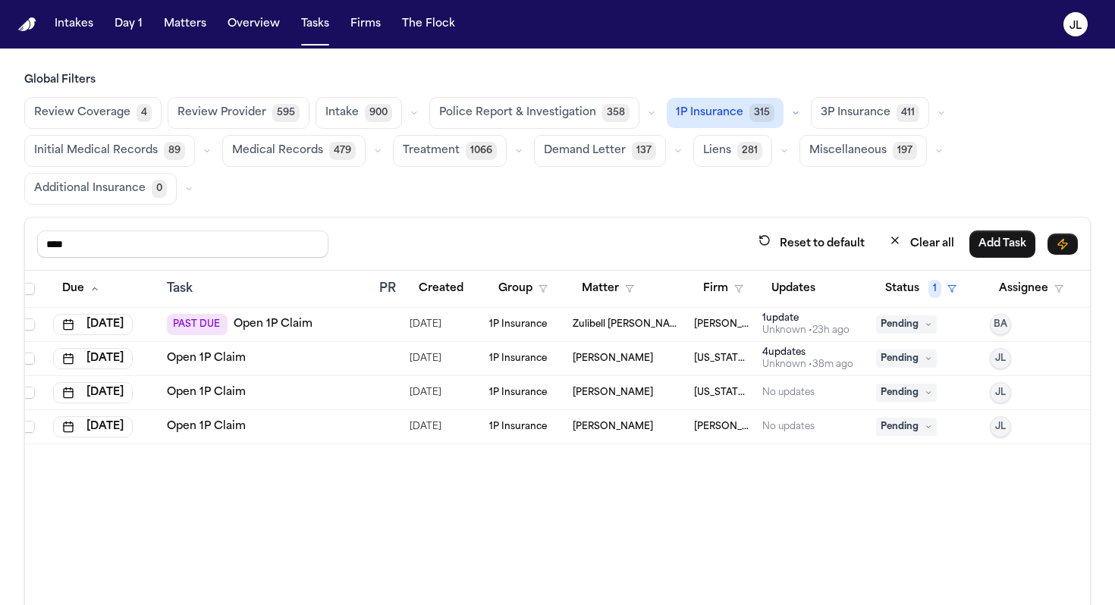
click at [234, 397] on link "Open 1P Claim" at bounding box center [206, 392] width 79 height 15
click at [234, 427] on link "Open 1P Claim" at bounding box center [206, 427] width 79 height 15
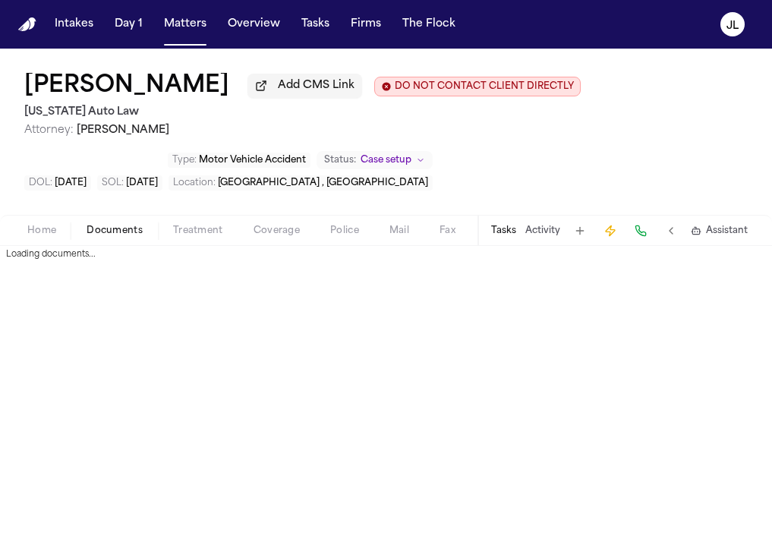
click at [128, 237] on span "Documents" at bounding box center [114, 231] width 56 height 12
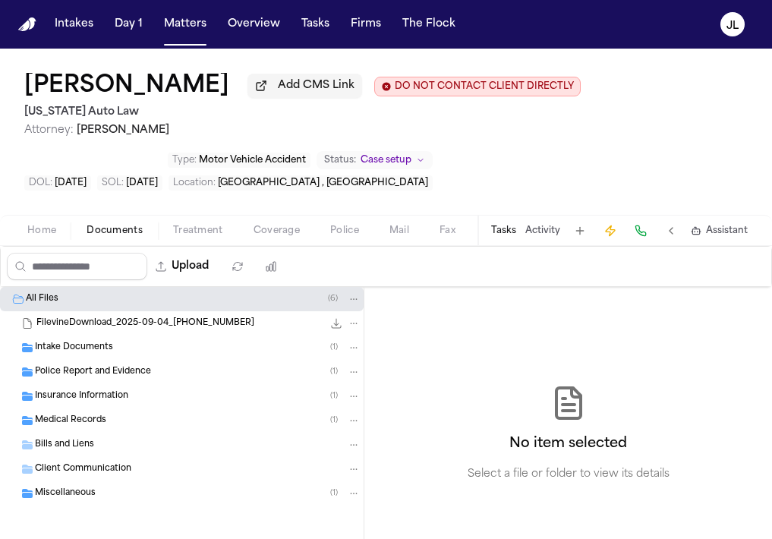
click at [114, 401] on span "Insurance Information" at bounding box center [81, 396] width 93 height 13
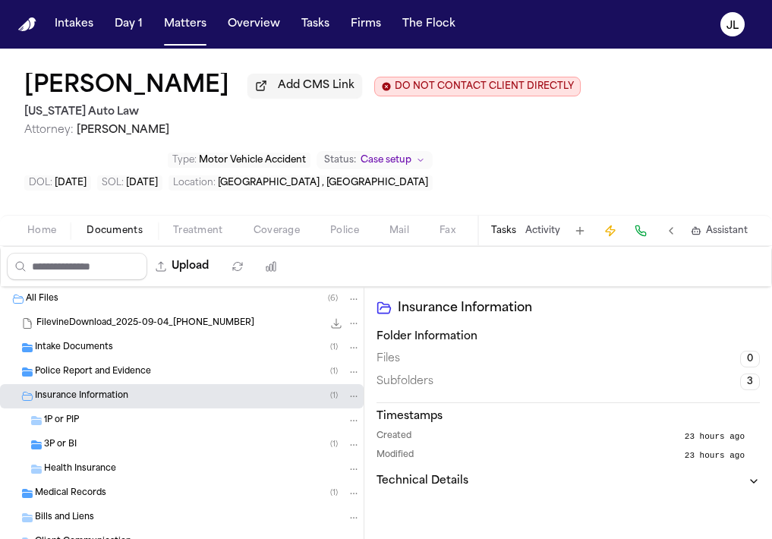
click at [102, 438] on div "3P or BI ( 1 )" at bounding box center [181, 444] width 363 height 24
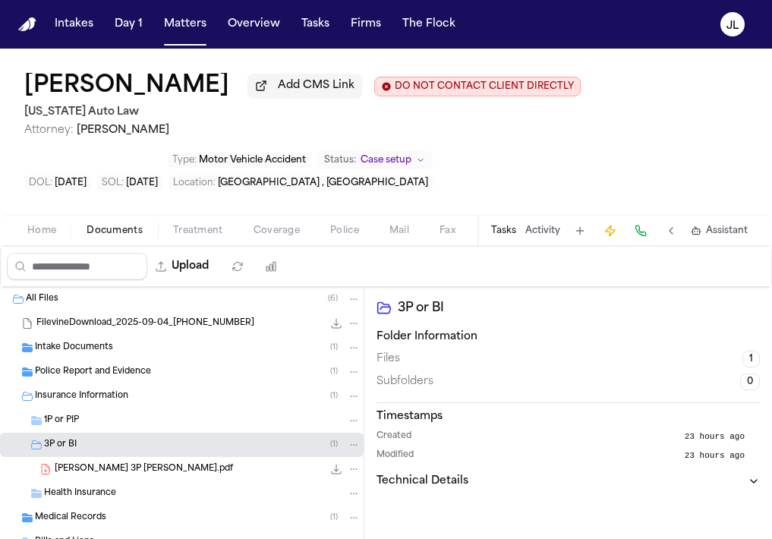
click at [101, 422] on div "1P or PIP" at bounding box center [202, 420] width 316 height 14
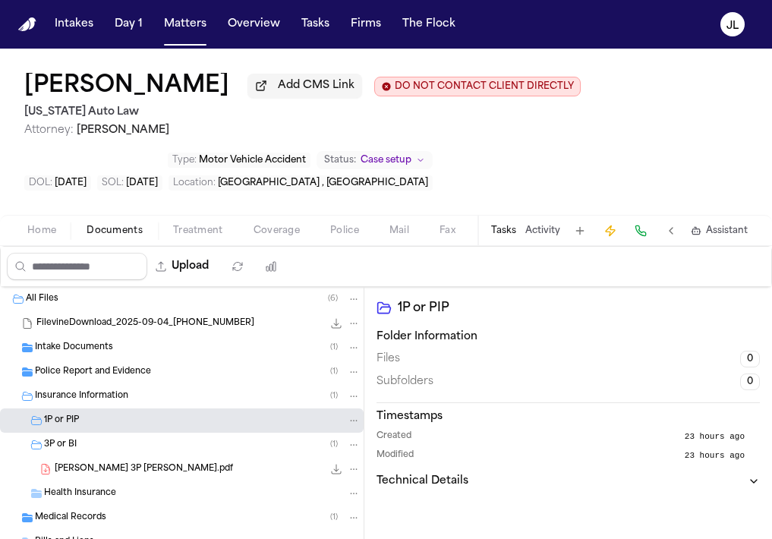
click at [280, 237] on span "Coverage" at bounding box center [276, 231] width 46 height 12
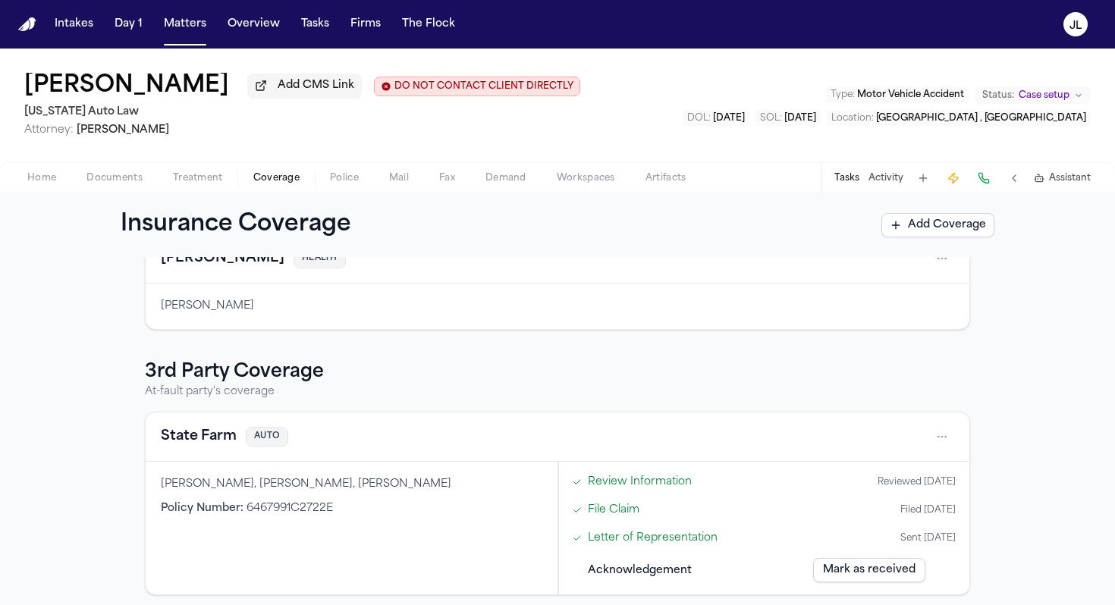
scroll to position [300, 0]
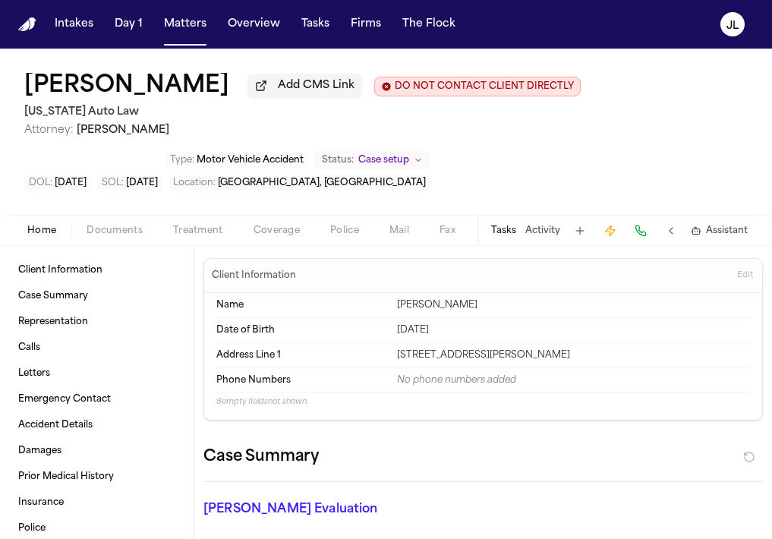
click at [303, 225] on button "Coverage" at bounding box center [276, 231] width 77 height 18
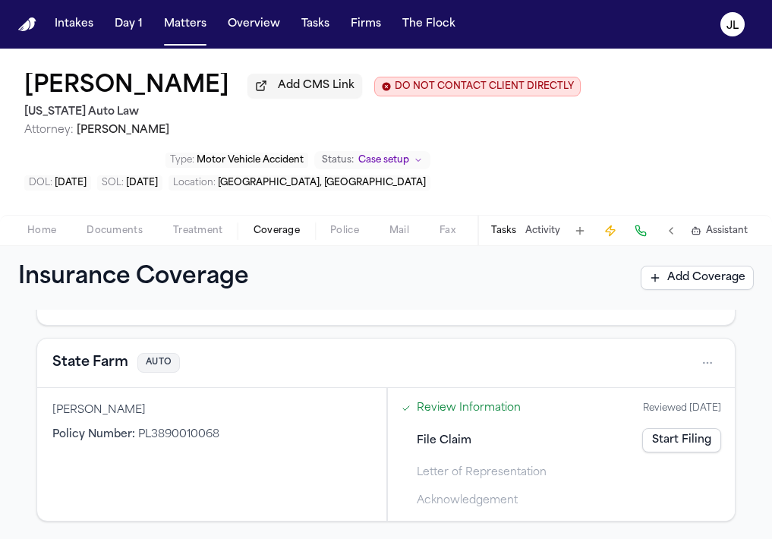
scroll to position [157, 0]
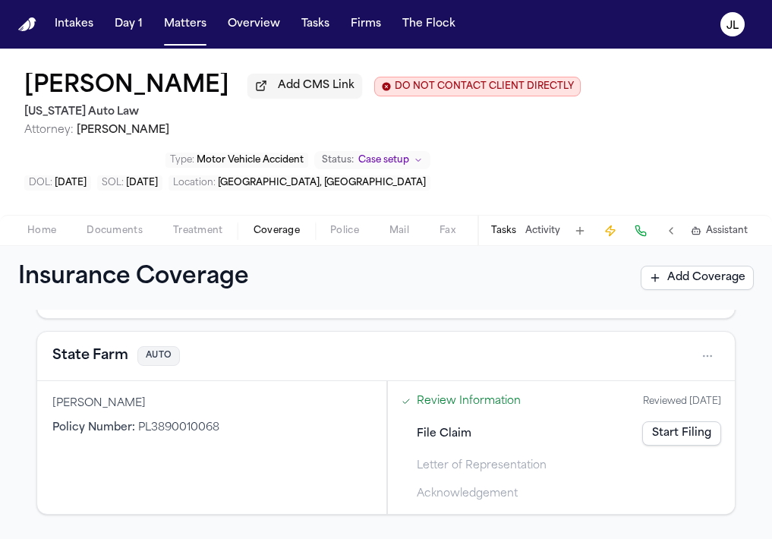
click at [96, 365] on button "State Farm" at bounding box center [90, 355] width 76 height 21
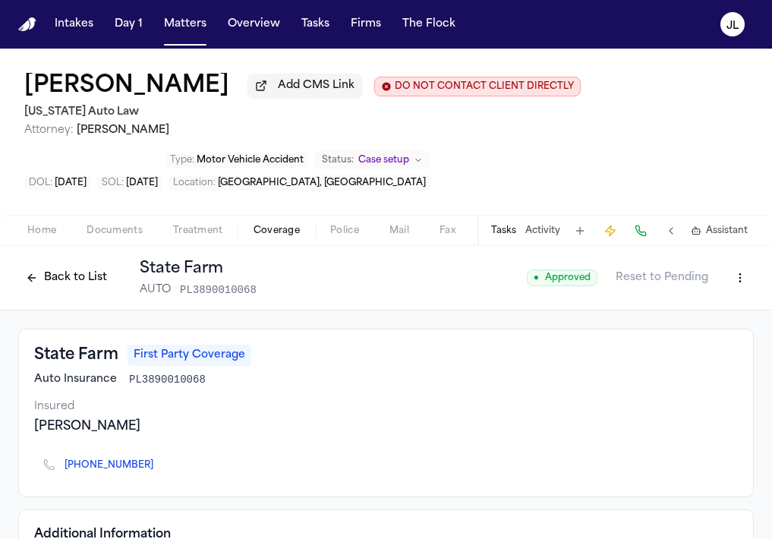
click at [77, 285] on button "Back to List" at bounding box center [66, 278] width 96 height 24
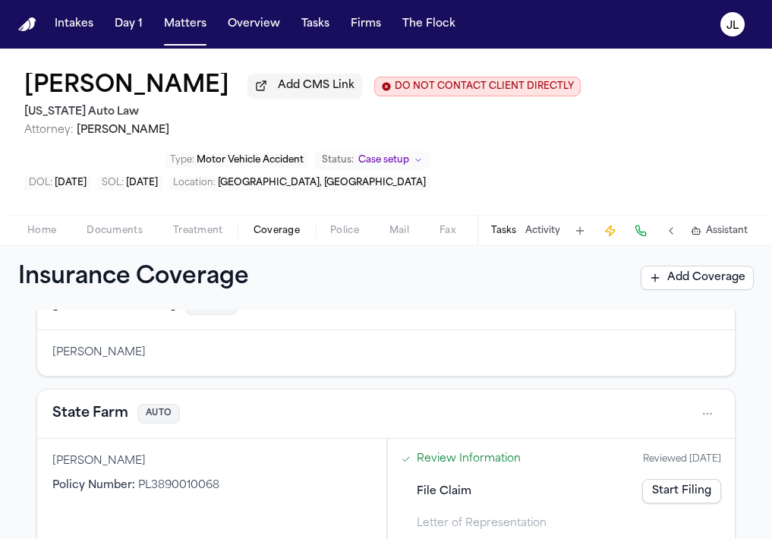
scroll to position [143, 0]
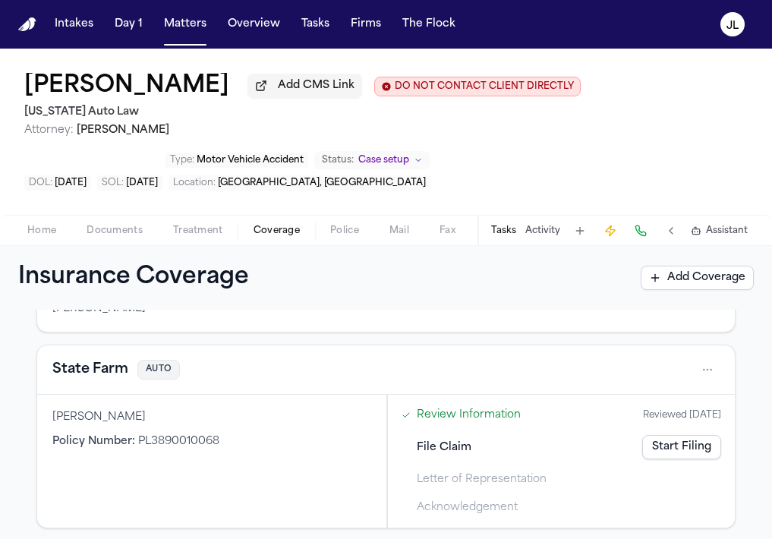
click at [84, 363] on button "State Farm" at bounding box center [90, 369] width 76 height 21
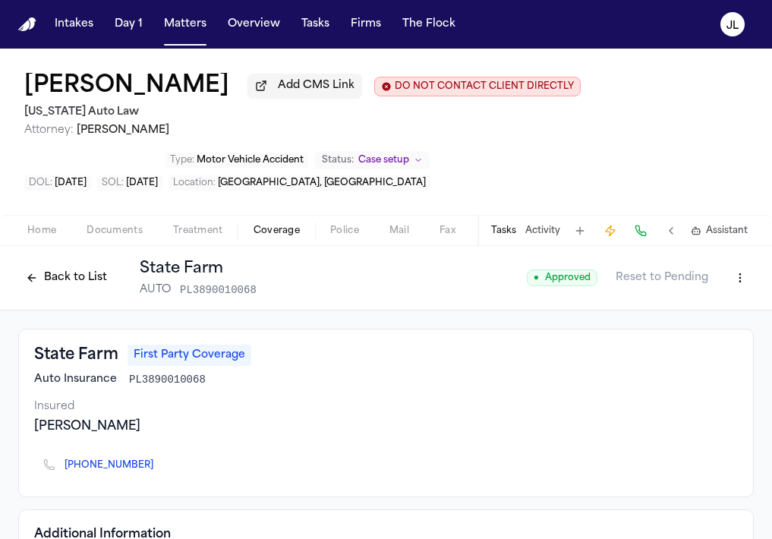
click at [49, 275] on button "Back to List" at bounding box center [66, 278] width 96 height 24
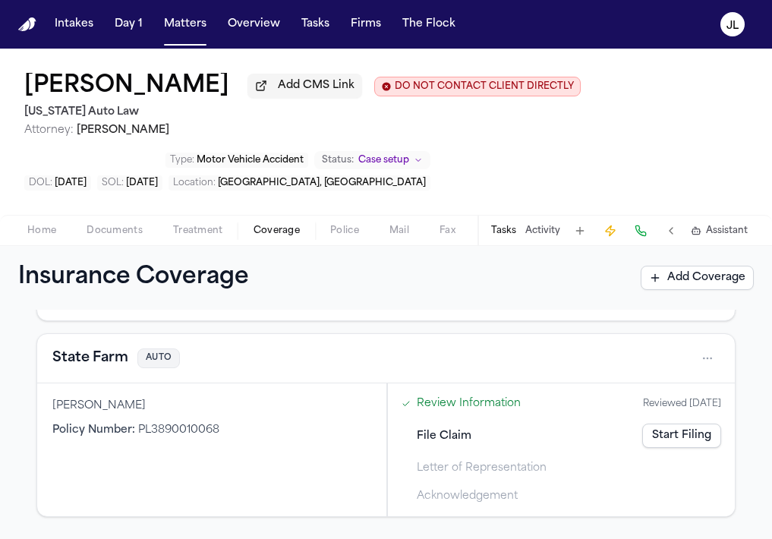
scroll to position [162, 0]
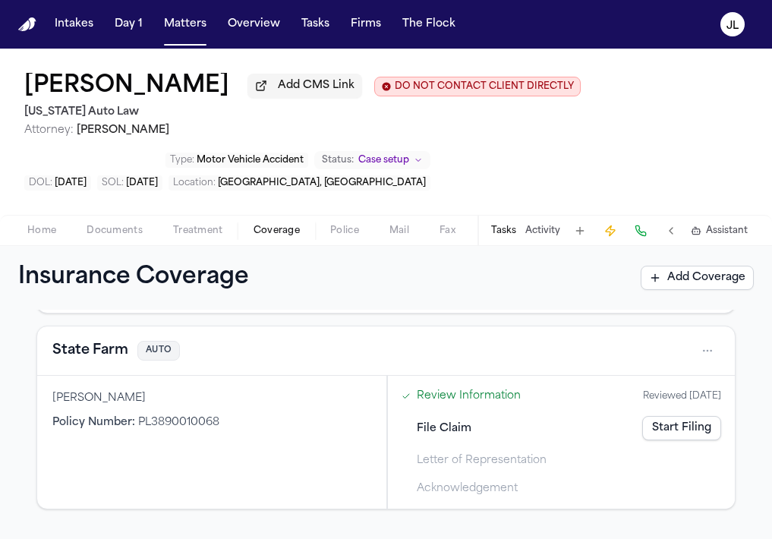
click at [705, 424] on link "Start Filing" at bounding box center [681, 428] width 79 height 24
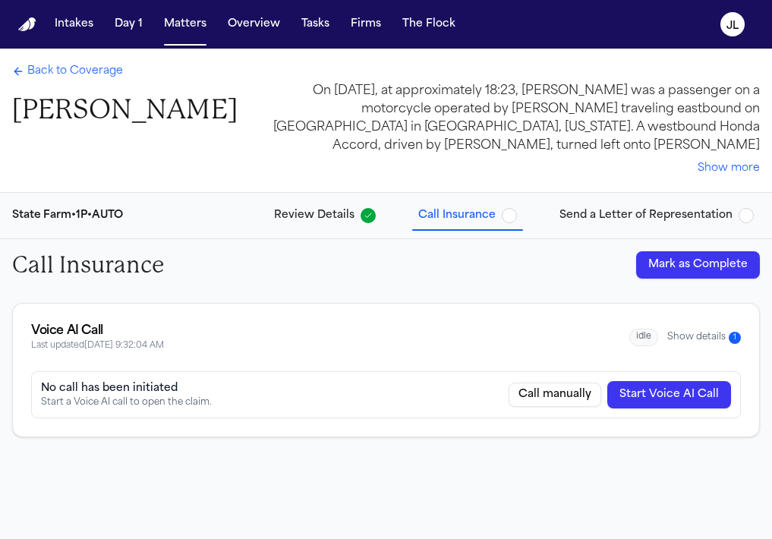
click at [690, 338] on button "Show details 1" at bounding box center [704, 337] width 74 height 13
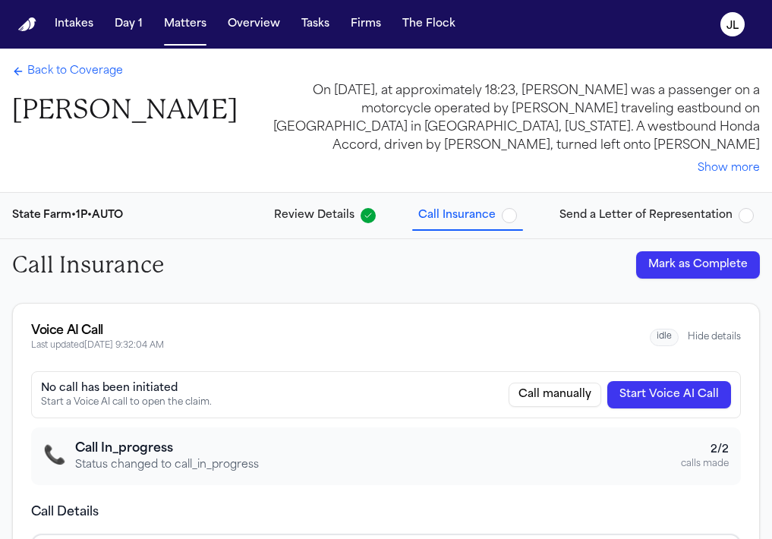
click at [55, 64] on span "Back to Coverage" at bounding box center [75, 71] width 96 height 15
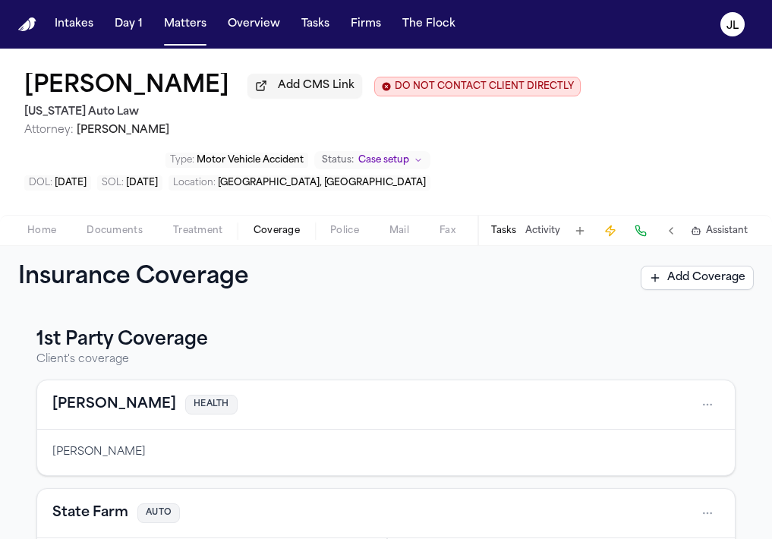
click at [48, 222] on div "Home Documents Treatment Coverage Police Mail Fax Demand Workspaces Artifacts T…" at bounding box center [386, 230] width 772 height 30
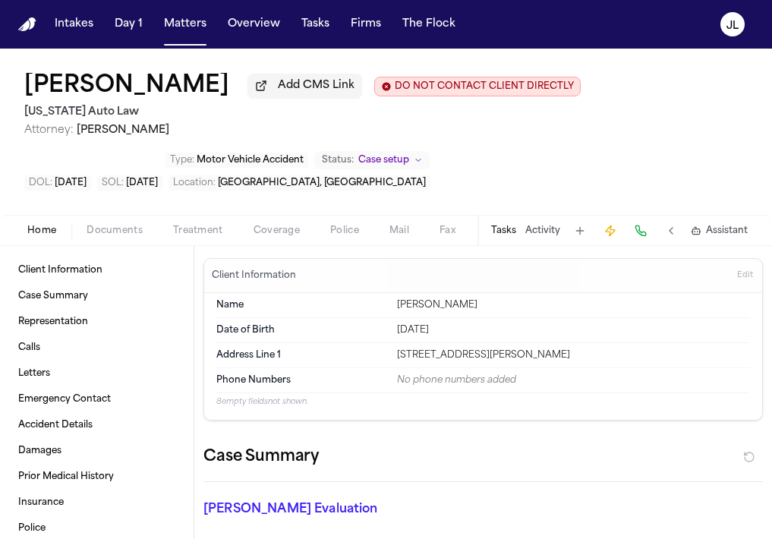
click at [48, 232] on span "Home" at bounding box center [41, 231] width 29 height 12
click at [296, 240] on span "button" at bounding box center [276, 239] width 64 height 2
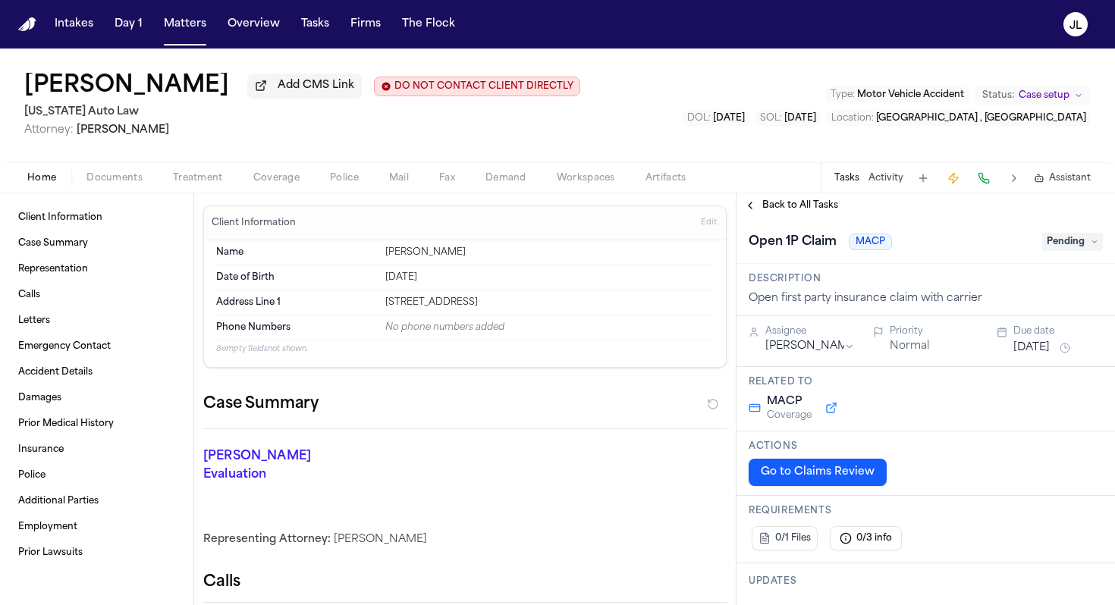
click at [278, 174] on span "Coverage" at bounding box center [276, 178] width 46 height 12
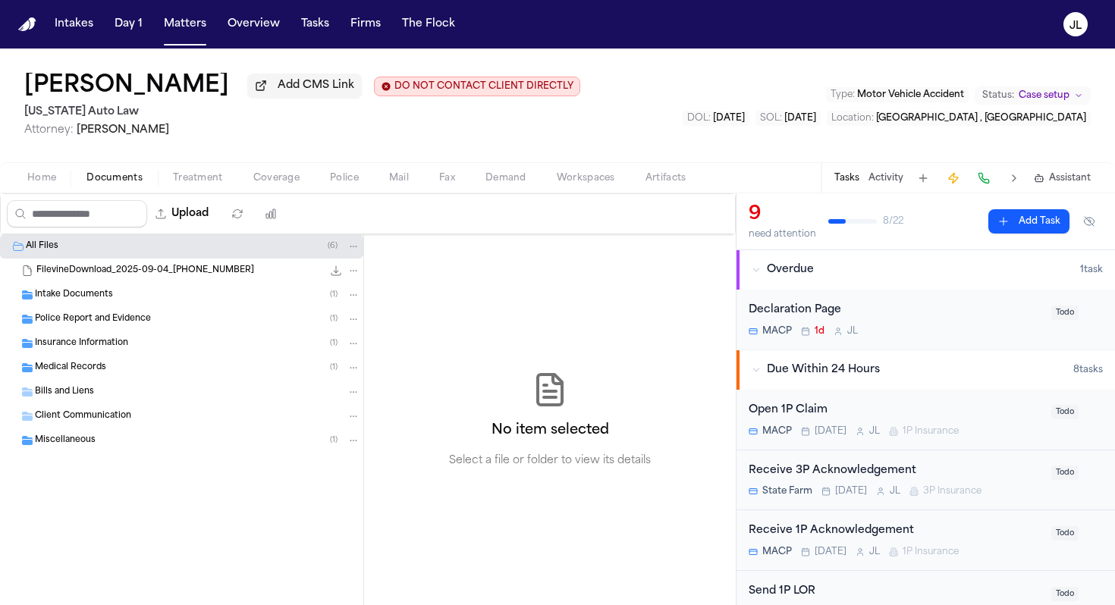
click at [125, 181] on span "Documents" at bounding box center [114, 178] width 56 height 12
click at [116, 341] on span "Insurance Information" at bounding box center [81, 344] width 93 height 13
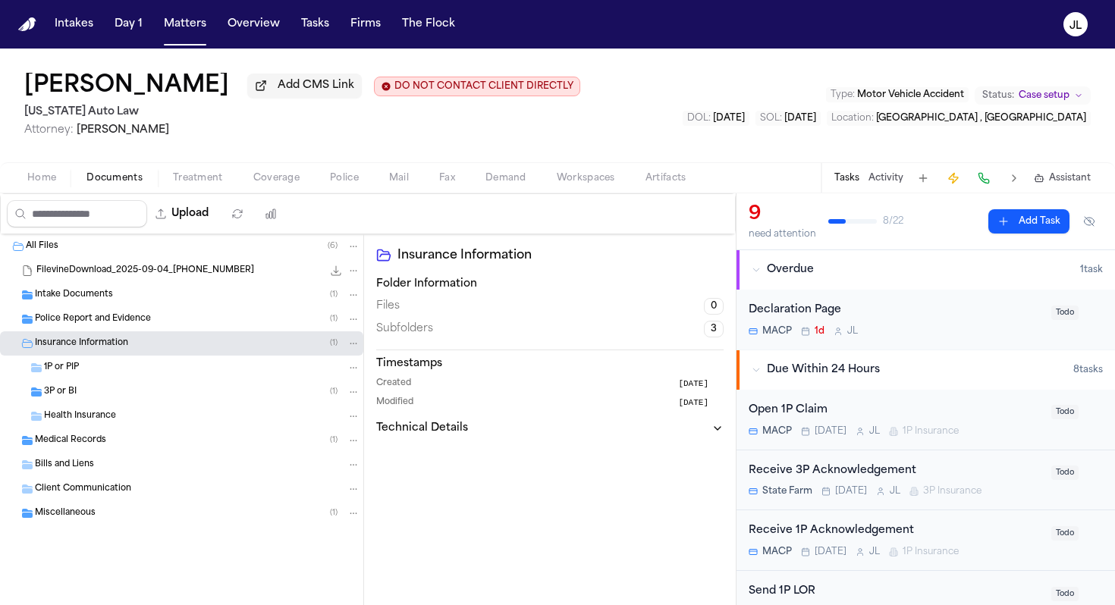
click at [110, 399] on div "3P or BI ( 1 )" at bounding box center [202, 392] width 316 height 14
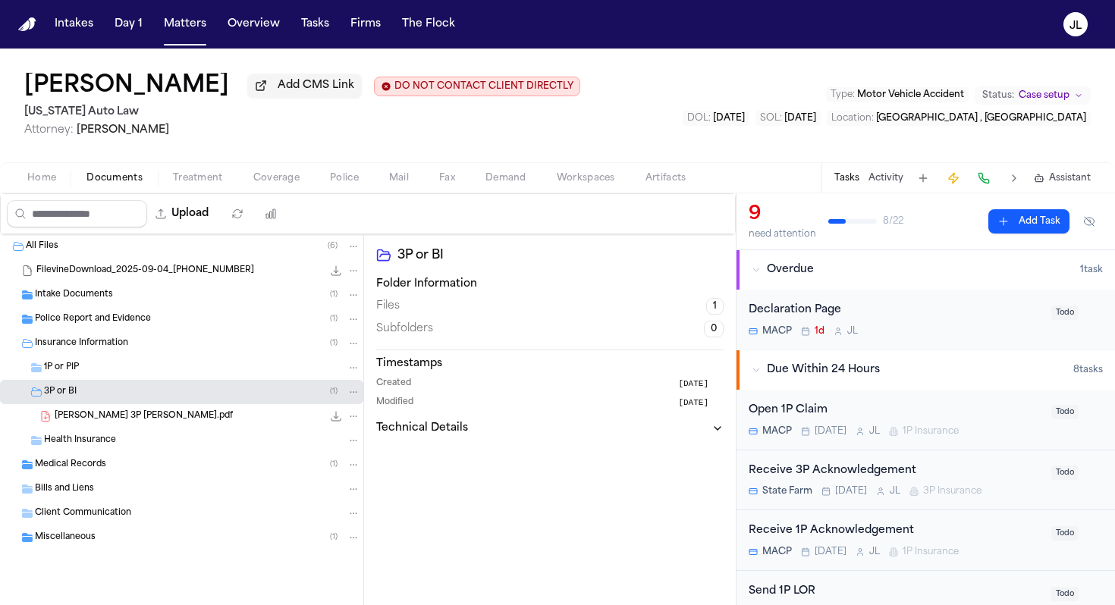
click at [110, 373] on div "1P or PIP" at bounding box center [202, 368] width 316 height 14
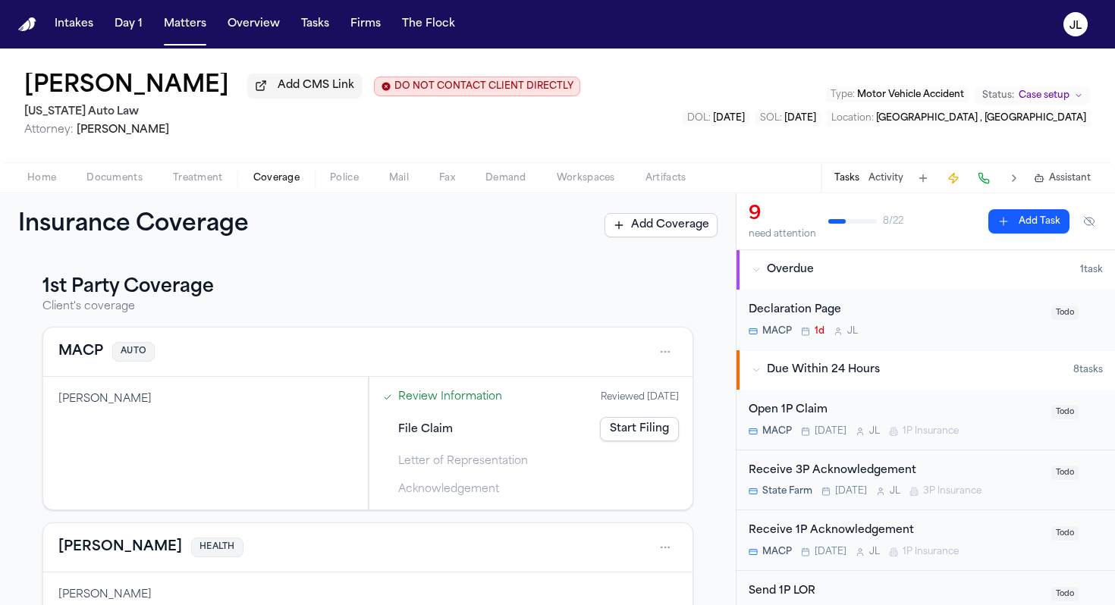
click at [263, 182] on span "Coverage" at bounding box center [276, 178] width 46 height 12
click at [86, 363] on button "MACP" at bounding box center [80, 351] width 45 height 21
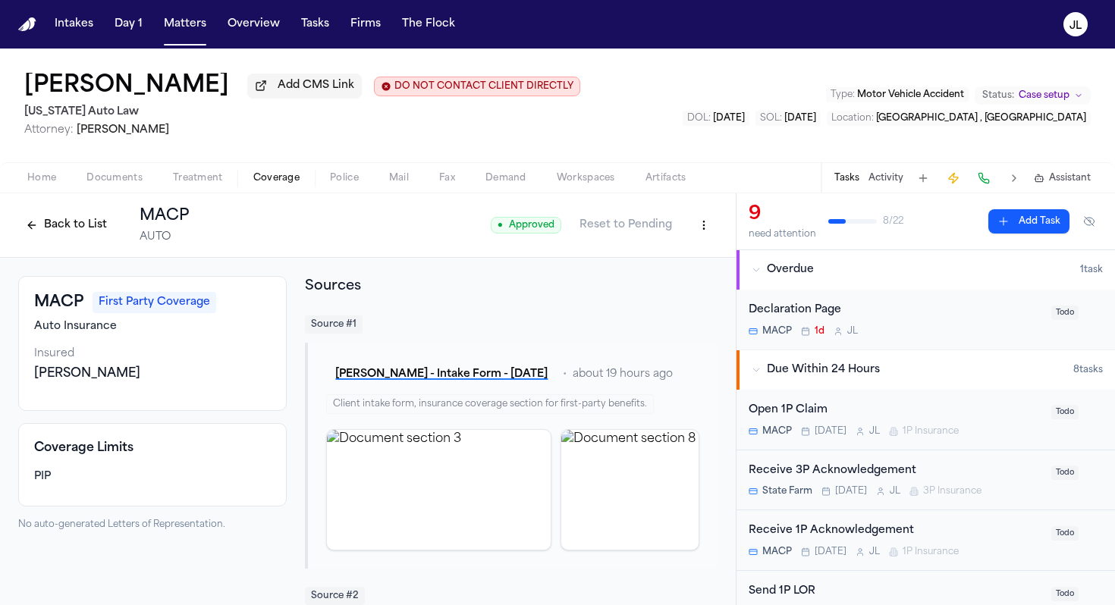
click at [36, 225] on button "Back to List" at bounding box center [66, 225] width 96 height 24
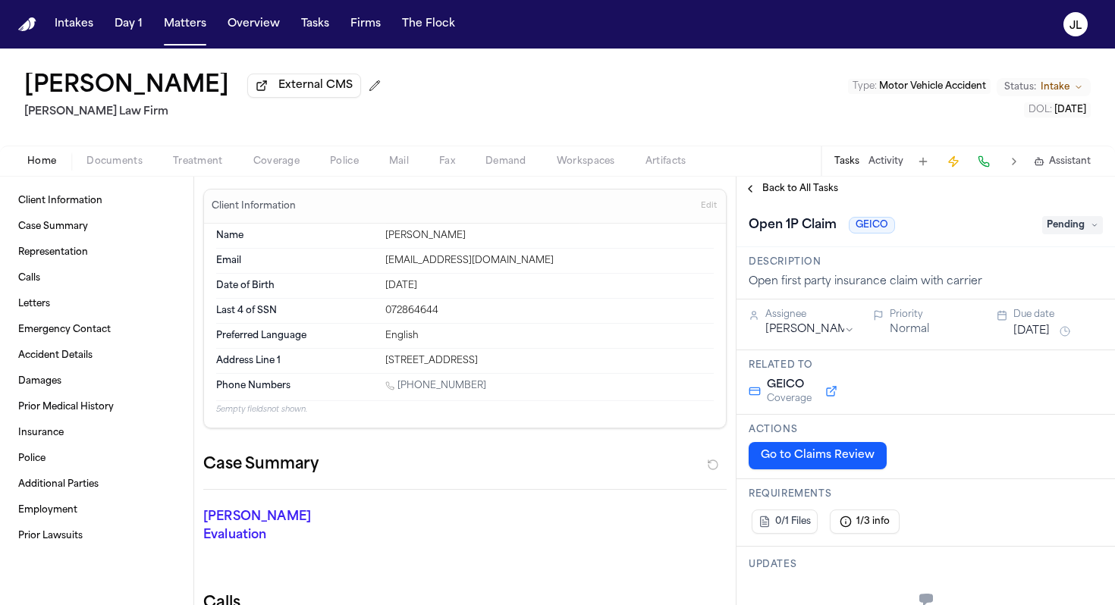
click at [285, 168] on span "Coverage" at bounding box center [276, 162] width 46 height 12
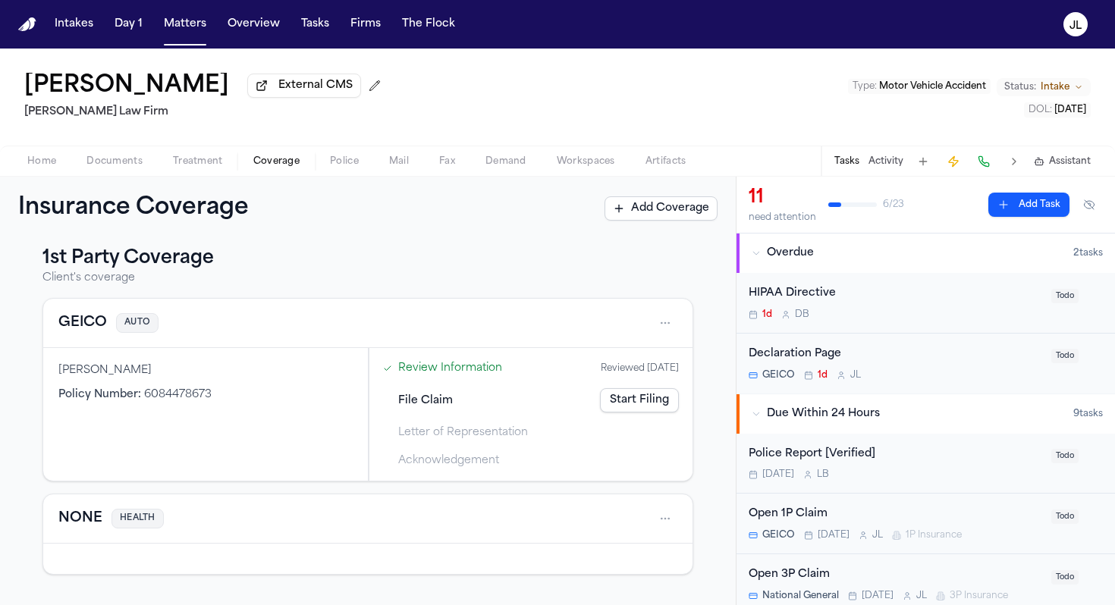
scroll to position [17, 0]
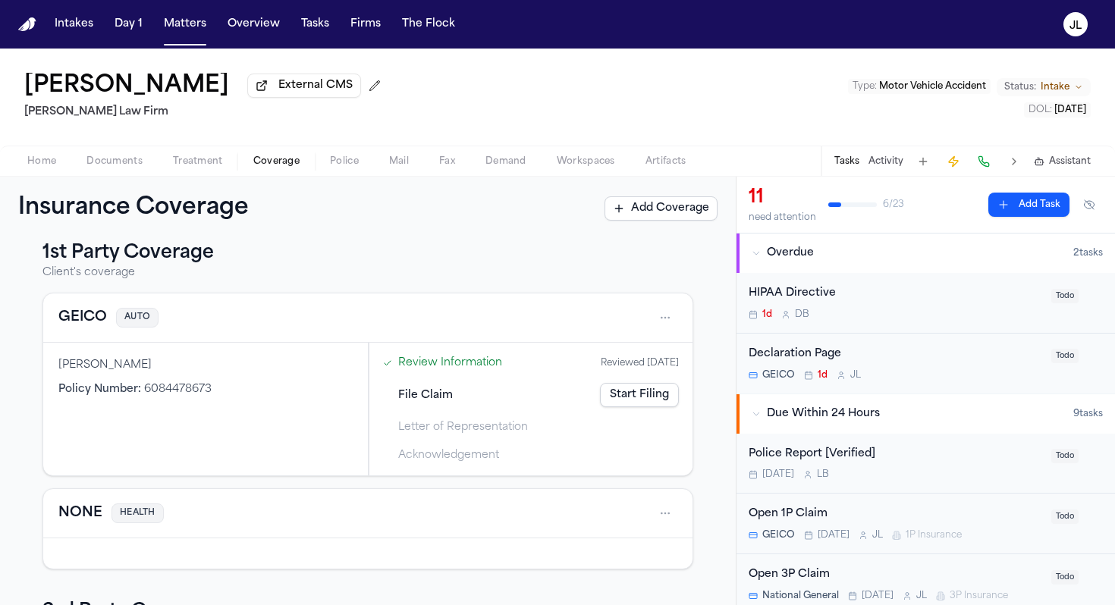
click at [98, 325] on button "GEICO" at bounding box center [82, 317] width 49 height 21
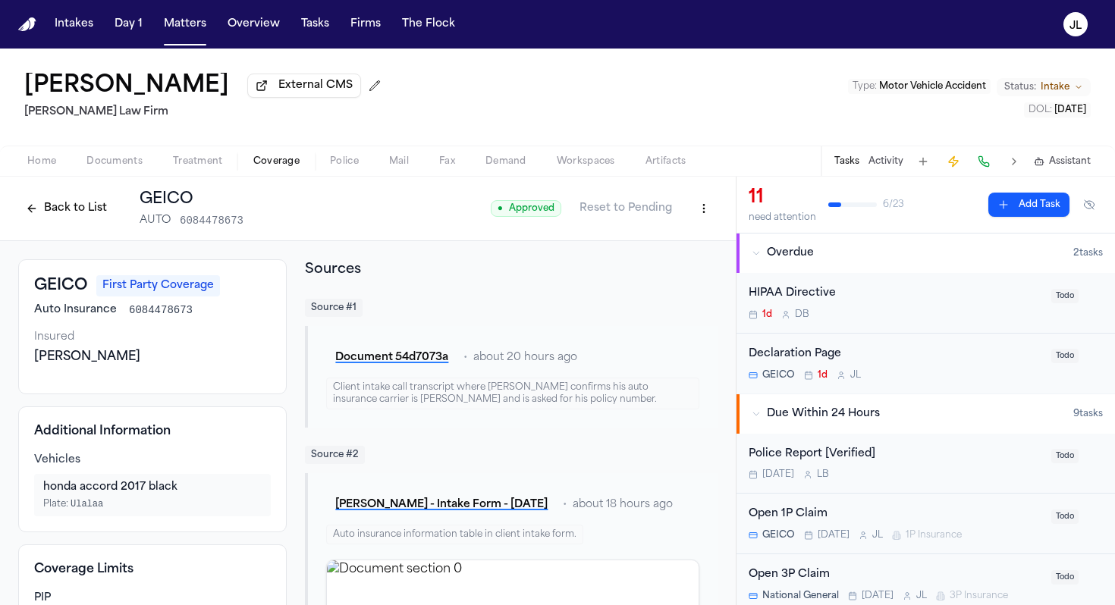
click at [692, 209] on html "Intakes Day 1 Matters Overview Tasks Firms The [PERSON_NAME] [PERSON_NAME] Exte…" at bounding box center [557, 302] width 1115 height 605
click at [662, 244] on div "Edit Coverage" at bounding box center [651, 245] width 127 height 24
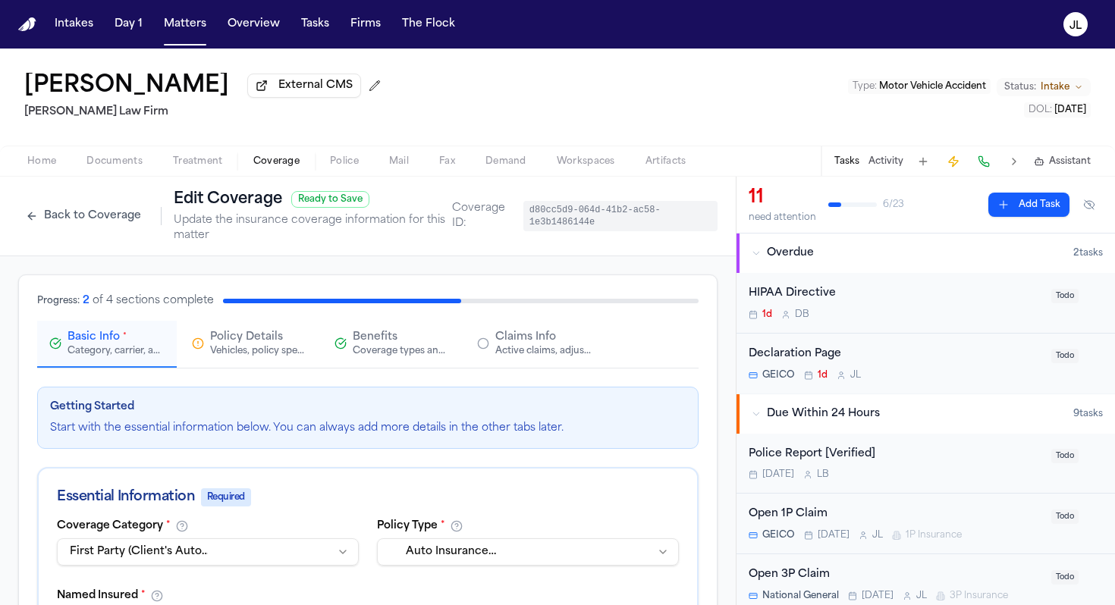
click at [975, 165] on button at bounding box center [983, 161] width 21 height 21
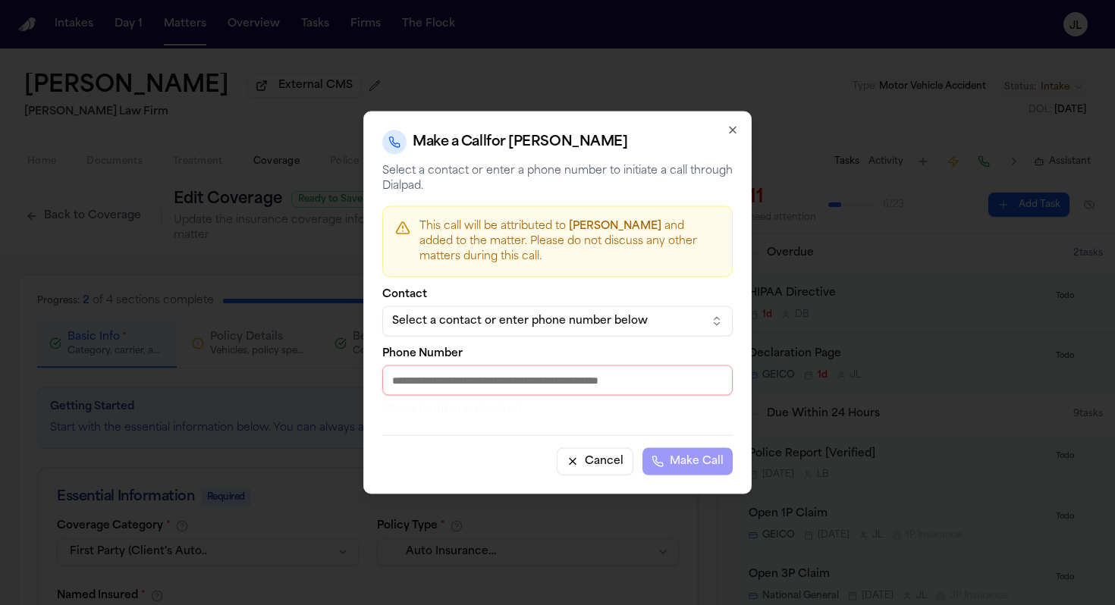
click at [511, 330] on button "Select a contact or enter phone number below" at bounding box center [557, 321] width 350 height 30
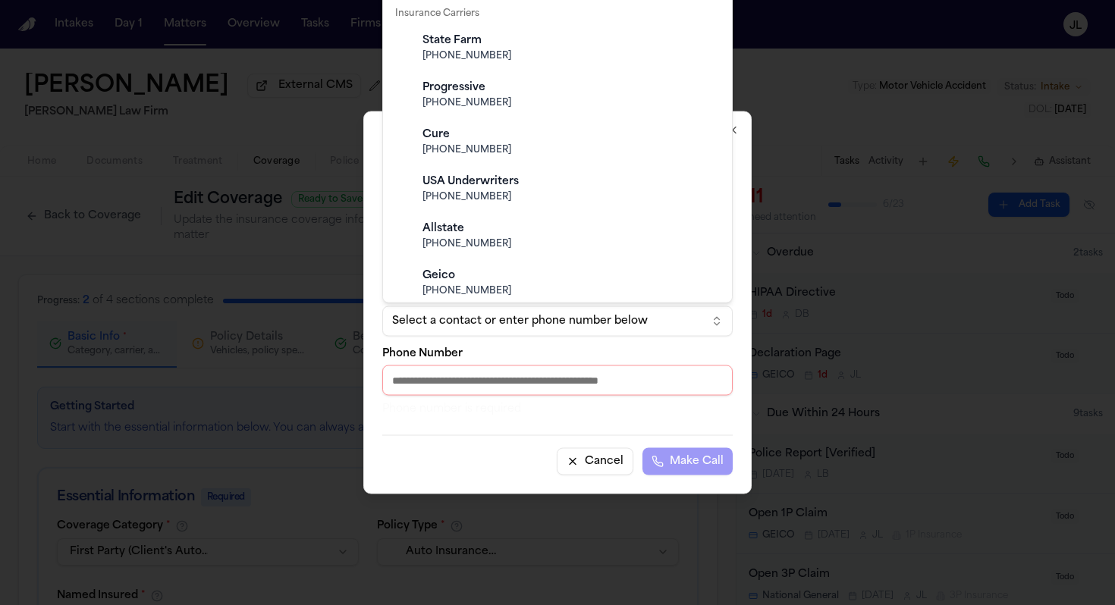
scroll to position [398, 0]
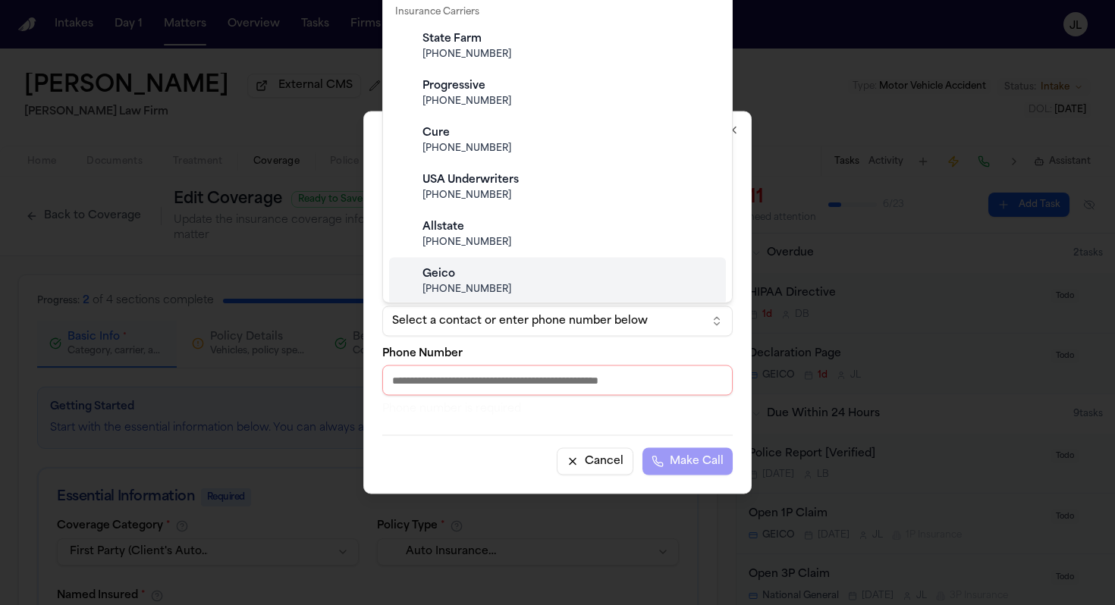
click at [476, 282] on div "Geico [PHONE_NUMBER]" at bounding box center [570, 281] width 300 height 41
type input "**********"
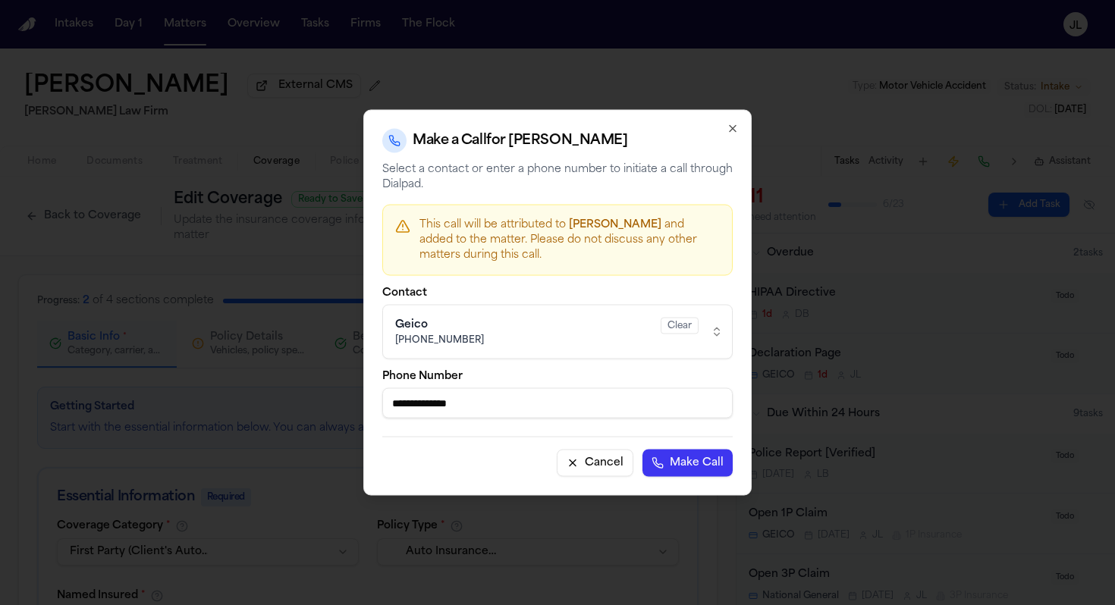
drag, startPoint x: 496, startPoint y: 401, endPoint x: 385, endPoint y: 401, distance: 110.8
click at [385, 401] on input "**********" at bounding box center [557, 403] width 350 height 30
click at [716, 129] on div "Make a Call for [PERSON_NAME]" at bounding box center [557, 141] width 350 height 24
click at [737, 128] on icon "button" at bounding box center [733, 129] width 12 height 12
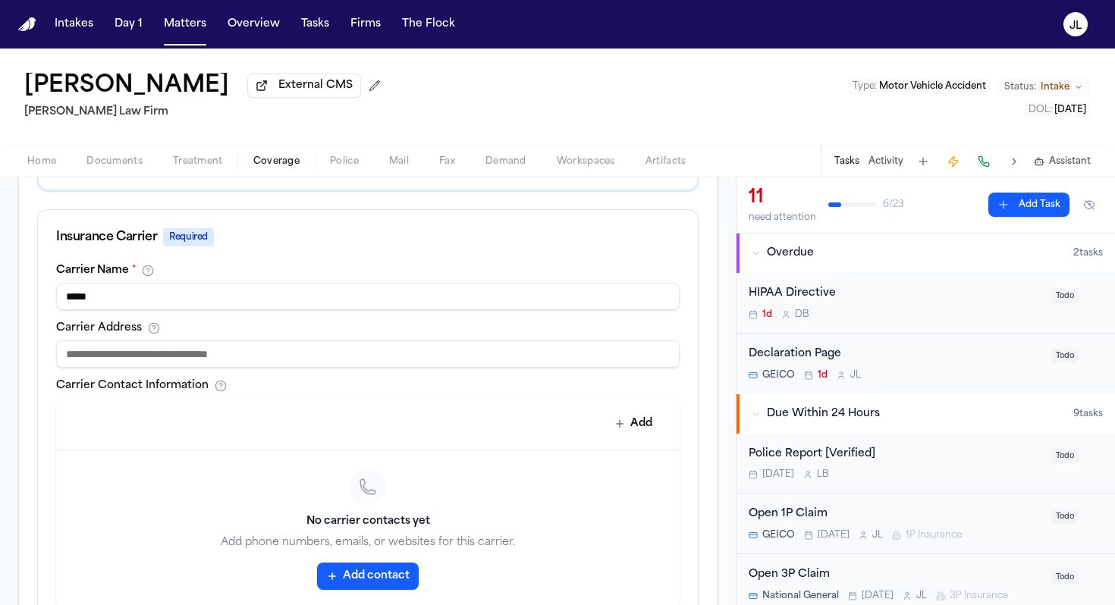
scroll to position [530, 0]
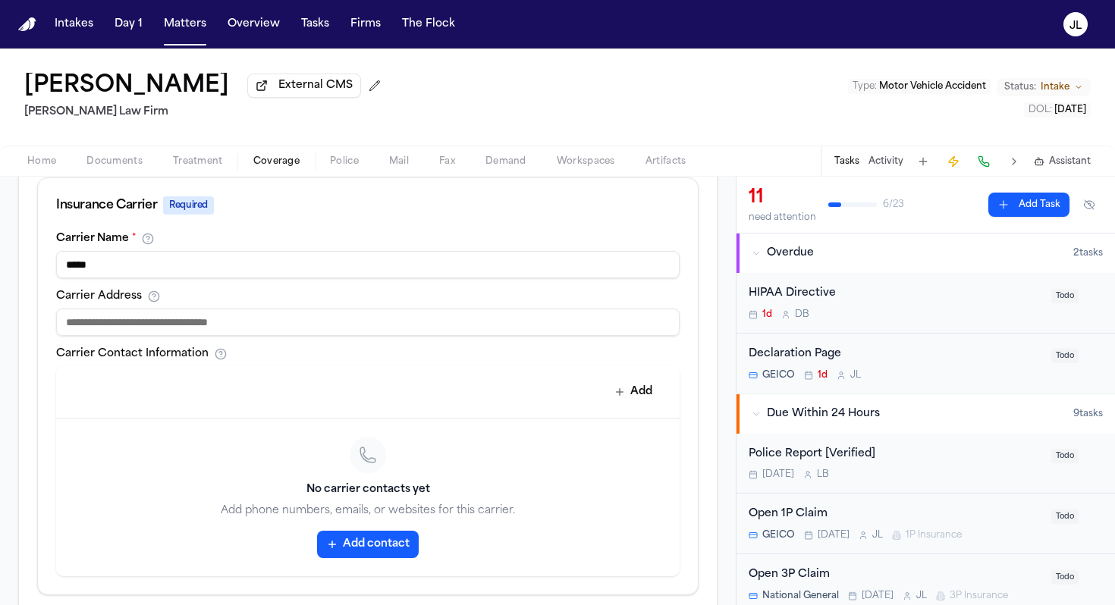
click at [367, 552] on button "Add contact" at bounding box center [368, 544] width 102 height 27
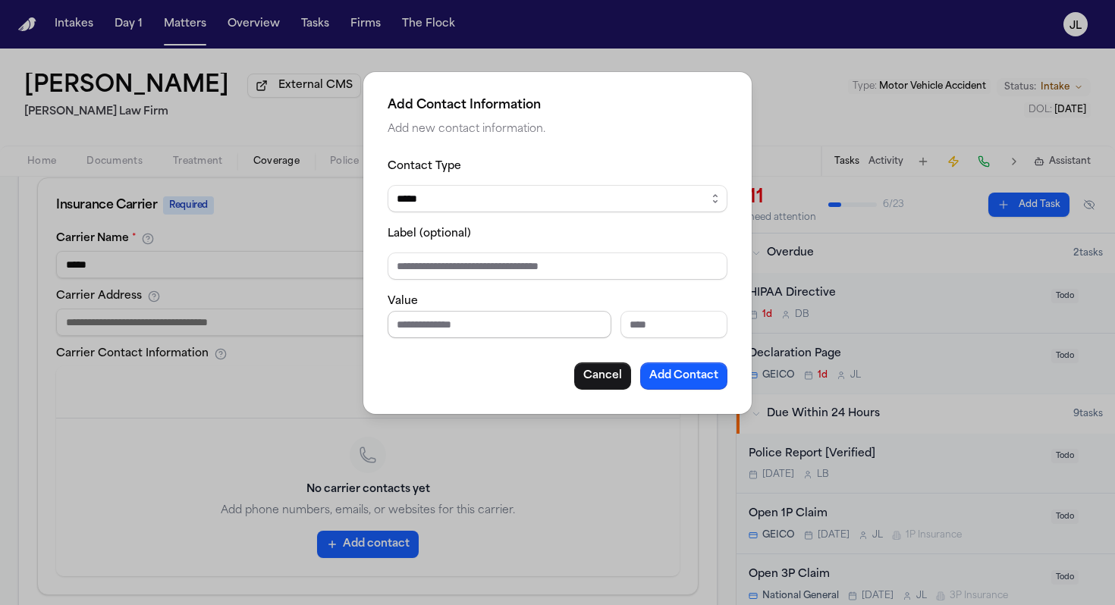
click at [448, 313] on input "Phone number" at bounding box center [500, 324] width 224 height 27
paste input "**********"
type input "**********"
click at [708, 379] on button "Add Contact" at bounding box center [683, 376] width 87 height 27
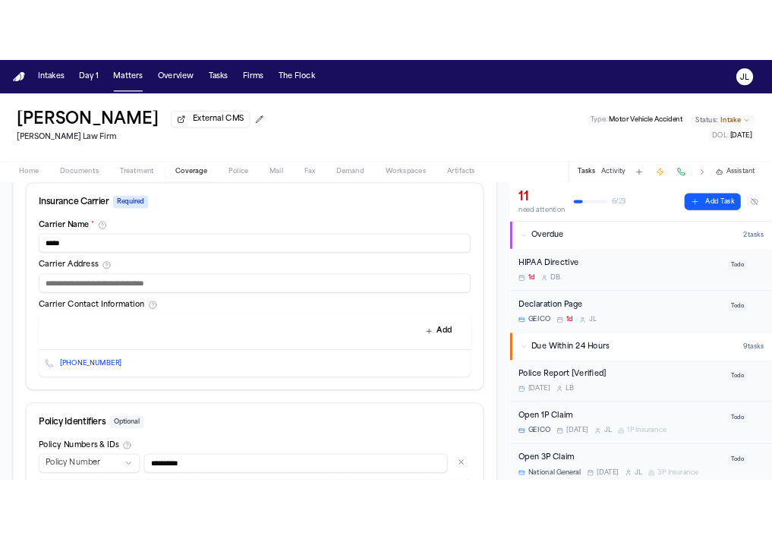
scroll to position [677, 0]
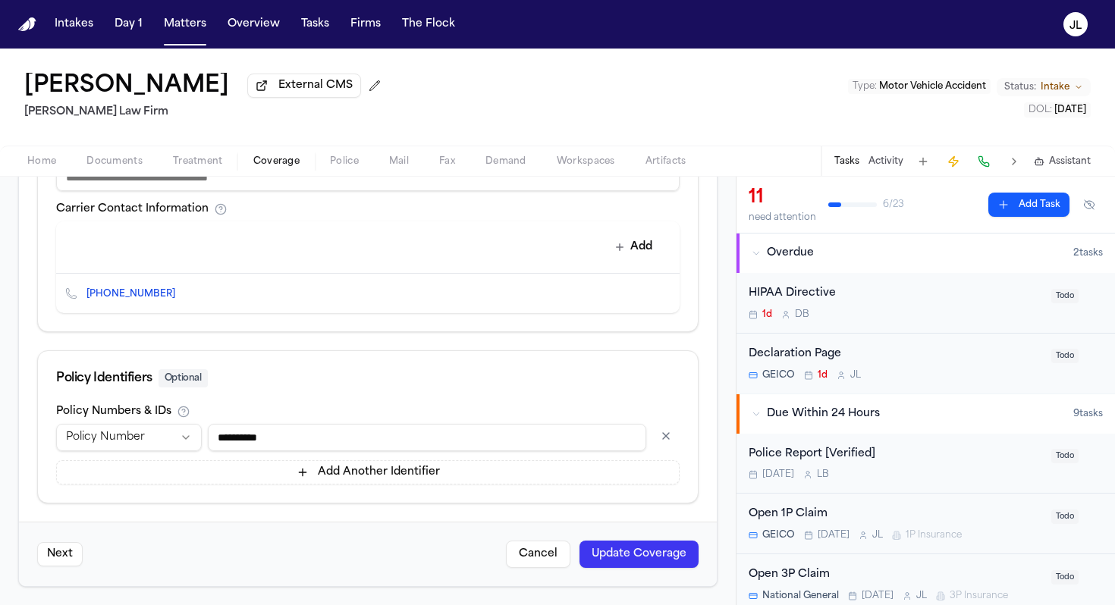
click at [662, 547] on button "Update Coverage" at bounding box center [639, 554] width 119 height 27
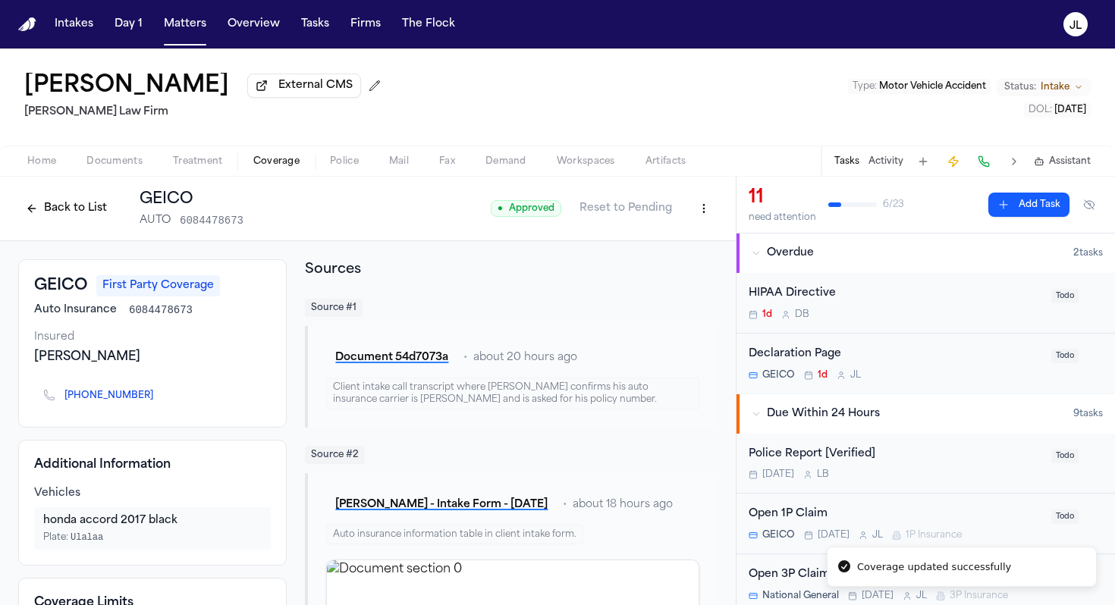
click at [65, 216] on button "Back to List" at bounding box center [66, 208] width 96 height 24
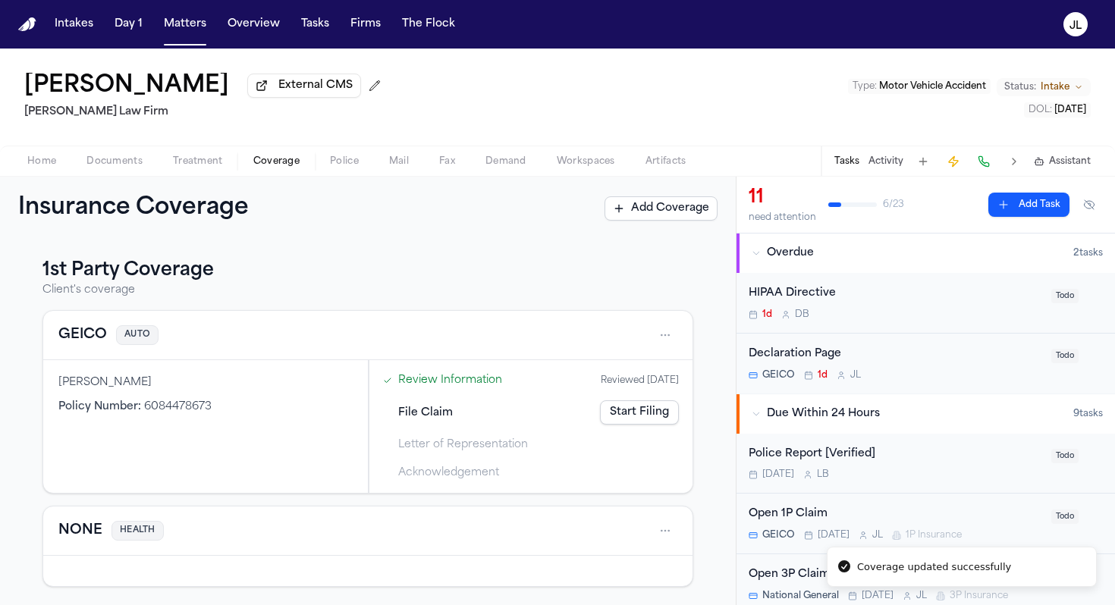
click at [641, 419] on link "Start Filing" at bounding box center [639, 413] width 79 height 24
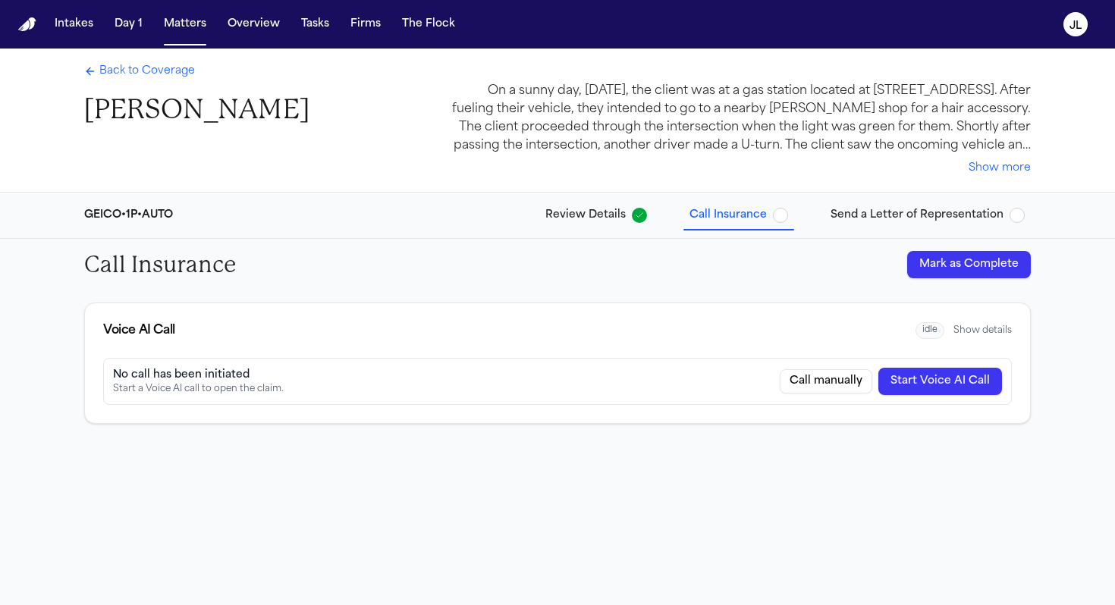
click at [970, 391] on button "Start Voice AI Call" at bounding box center [940, 381] width 124 height 27
